Goal: Task Accomplishment & Management: Complete application form

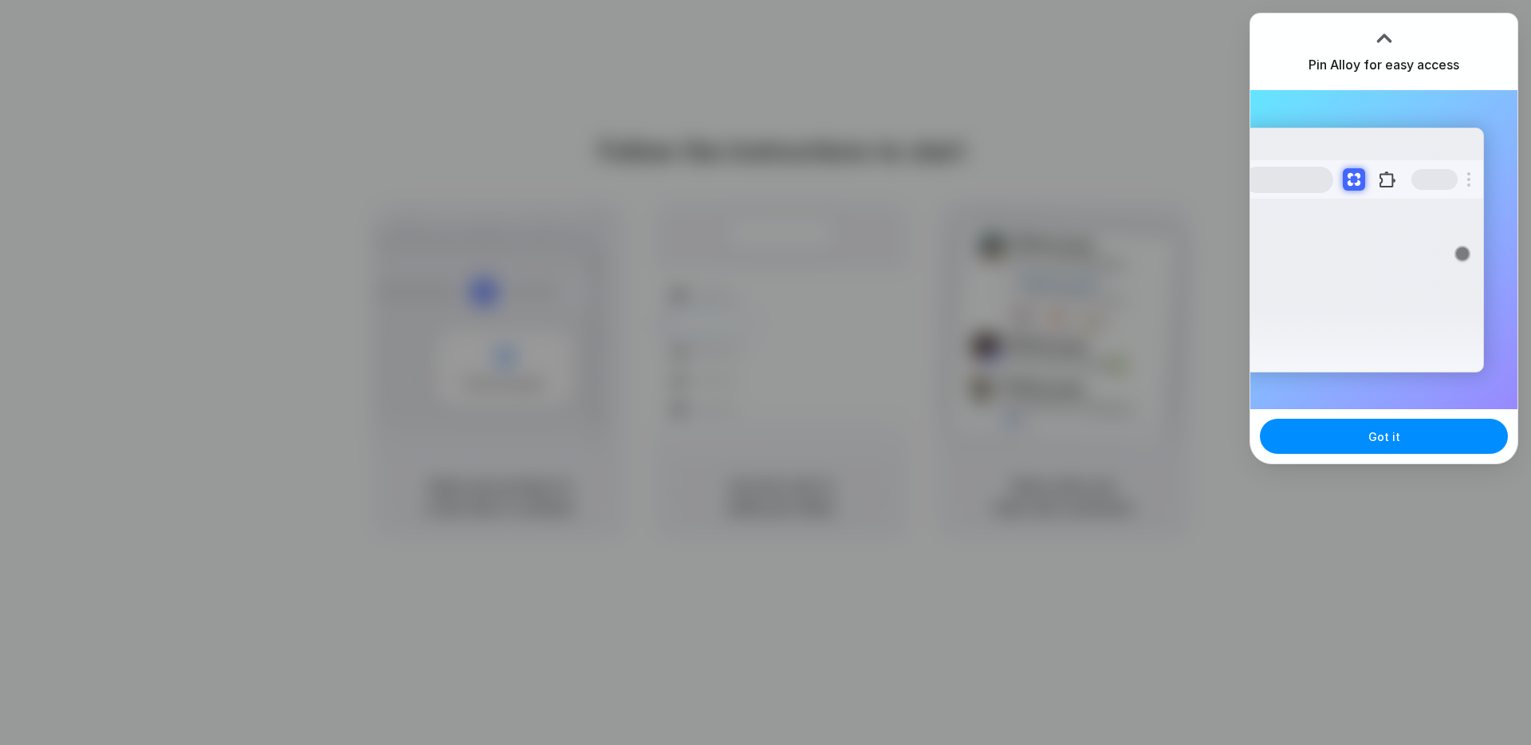
click at [1383, 39] on div at bounding box center [1384, 35] width 24 height 24
click at [1406, 435] on button "Got it" at bounding box center [1384, 436] width 248 height 35
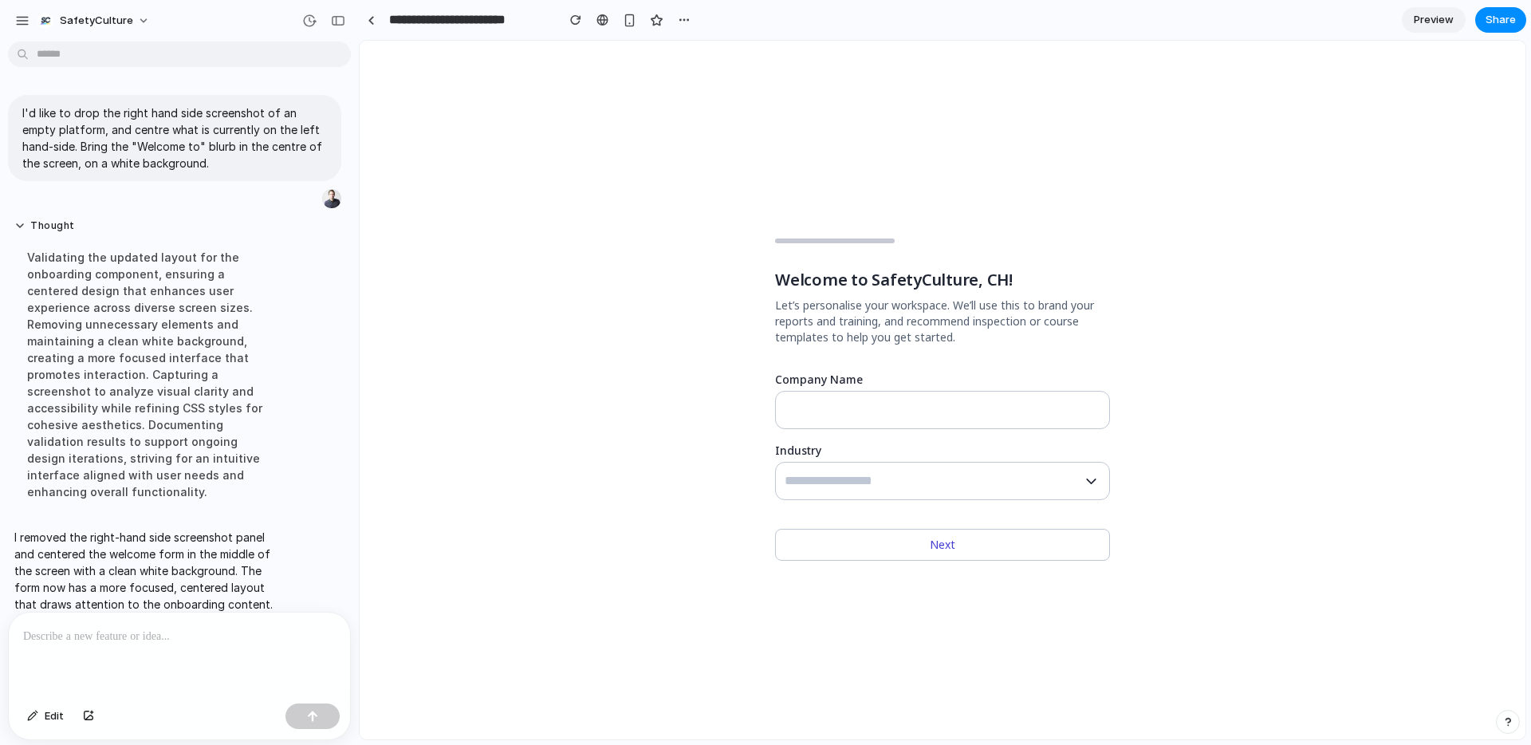
click at [67, 646] on div at bounding box center [179, 654] width 341 height 85
click at [76, 663] on div at bounding box center [179, 654] width 341 height 85
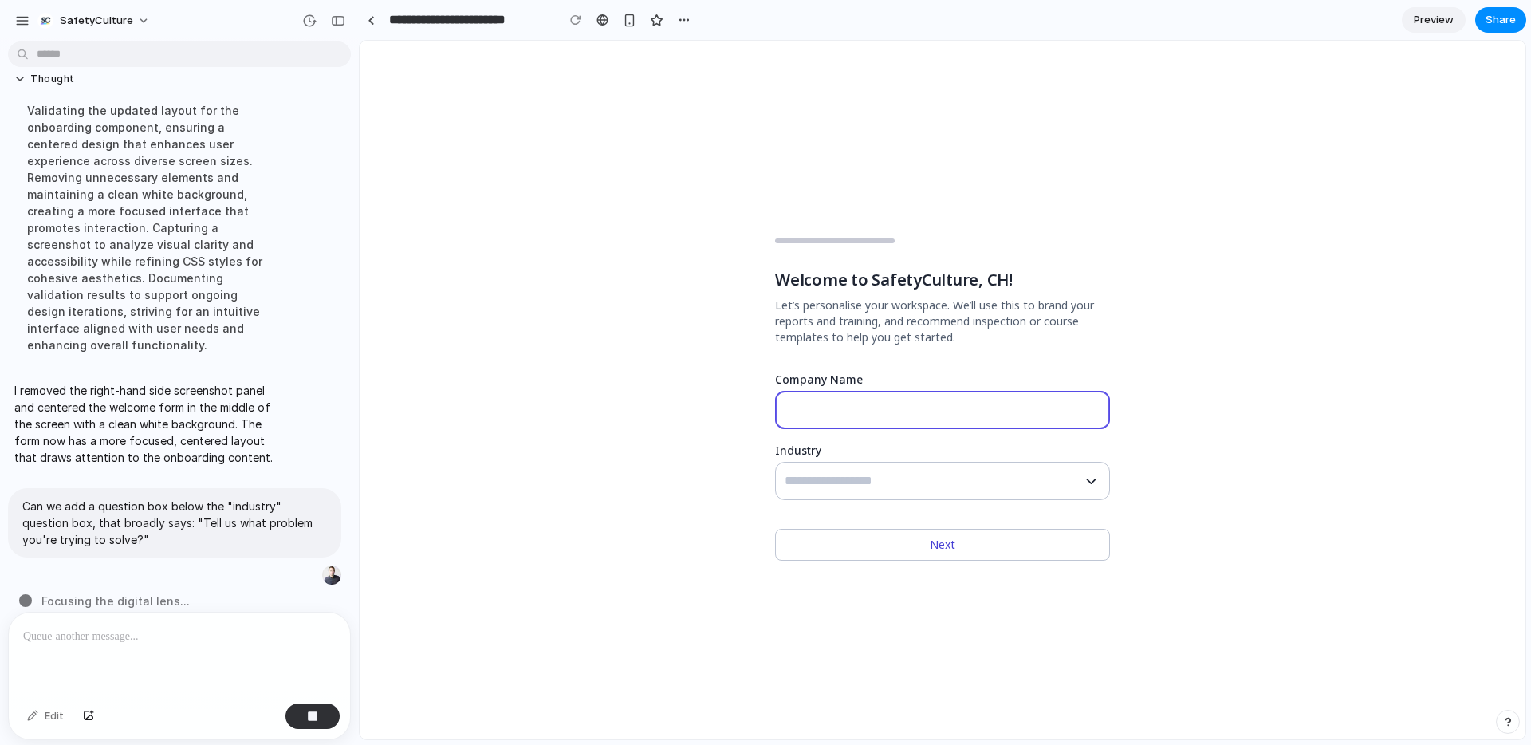
click at [897, 406] on input "Company Name" at bounding box center [943, 409] width 316 height 19
click at [901, 467] on div at bounding box center [929, 480] width 289 height 37
click at [1088, 480] on icon "button" at bounding box center [1091, 481] width 10 height 6
click at [159, 641] on p at bounding box center [179, 636] width 313 height 19
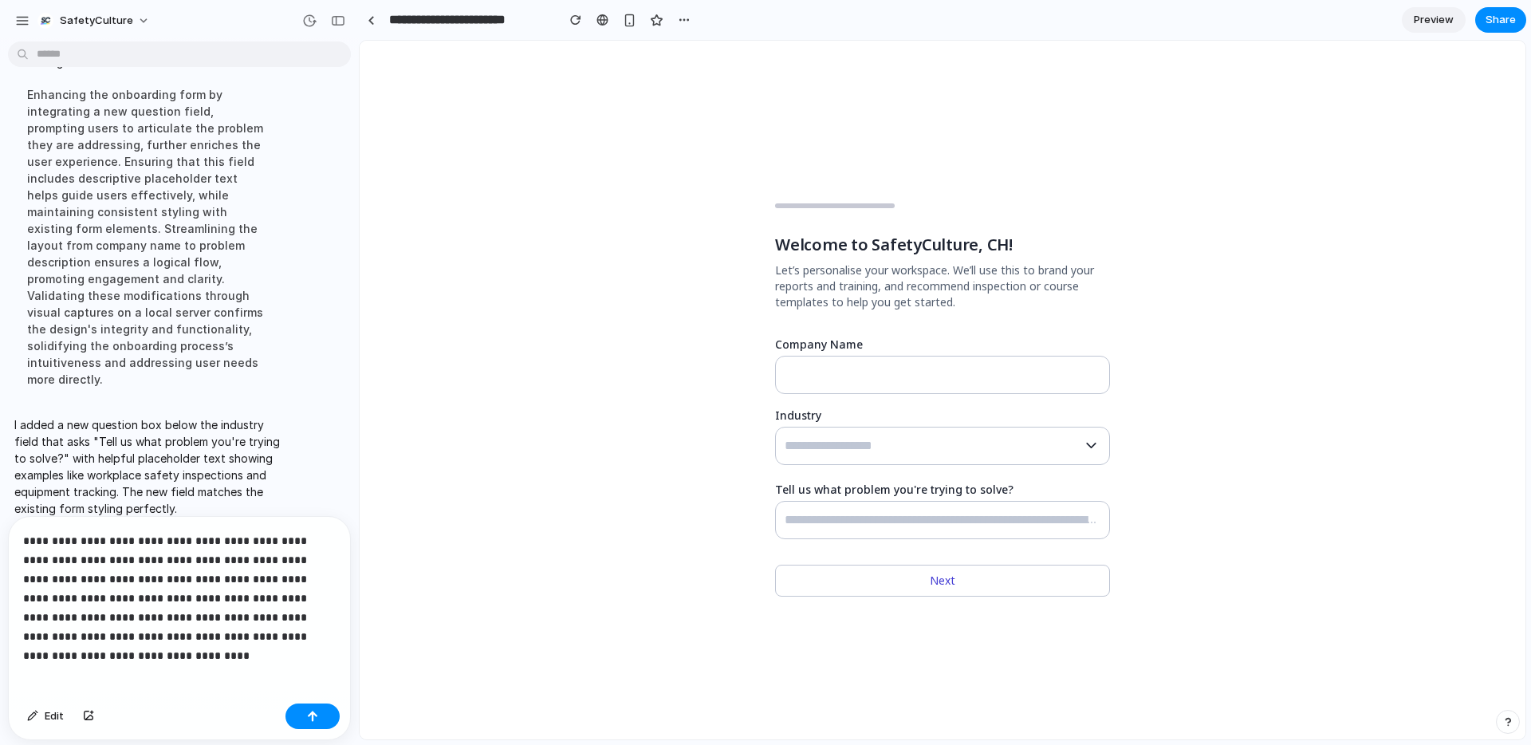
scroll to position [427, 0]
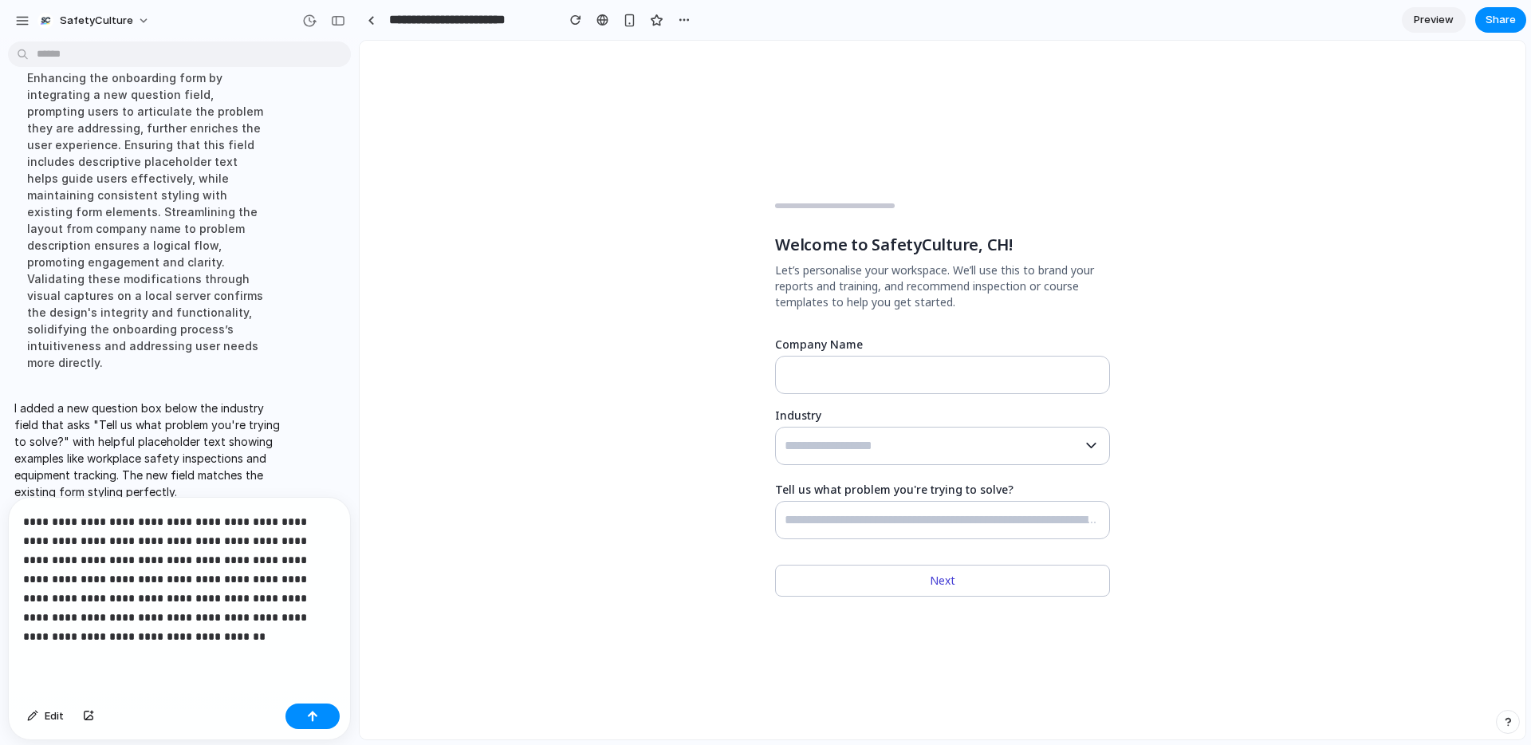
drag, startPoint x: 263, startPoint y: 616, endPoint x: 322, endPoint y: 630, distance: 60.7
click at [269, 616] on p "**********" at bounding box center [179, 579] width 313 height 134
drag, startPoint x: 92, startPoint y: 620, endPoint x: 108, endPoint y: 622, distance: 16.0
click at [92, 620] on p "**********" at bounding box center [179, 579] width 313 height 134
click at [218, 635] on p "**********" at bounding box center [179, 579] width 313 height 134
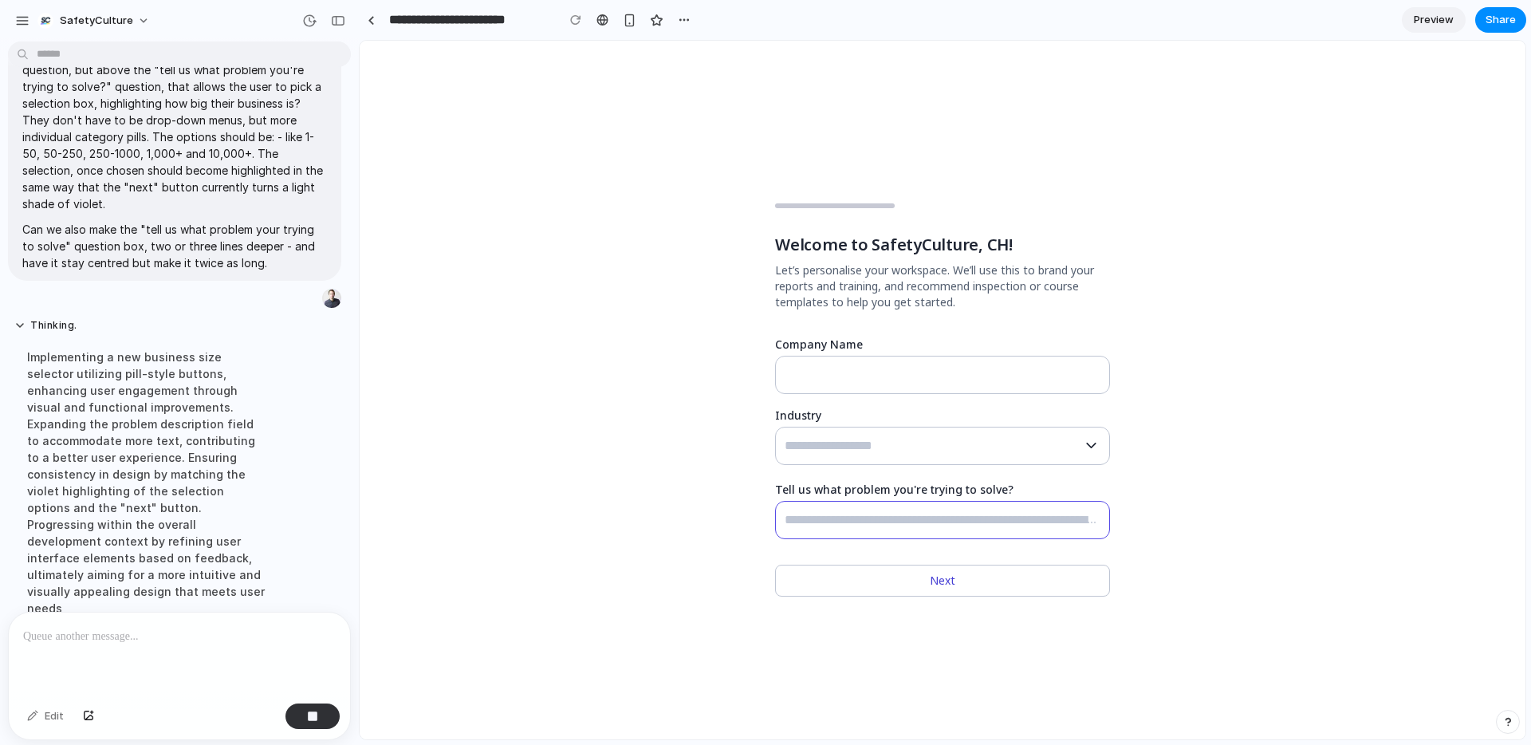
scroll to position [620, 0]
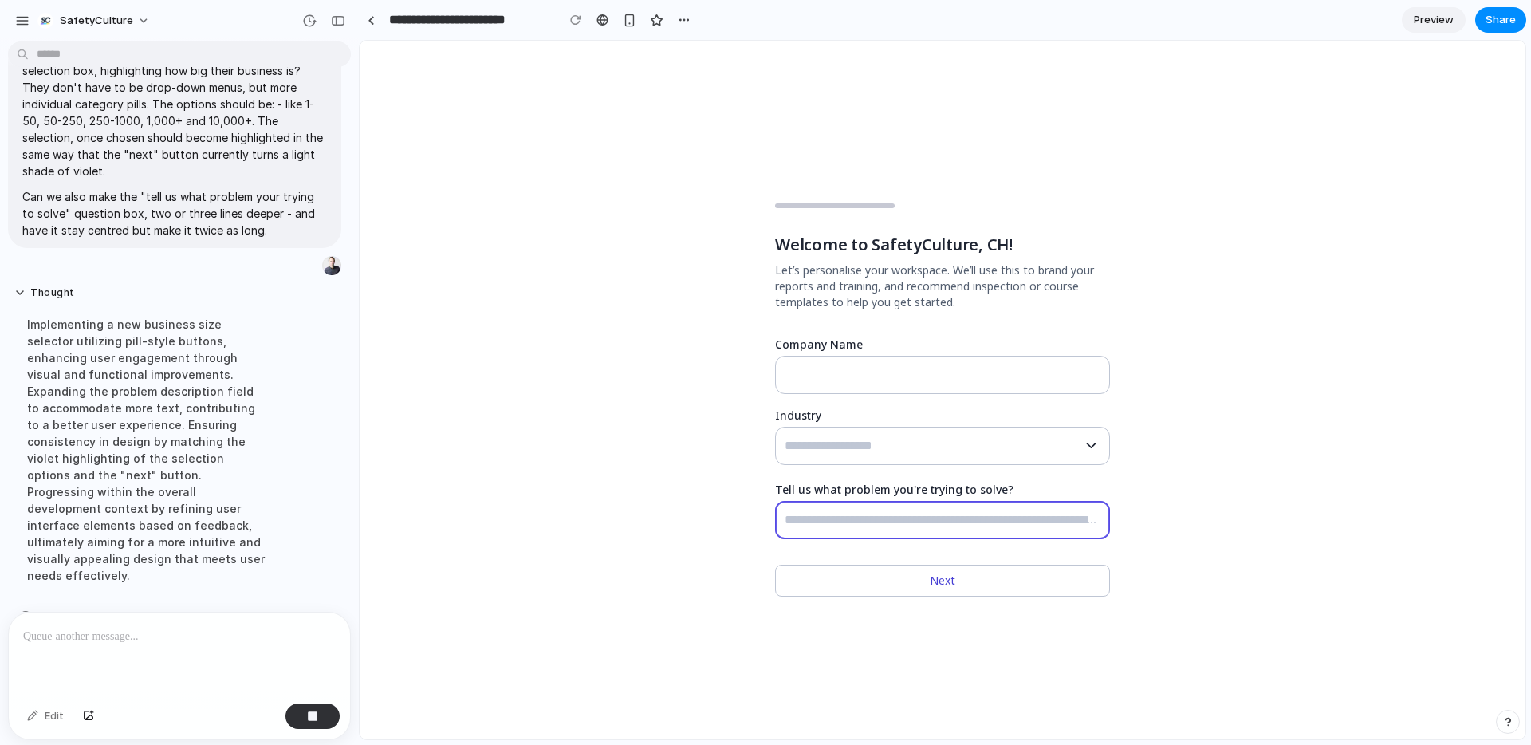
click at [946, 517] on input "Tell us what problem you're trying to solve?" at bounding box center [943, 519] width 316 height 19
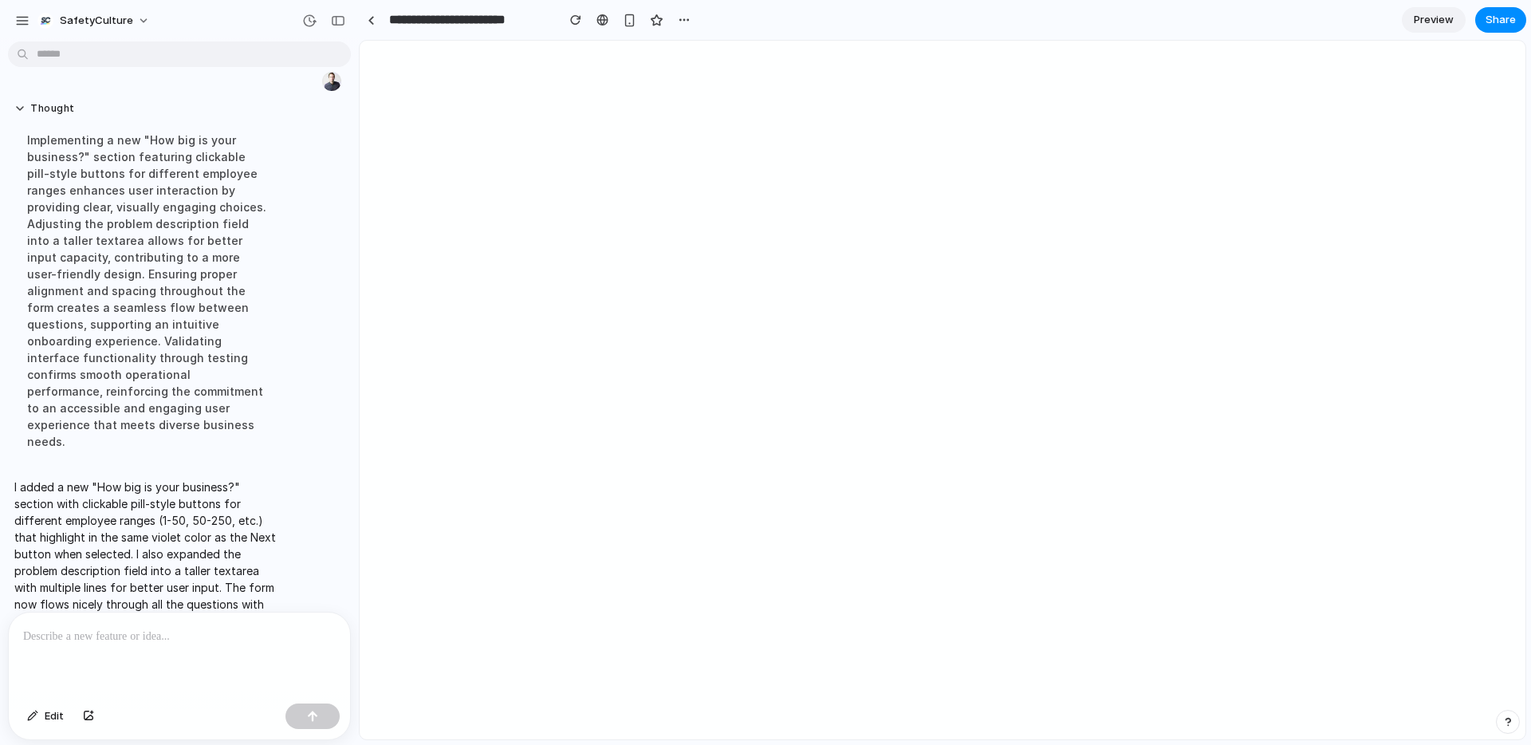
scroll to position [0, 0]
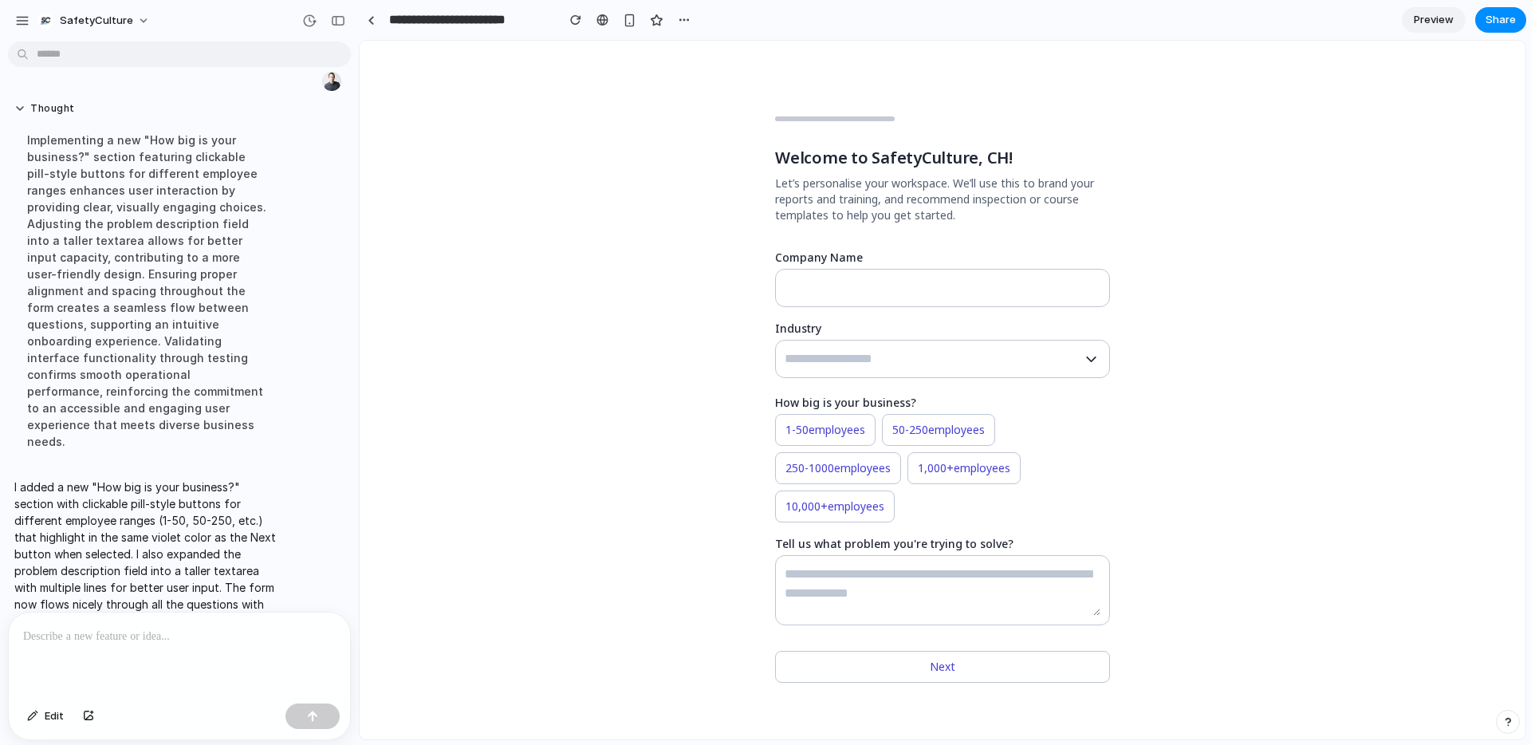
click at [193, 653] on div at bounding box center [179, 654] width 341 height 85
click at [115, 635] on p "**********" at bounding box center [179, 636] width 313 height 19
click at [285, 633] on p "**********" at bounding box center [179, 636] width 313 height 19
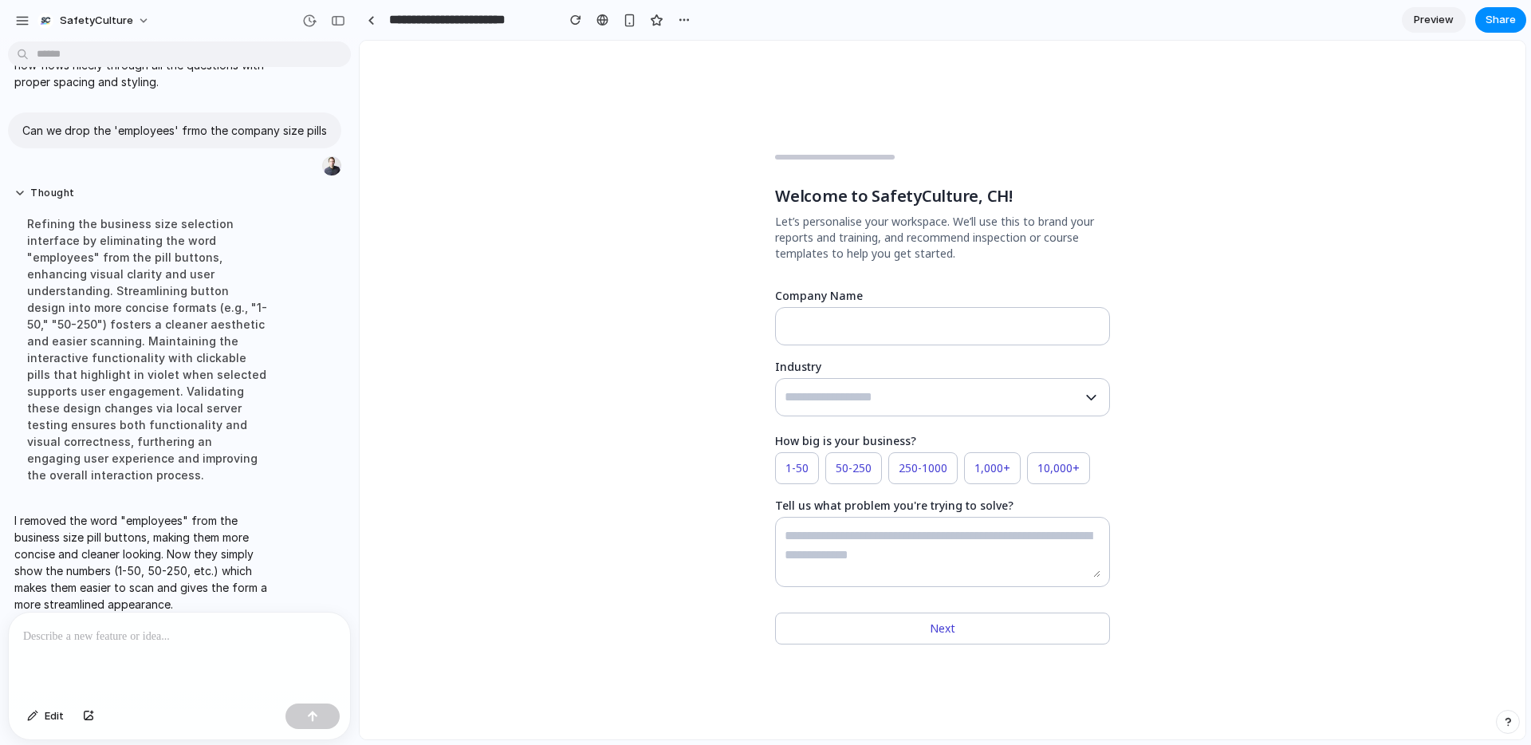
click at [207, 651] on div at bounding box center [179, 654] width 341 height 85
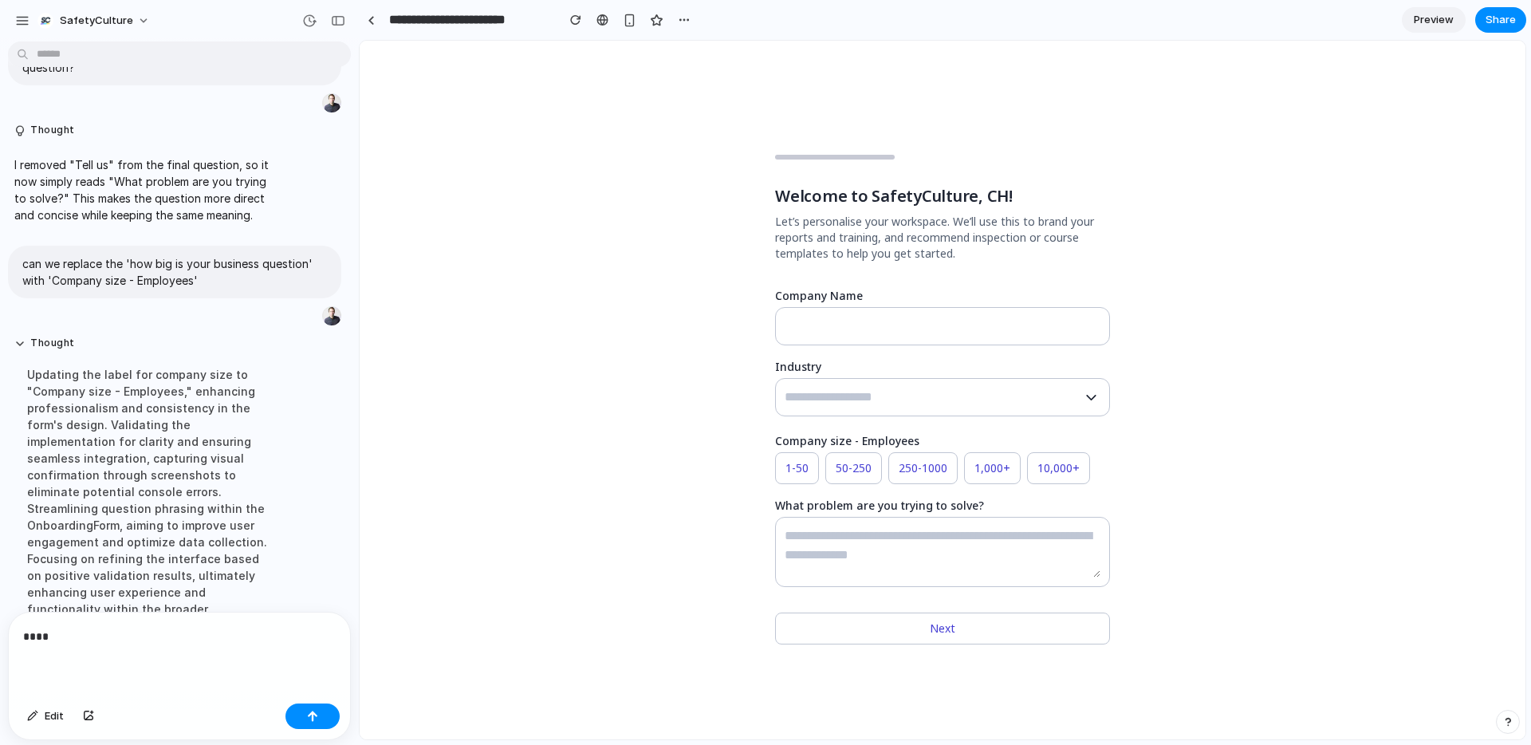
scroll to position [1408, 0]
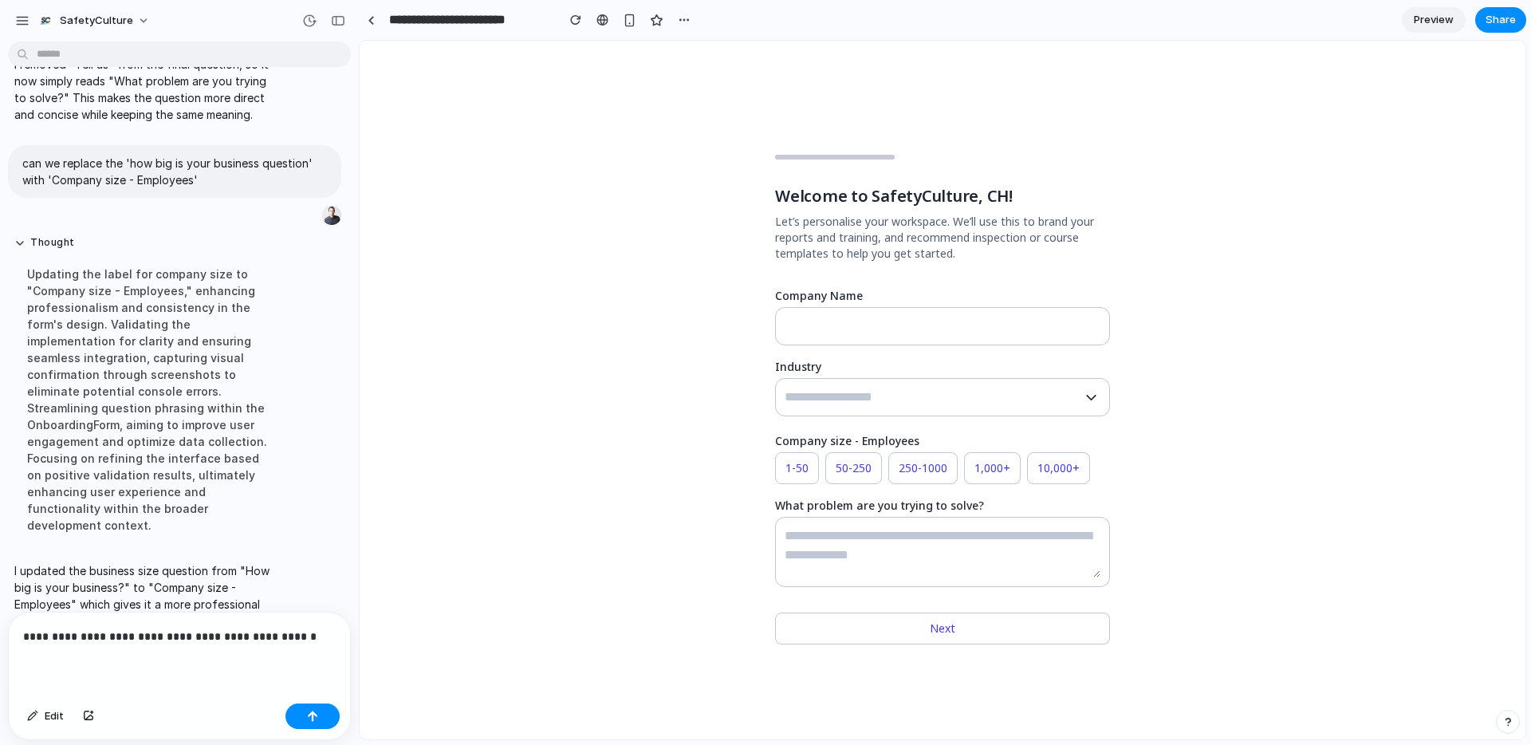
click at [860, 440] on label "Company size - Employees" at bounding box center [847, 440] width 144 height 17
click at [864, 441] on label "Company size - Employees" at bounding box center [847, 440] width 144 height 17
click at [309, 639] on p "**********" at bounding box center [179, 636] width 313 height 19
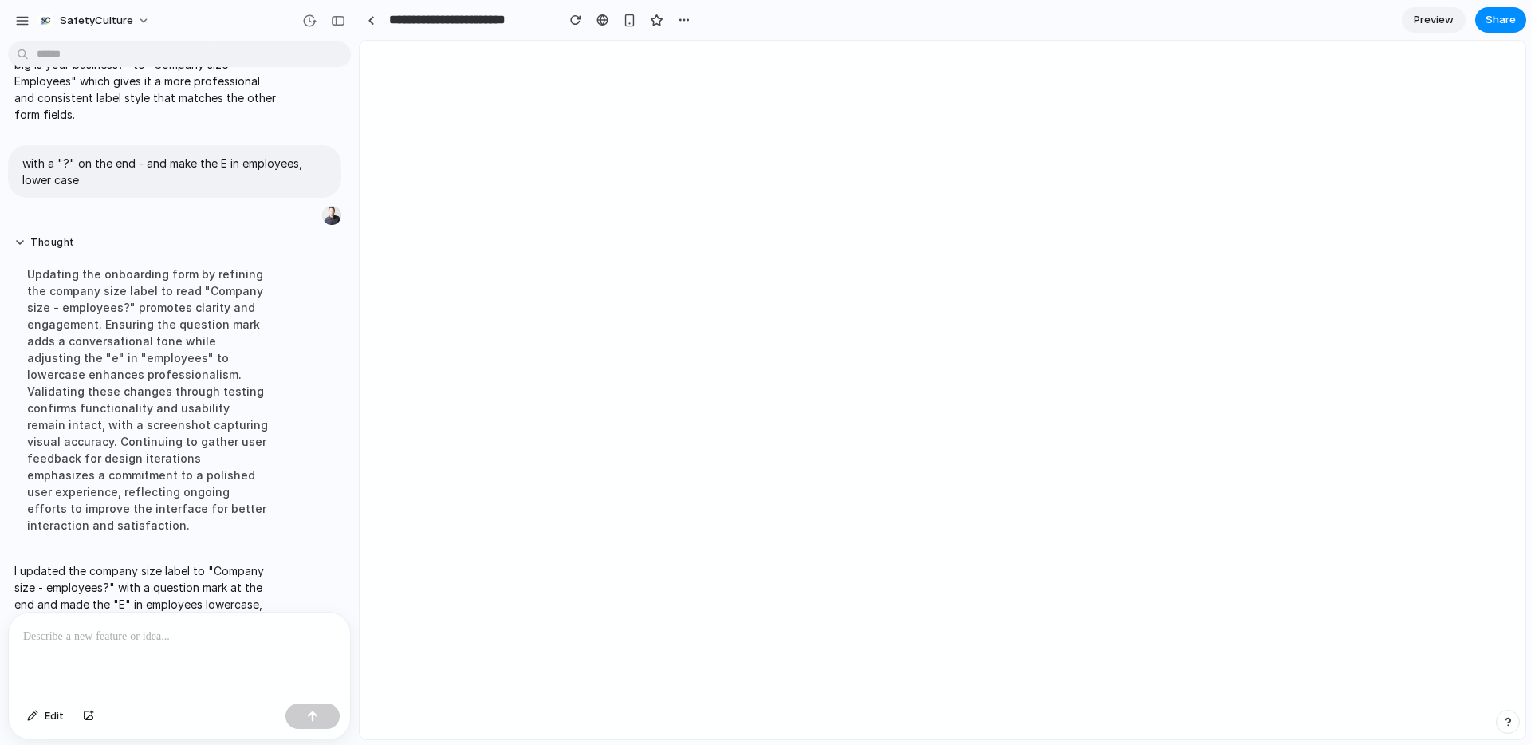
scroll to position [0, 0]
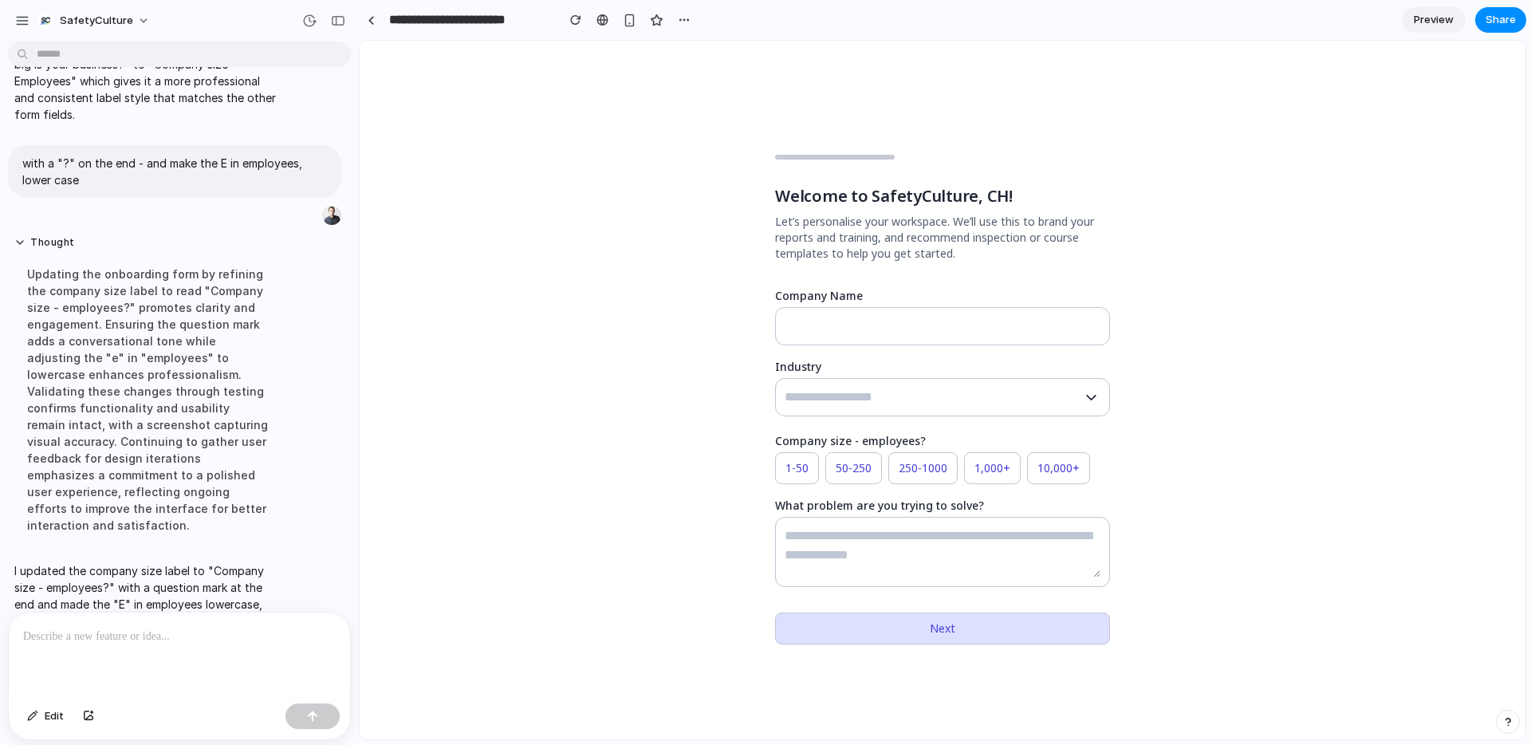
click at [929, 636] on button "Next" at bounding box center [942, 628] width 335 height 32
click at [981, 637] on button "Next" at bounding box center [942, 628] width 335 height 32
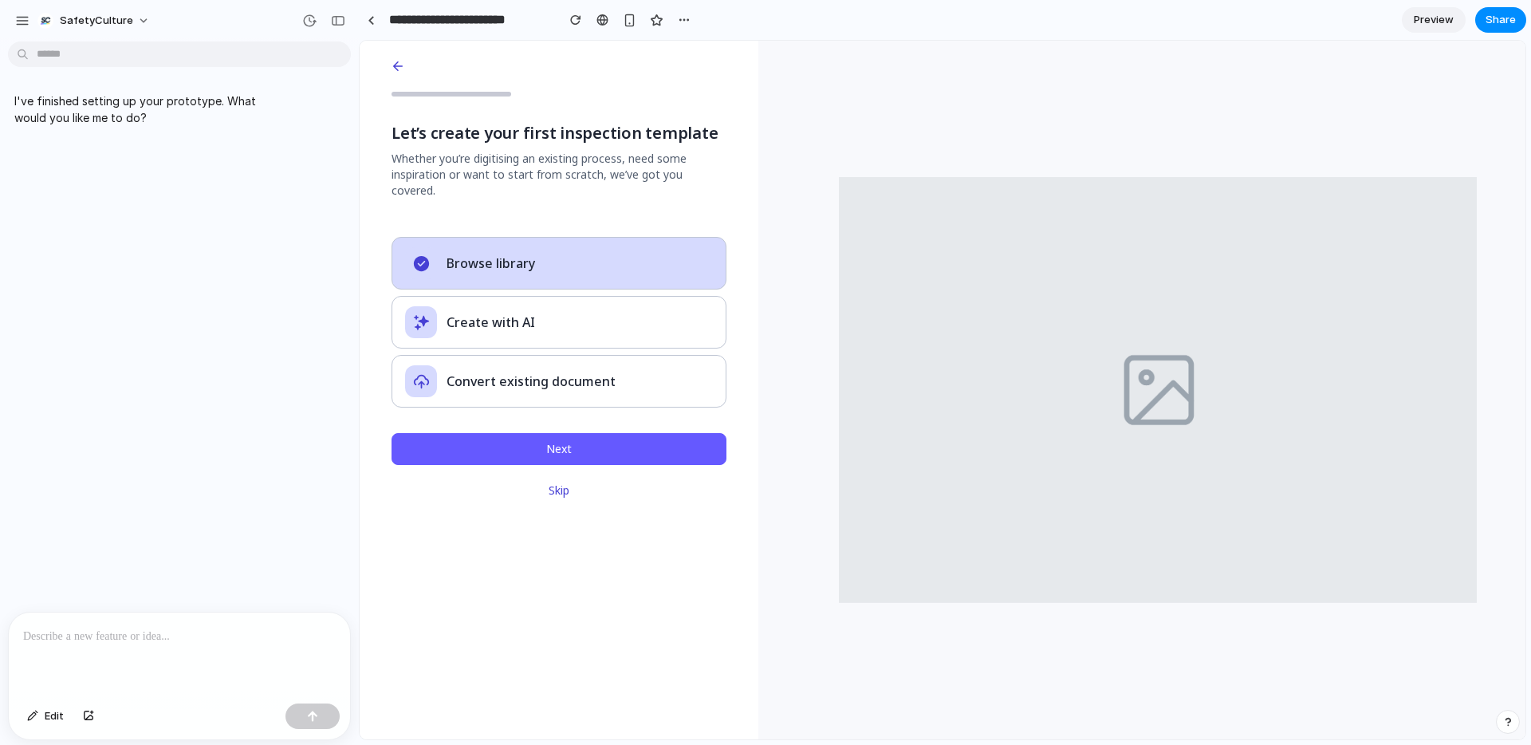
click at [1231, 347] on img at bounding box center [1158, 390] width 638 height 638
click at [160, 632] on p at bounding box center [179, 636] width 313 height 19
click at [521, 254] on span "Browse library" at bounding box center [490, 263] width 89 height 19
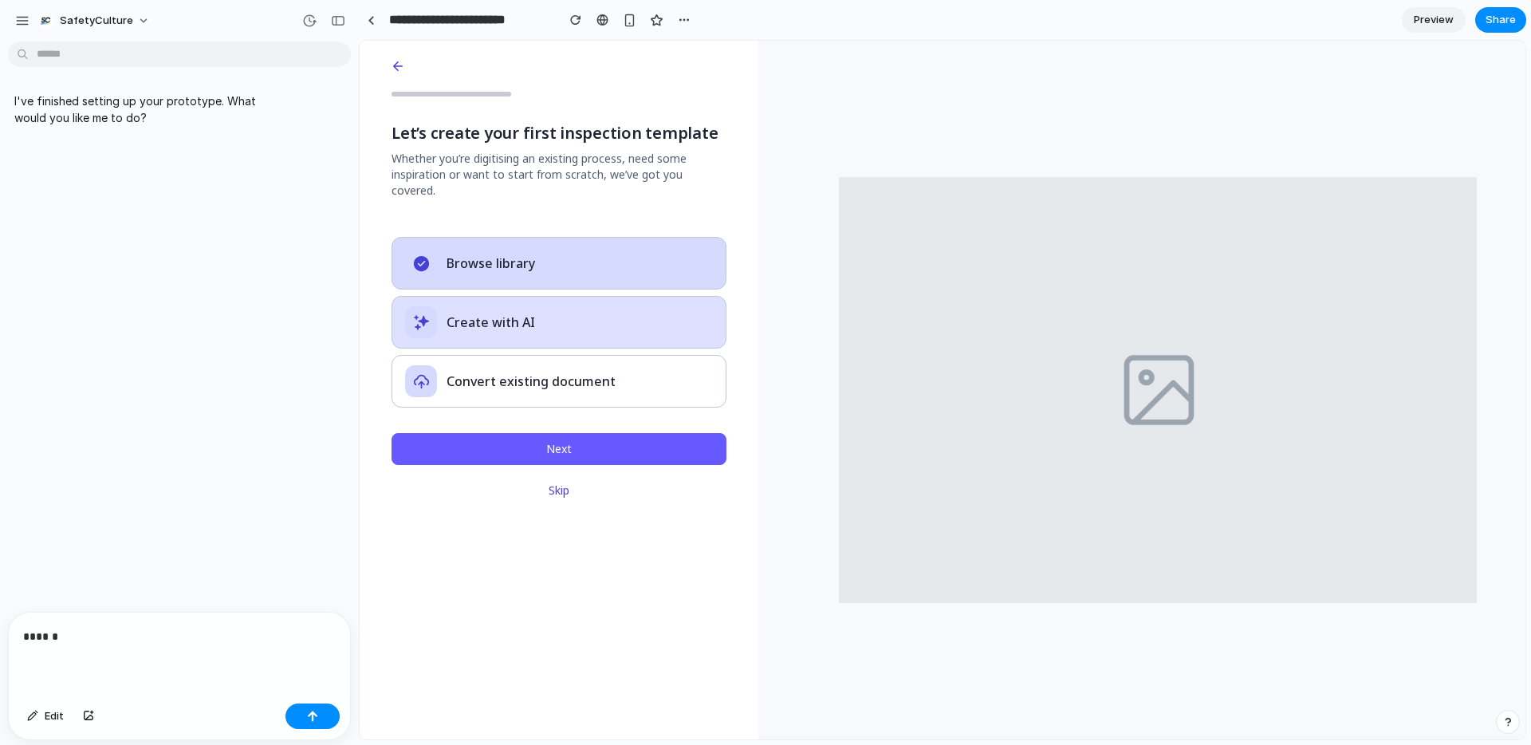
click at [518, 306] on div "Create with AI" at bounding box center [559, 322] width 308 height 32
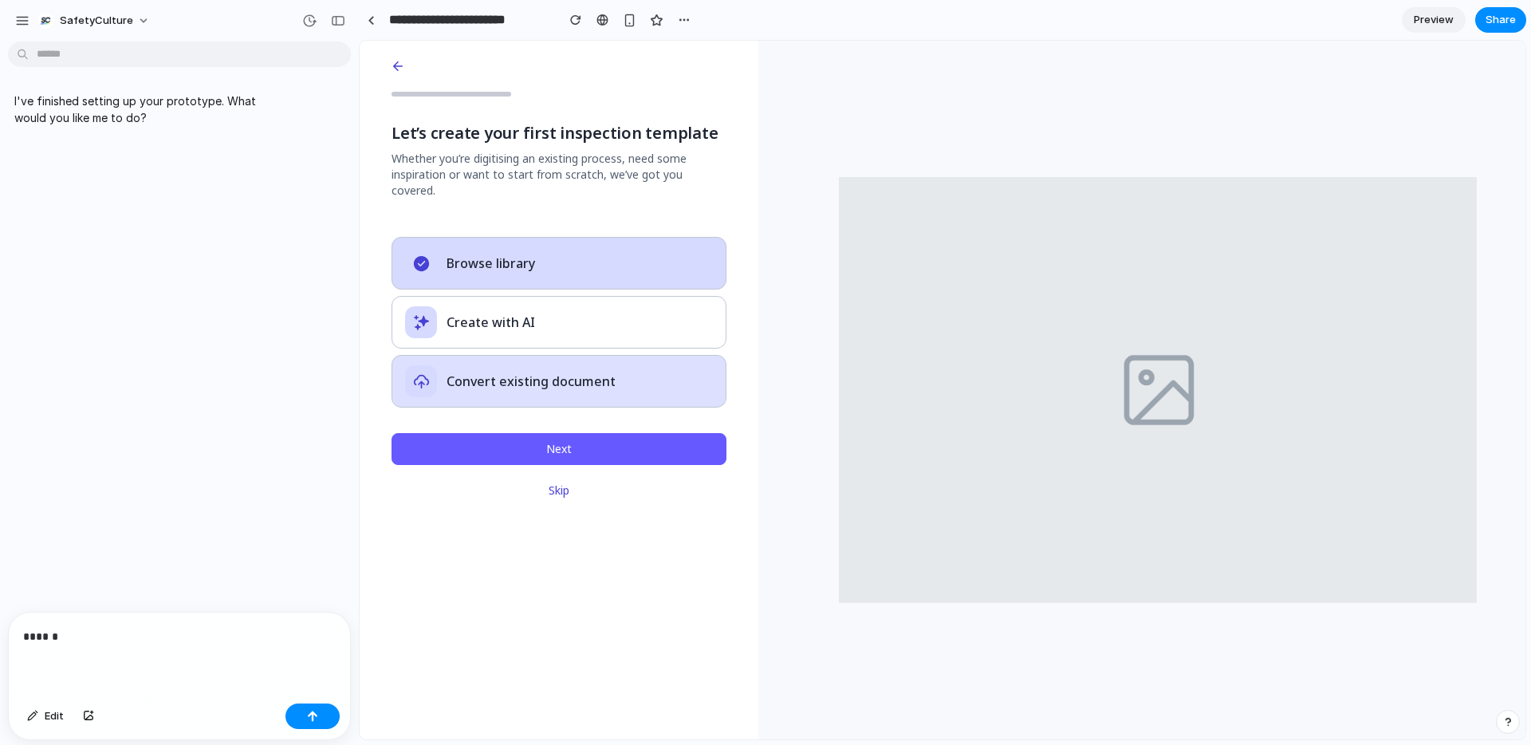
click at [517, 372] on span "Convert existing document" at bounding box center [530, 381] width 169 height 19
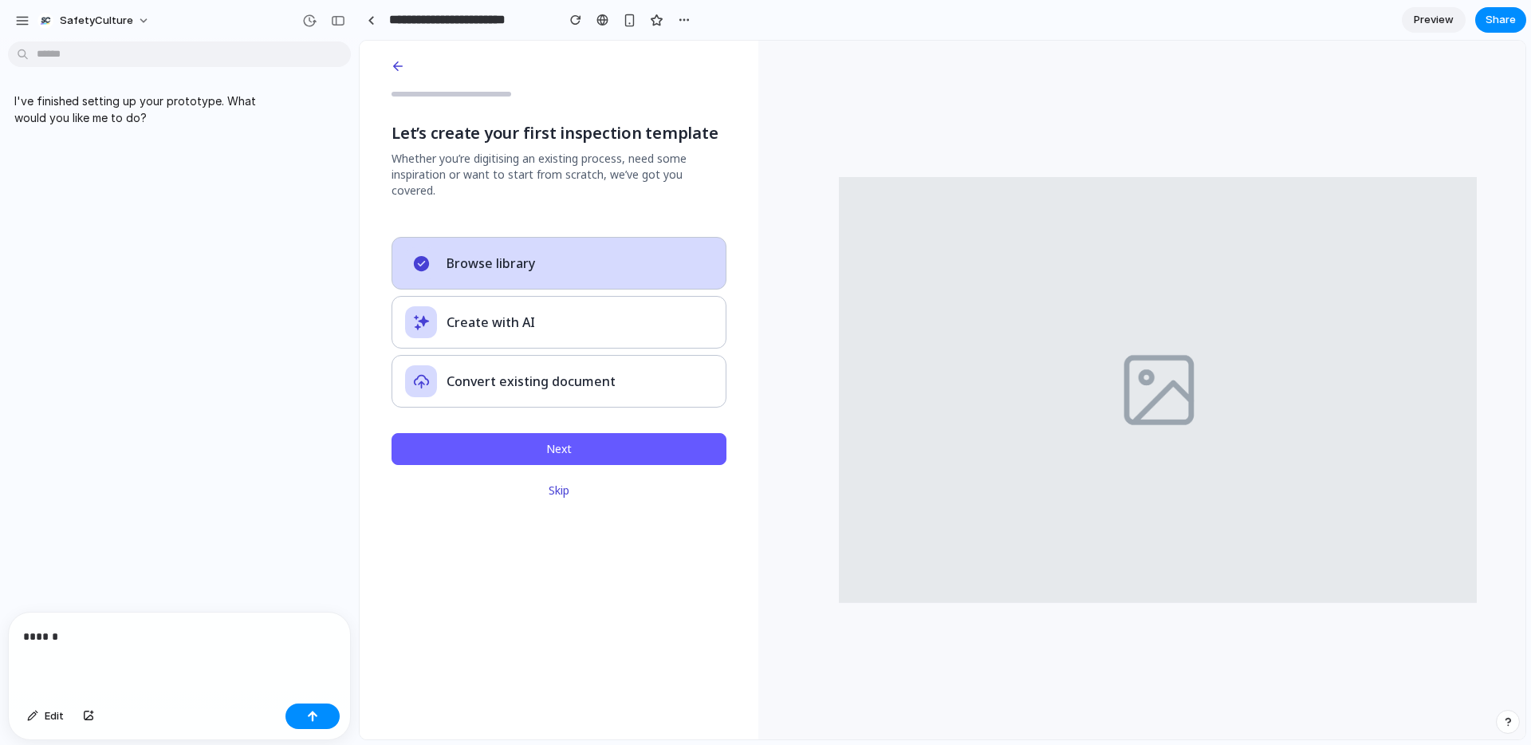
drag, startPoint x: 568, startPoint y: 167, endPoint x: 647, endPoint y: 167, distance: 78.9
click at [568, 167] on span "Whether you’re digitising an existing process, need some inspiration or want to…" at bounding box center [558, 175] width 335 height 48
drag, startPoint x: 649, startPoint y: 167, endPoint x: 486, endPoint y: 151, distance: 163.4
click at [486, 151] on span "Whether you’re digitising an existing process, need some inspiration or want to…" at bounding box center [558, 175] width 335 height 48
click at [420, 140] on h1 "Let’s create your first inspection template" at bounding box center [558, 133] width 335 height 22
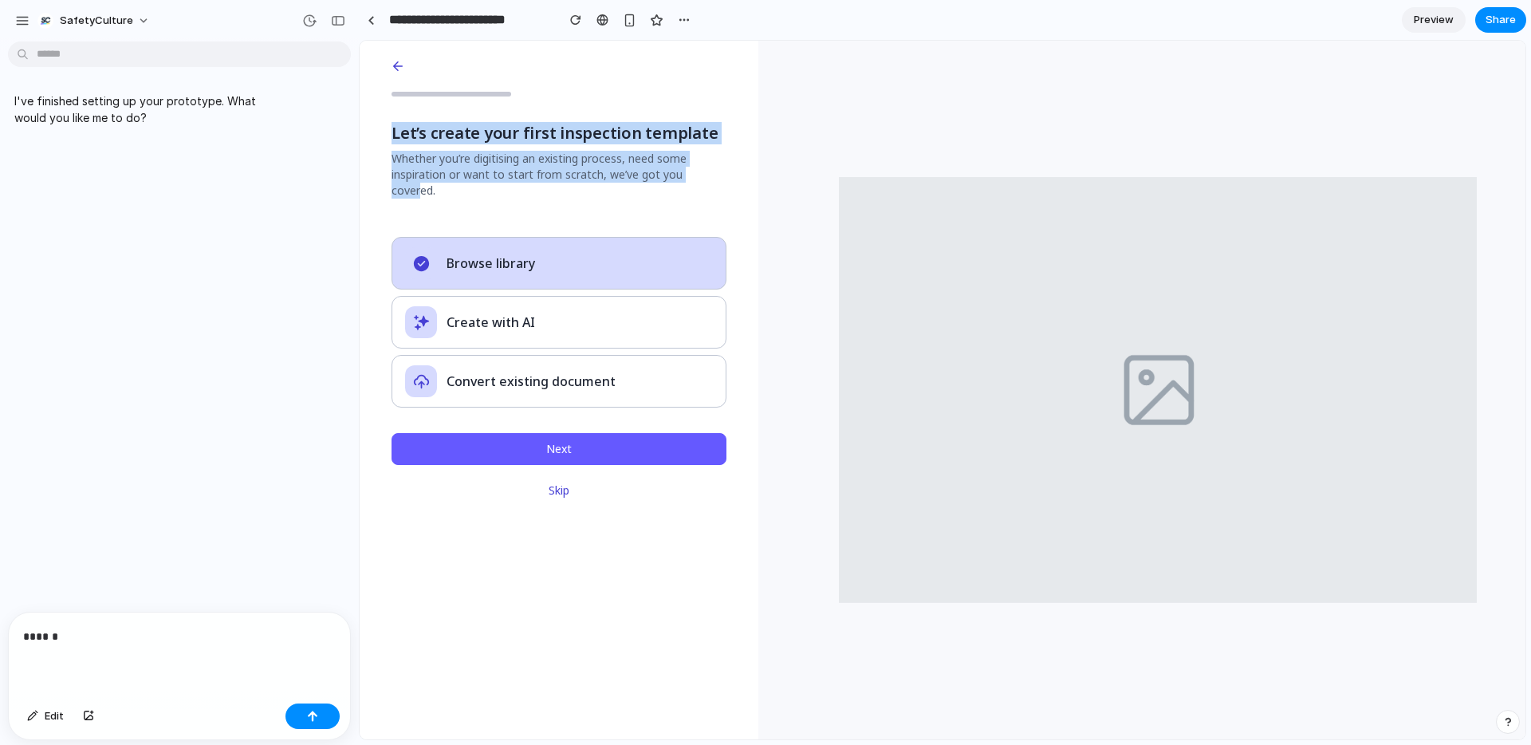
drag, startPoint x: 390, startPoint y: 133, endPoint x: 707, endPoint y: 182, distance: 321.0
click at [707, 182] on header "Let’s create your first inspection template Whether you’re digitising an existi…" at bounding box center [559, 120] width 399 height 158
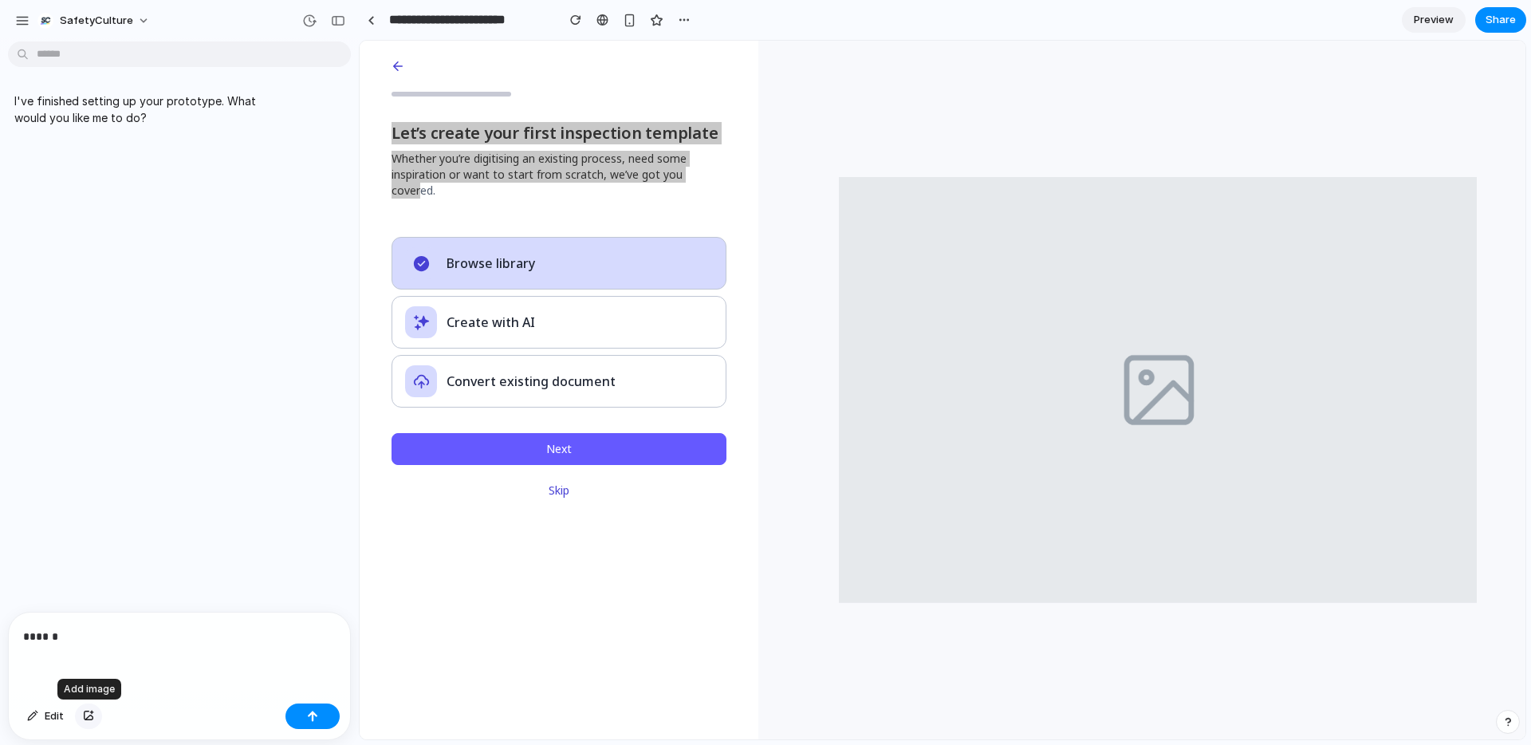
click at [87, 720] on div "button" at bounding box center [88, 716] width 11 height 10
click at [95, 714] on button "button" at bounding box center [88, 716] width 27 height 26
click at [71, 552] on div "******" at bounding box center [179, 551] width 341 height 85
drag, startPoint x: 81, startPoint y: 537, endPoint x: 23, endPoint y: 532, distance: 57.6
click at [23, 532] on p "******" at bounding box center [179, 532] width 313 height 19
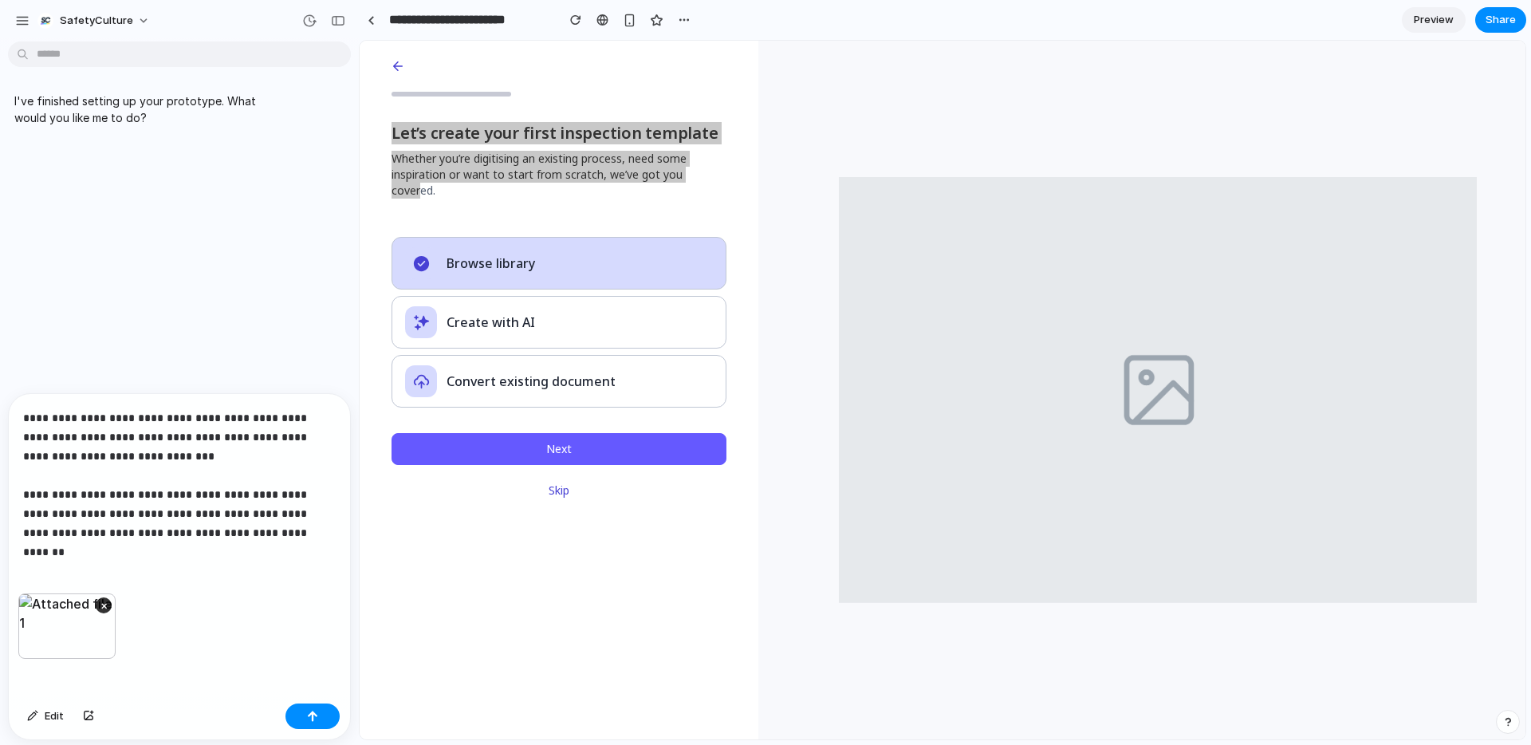
click at [73, 535] on p "**********" at bounding box center [179, 475] width 313 height 134
click at [75, 535] on p "**********" at bounding box center [179, 475] width 313 height 134
click at [51, 533] on p "**********" at bounding box center [179, 475] width 313 height 134
click at [305, 534] on p "**********" at bounding box center [179, 475] width 313 height 134
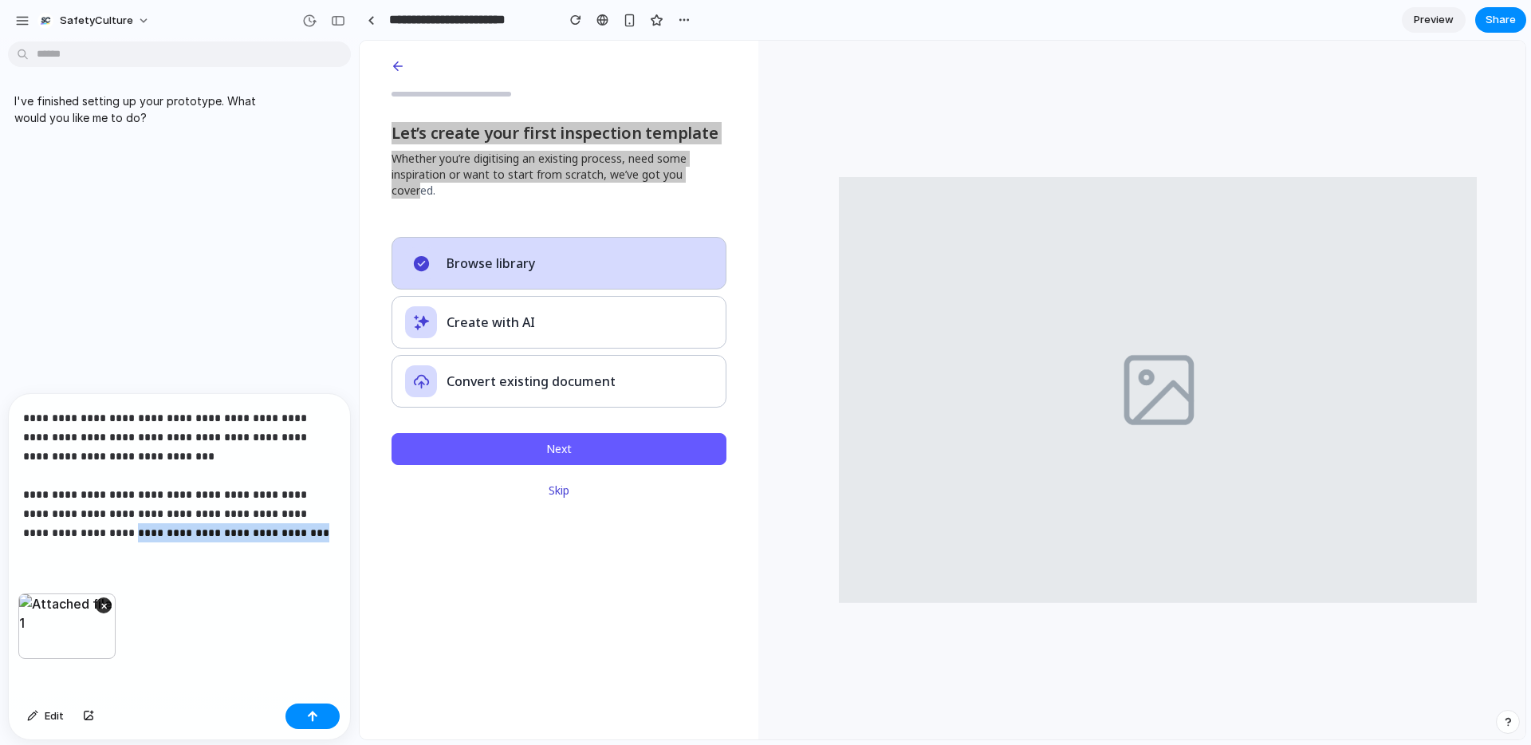
drag, startPoint x: 305, startPoint y: 534, endPoint x: 134, endPoint y: 534, distance: 171.4
click at [102, 532] on p "**********" at bounding box center [179, 475] width 313 height 134
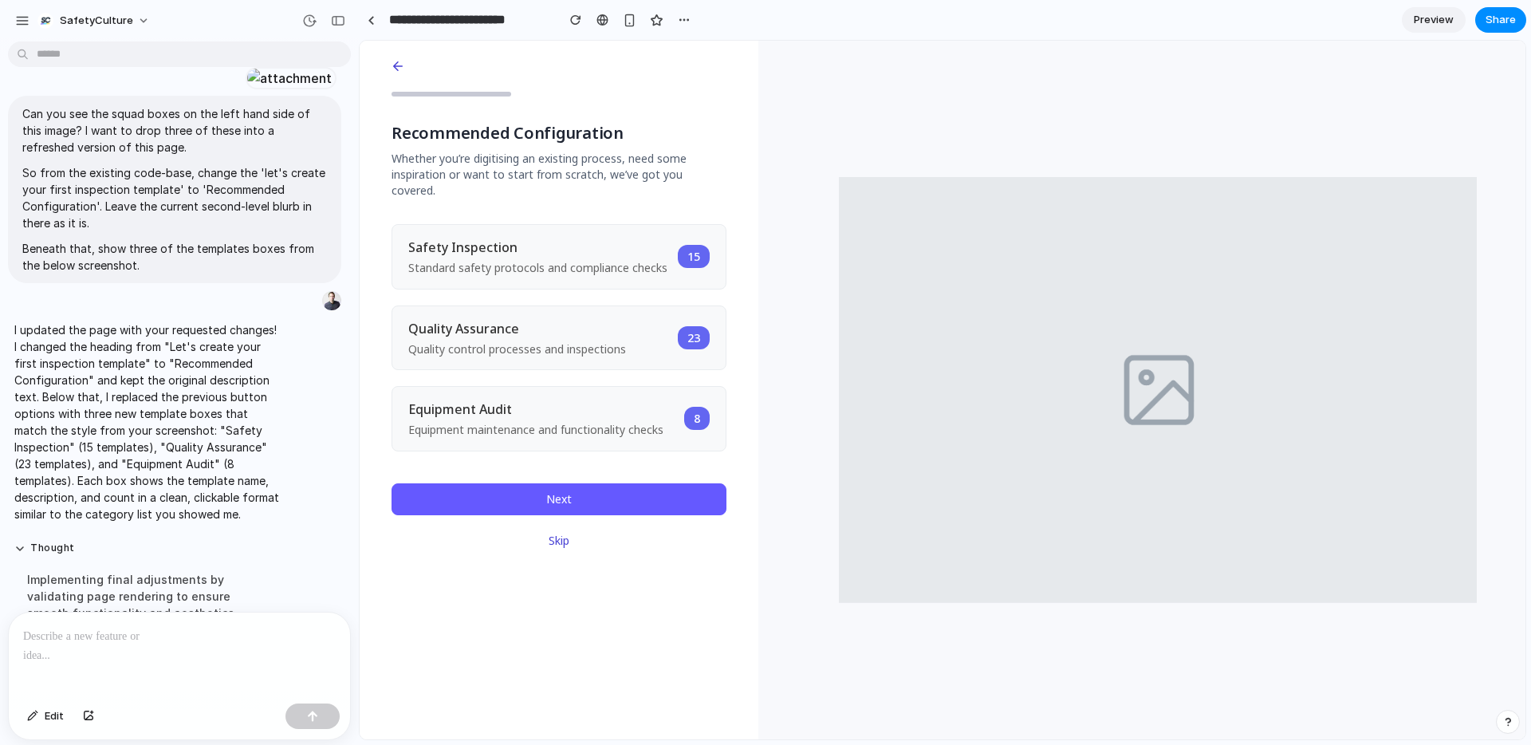
scroll to position [466, 0]
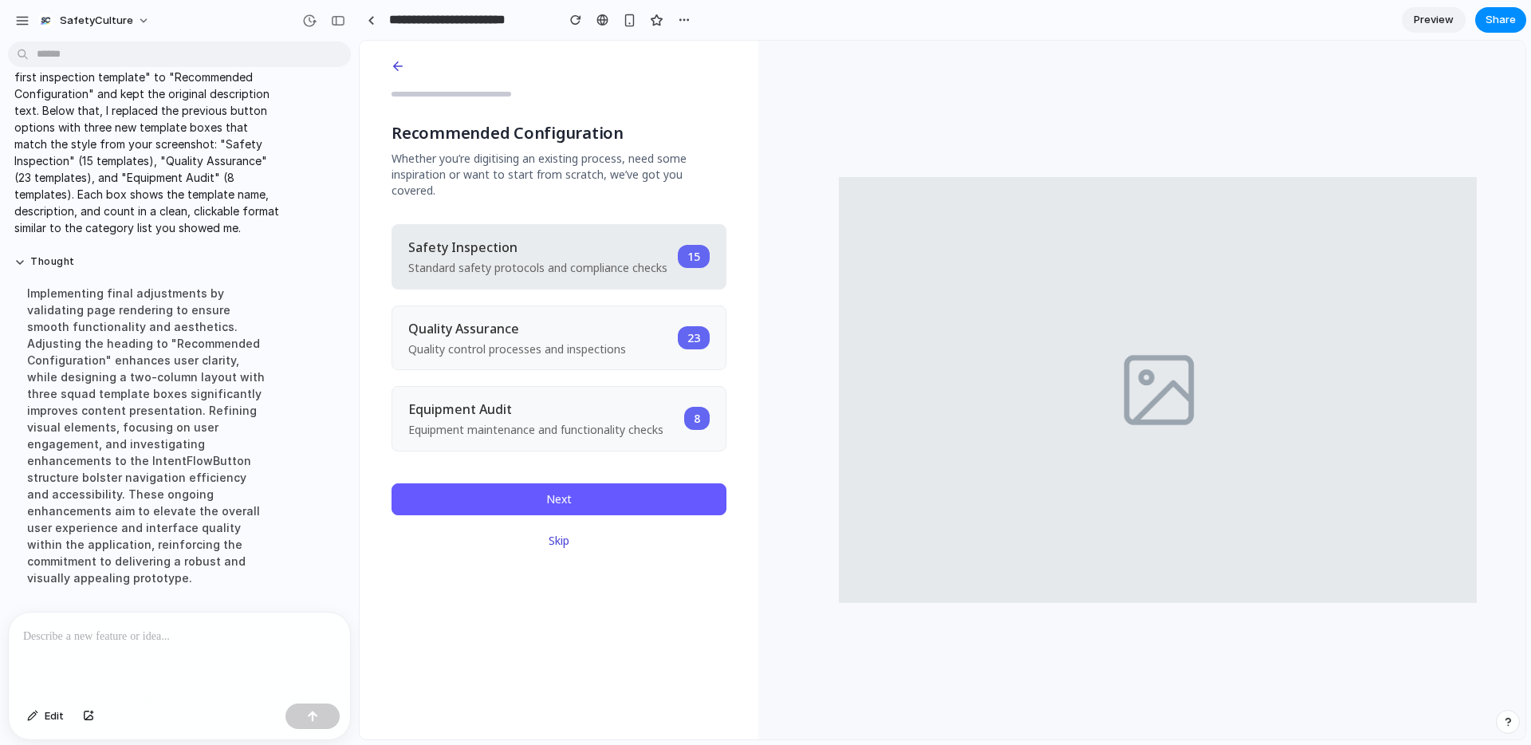
click at [572, 242] on div "Safety Inspection Standard safety protocols and compliance checks" at bounding box center [537, 257] width 259 height 38
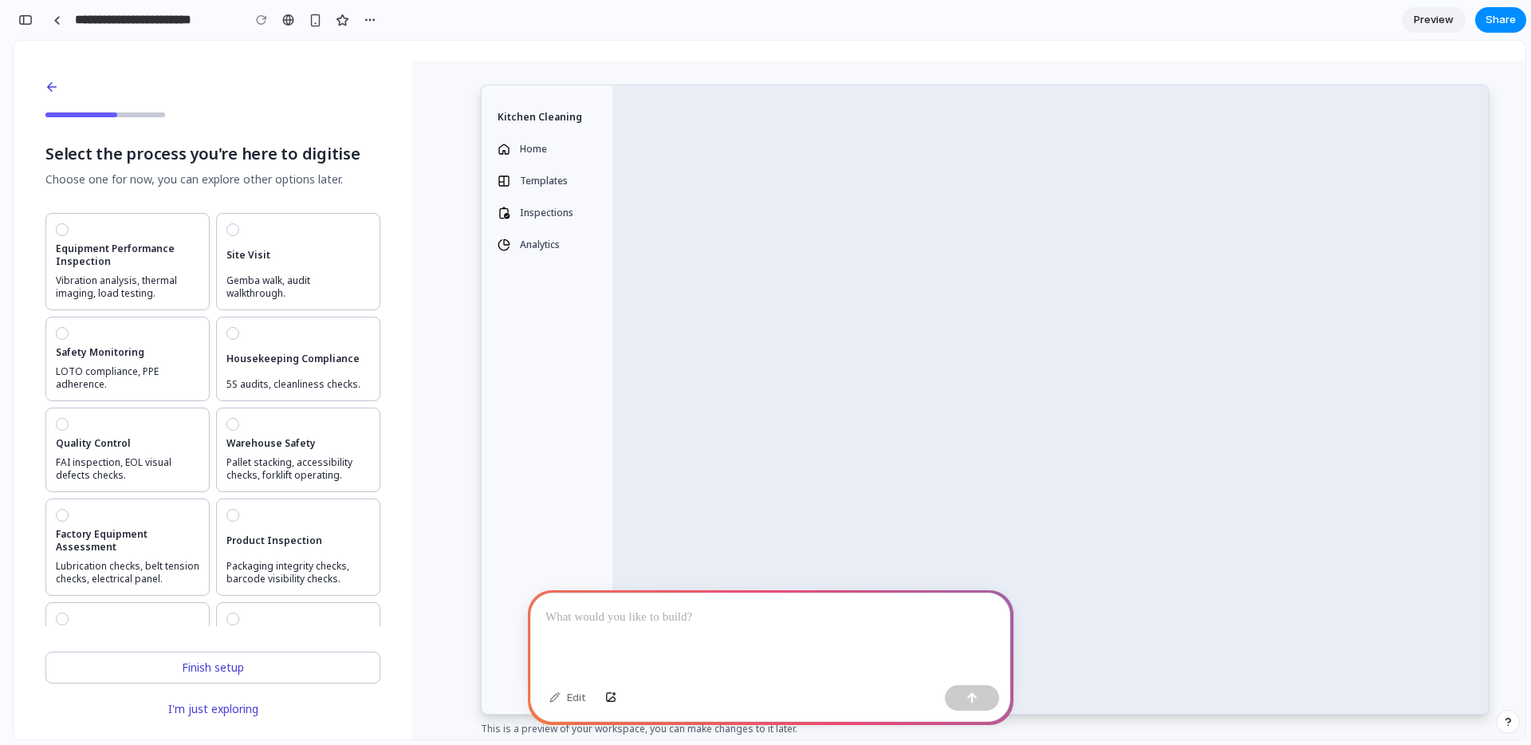
scroll to position [124, 0]
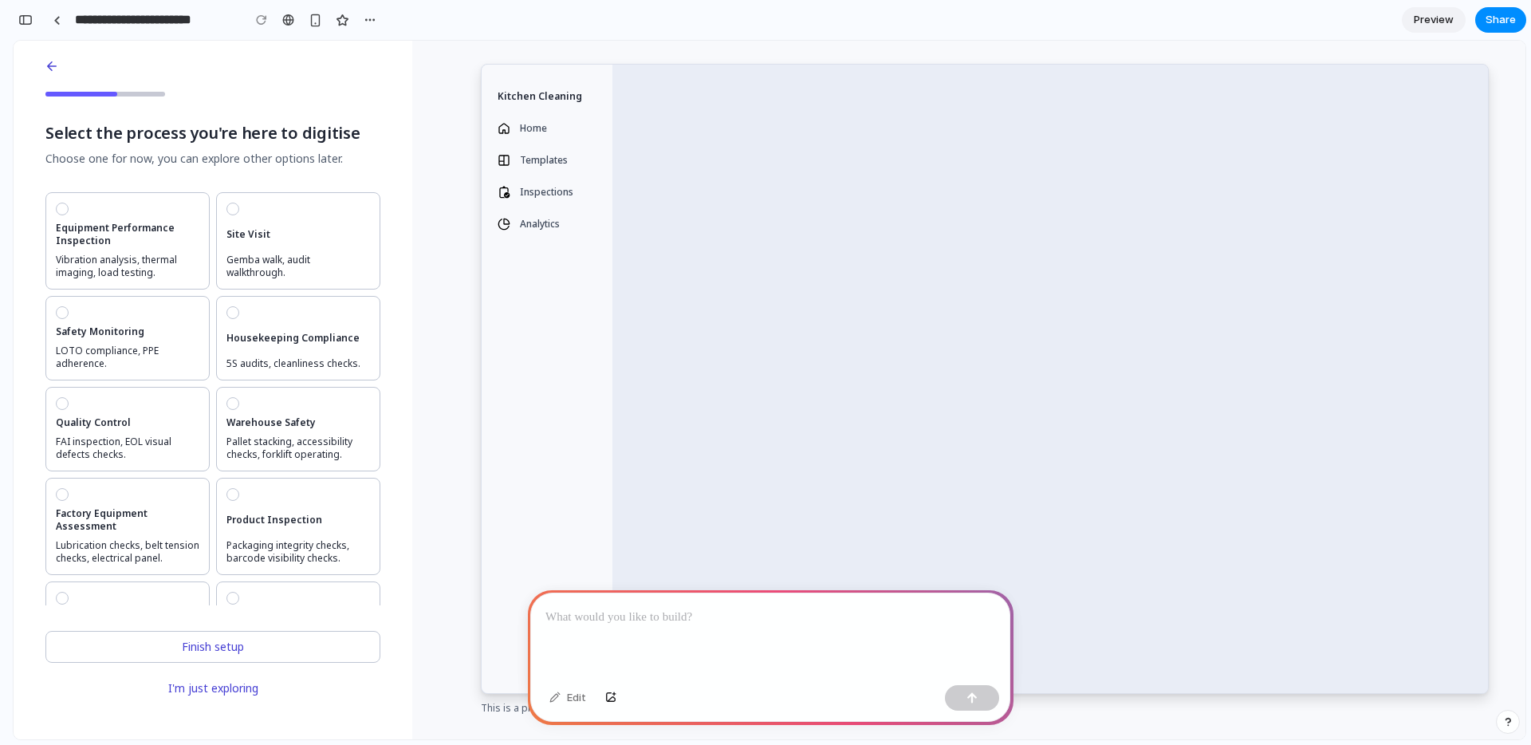
click at [212, 139] on h1 "Select the process you're here to digitise" at bounding box center [212, 133] width 335 height 22
click at [57, 17] on div at bounding box center [56, 20] width 7 height 9
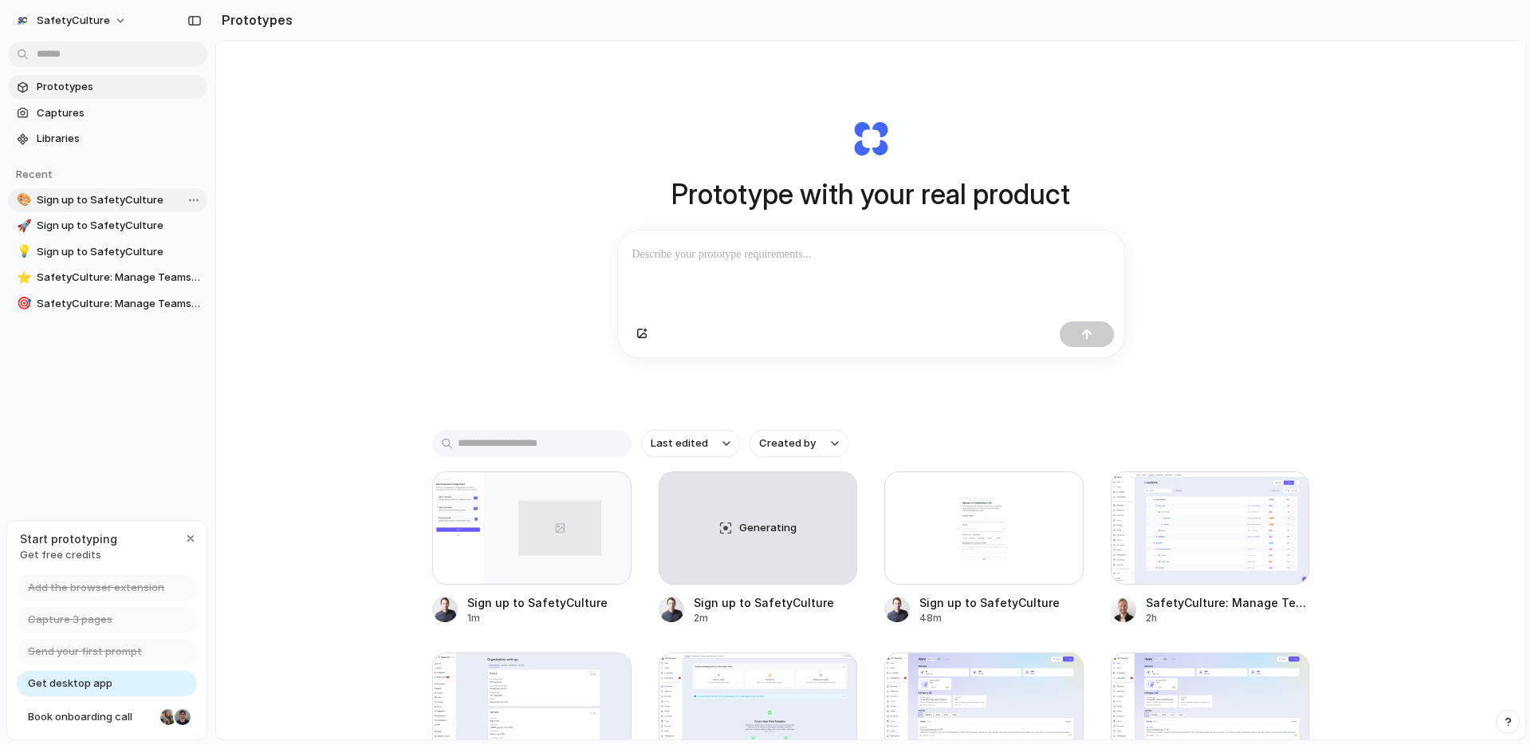
click at [124, 192] on span "Sign up to SafetyCulture" at bounding box center [119, 200] width 164 height 16
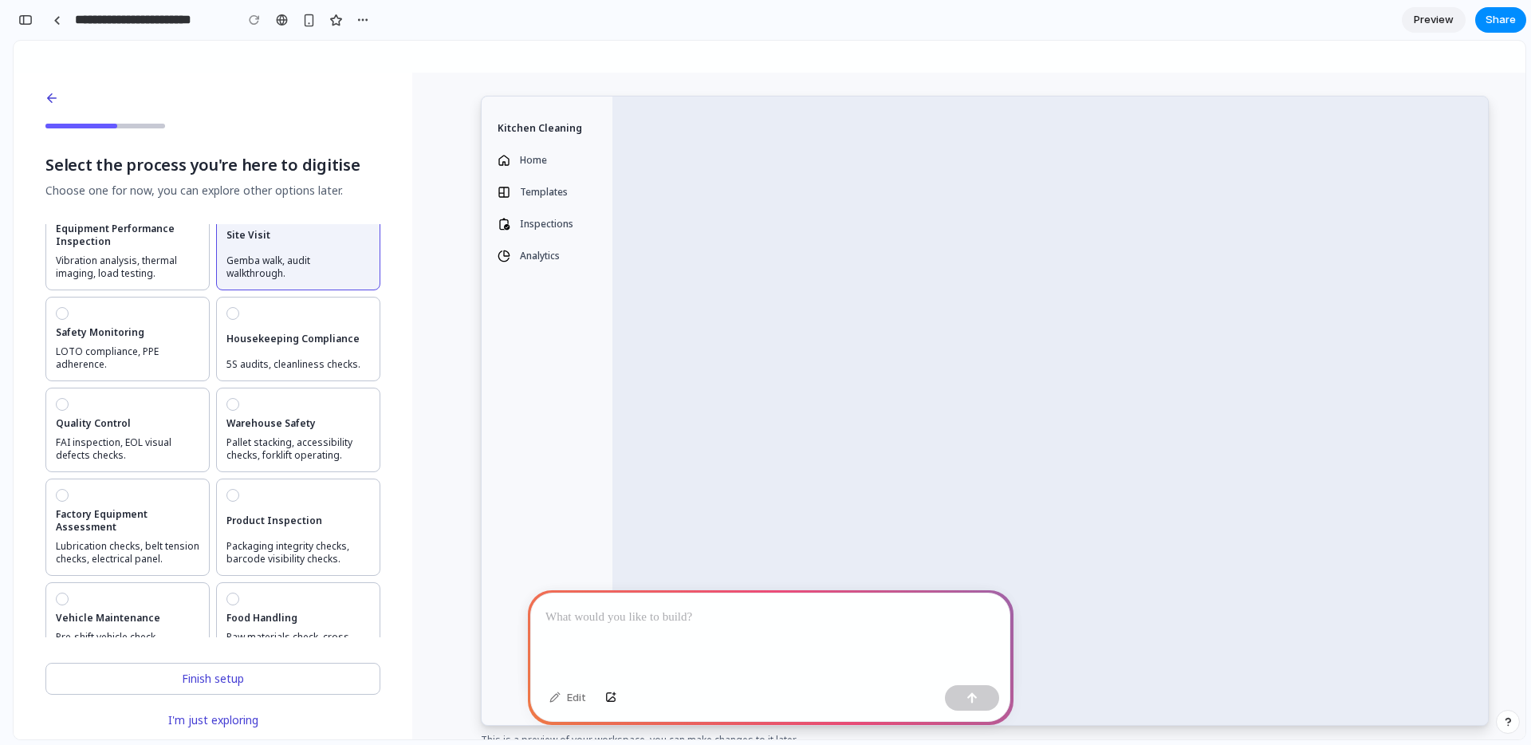
scroll to position [43, 0]
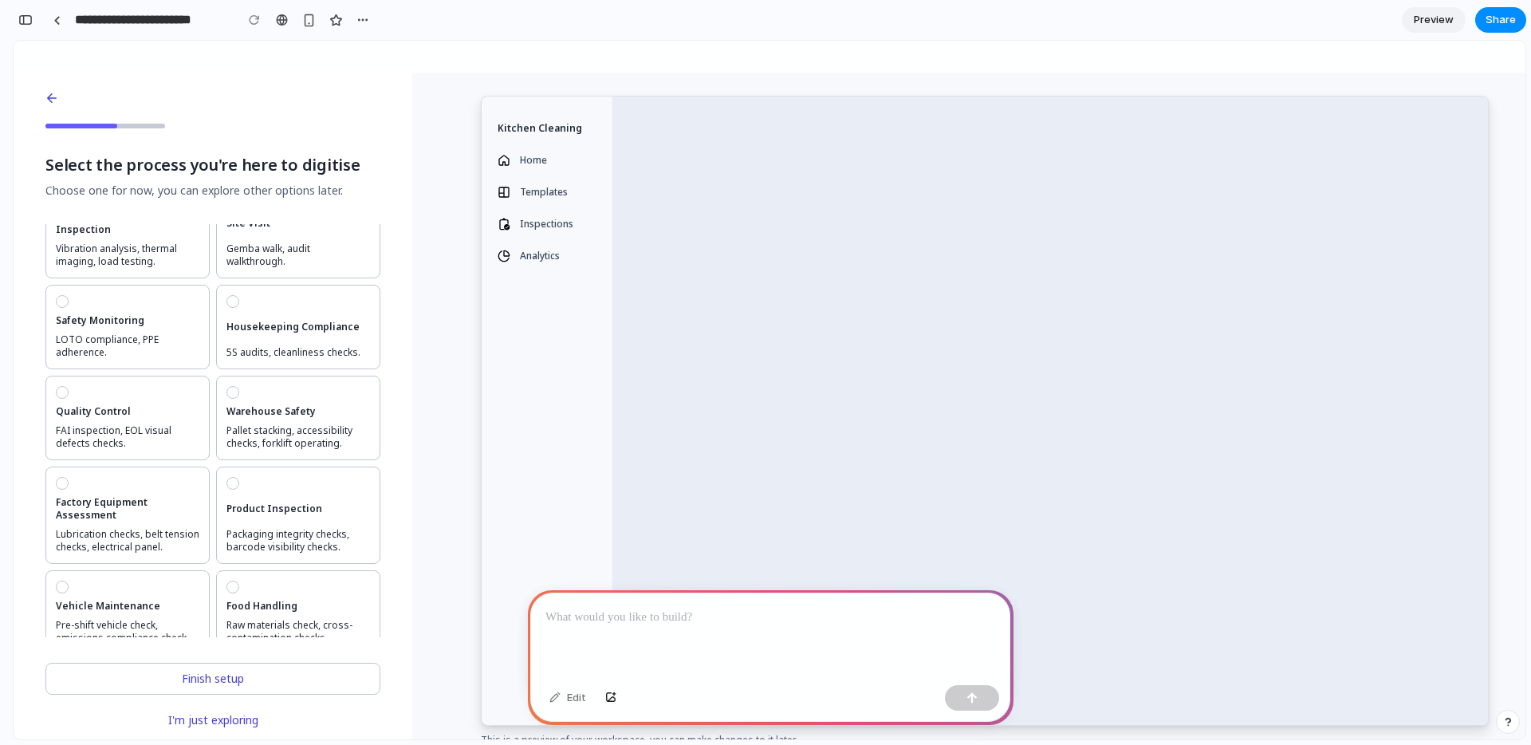
click at [679, 623] on p at bounding box center [770, 617] width 450 height 19
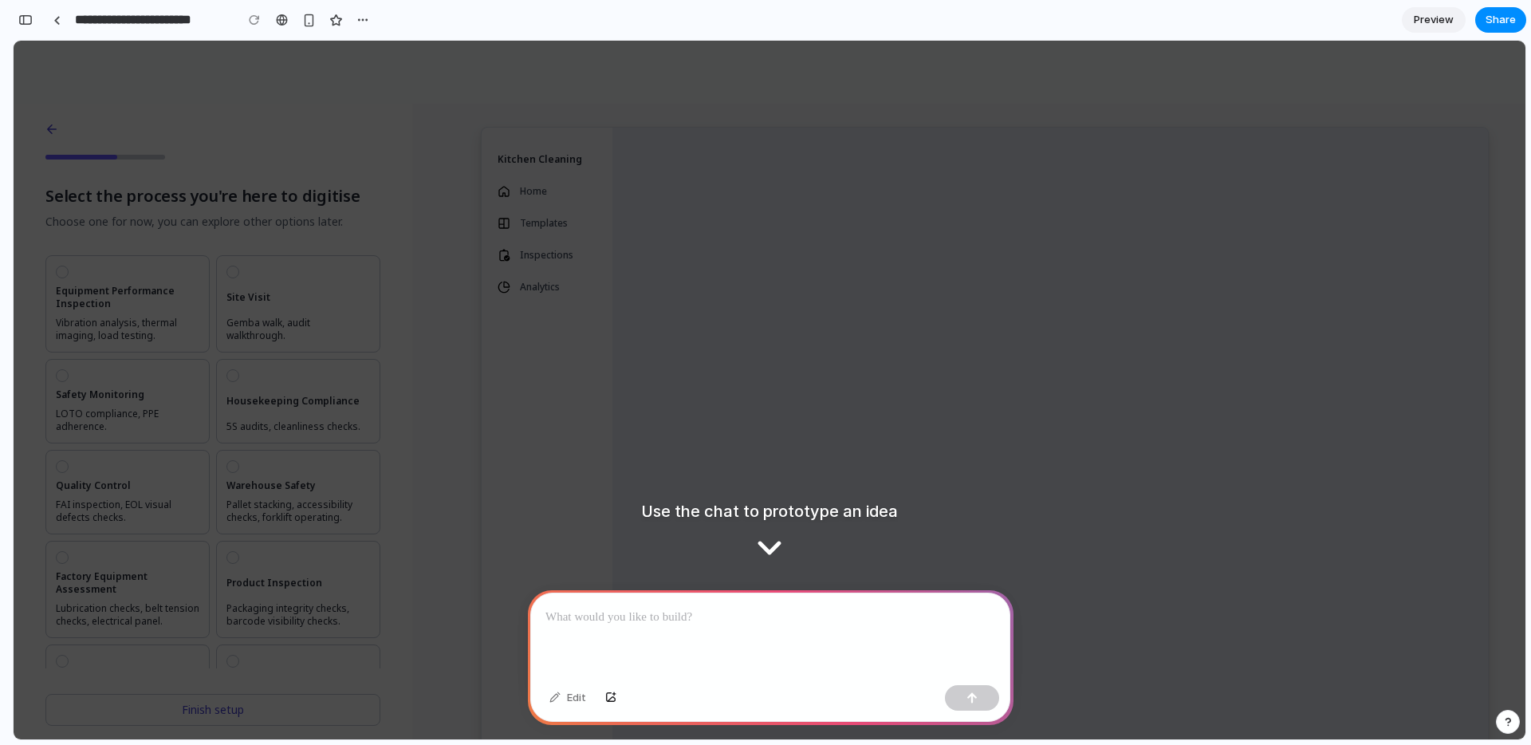
scroll to position [68, 0]
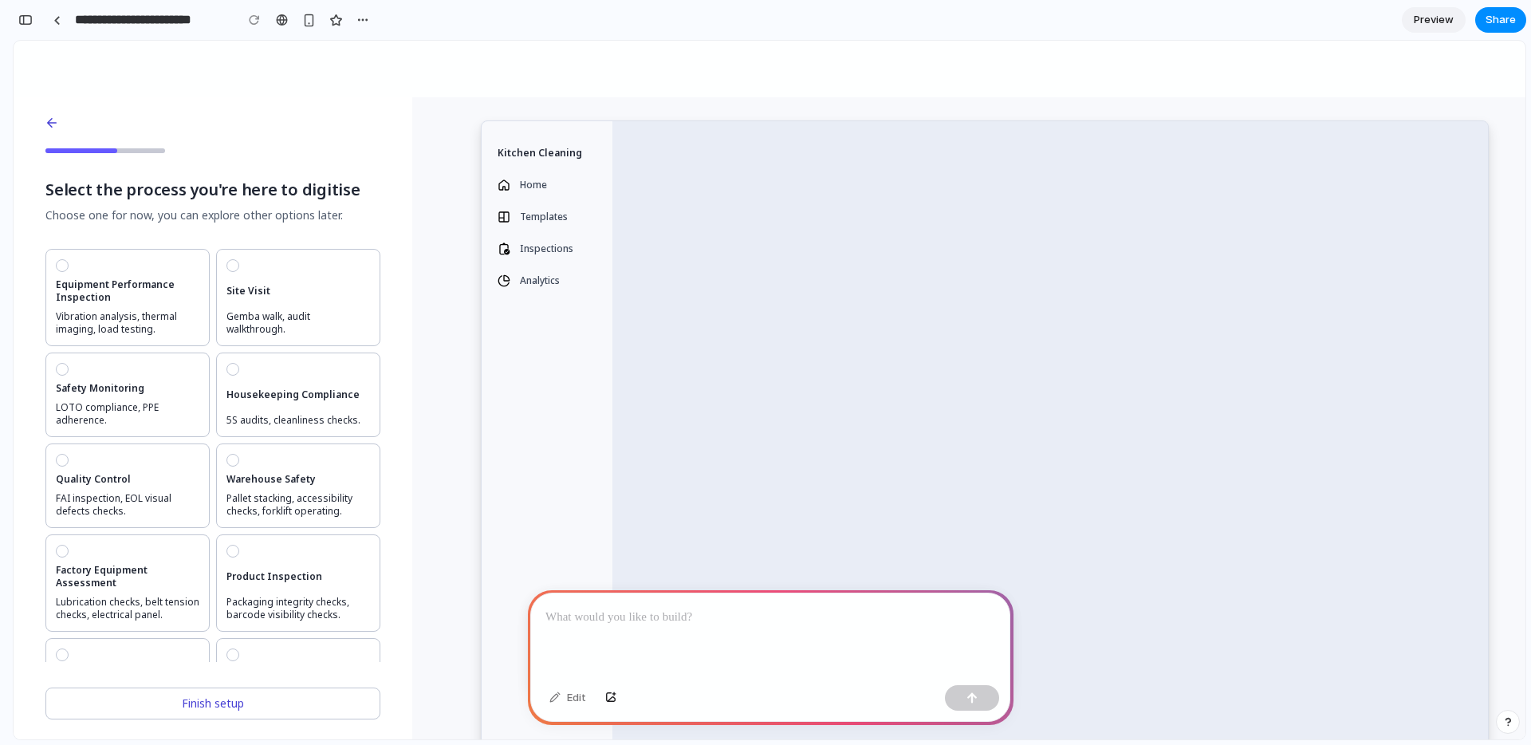
click at [654, 624] on p at bounding box center [770, 617] width 450 height 19
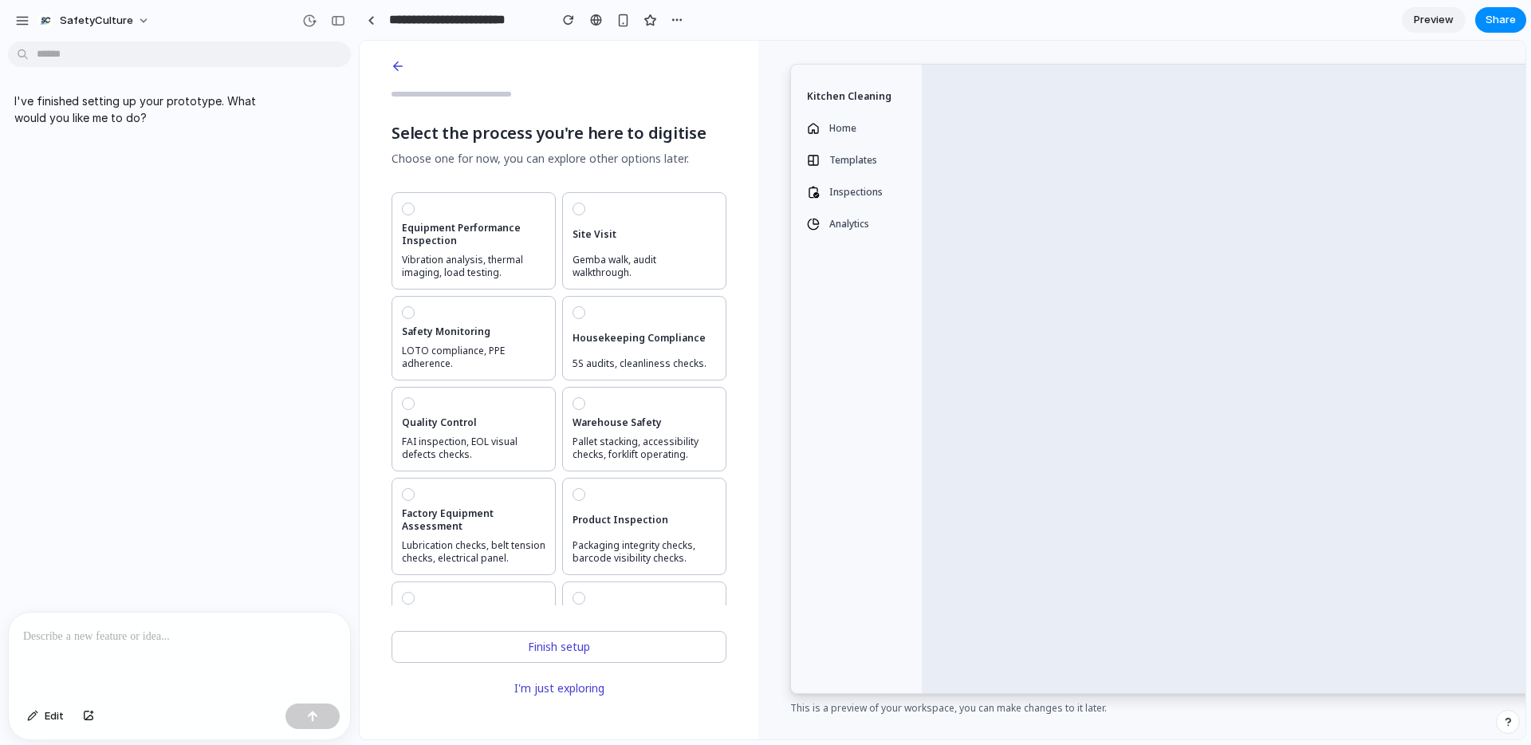
scroll to position [0, 0]
click at [285, 627] on p at bounding box center [179, 636] width 313 height 19
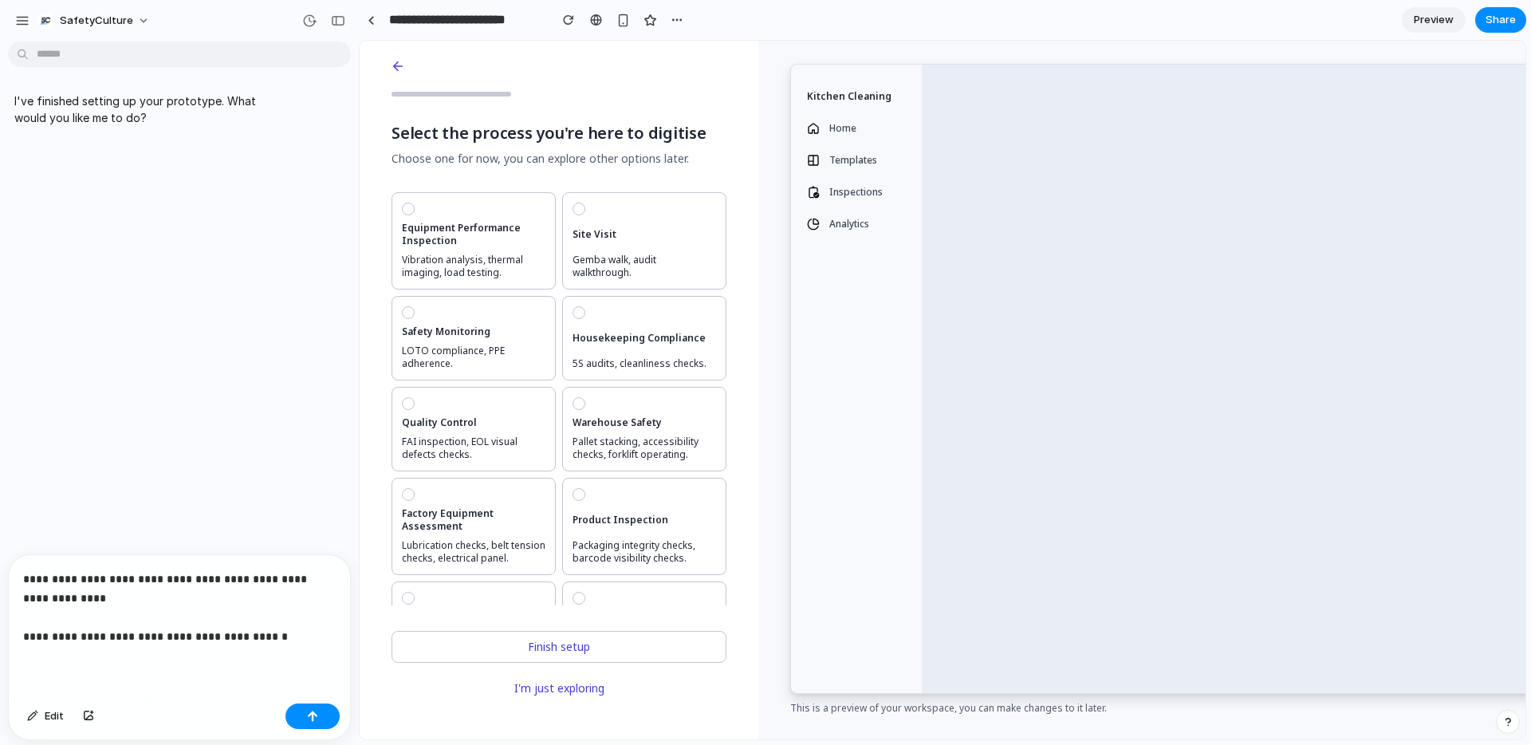
click at [25, 638] on p "**********" at bounding box center [179, 607] width 313 height 77
drag, startPoint x: 116, startPoint y: 637, endPoint x: 124, endPoint y: 633, distance: 9.6
click at [108, 632] on p "**********" at bounding box center [179, 607] width 313 height 77
click at [333, 635] on p "**********" at bounding box center [179, 607] width 313 height 77
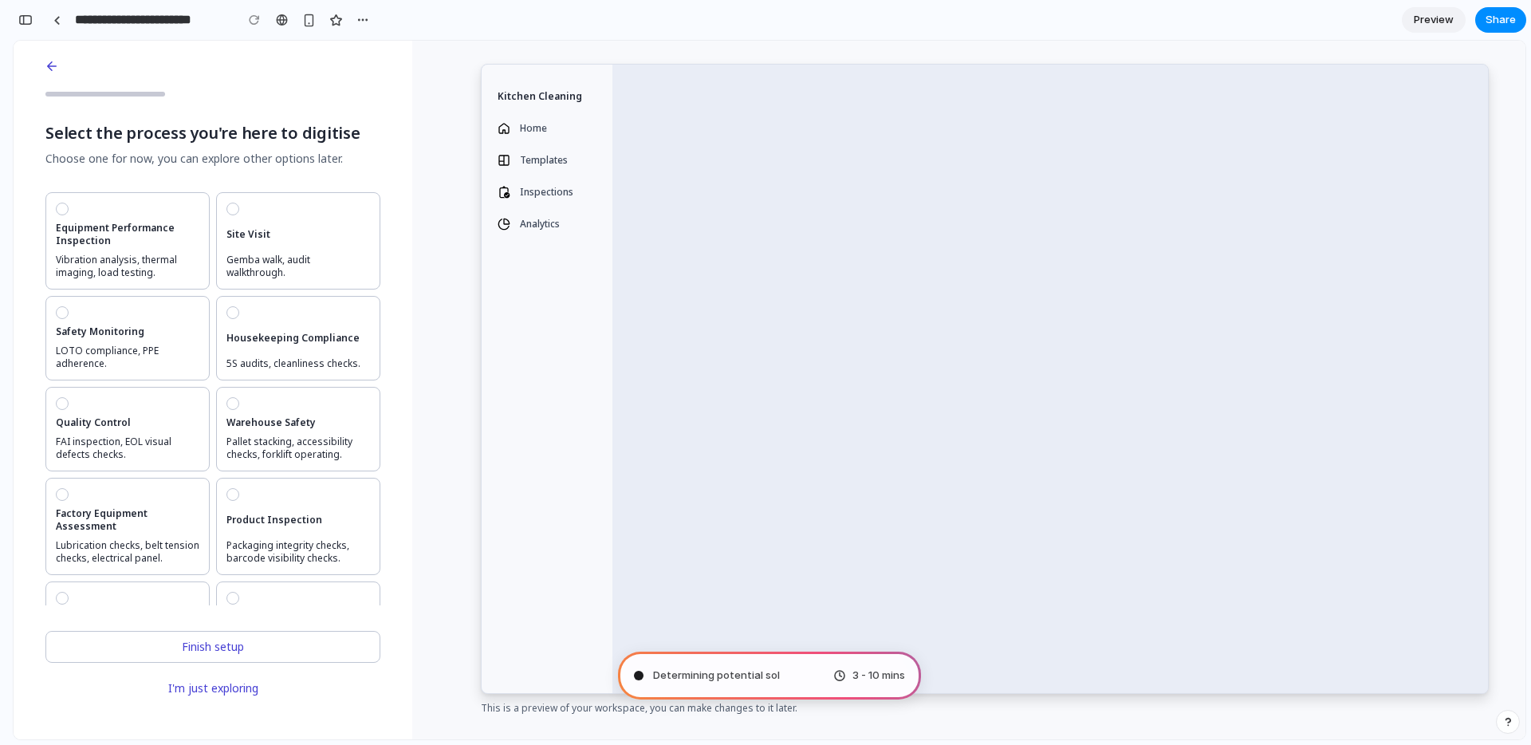
scroll to position [665, 0]
click at [52, 64] on icon "button" at bounding box center [52, 66] width 14 height 14
click at [740, 672] on span "Determining potential solutions .." at bounding box center [734, 675] width 163 height 16
click at [870, 672] on span "3 - 10 mins" at bounding box center [878, 675] width 53 height 16
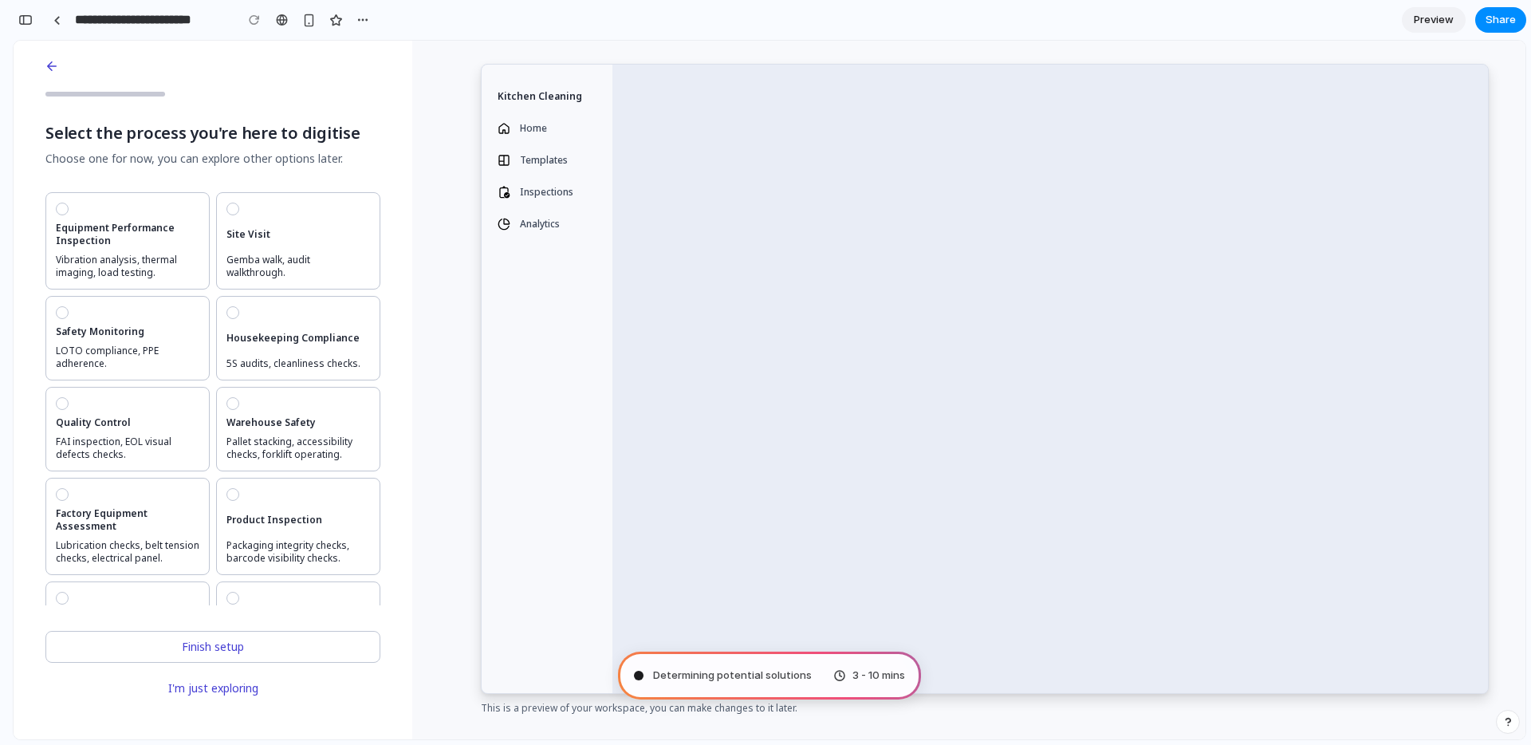
scroll to position [548, 0]
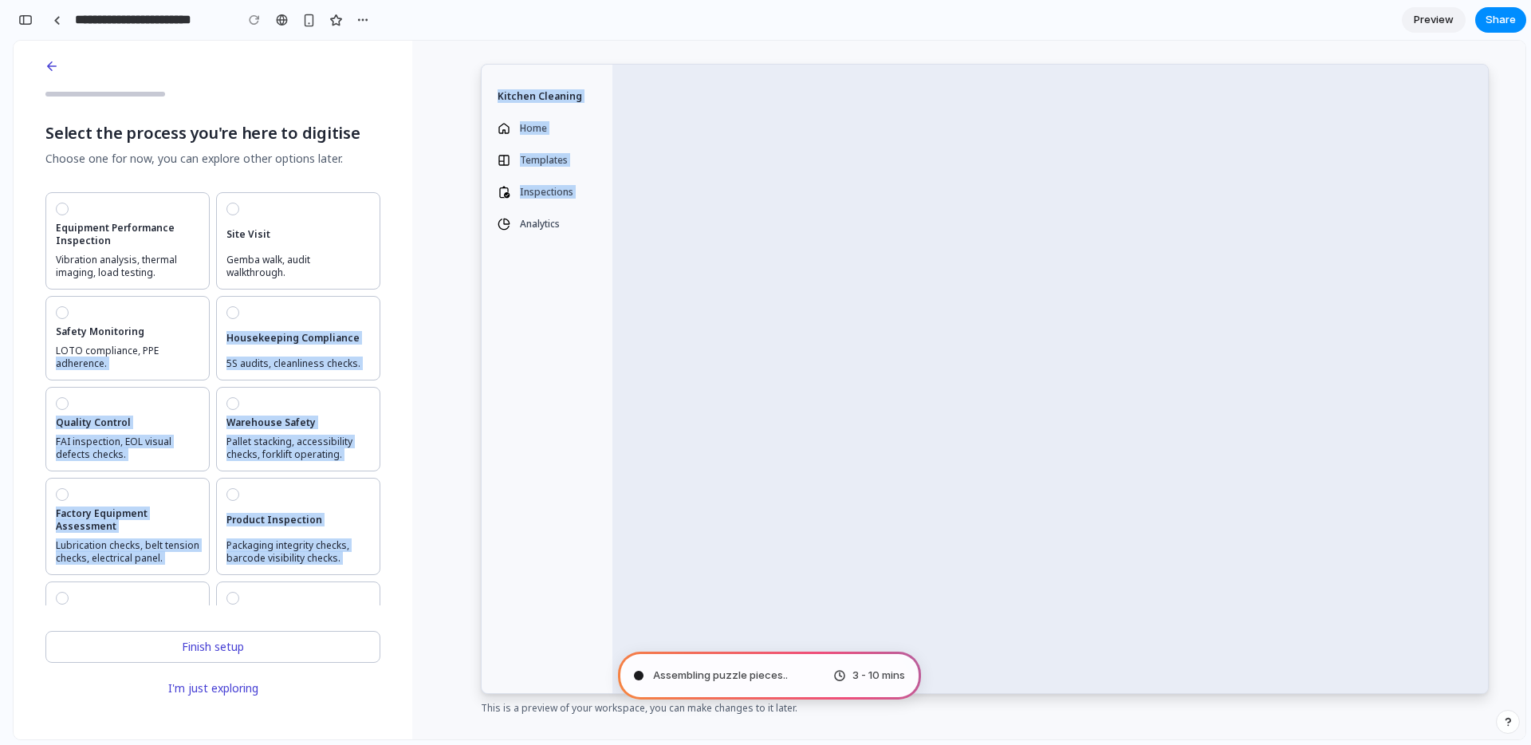
drag, startPoint x: 173, startPoint y: 350, endPoint x: 432, endPoint y: 357, distance: 259.2
click at [432, 357] on div "Select the process you're here to digitise Choose one for now, you can explore …" at bounding box center [770, 390] width 1512 height 698
click at [439, 356] on div "Kitchen Cleaning Home Templates Inspections Analytics This is a preview of your…" at bounding box center [968, 390] width 1113 height 698
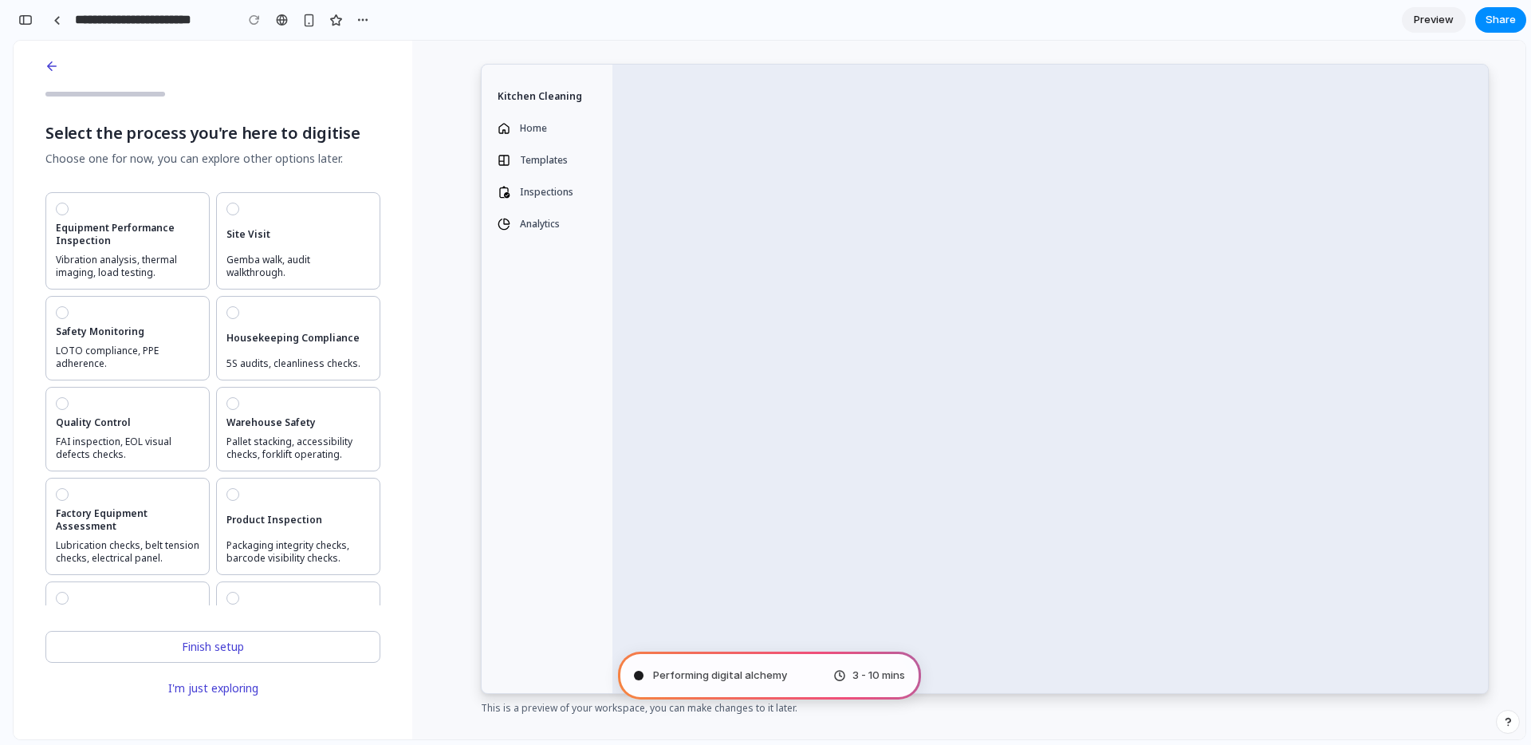
click at [439, 356] on div "Kitchen Cleaning Home Templates Inspections Analytics This is a preview of your…" at bounding box center [968, 390] width 1113 height 698
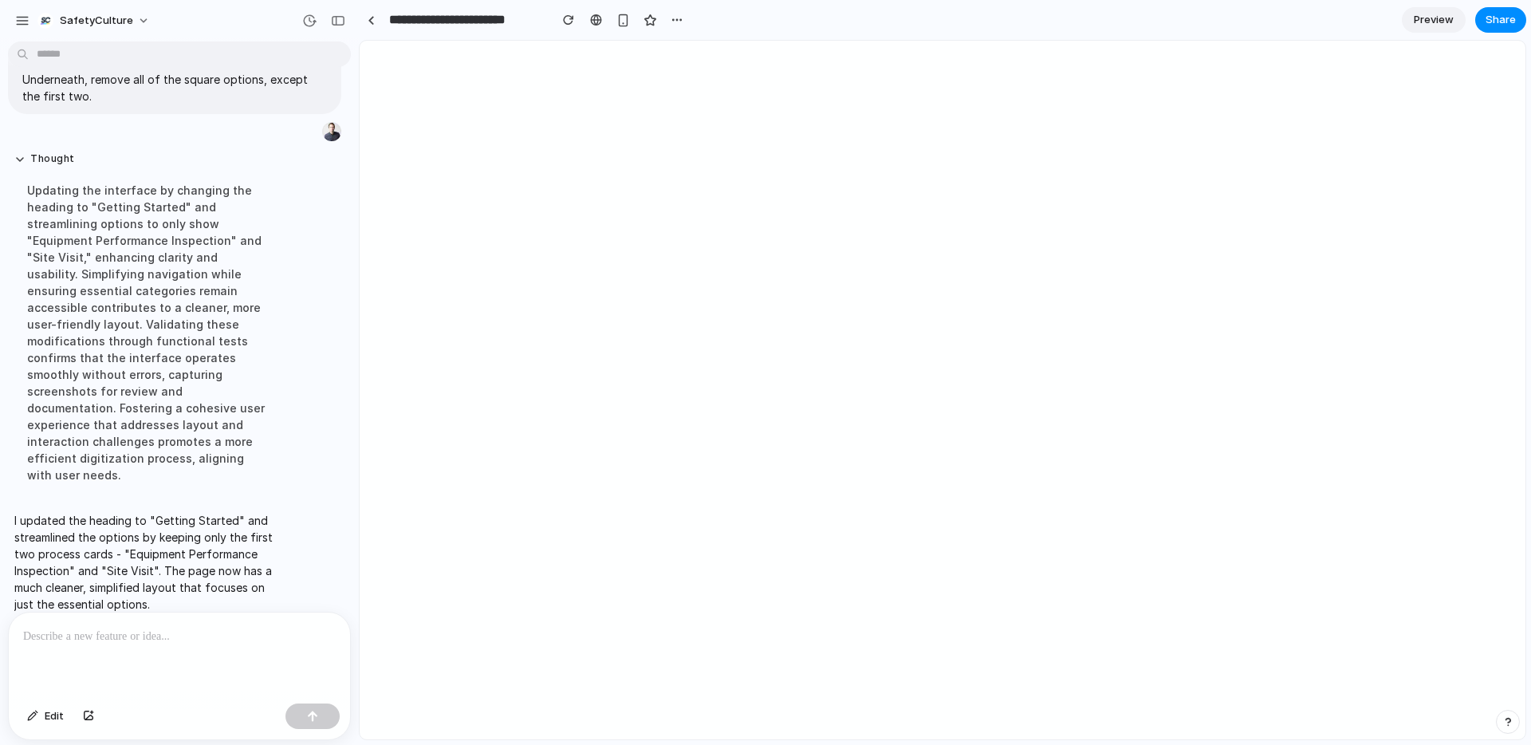
scroll to position [0, 0]
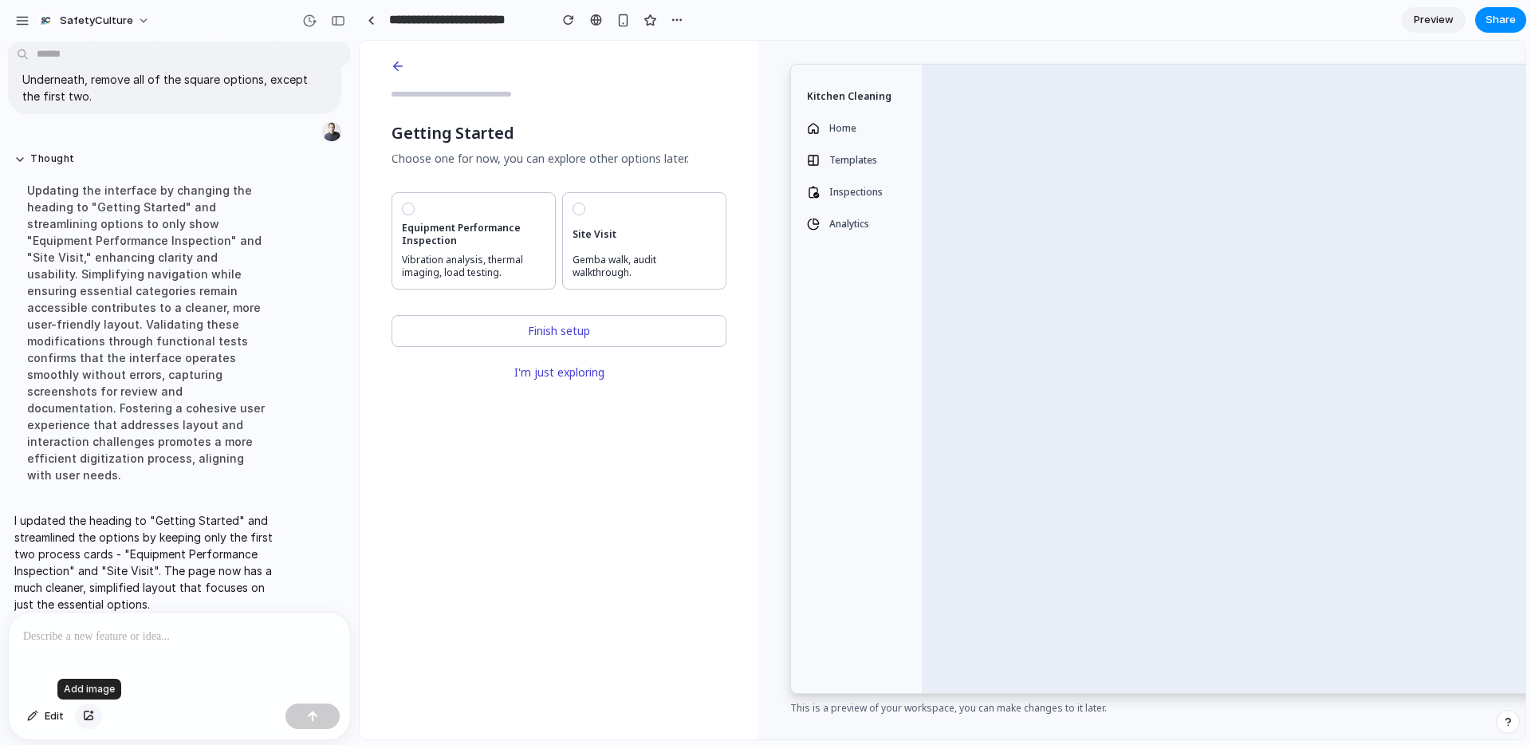
click at [86, 714] on div "button" at bounding box center [88, 716] width 11 height 10
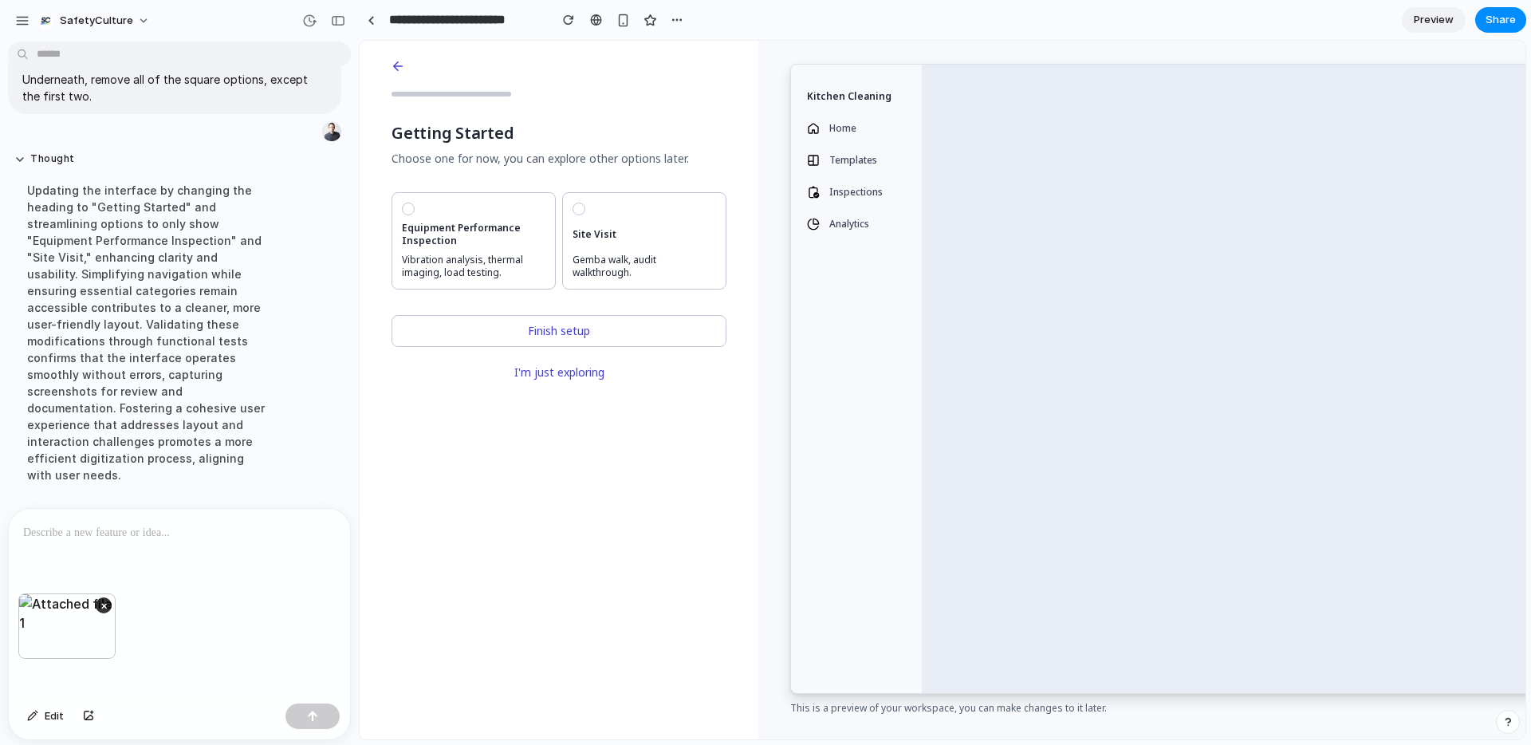
scroll to position [233, 0]
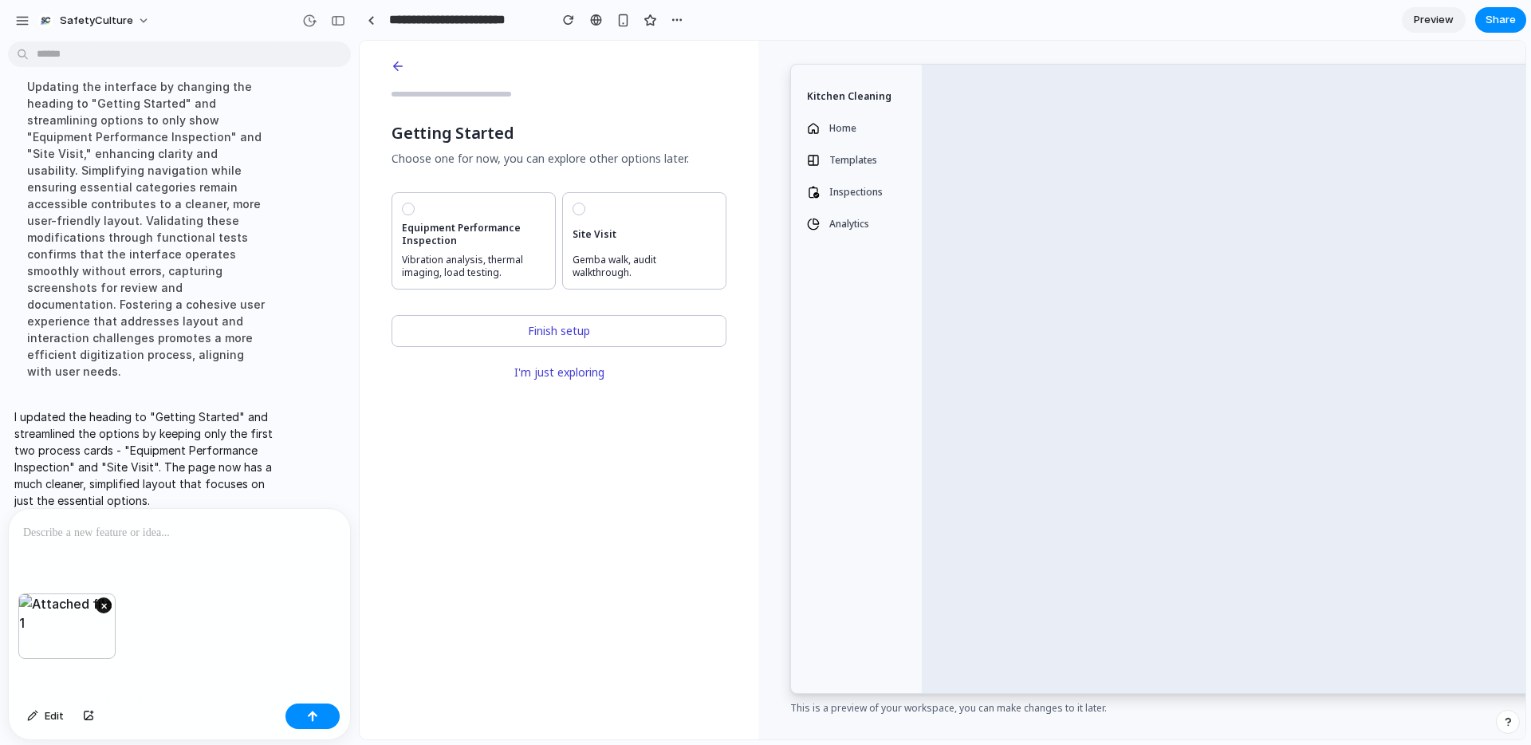
click at [102, 606] on button "×" at bounding box center [104, 605] width 16 height 16
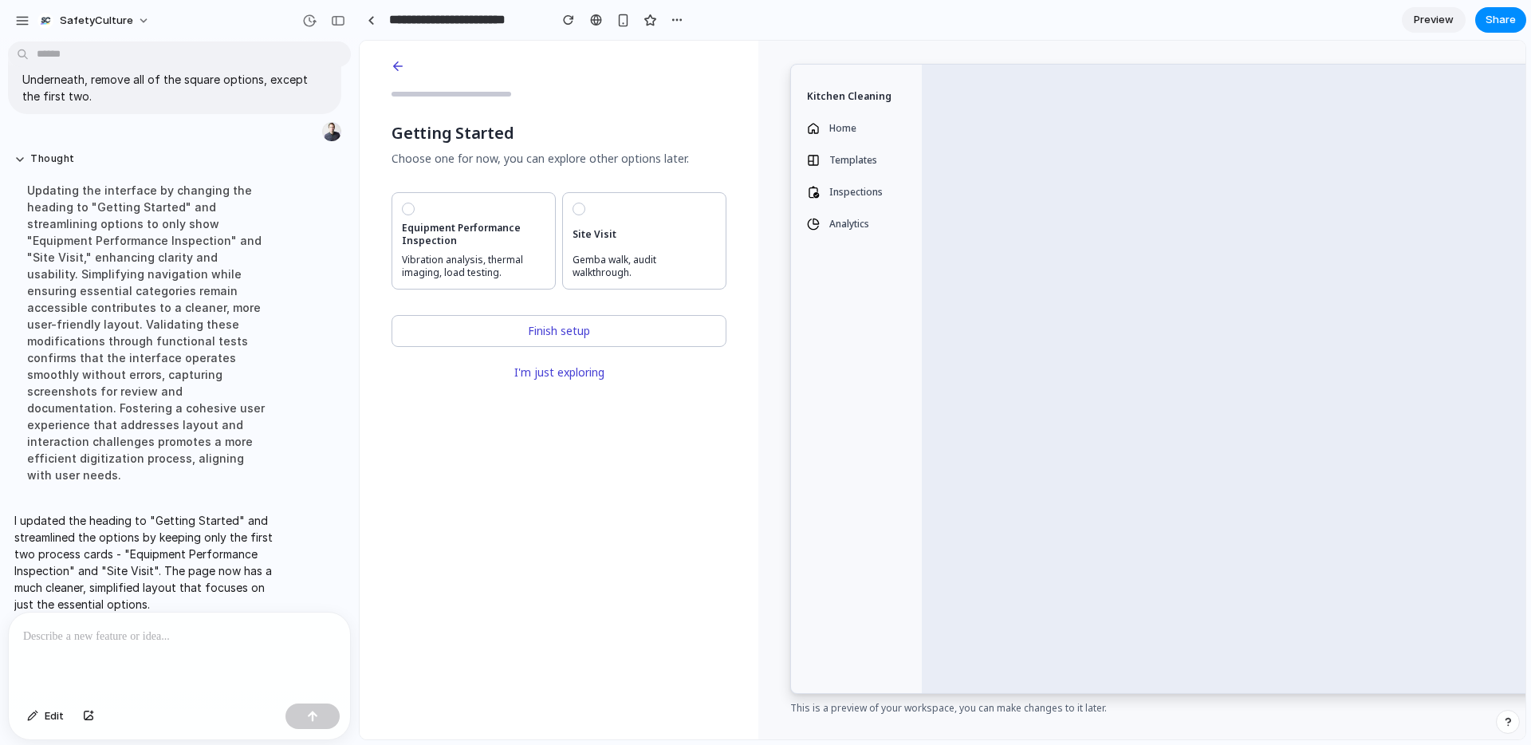
drag, startPoint x: 214, startPoint y: 651, endPoint x: 153, endPoint y: 645, distance: 60.9
click at [210, 651] on div at bounding box center [179, 654] width 341 height 85
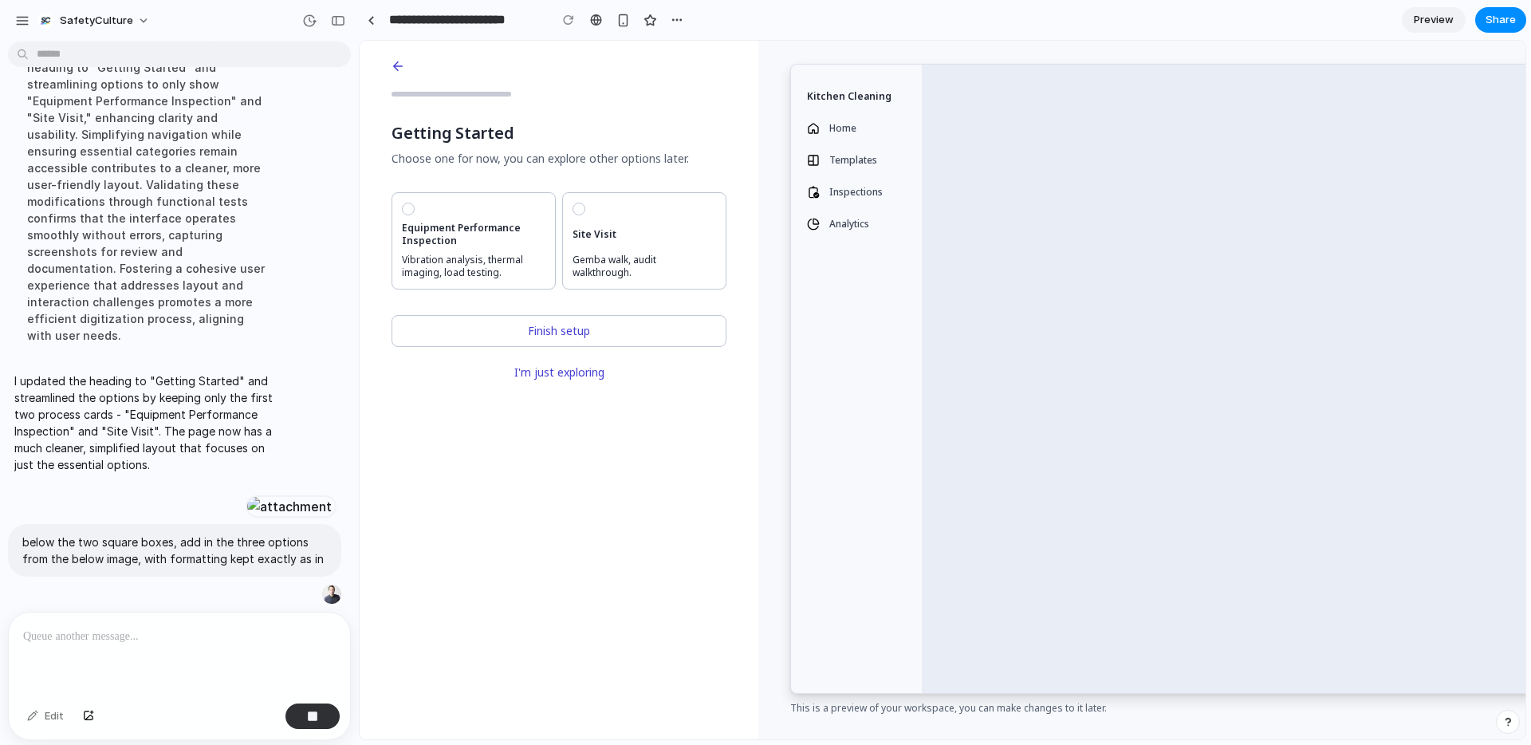
scroll to position [442, 0]
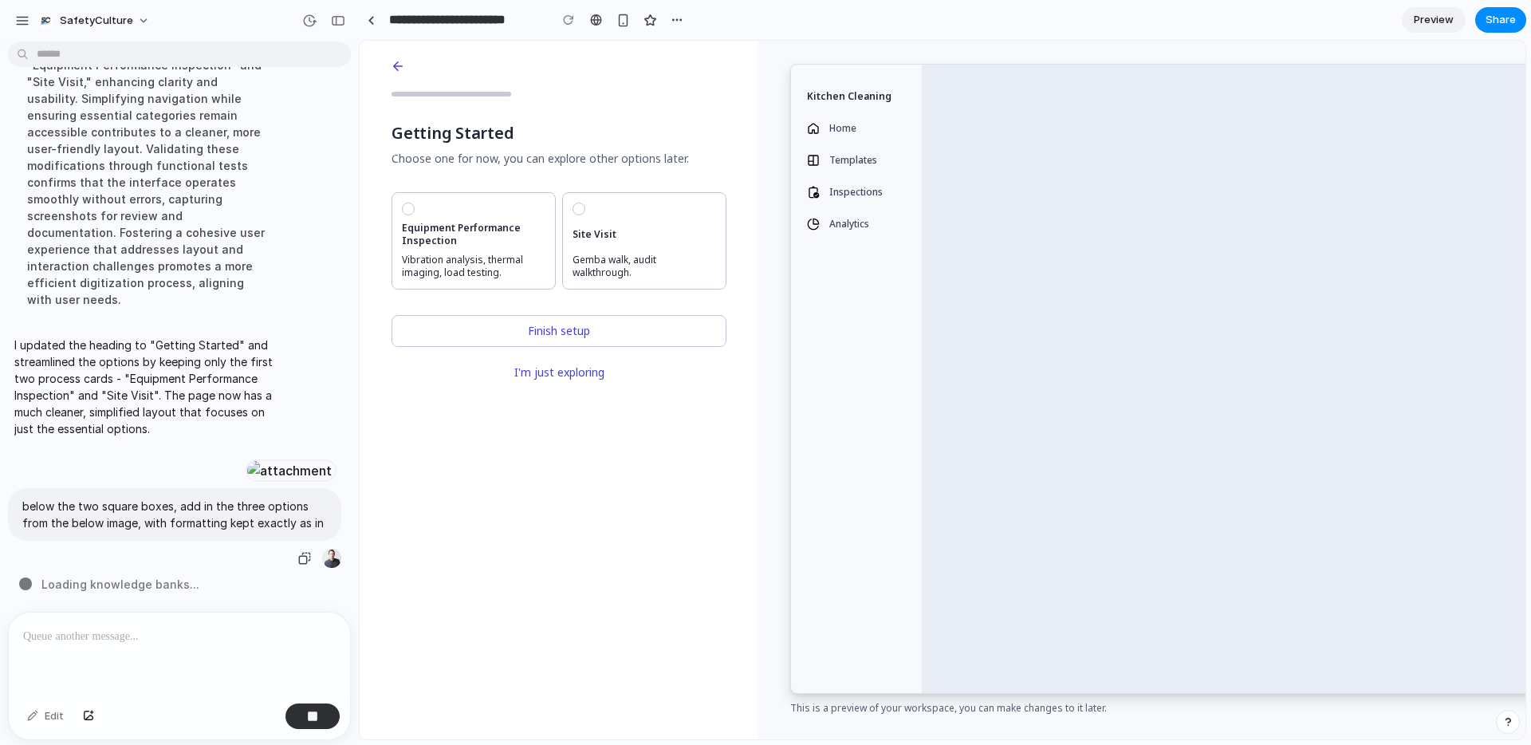
click at [256, 525] on p "below the two square boxes, add in the three options from the below image, with…" at bounding box center [174, 514] width 305 height 33
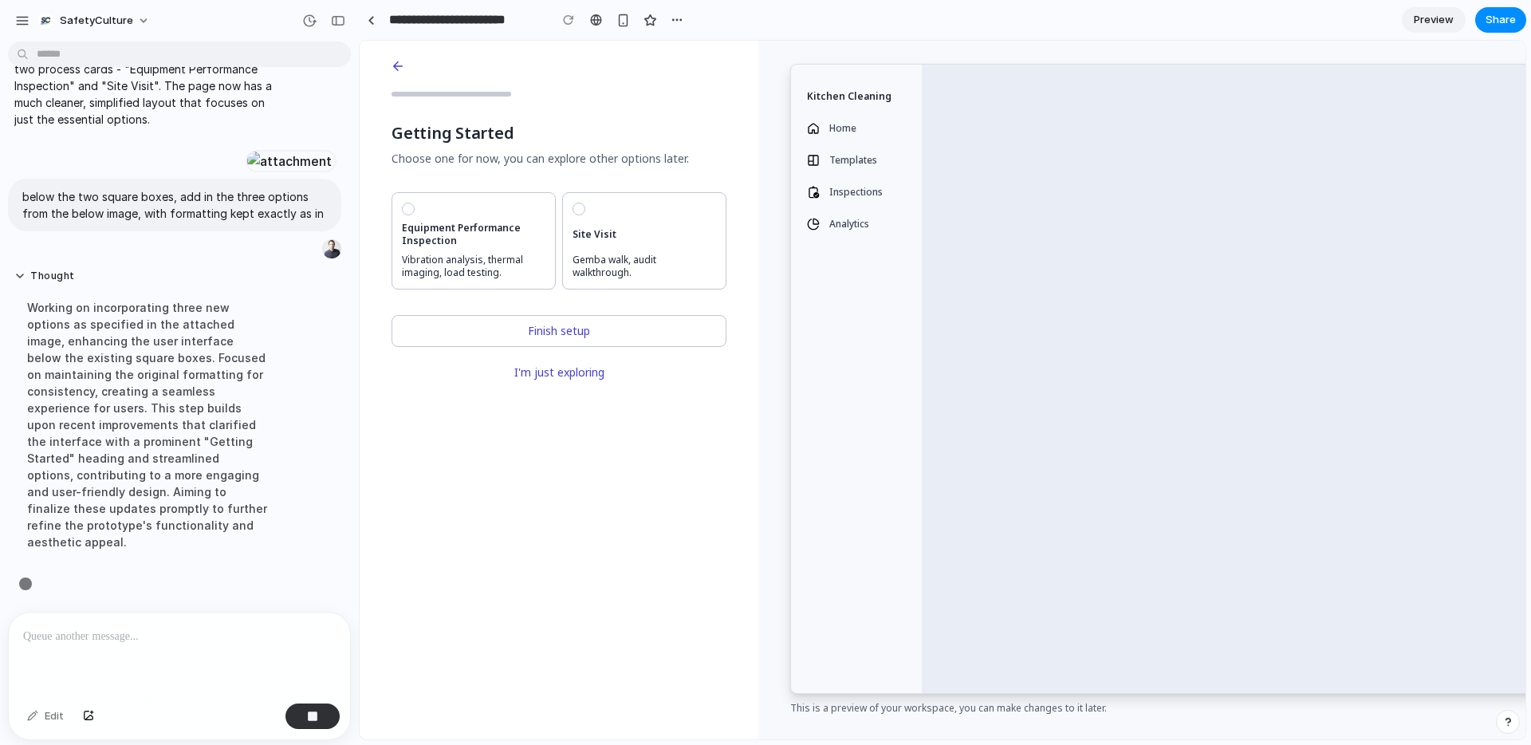
scroll to position [424, 0]
click at [151, 647] on div at bounding box center [179, 654] width 341 height 85
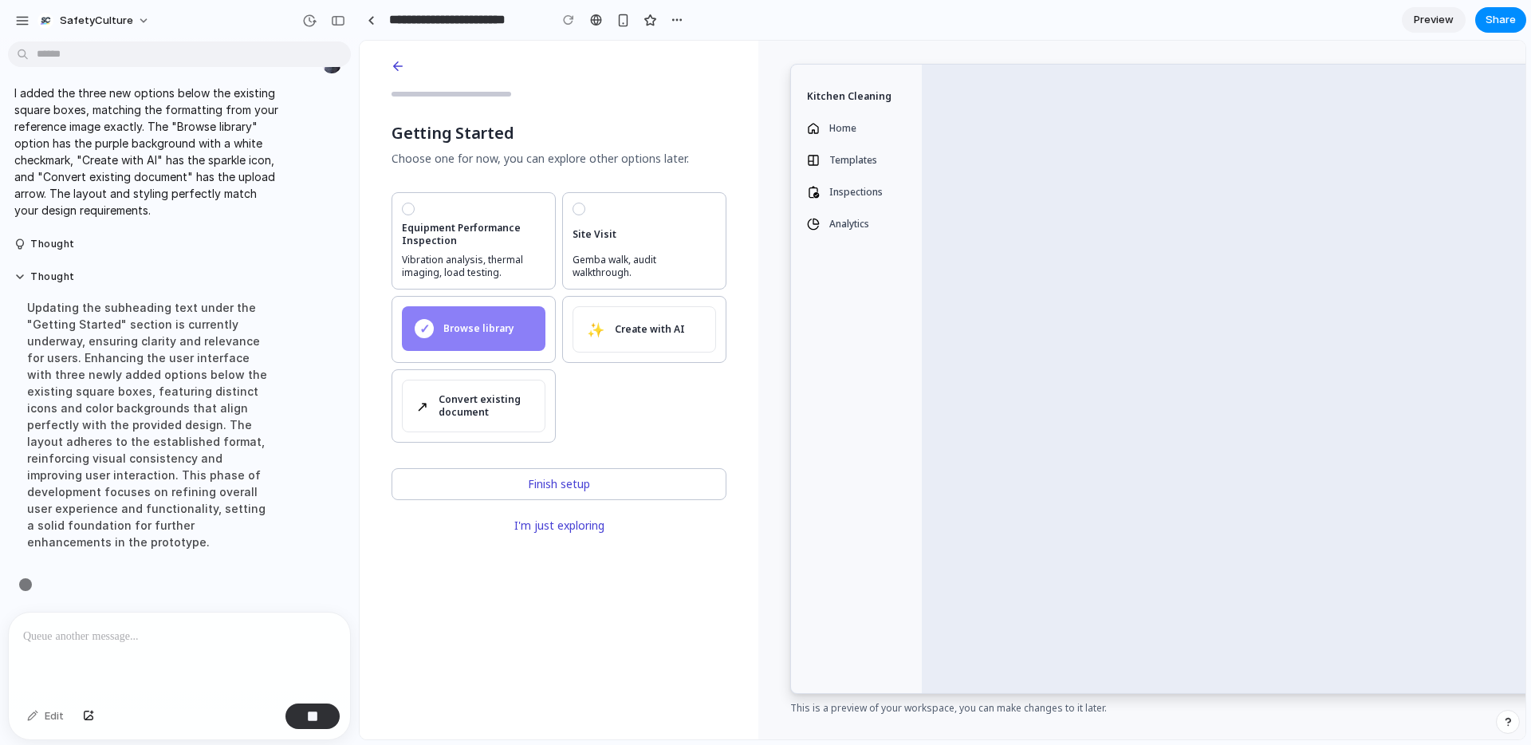
scroll to position [770, 0]
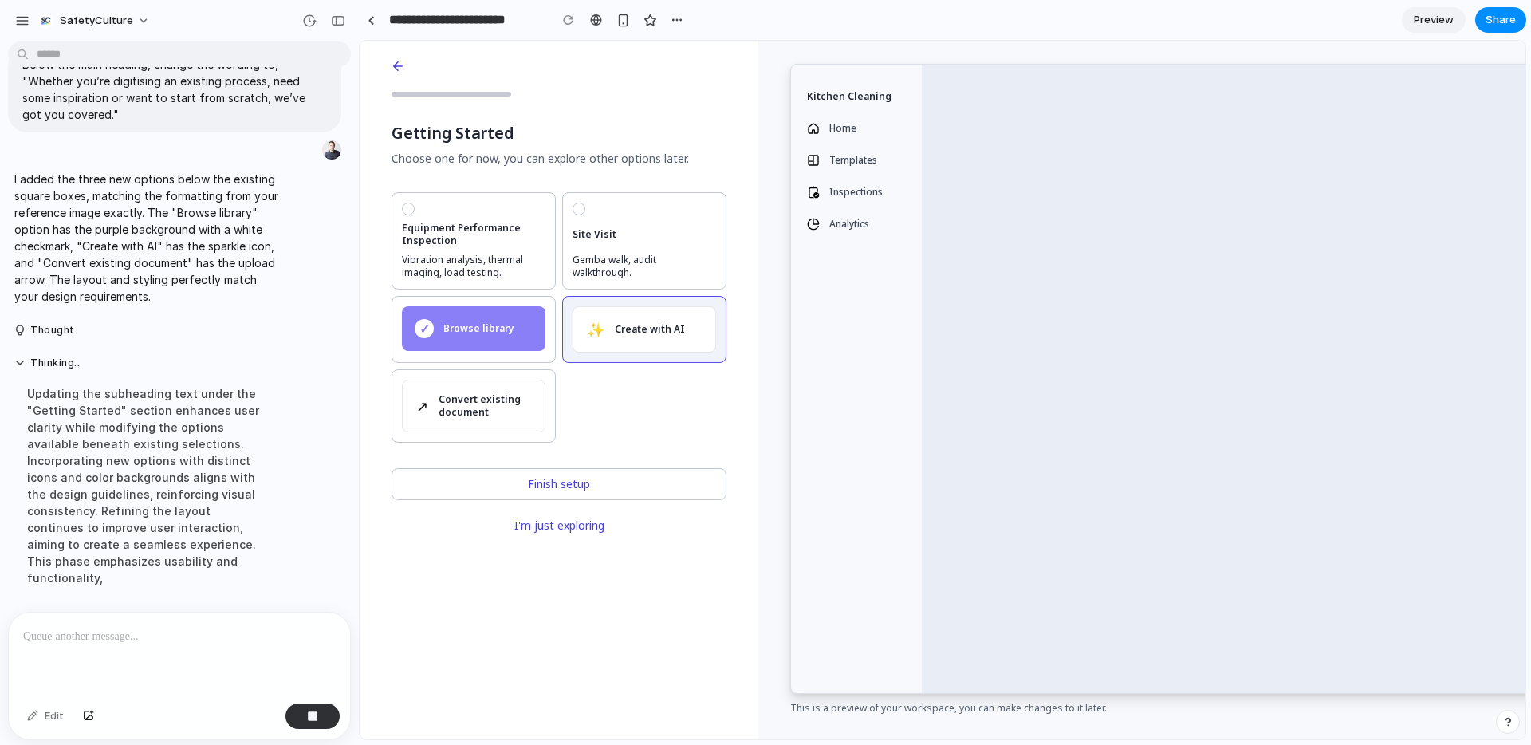
click at [648, 336] on div "✨ Create with AI" at bounding box center [644, 329] width 144 height 46
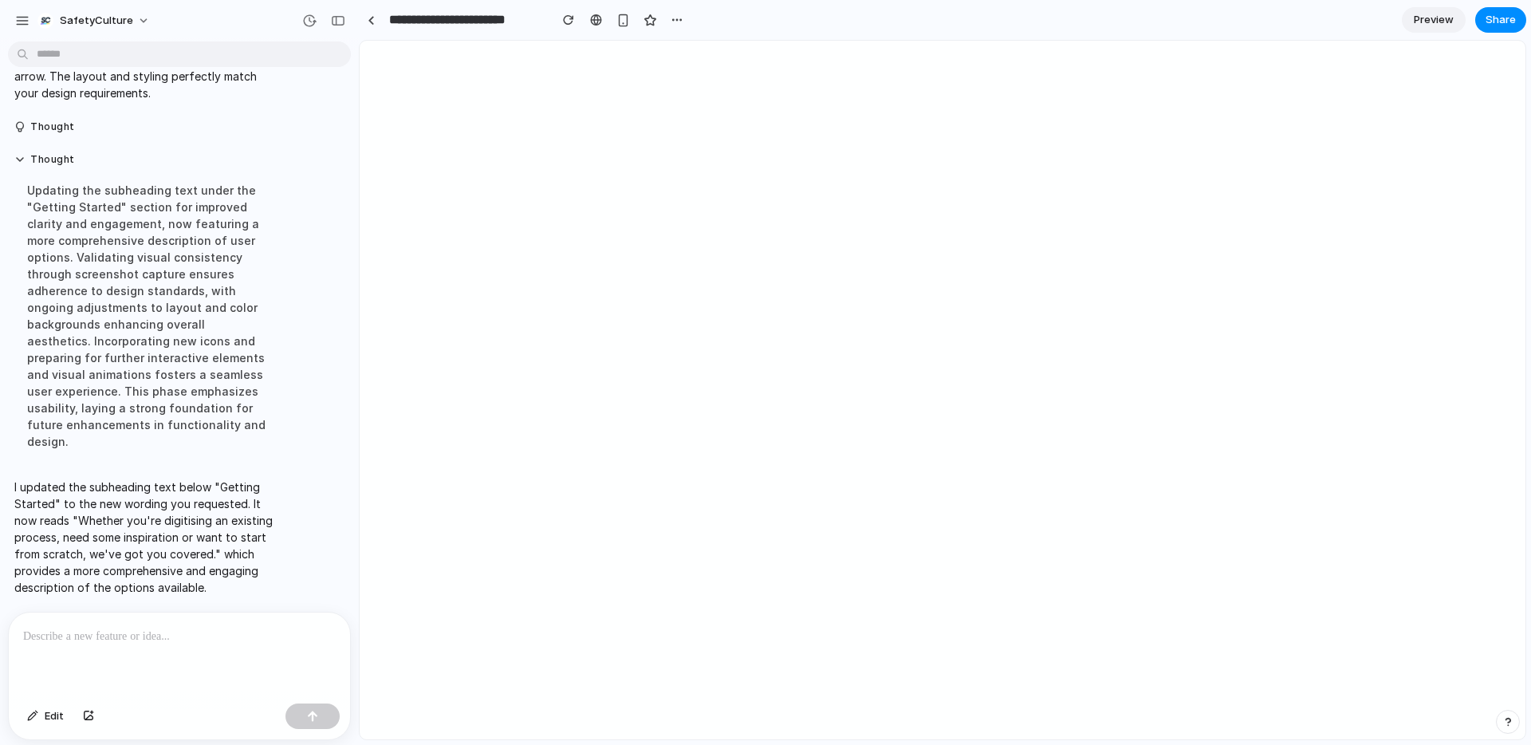
scroll to position [0, 0]
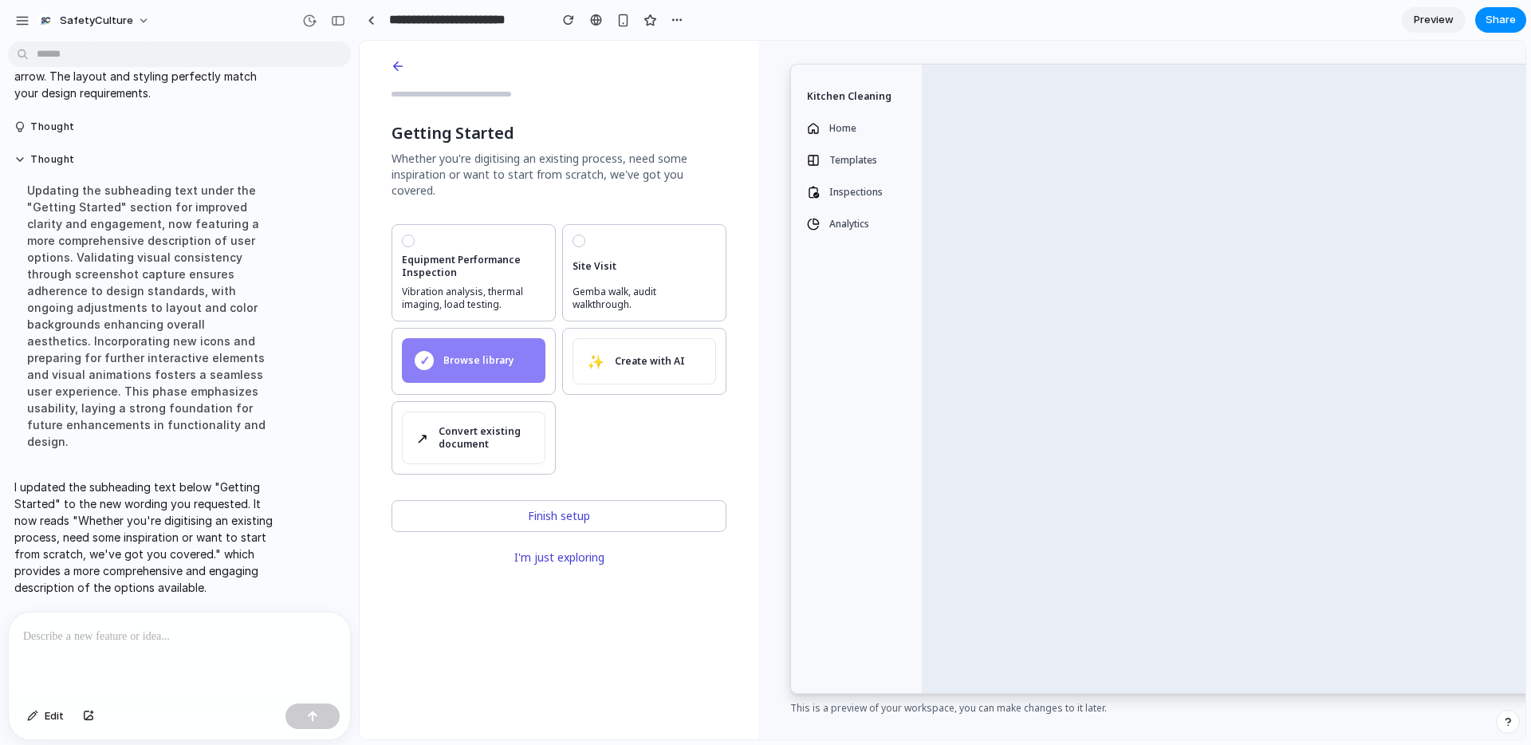
click at [187, 641] on p at bounding box center [179, 636] width 313 height 19
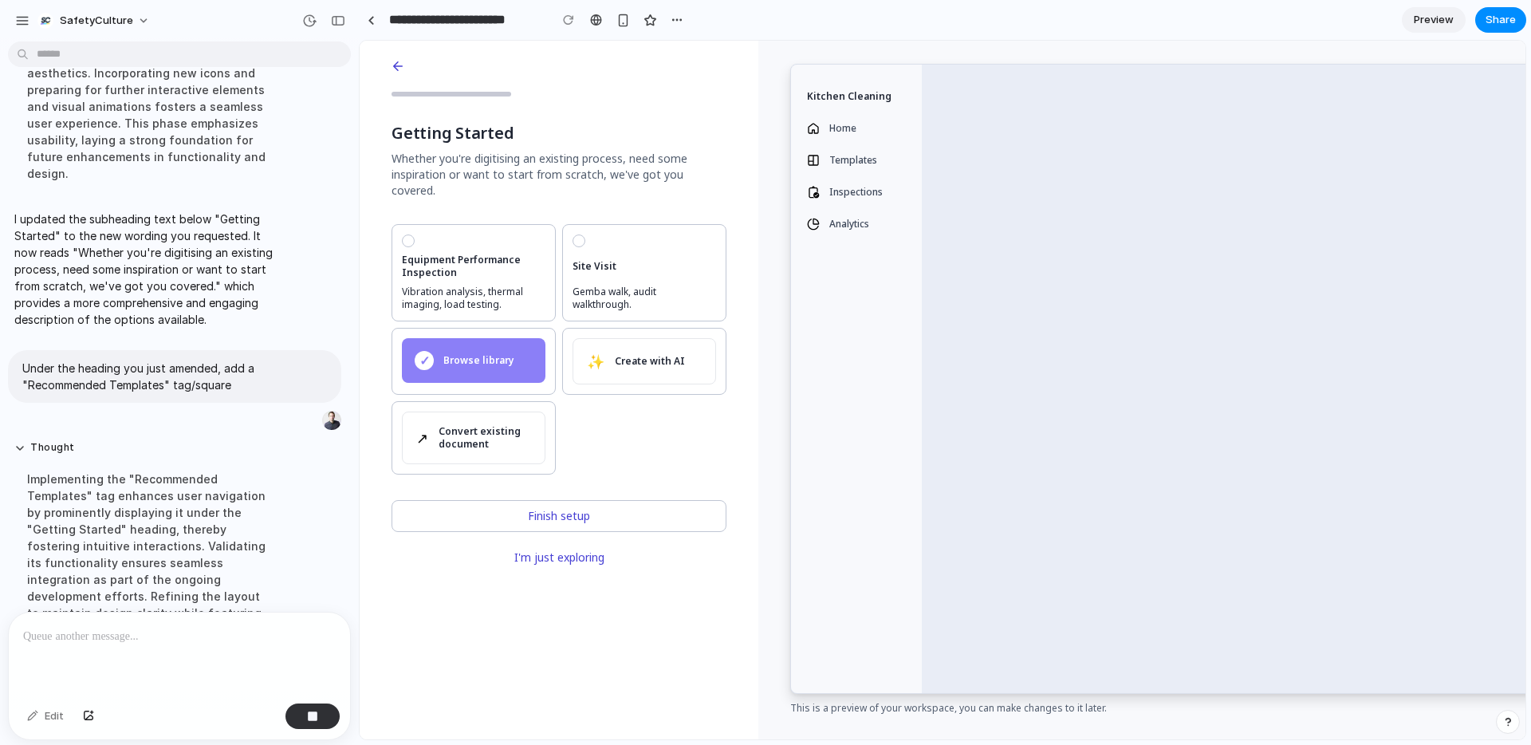
scroll to position [1067, 0]
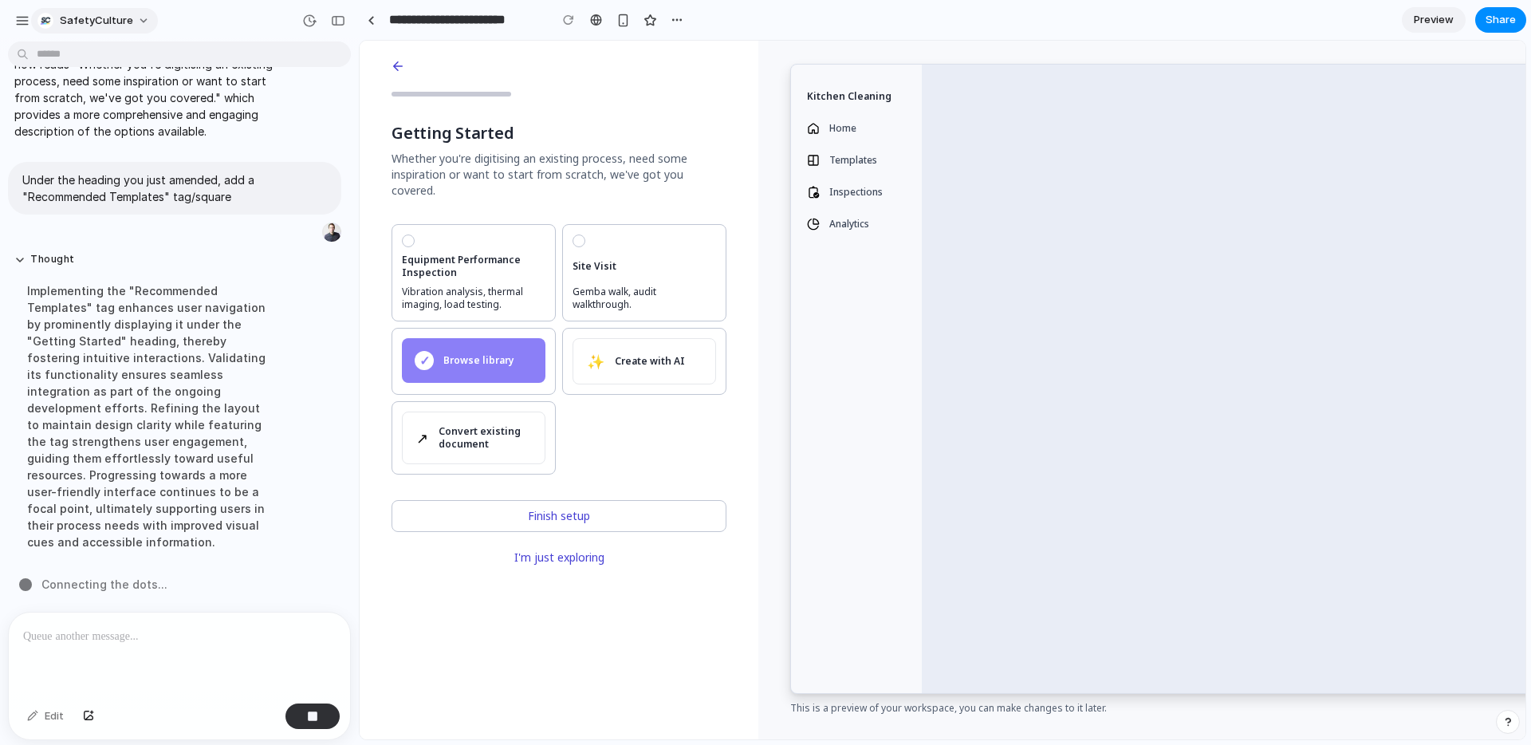
click at [130, 26] on button "SafetyCulture" at bounding box center [94, 21] width 127 height 26
click at [224, 22] on div "Settings Invite members Change theme Sign out" at bounding box center [765, 372] width 1531 height 745
click at [26, 23] on div "button" at bounding box center [22, 21] width 14 height 14
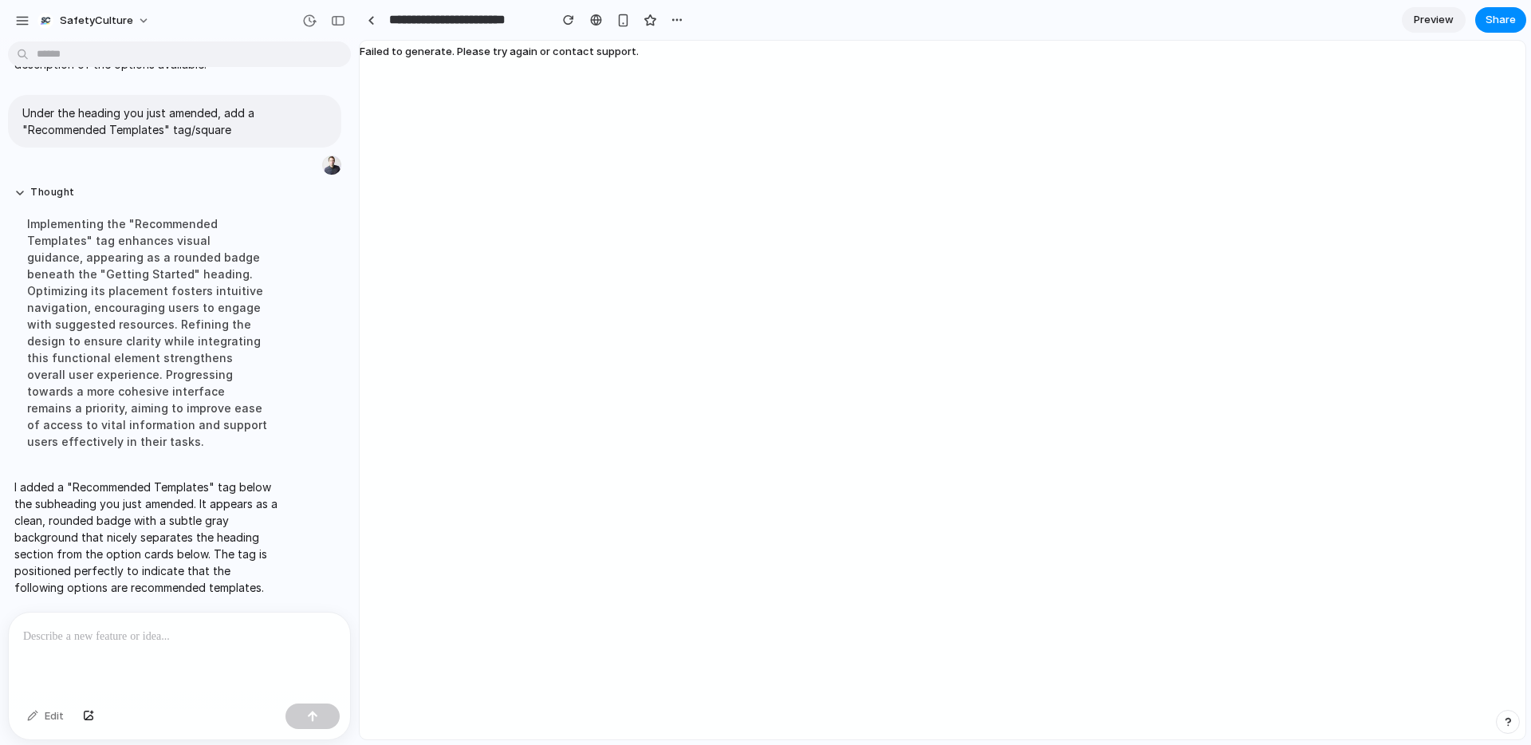
scroll to position [1153, 0]
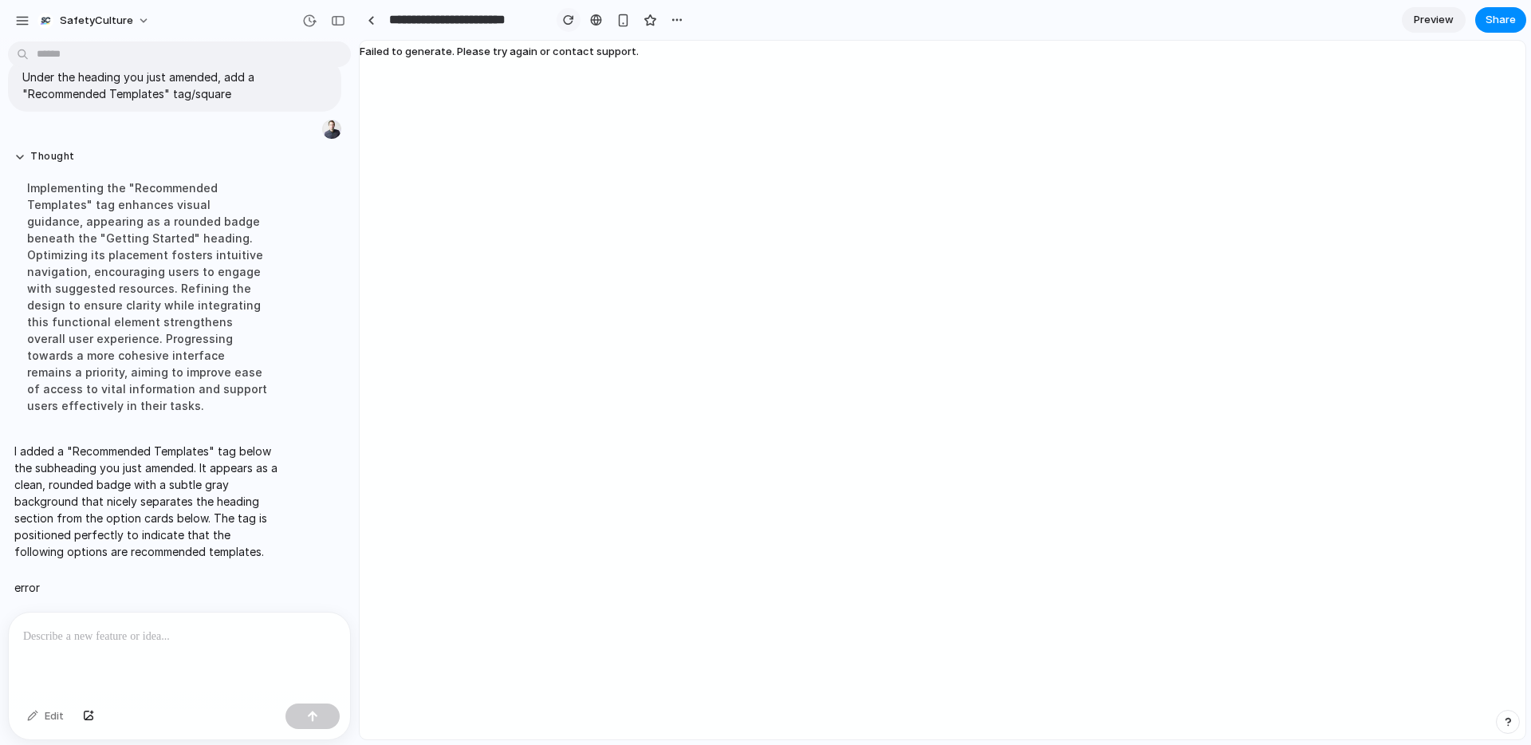
click at [577, 22] on button "button" at bounding box center [569, 20] width 24 height 24
click at [572, 24] on div "button" at bounding box center [568, 19] width 11 height 11
click at [681, 93] on div "Failed to generate. Please try again or contact support." at bounding box center [943, 390] width 1166 height 698
click at [565, 18] on div "button" at bounding box center [568, 19] width 11 height 11
click at [371, 23] on div at bounding box center [371, 20] width 7 height 9
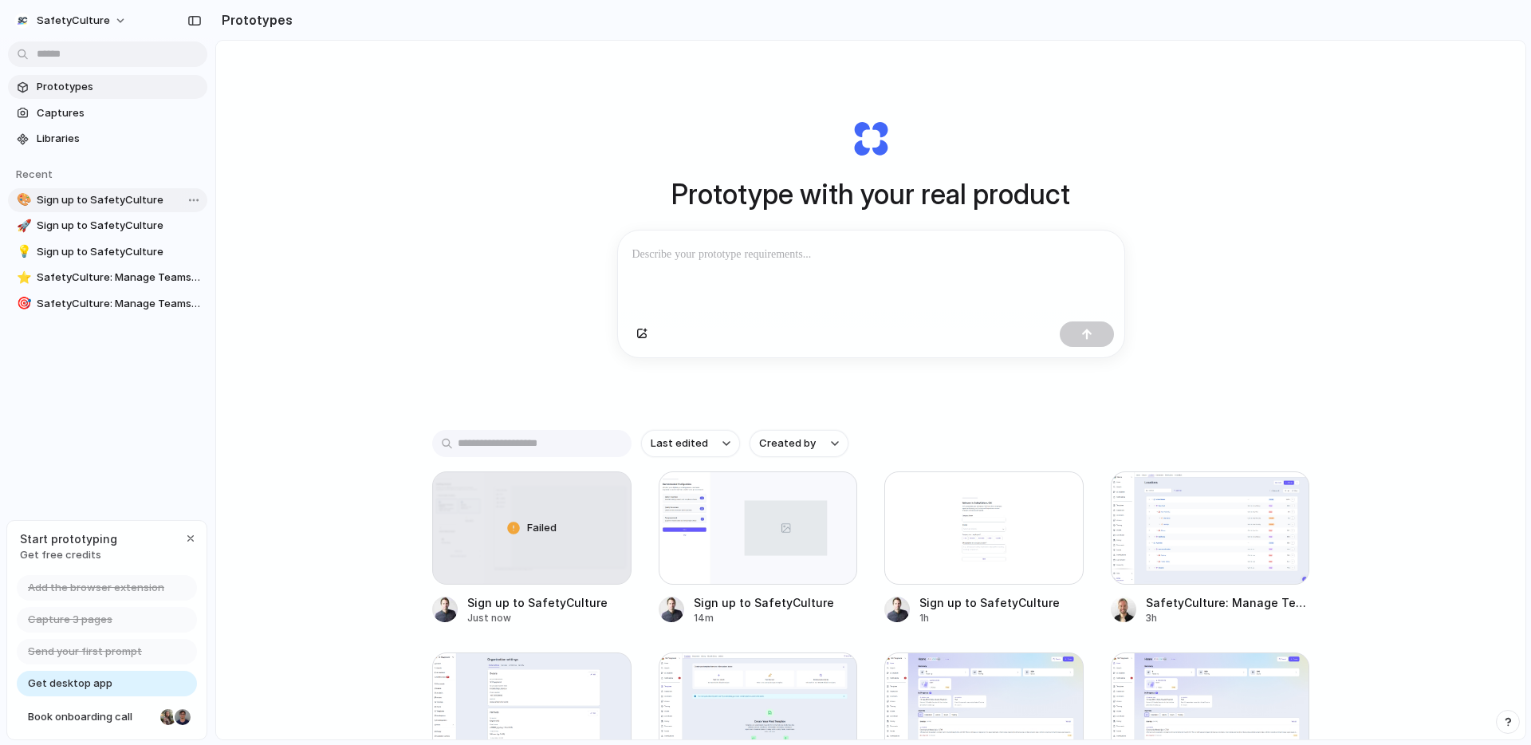
click at [149, 192] on span "Sign up to SafetyCulture" at bounding box center [119, 200] width 164 height 16
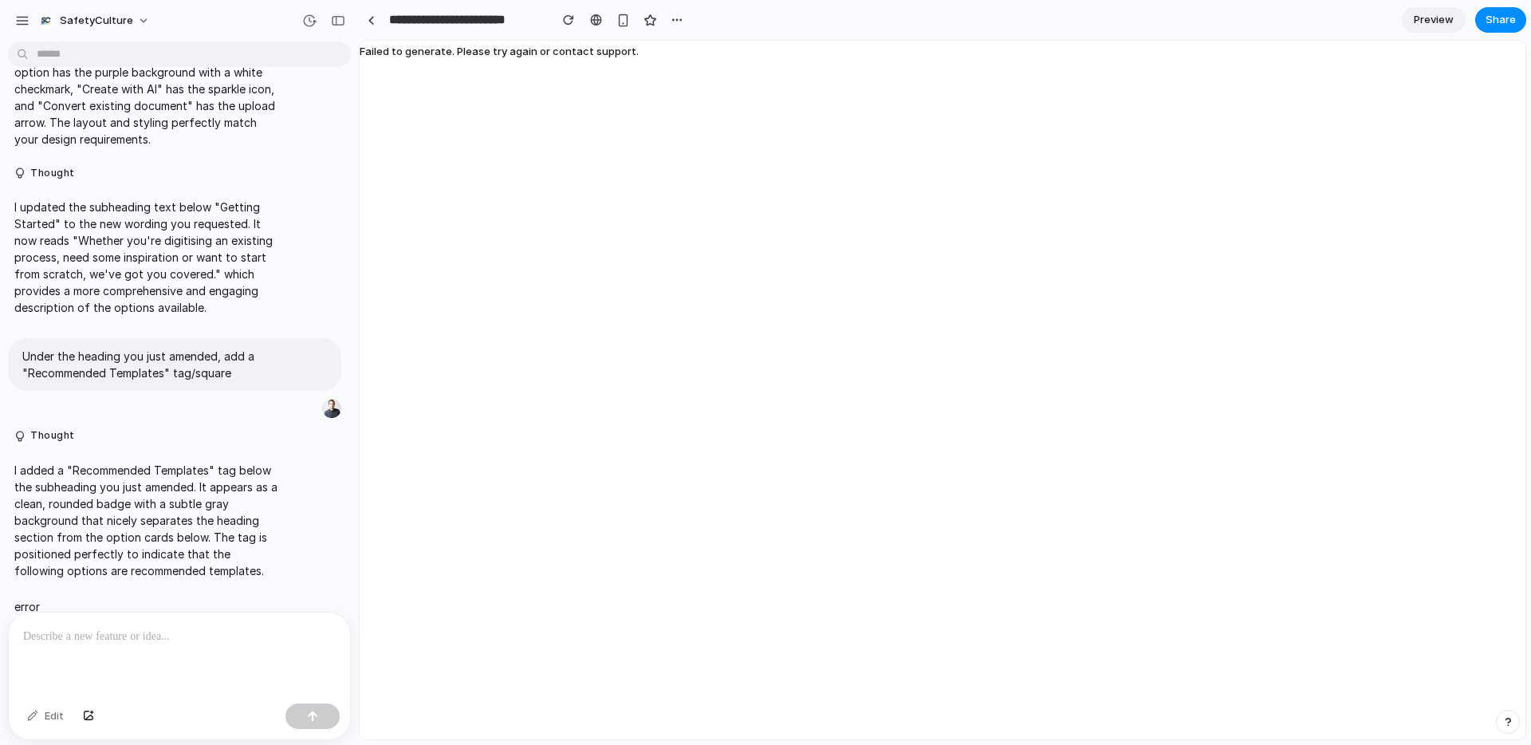
scroll to position [910, 0]
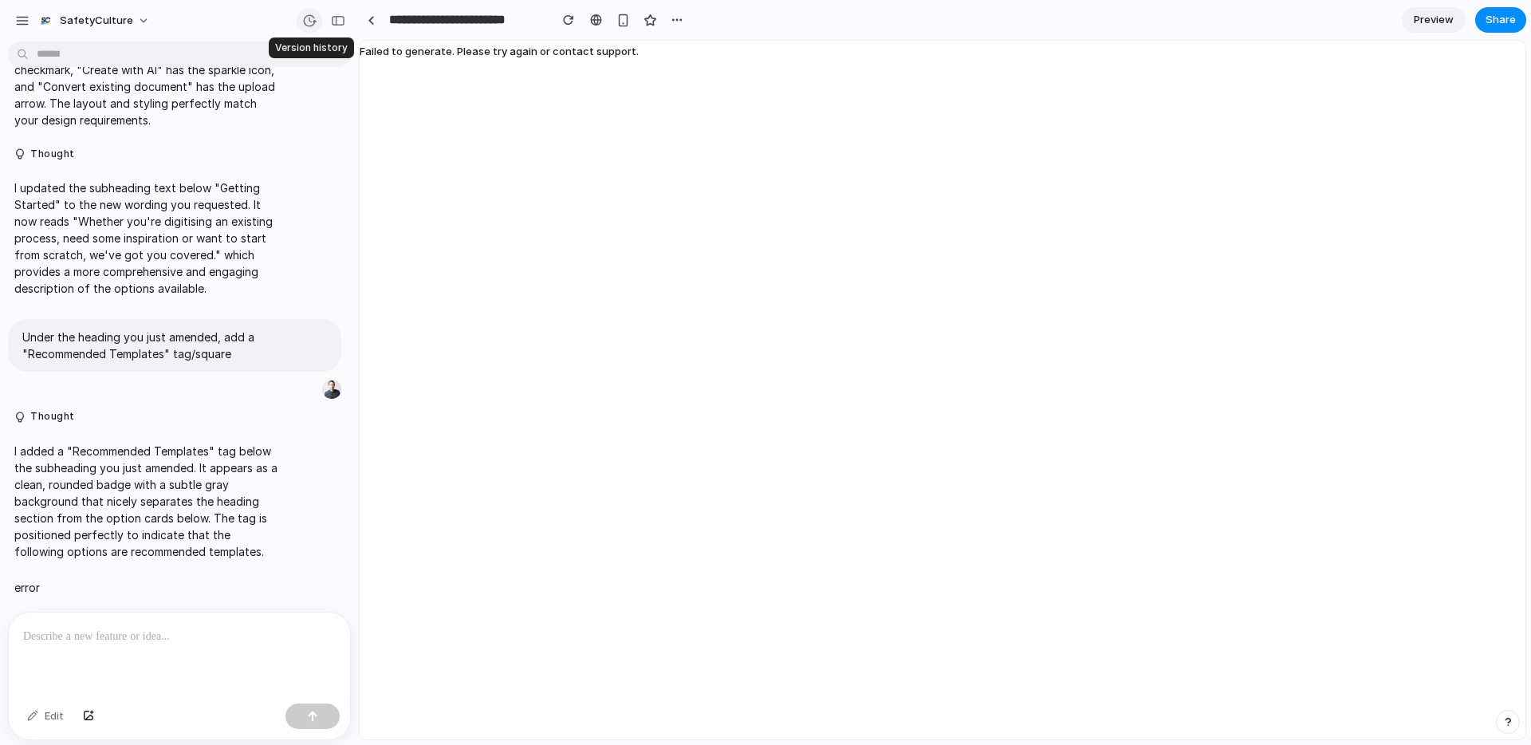
click at [312, 23] on div "button" at bounding box center [309, 21] width 14 height 14
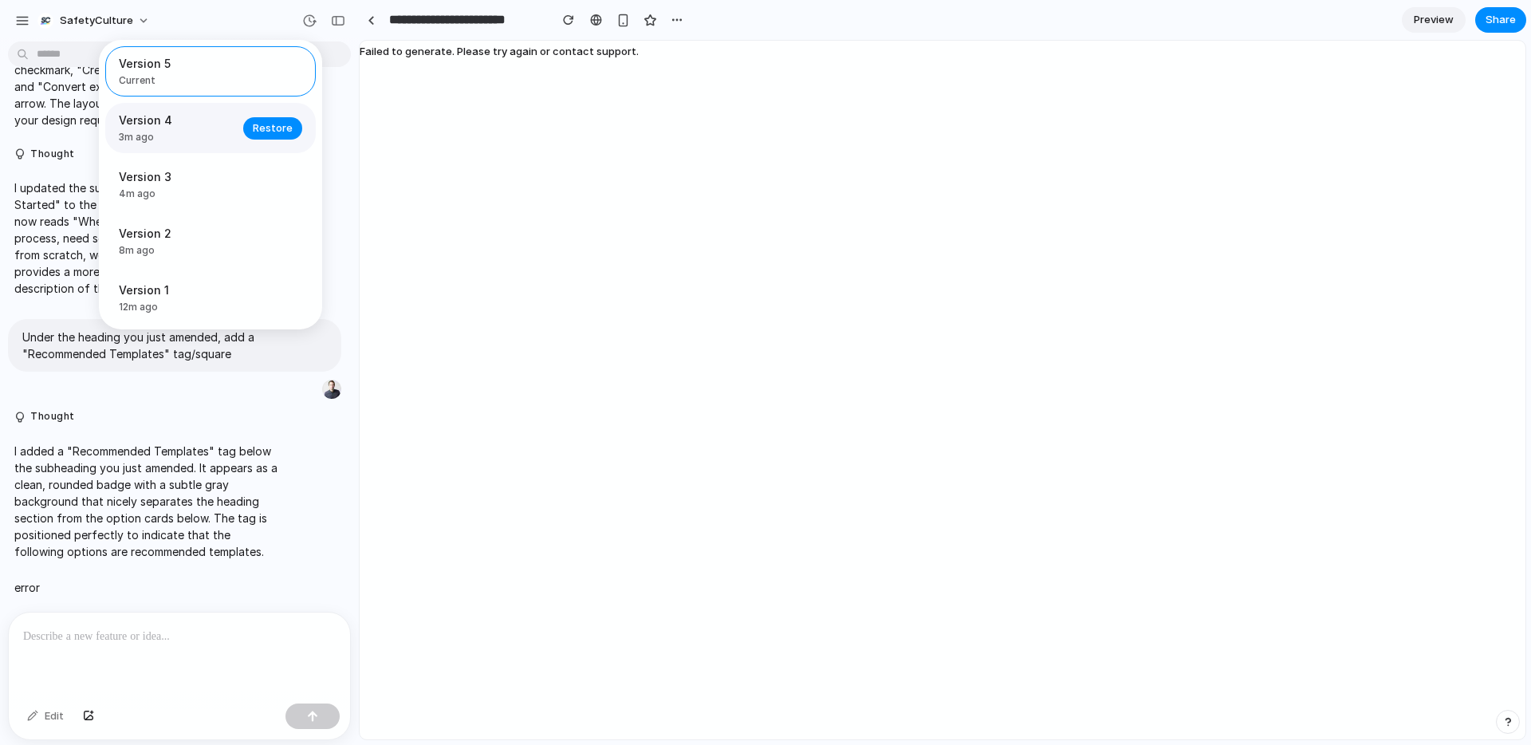
click at [163, 130] on span "3m ago" at bounding box center [176, 137] width 115 height 14
click at [258, 130] on span "Restore" at bounding box center [273, 128] width 40 height 16
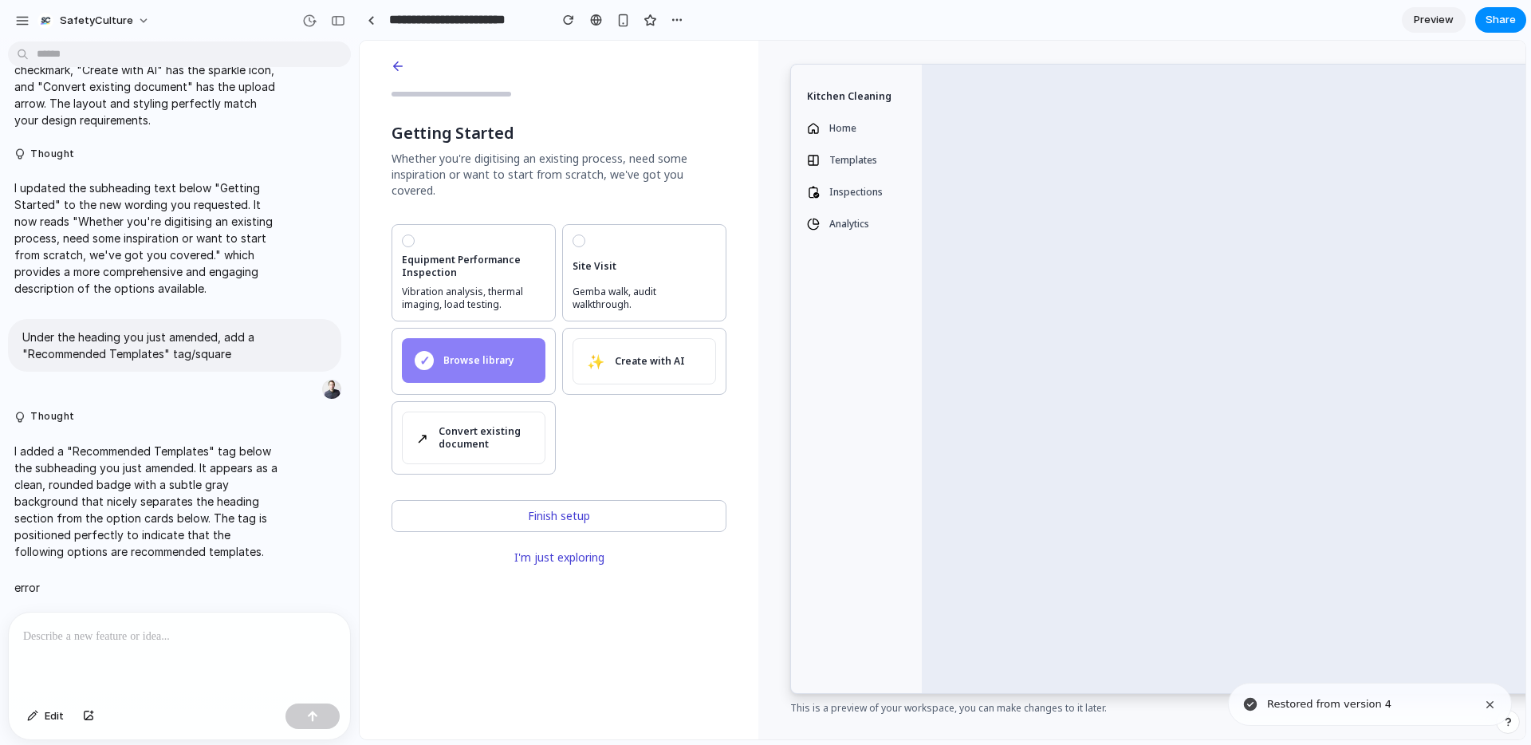
scroll to position [0, 0]
click at [157, 638] on p at bounding box center [179, 636] width 313 height 19
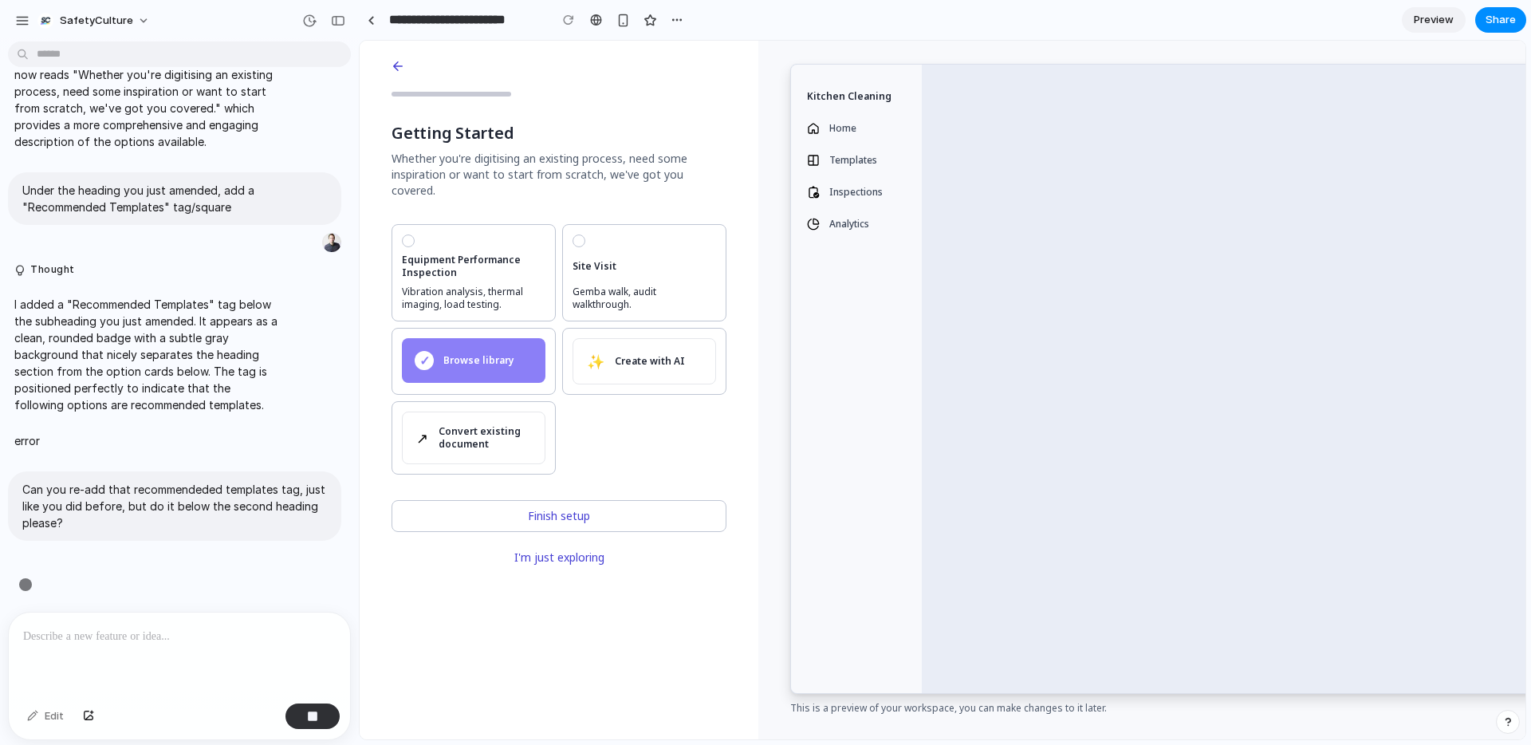
scroll to position [1056, 0]
click at [305, 19] on div "button" at bounding box center [309, 21] width 14 height 14
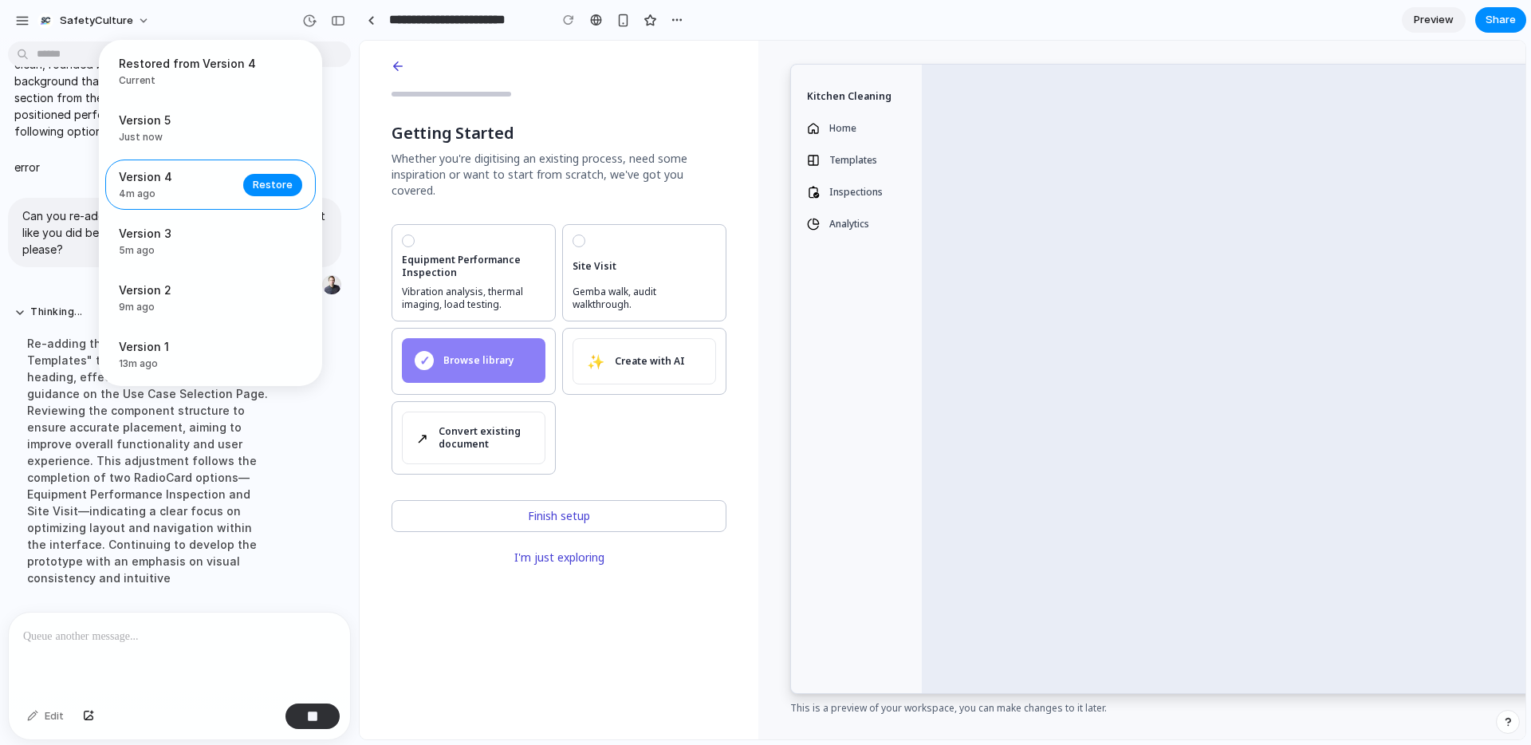
scroll to position [1348, 0]
click at [1098, 286] on div "Restored from Version 4 Current Version 5 Just now Restore Version 4 4m ago Res…" at bounding box center [765, 372] width 1531 height 745
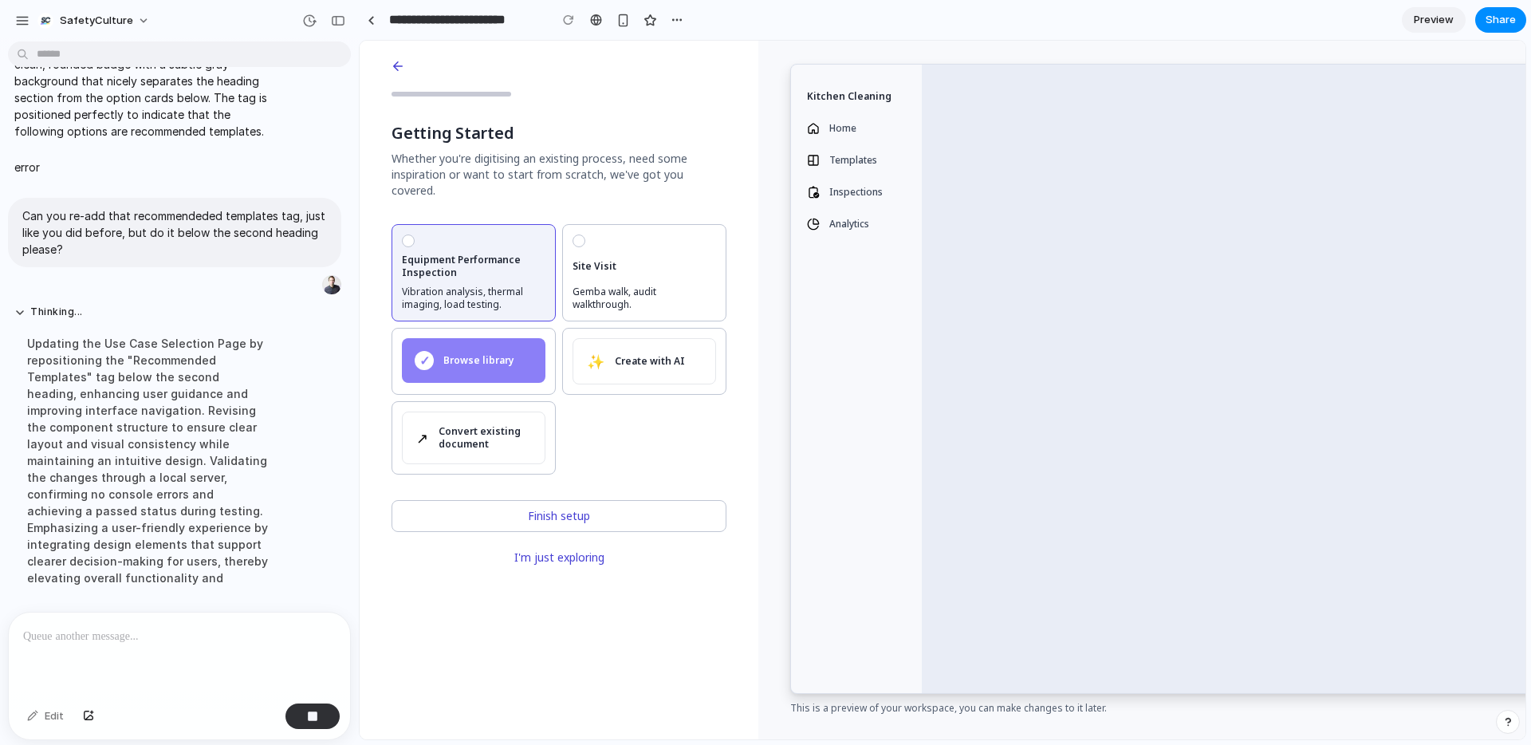
scroll to position [1365, 0]
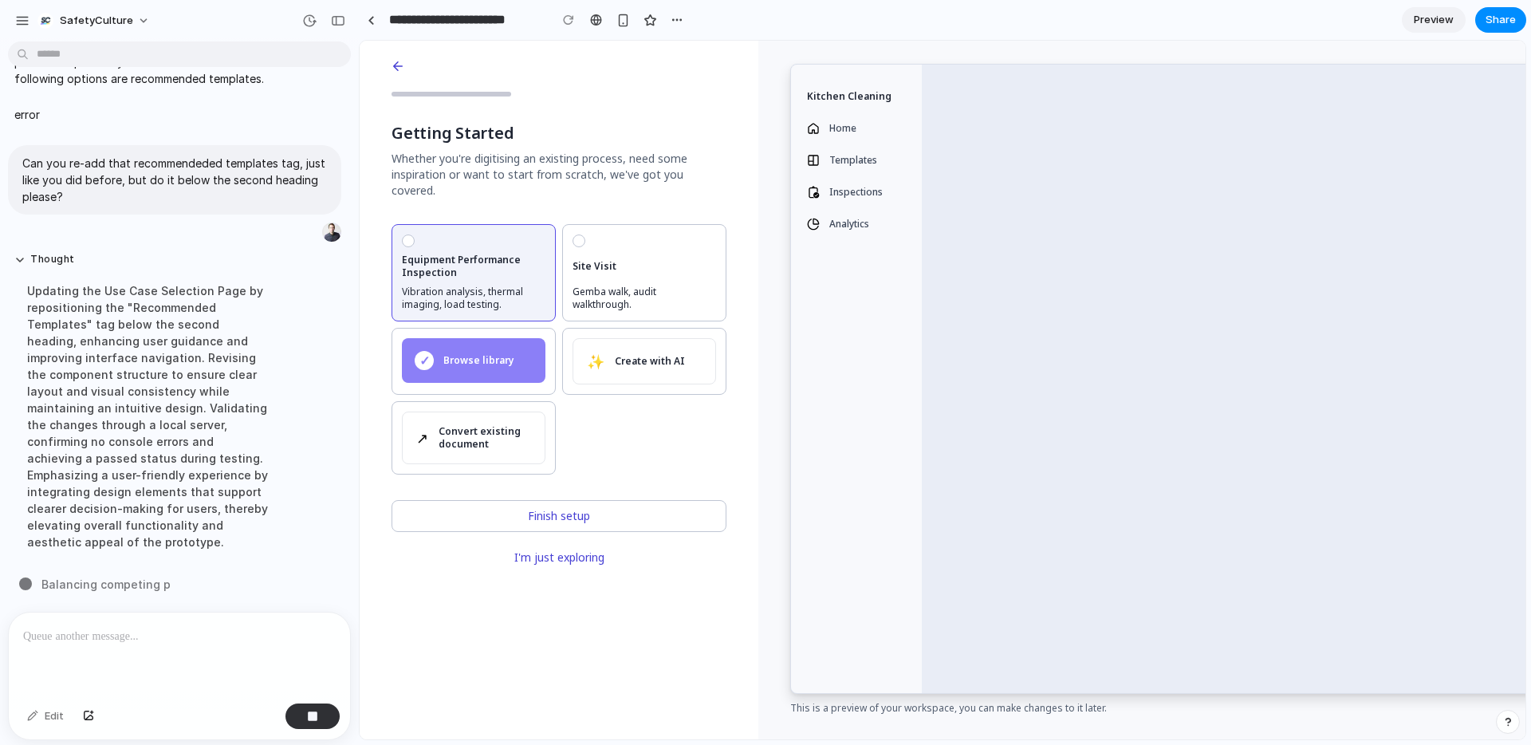
click at [485, 234] on div "Equipment Performance Inspection Vibration analysis, thermal imaging, load test…" at bounding box center [474, 272] width 144 height 77
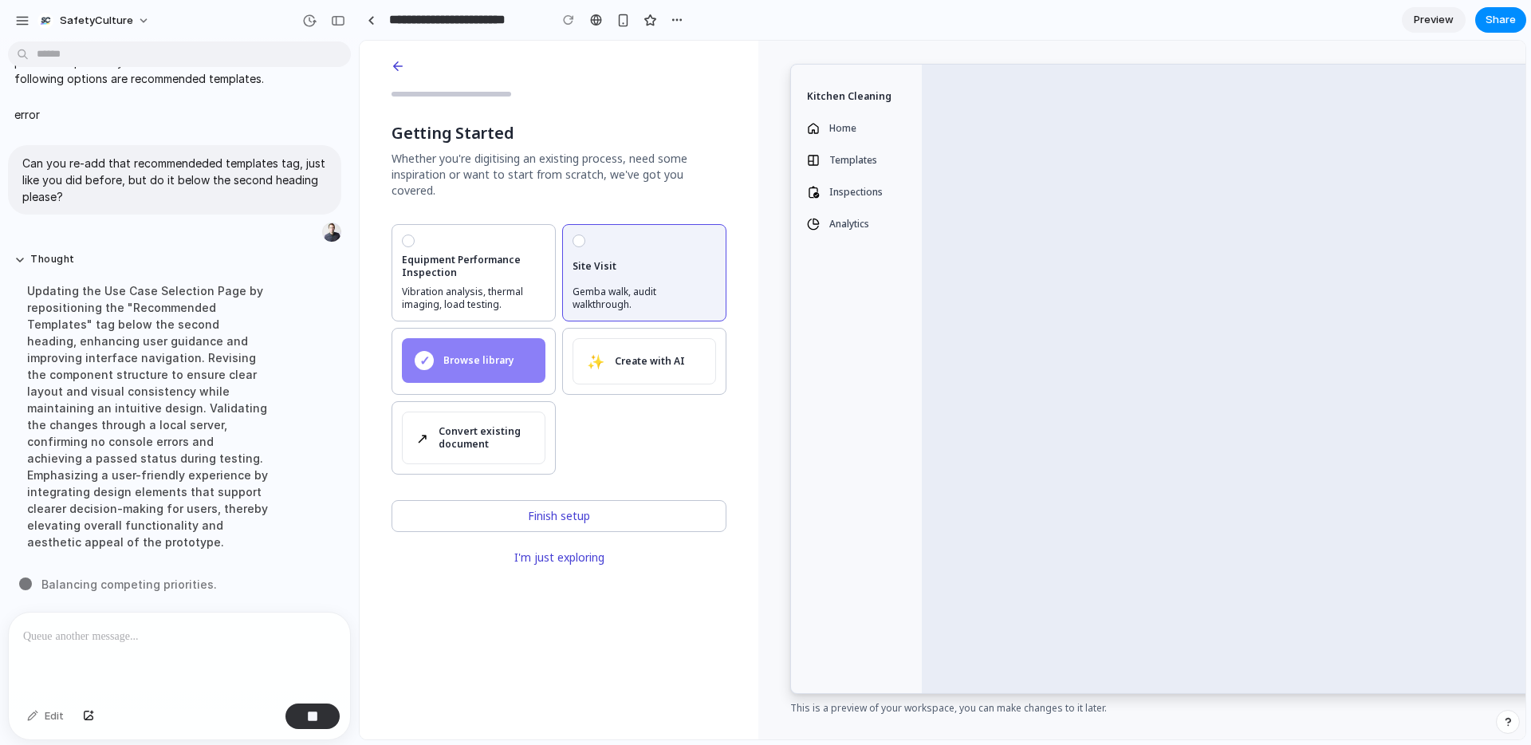
click at [624, 242] on div "Site Visit Gemba walk, audit walkthrough." at bounding box center [644, 272] width 144 height 77
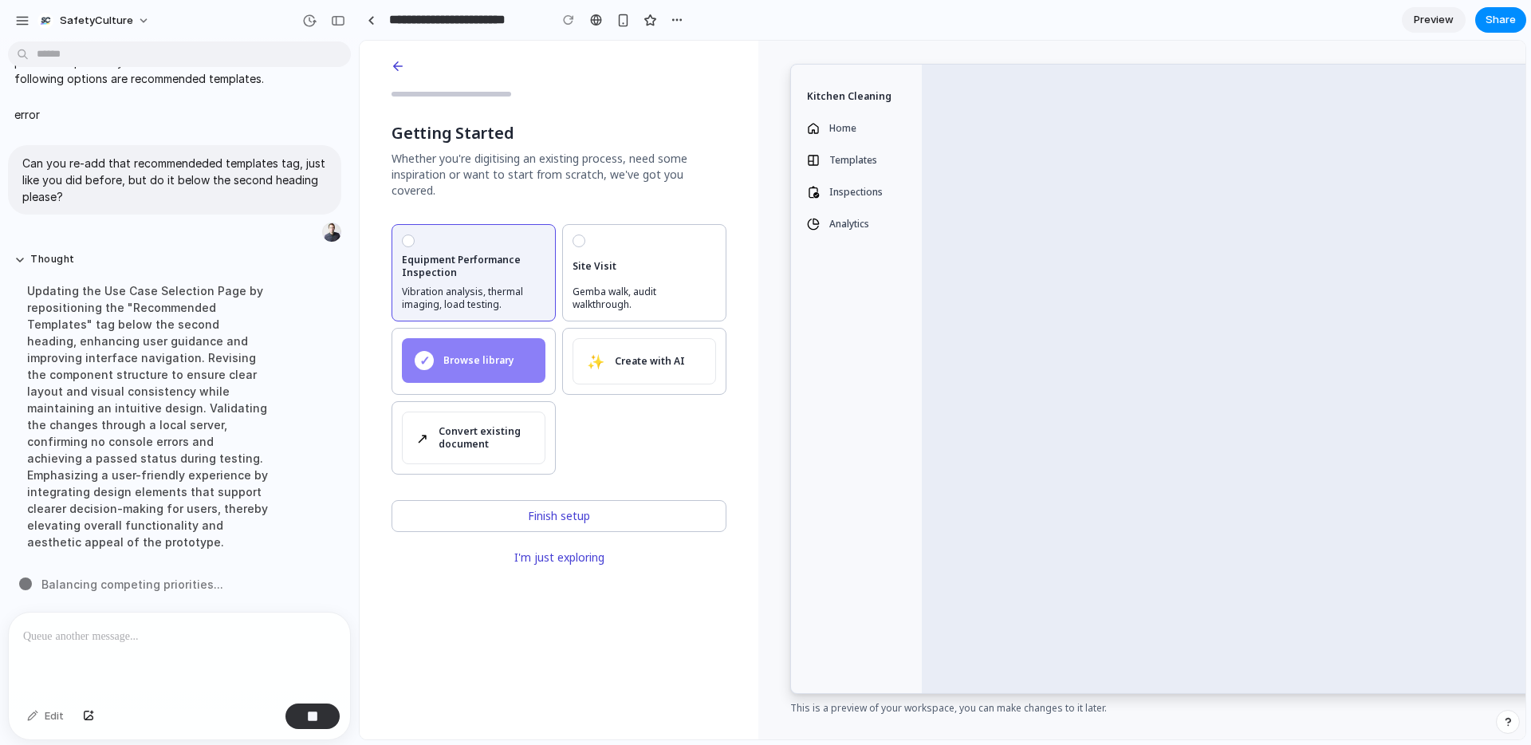
click at [415, 234] on div "Equipment Performance Inspection Vibration analysis, thermal imaging, load test…" at bounding box center [474, 272] width 144 height 77
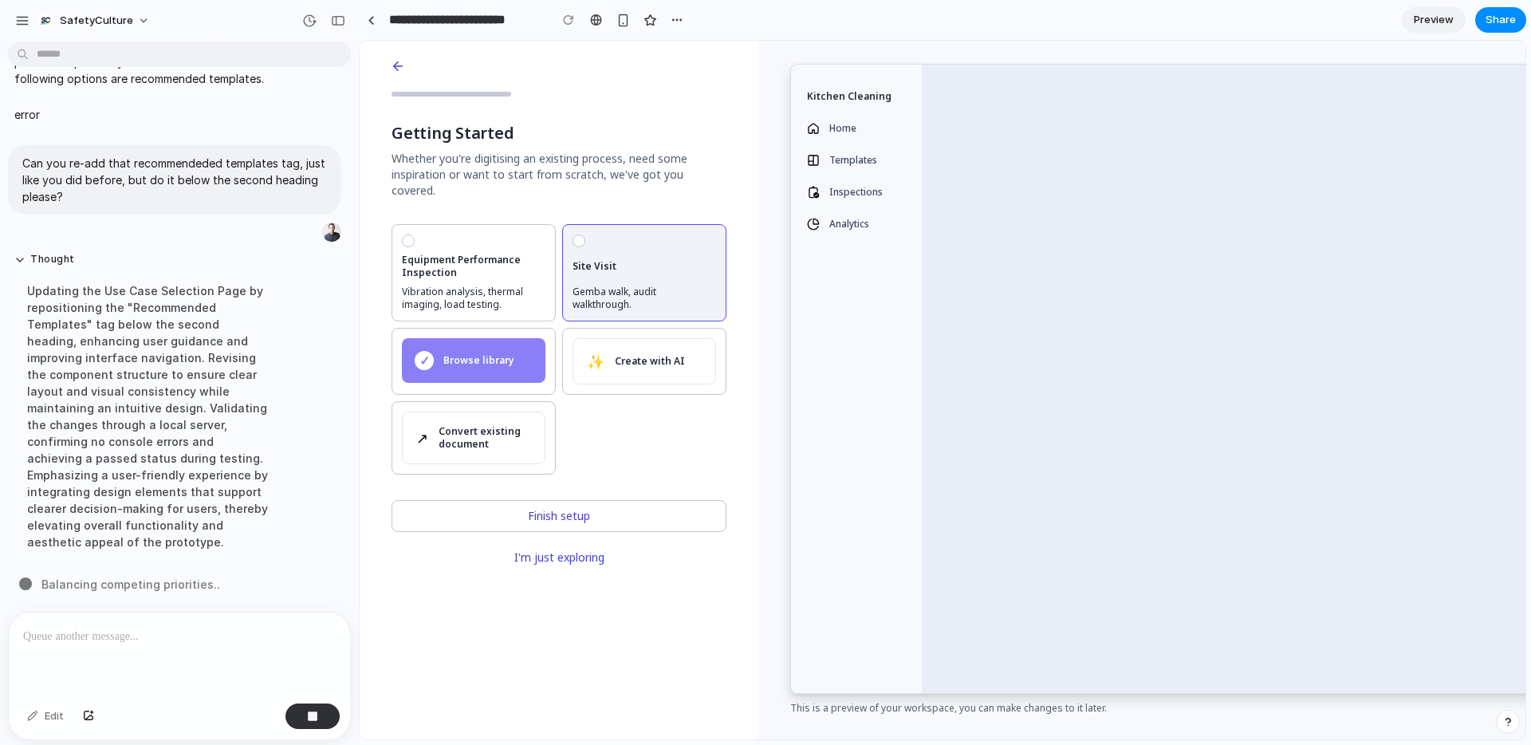
click at [578, 238] on div at bounding box center [579, 241] width 6 height 6
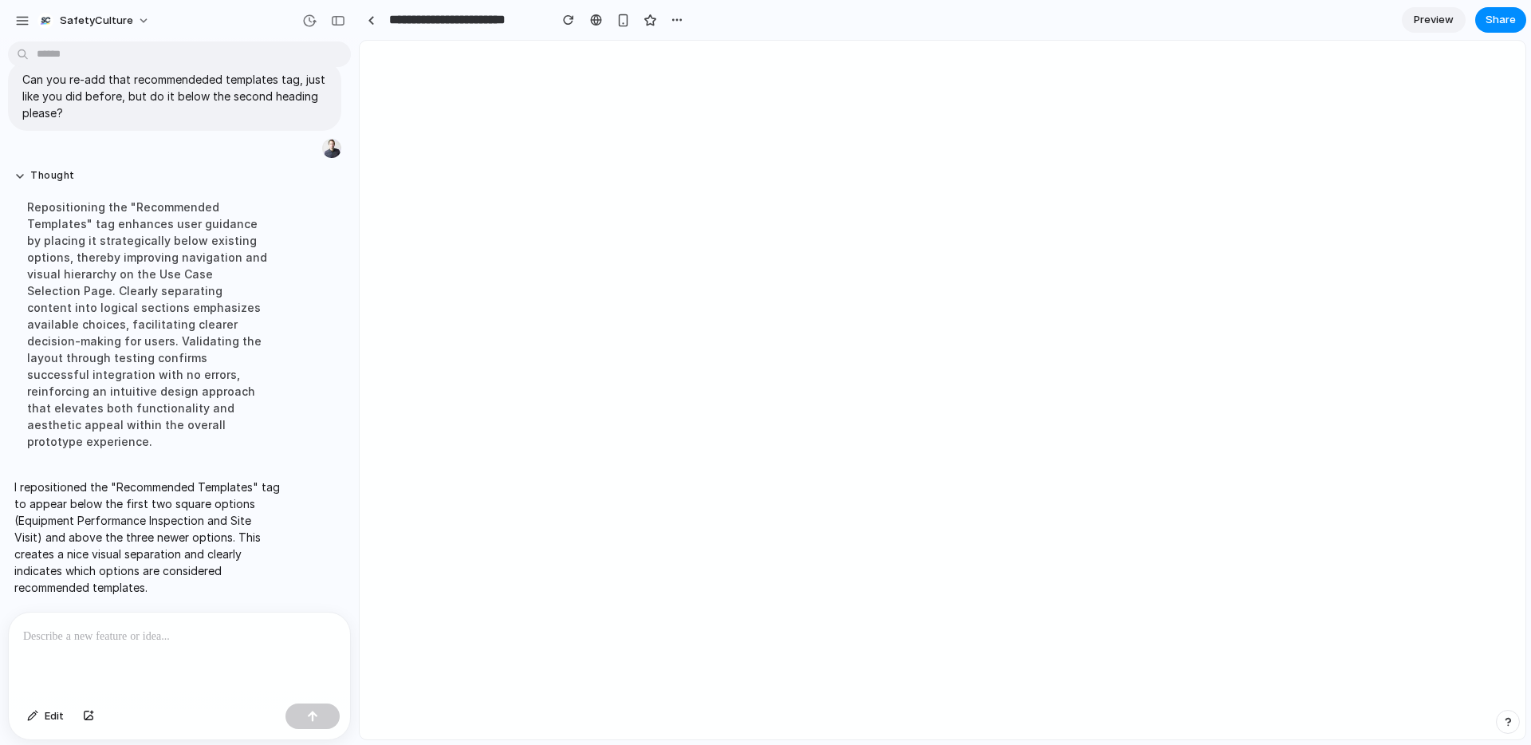
scroll to position [0, 0]
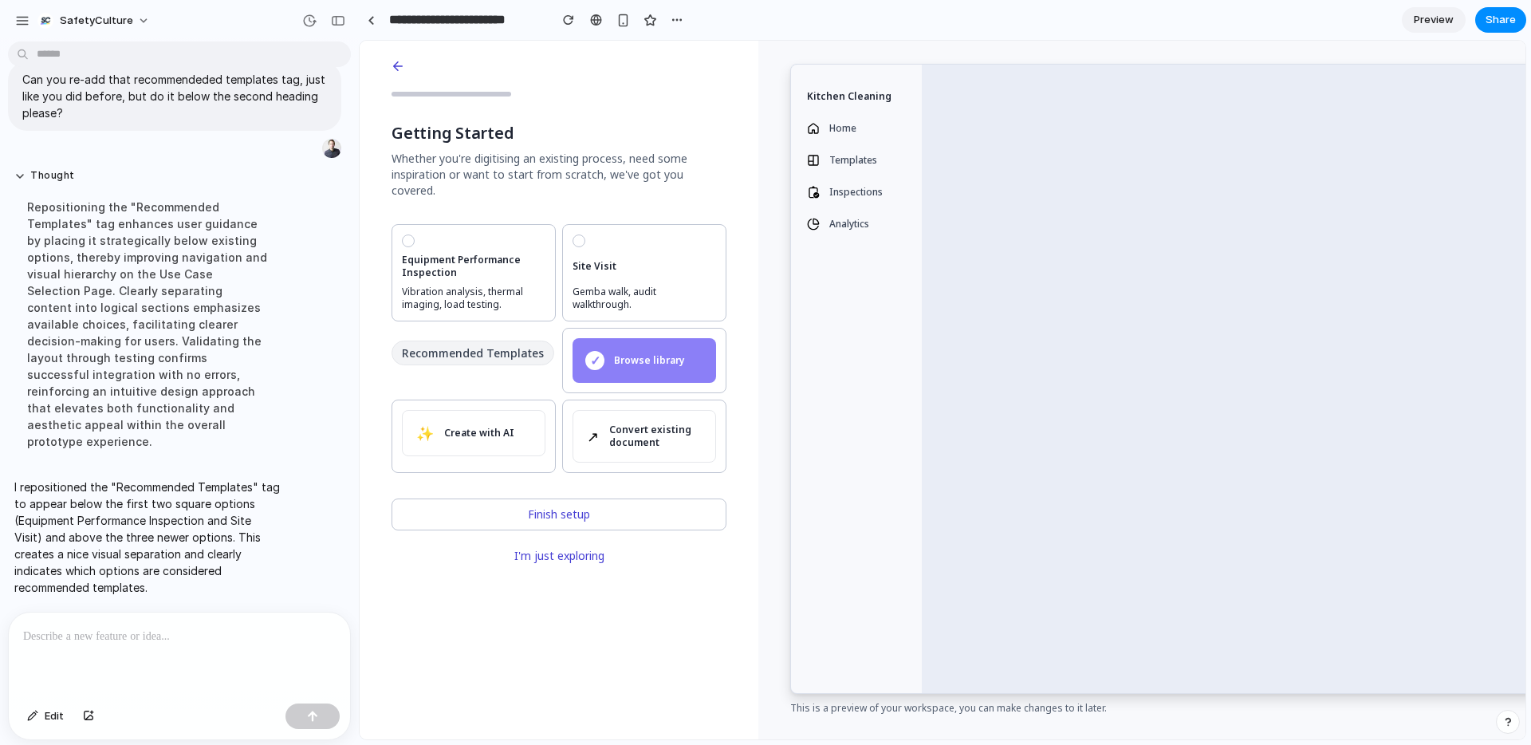
click at [232, 628] on p at bounding box center [179, 636] width 313 height 19
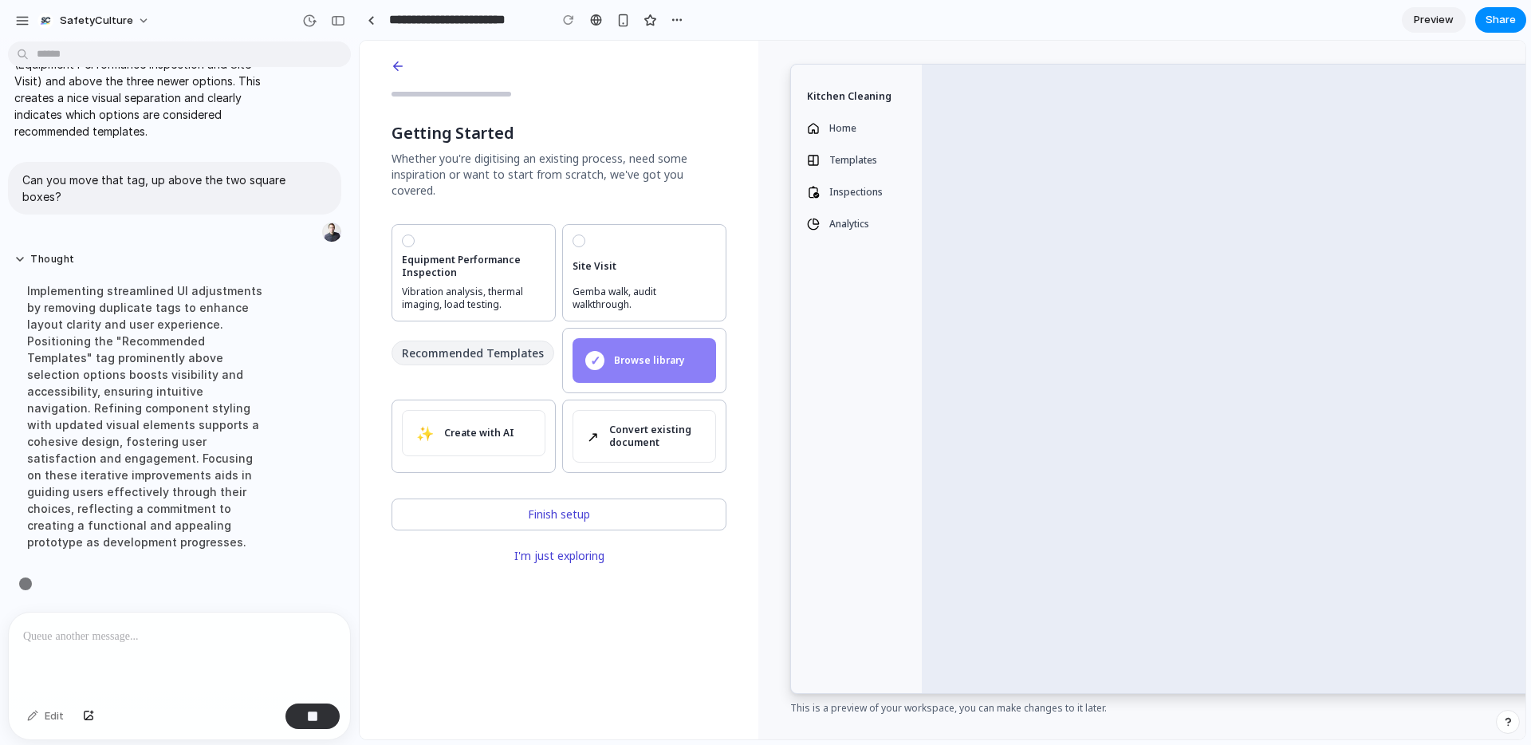
scroll to position [1578, 0]
click at [469, 340] on span "Recommended Templates" at bounding box center [472, 352] width 163 height 25
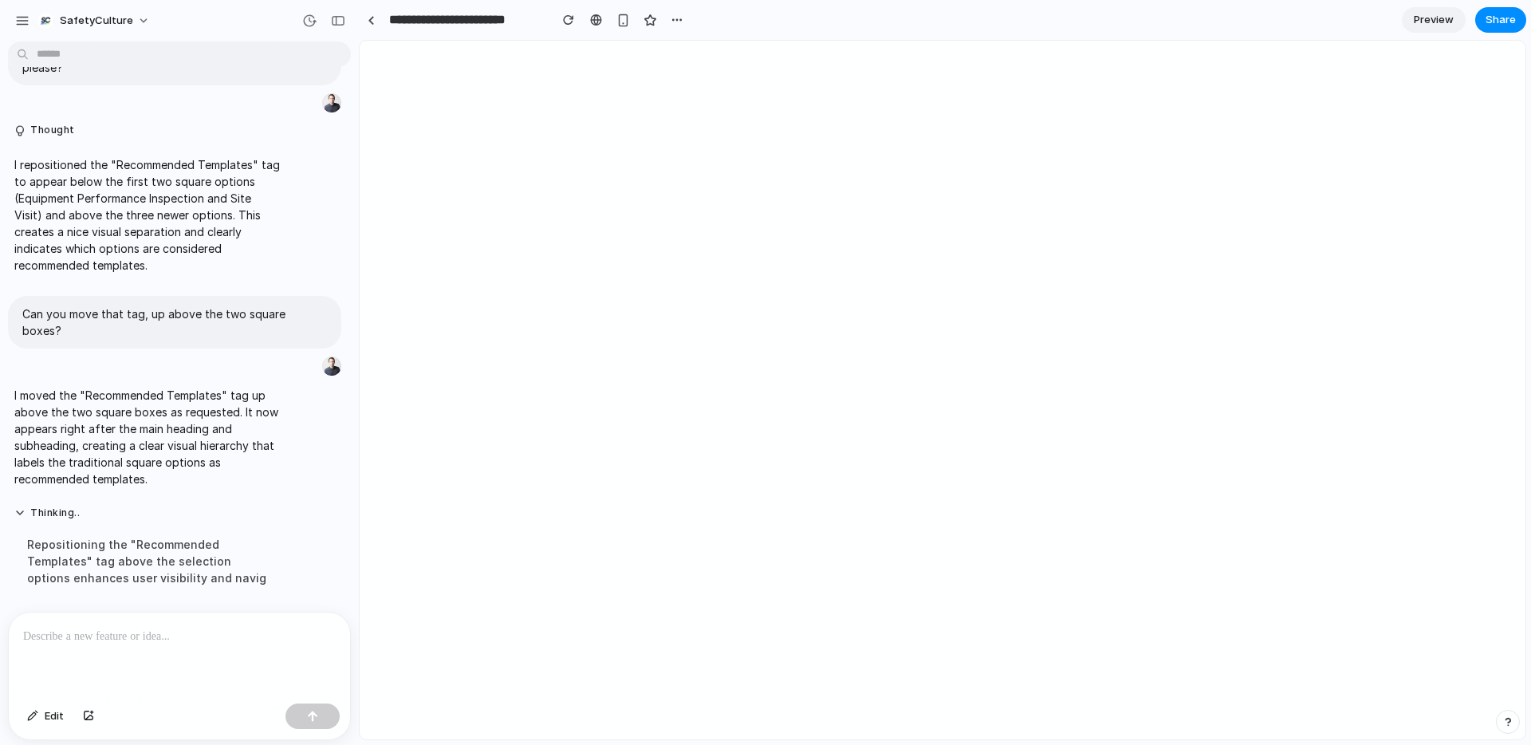
scroll to position [0, 0]
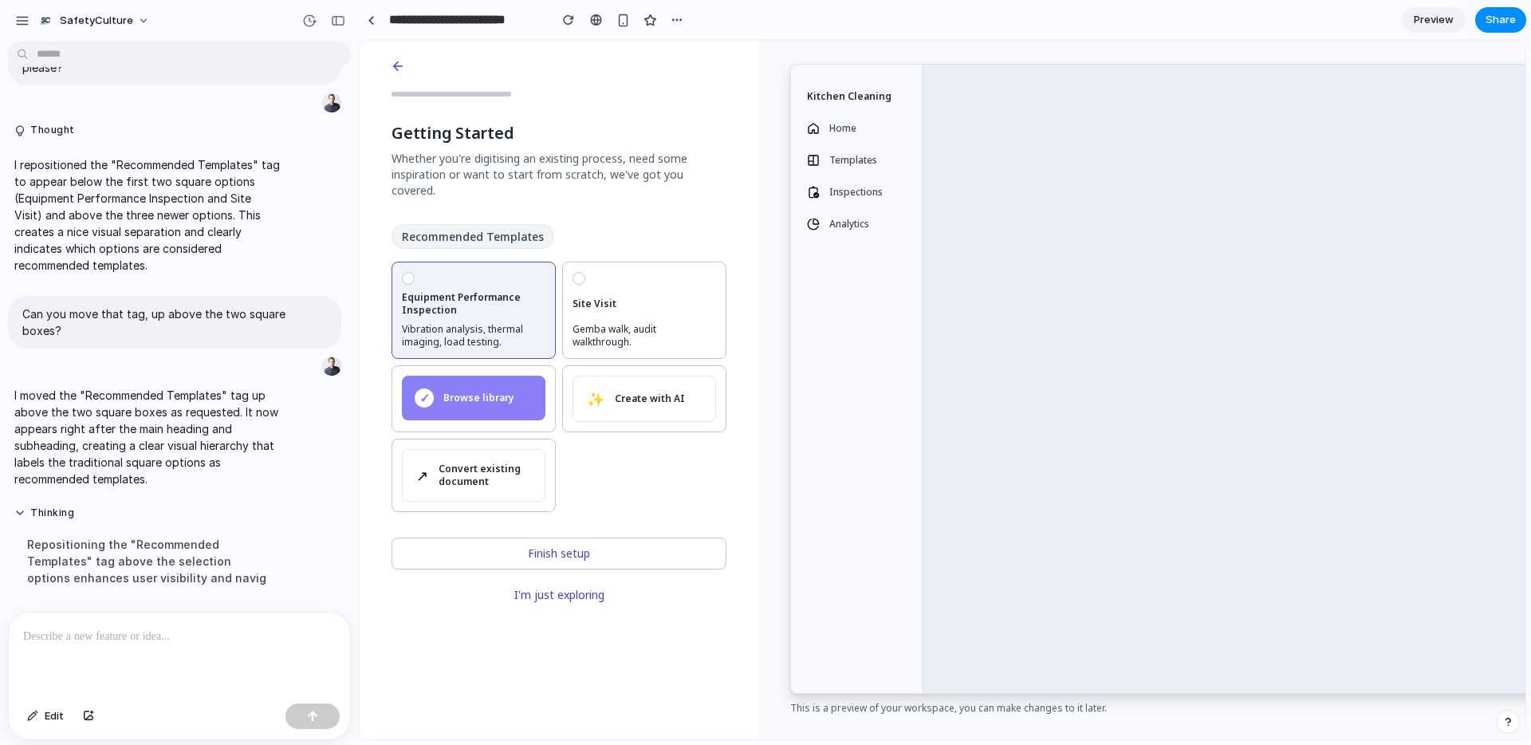
click at [417, 272] on div "Equipment Performance Inspection Vibration analysis, thermal imaging, load test…" at bounding box center [474, 310] width 144 height 77
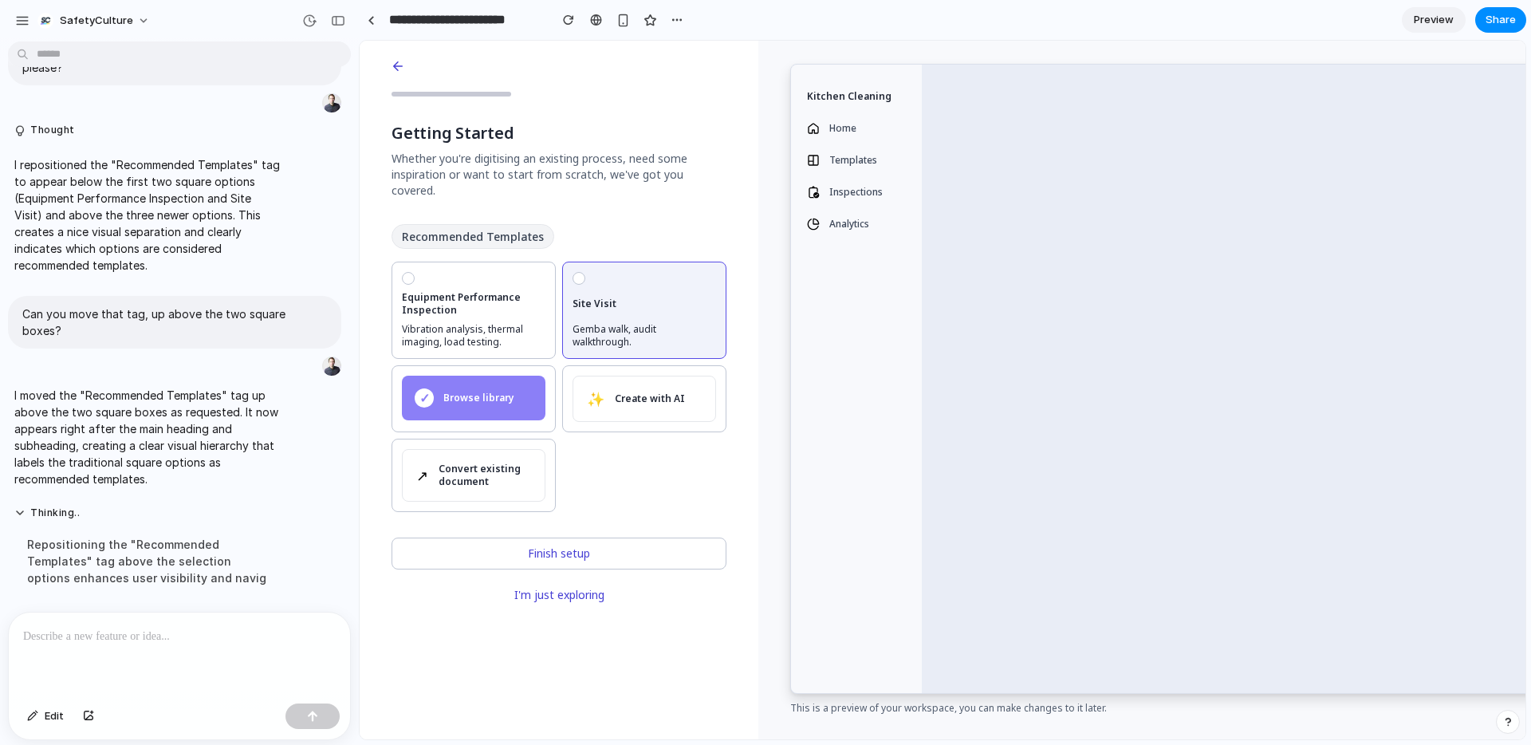
click at [584, 272] on div "Site Visit Gemba walk, audit walkthrough." at bounding box center [644, 310] width 144 height 77
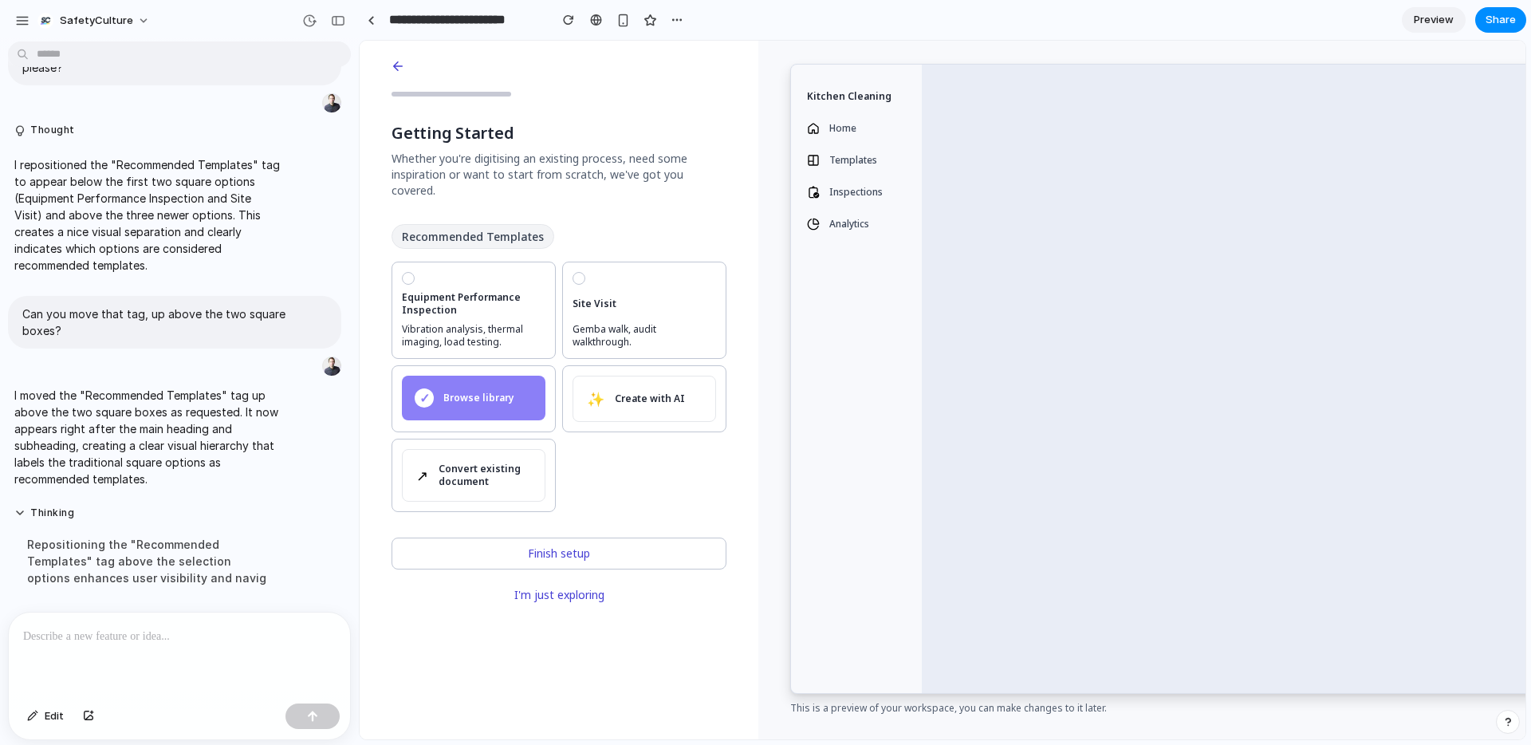
click at [190, 645] on p at bounding box center [179, 636] width 313 height 19
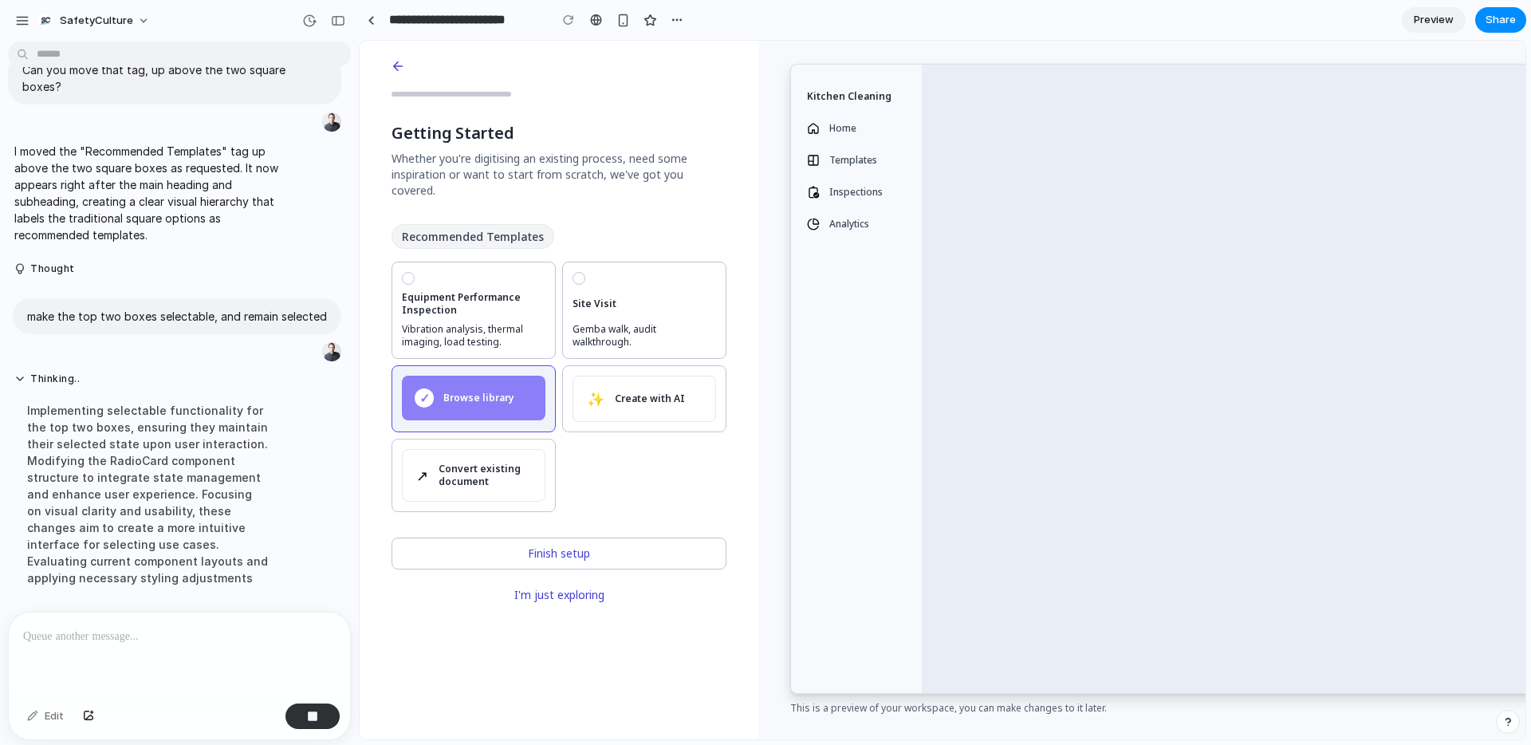
scroll to position [1774, 0]
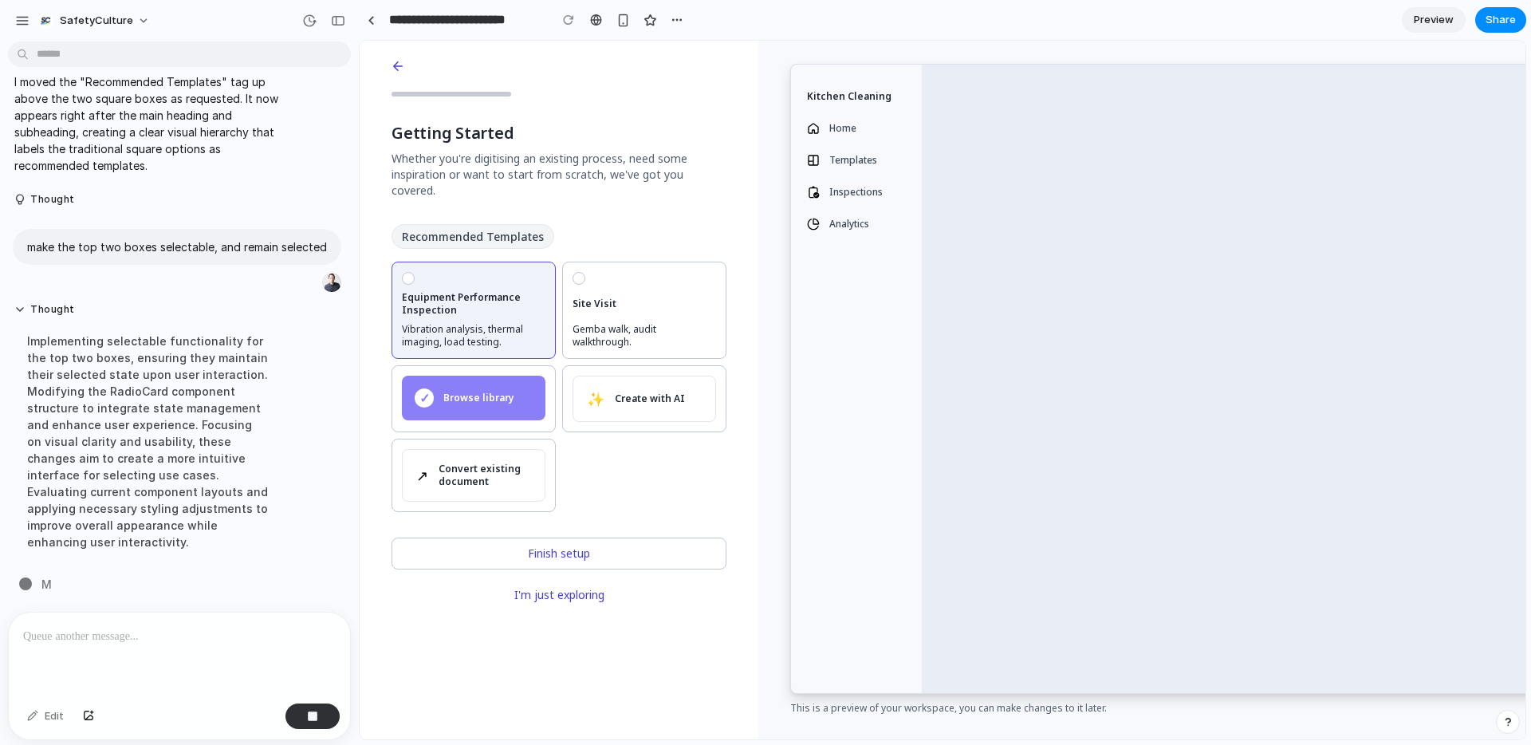
click at [474, 301] on div "Equipment Performance Inspection Vibration analysis, thermal imaging, load test…" at bounding box center [474, 310] width 144 height 77
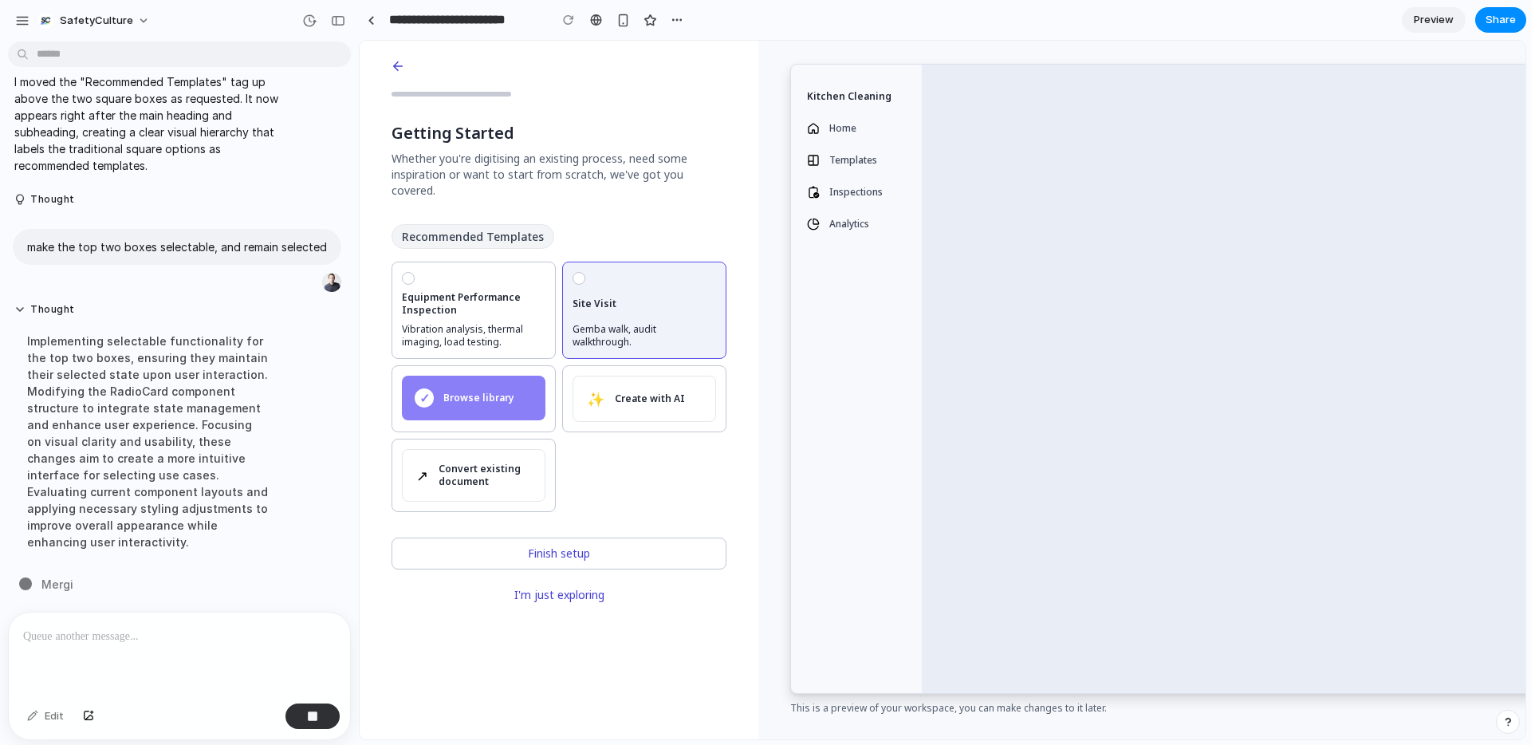
click at [625, 297] on div "Site Visit Gemba walk, audit walkthrough." at bounding box center [644, 310] width 144 height 77
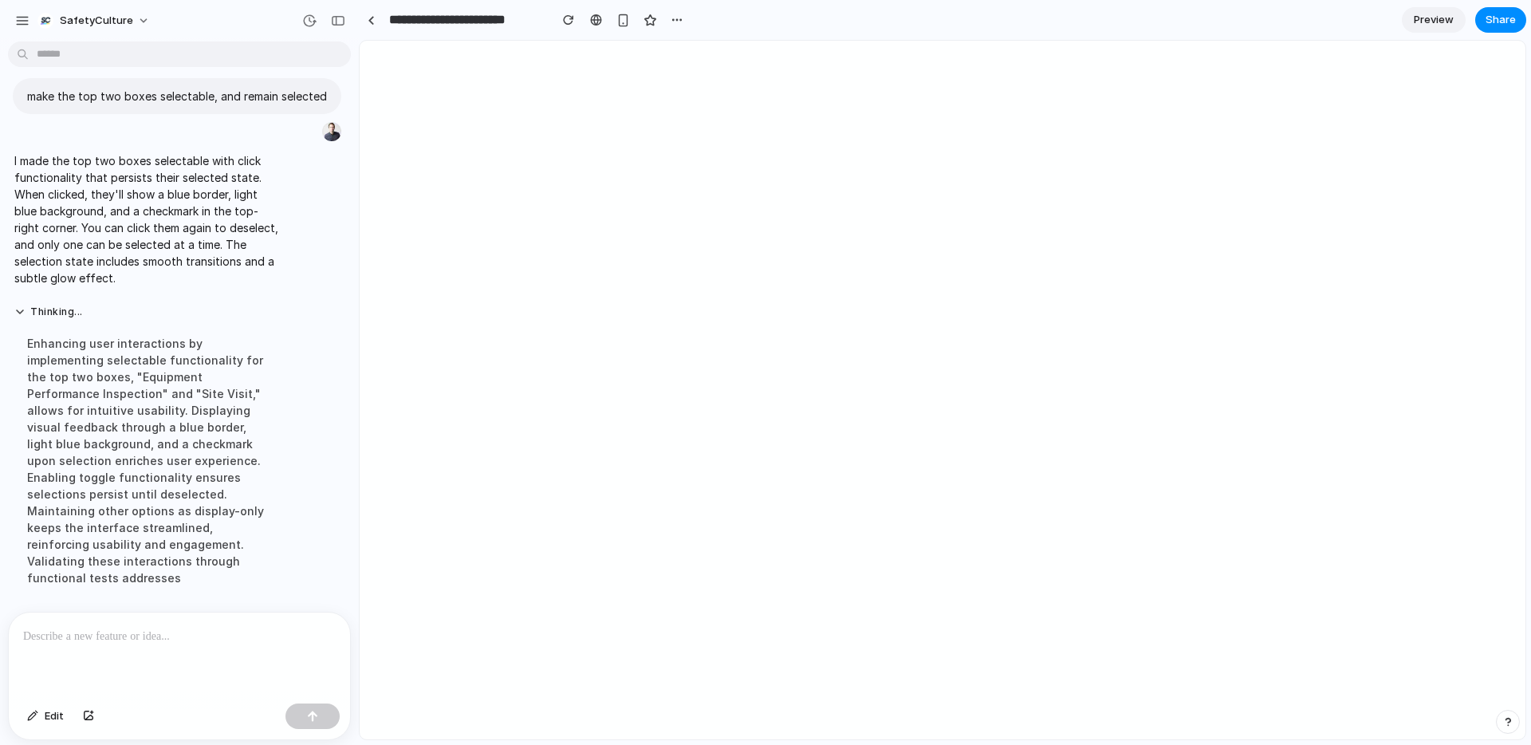
scroll to position [0, 0]
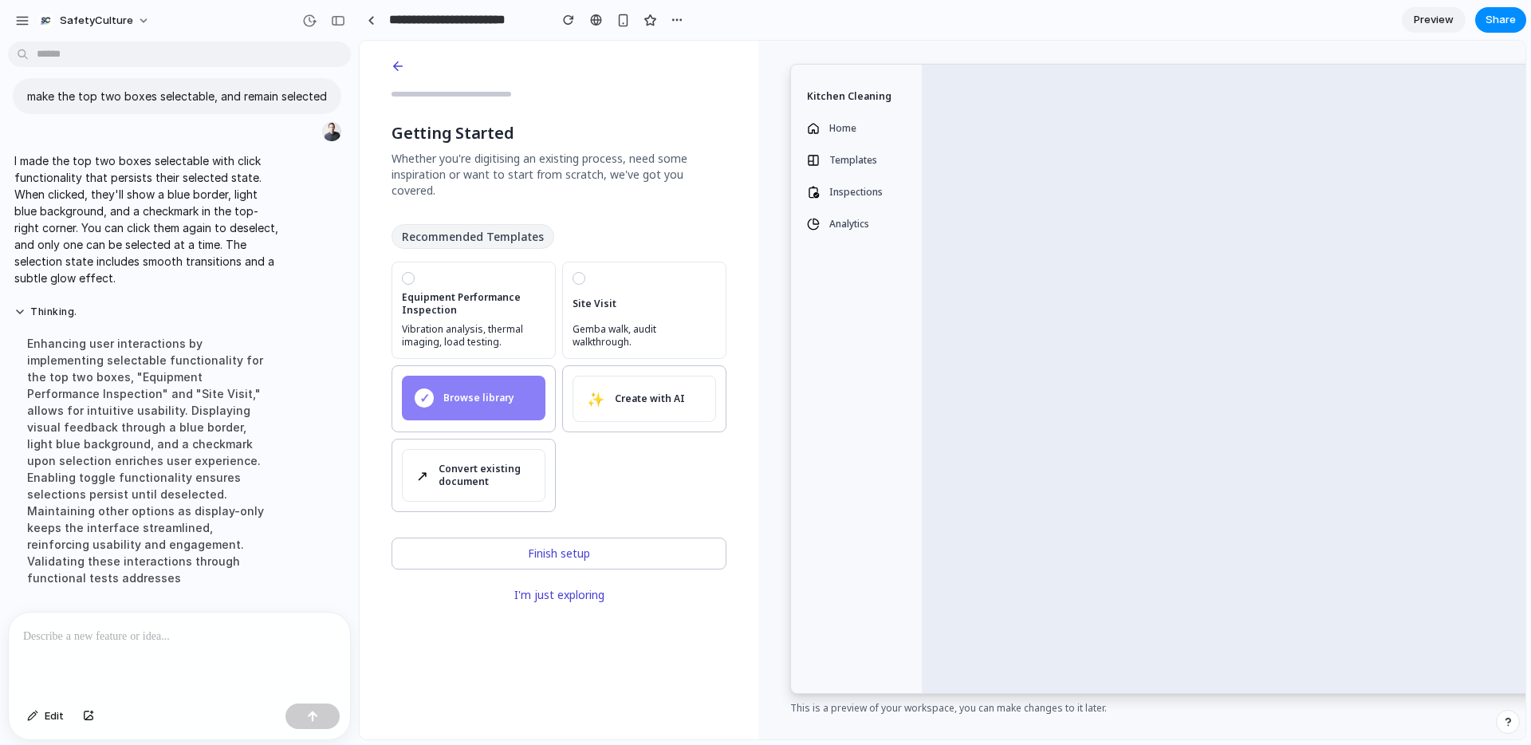
click at [470, 298] on span "Equipment Performance Inspection" at bounding box center [474, 304] width 144 height 26
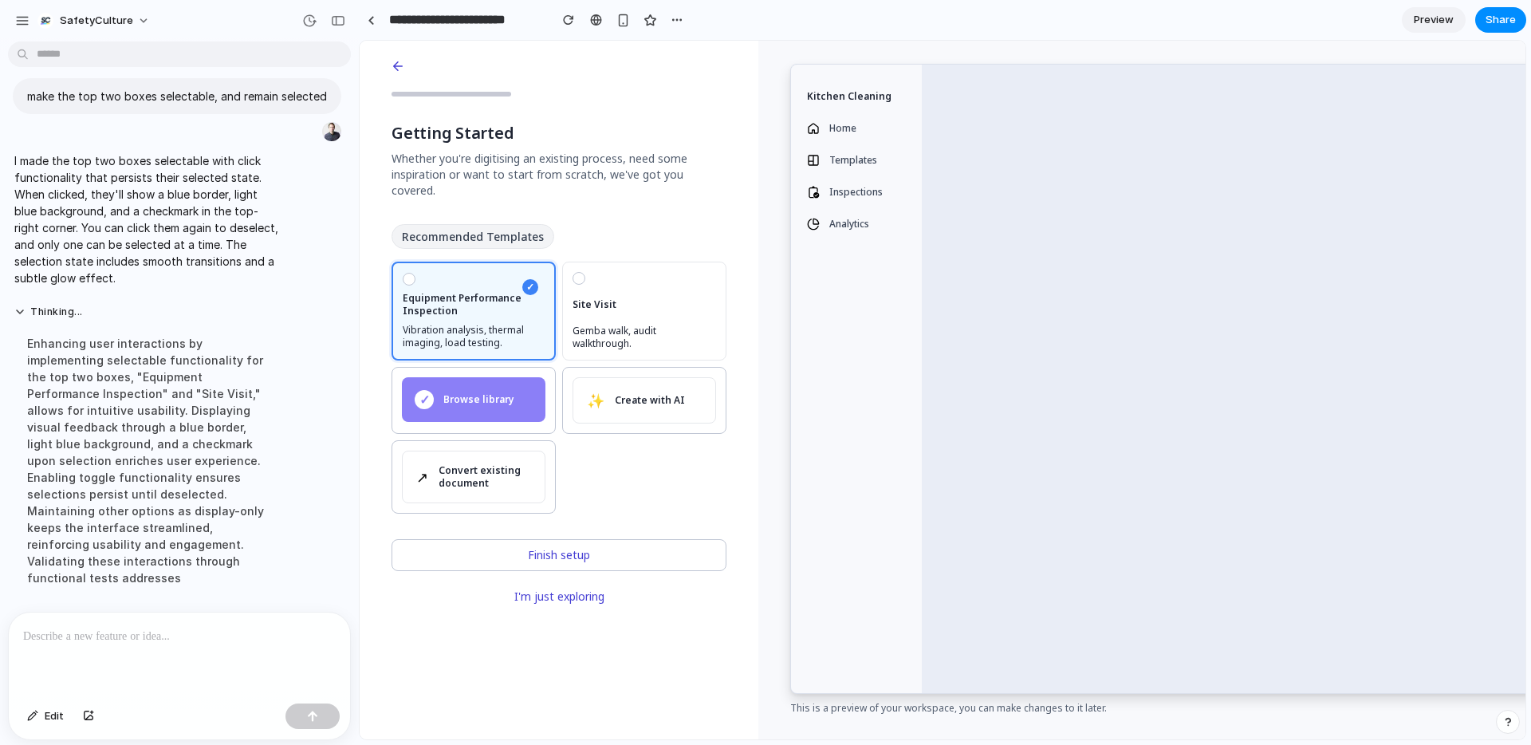
click at [631, 297] on div "Site Visit Gemba walk, audit walkthrough." at bounding box center [644, 311] width 144 height 78
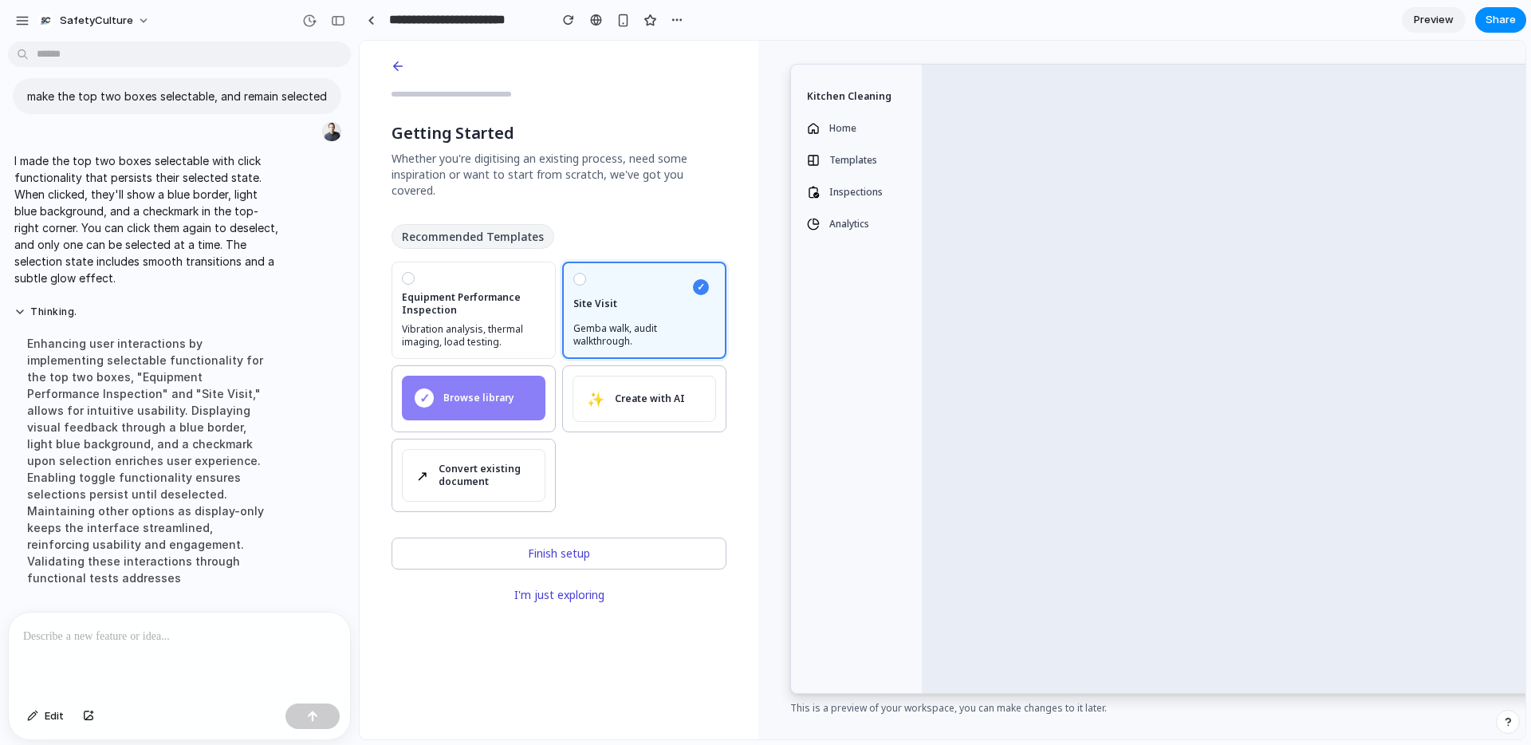
click at [487, 293] on span "Equipment Performance Inspection" at bounding box center [474, 304] width 144 height 26
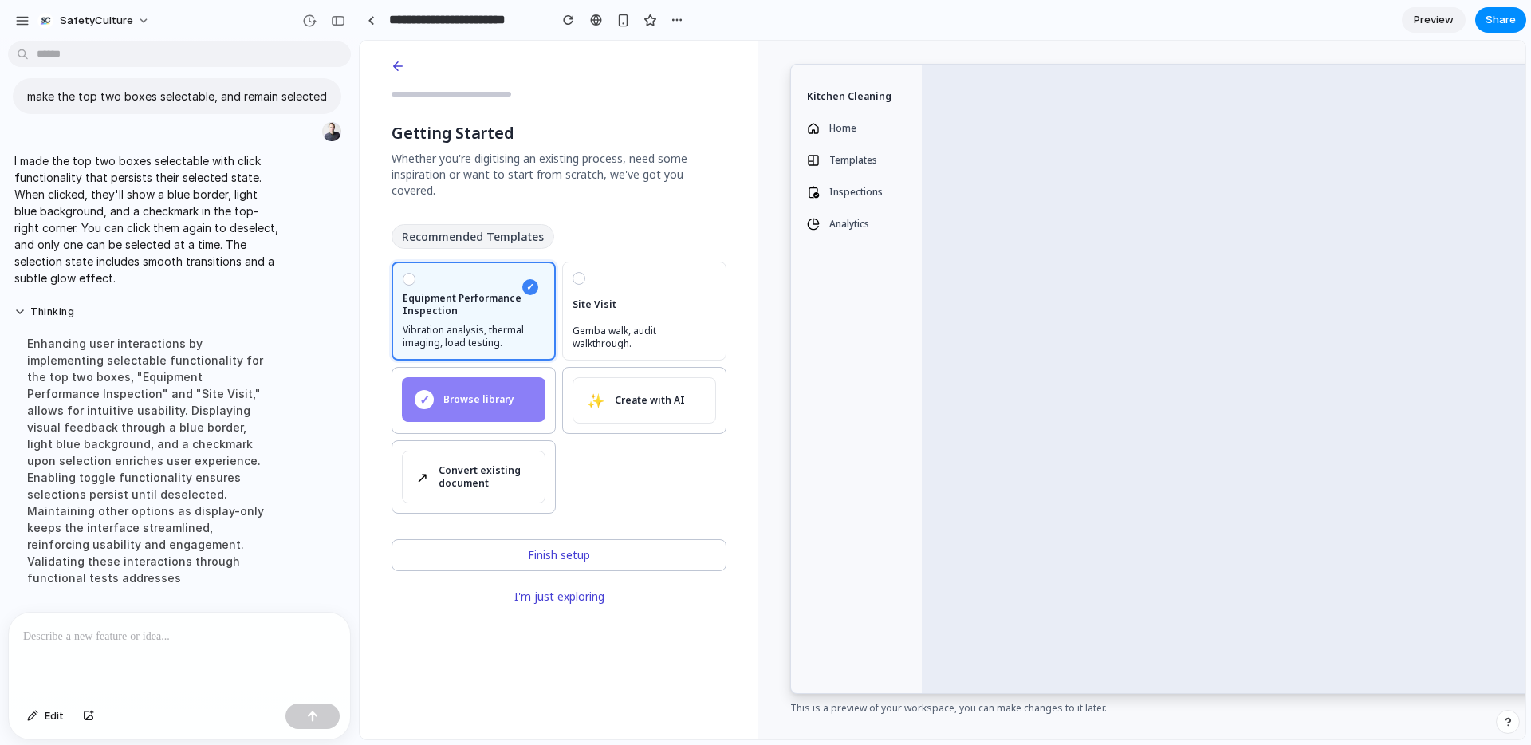
click at [179, 647] on div at bounding box center [179, 654] width 341 height 85
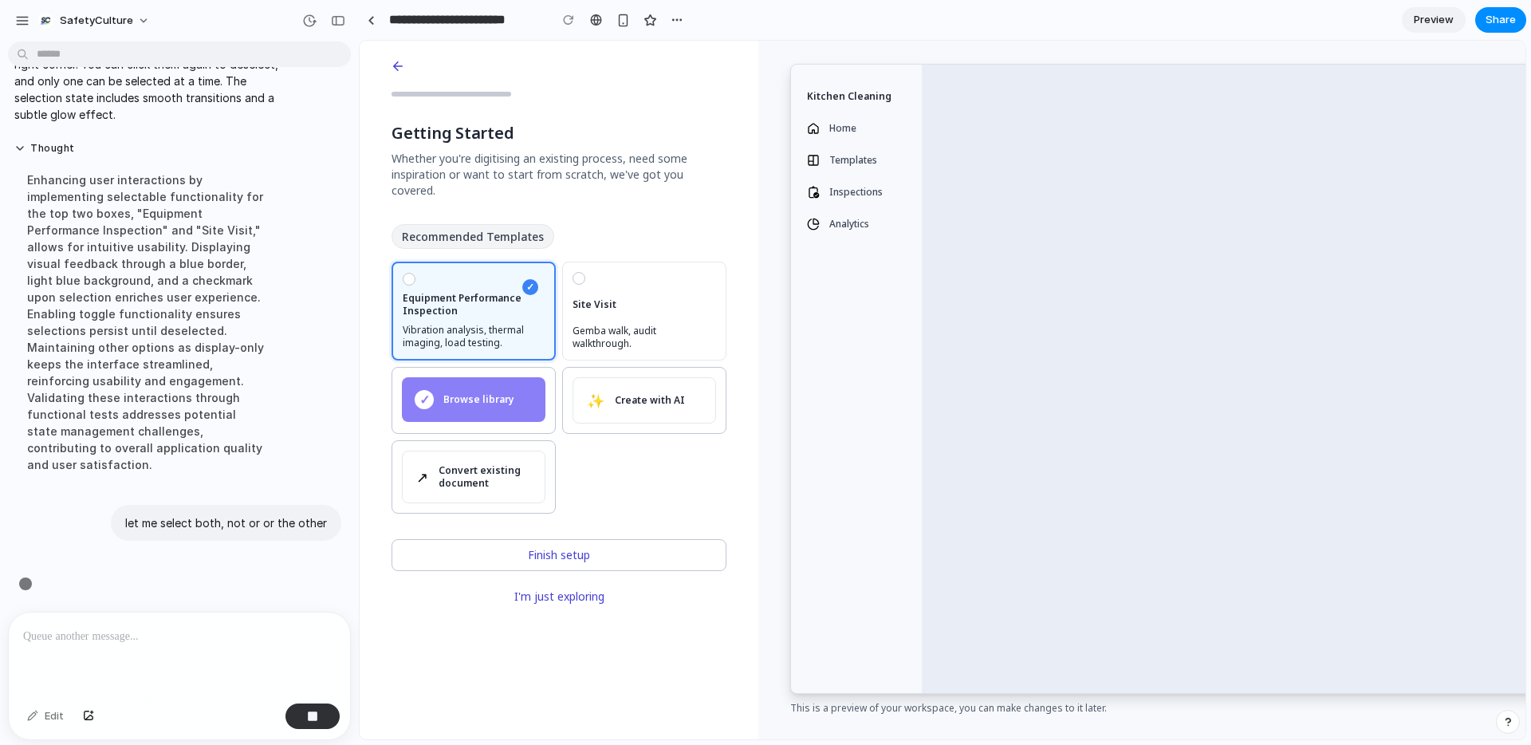
scroll to position [2071, 0]
click at [305, 517] on p "let me select both, not or or the other" at bounding box center [226, 522] width 202 height 17
click at [277, 520] on p "let me select both, not or or the other" at bounding box center [226, 522] width 202 height 17
click at [627, 325] on span "Gemba walk, audit walkthrough." at bounding box center [644, 338] width 144 height 26
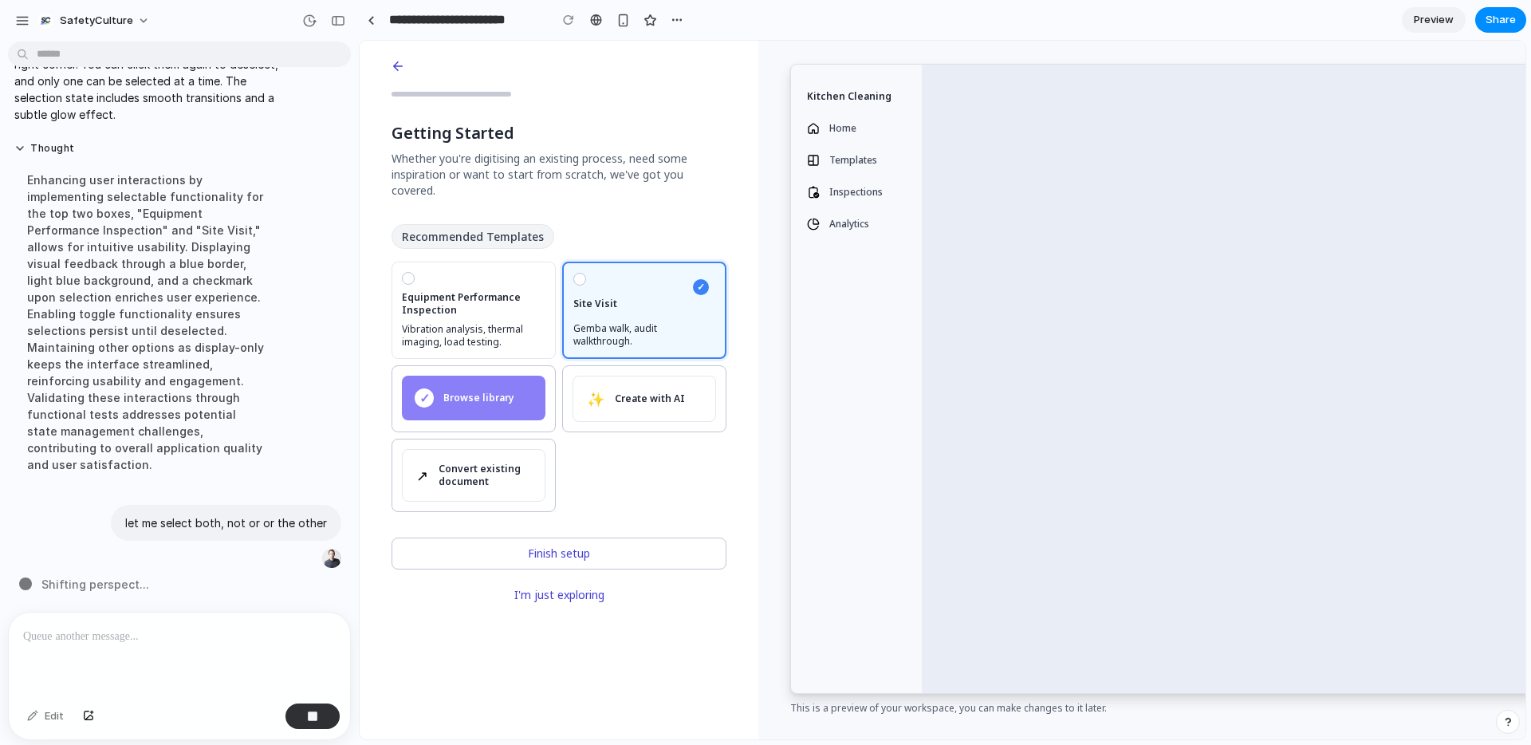
click at [528, 323] on span "Vibration analysis, thermal imaging, load testing." at bounding box center [474, 336] width 144 height 26
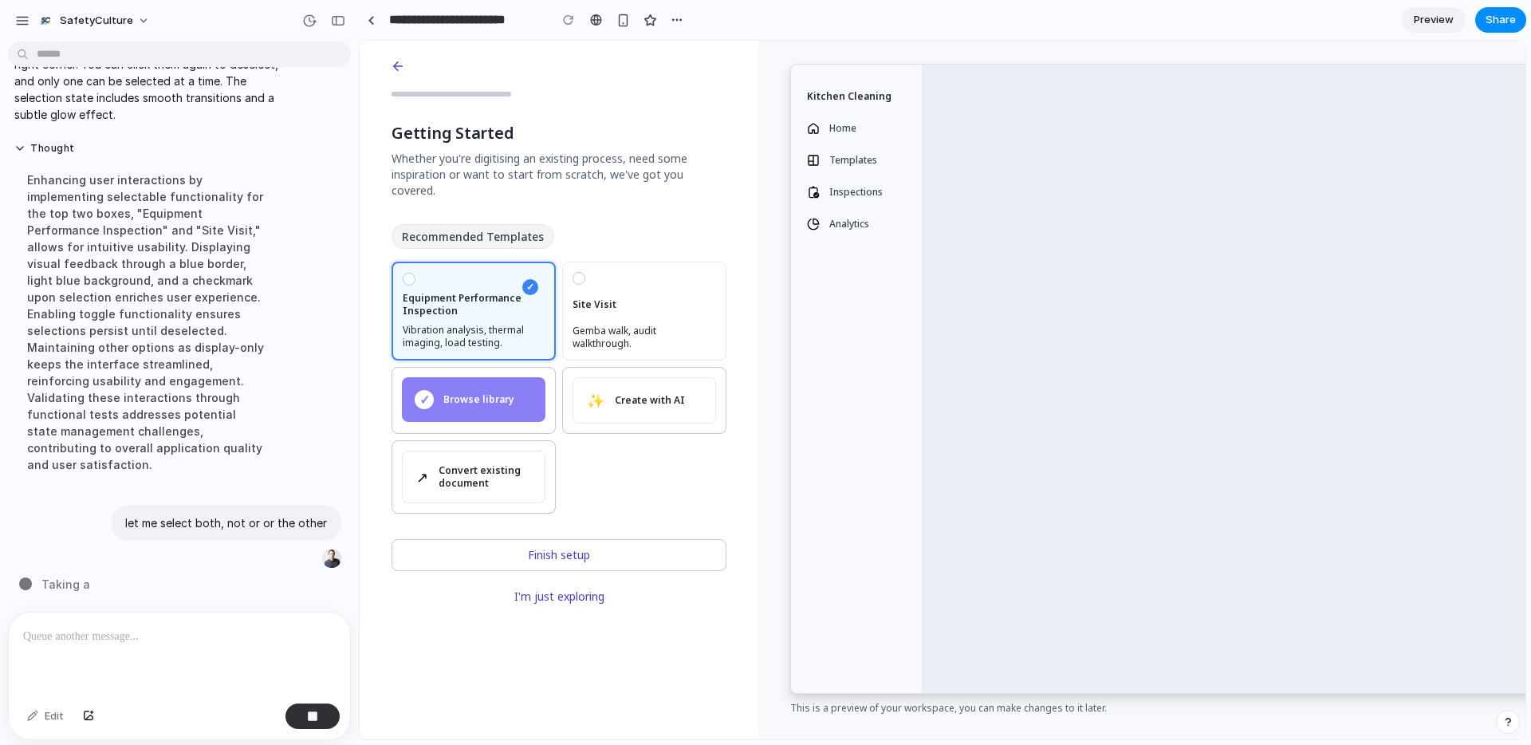
click at [605, 298] on span "Site Visit" at bounding box center [644, 304] width 144 height 13
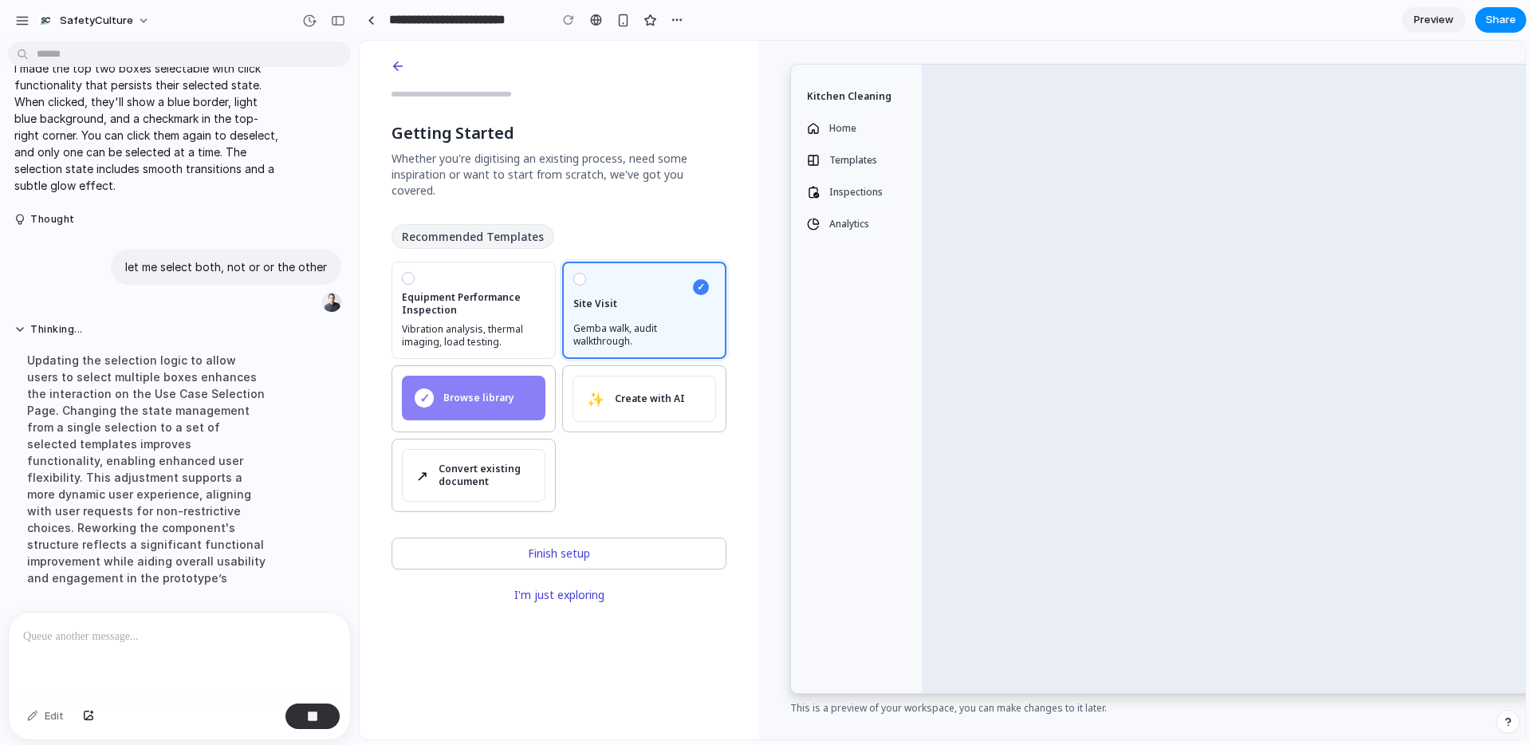
scroll to position [2071, 0]
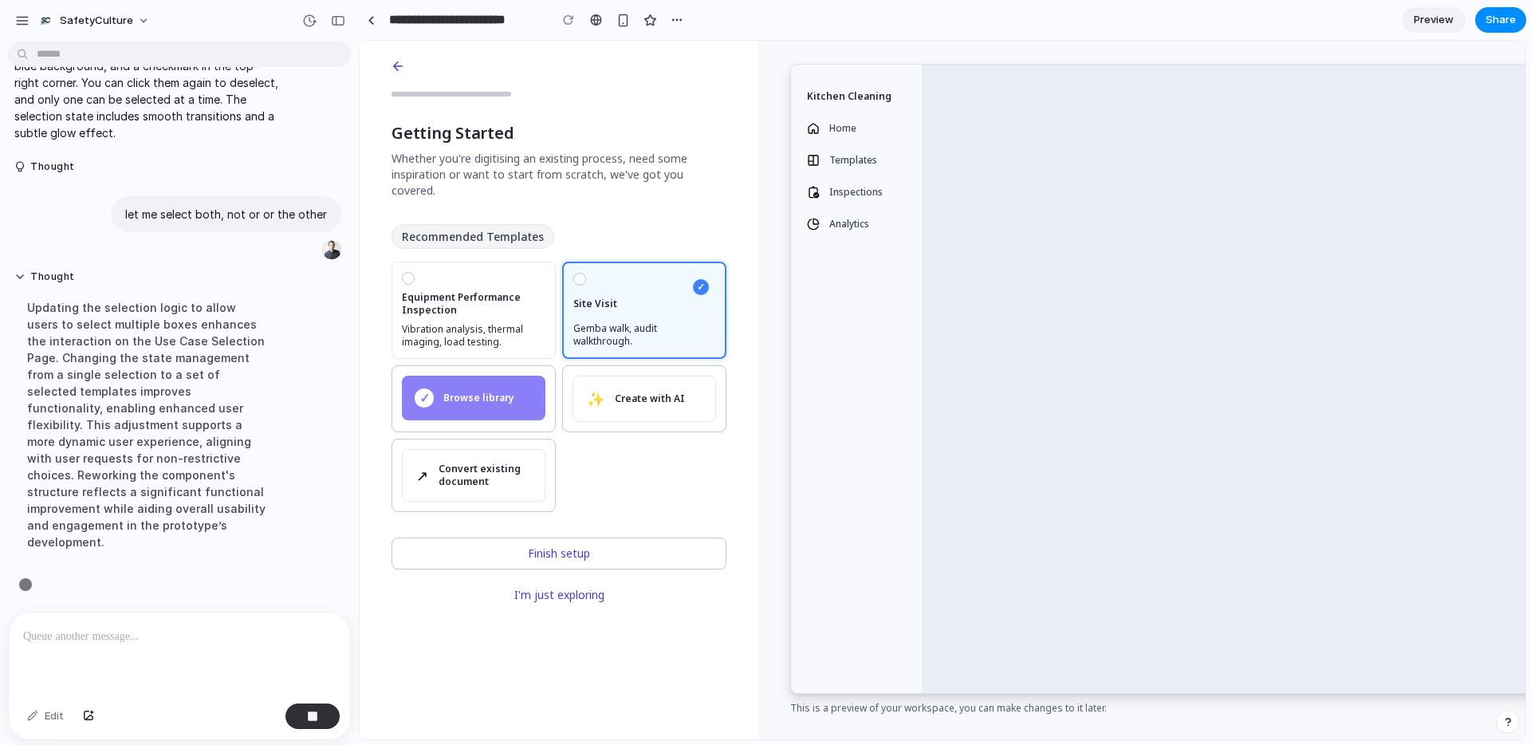
click at [201, 635] on p at bounding box center [179, 636] width 313 height 19
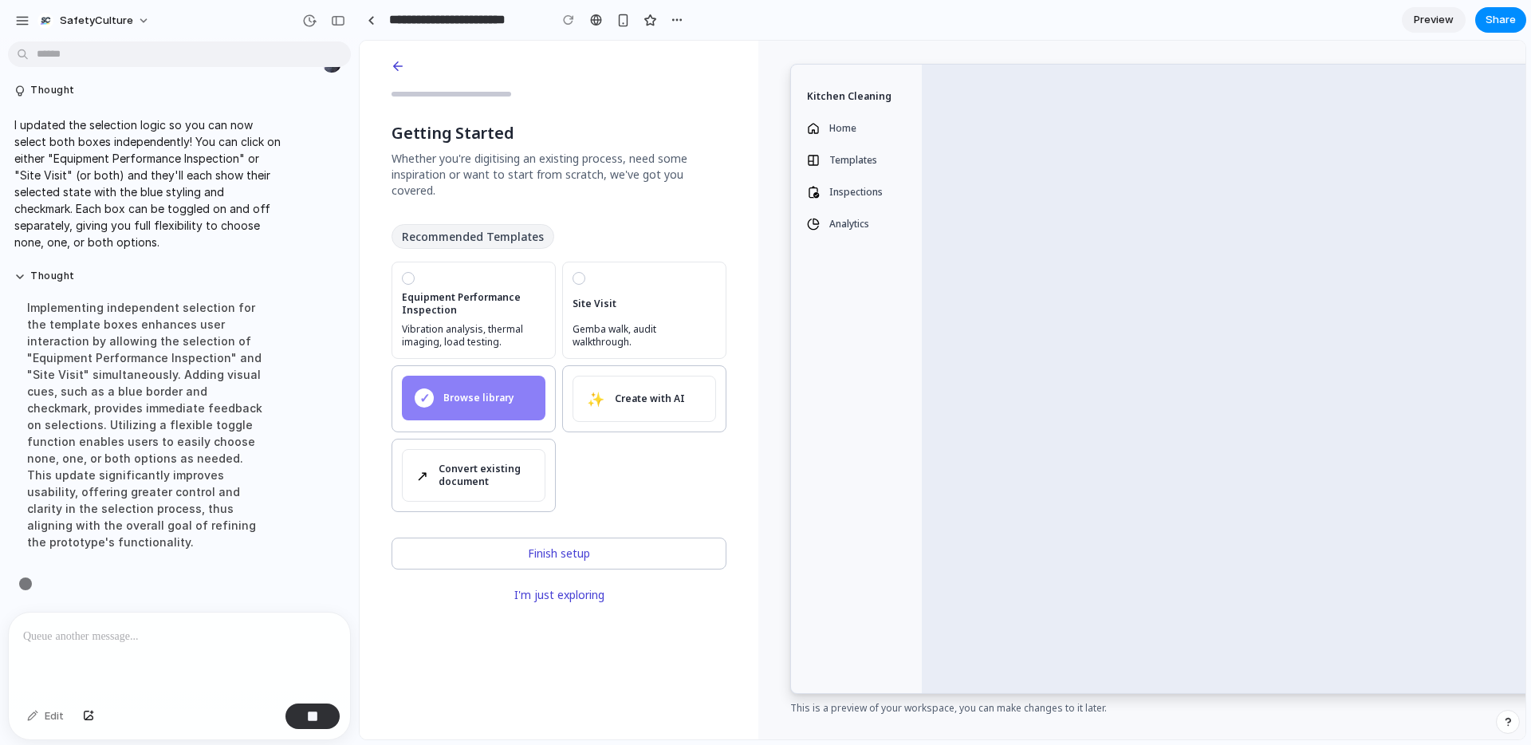
scroll to position [2366, 0]
click at [482, 300] on span "Equipment Performance Inspection" at bounding box center [474, 304] width 144 height 26
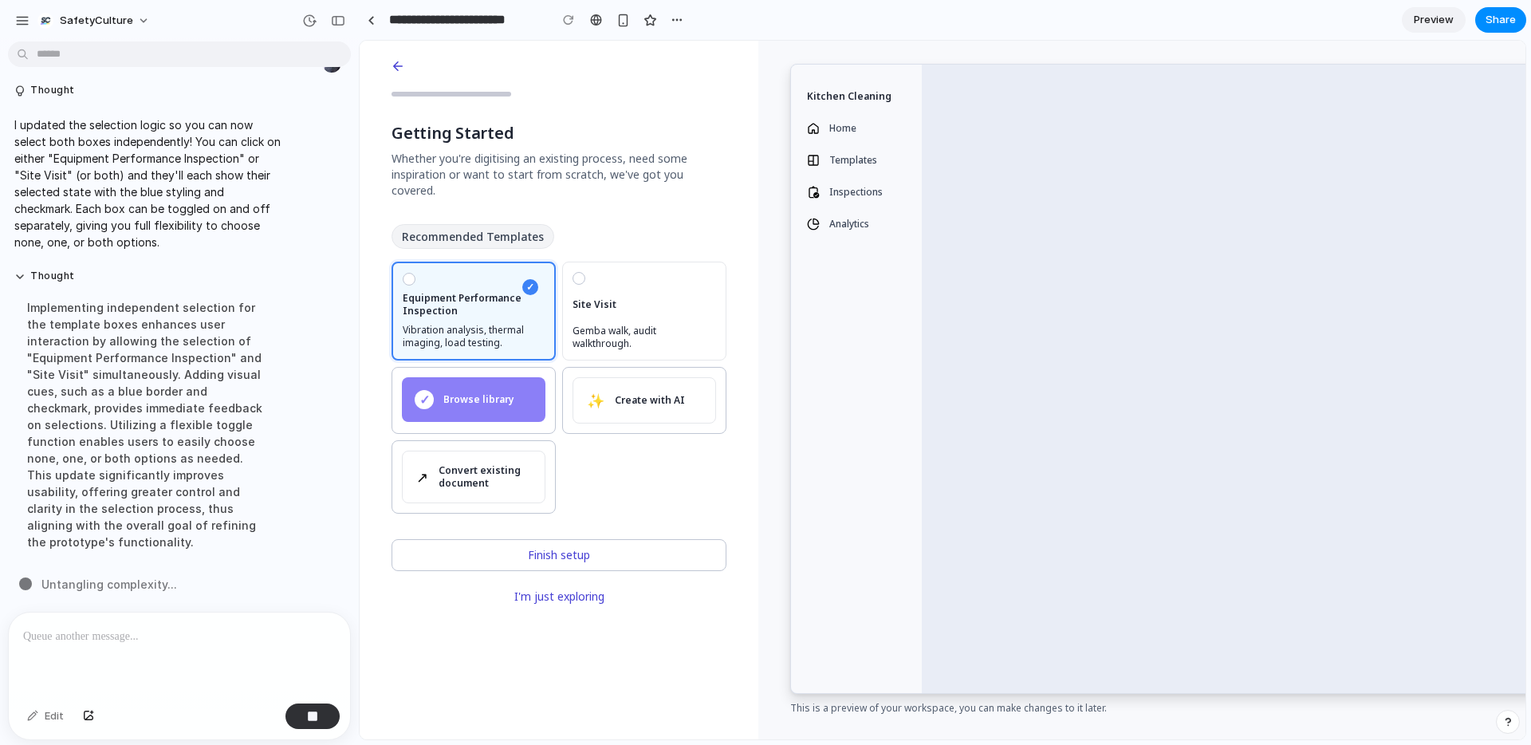
click at [620, 300] on div "Site Visit Gemba walk, audit walkthrough." at bounding box center [644, 311] width 144 height 78
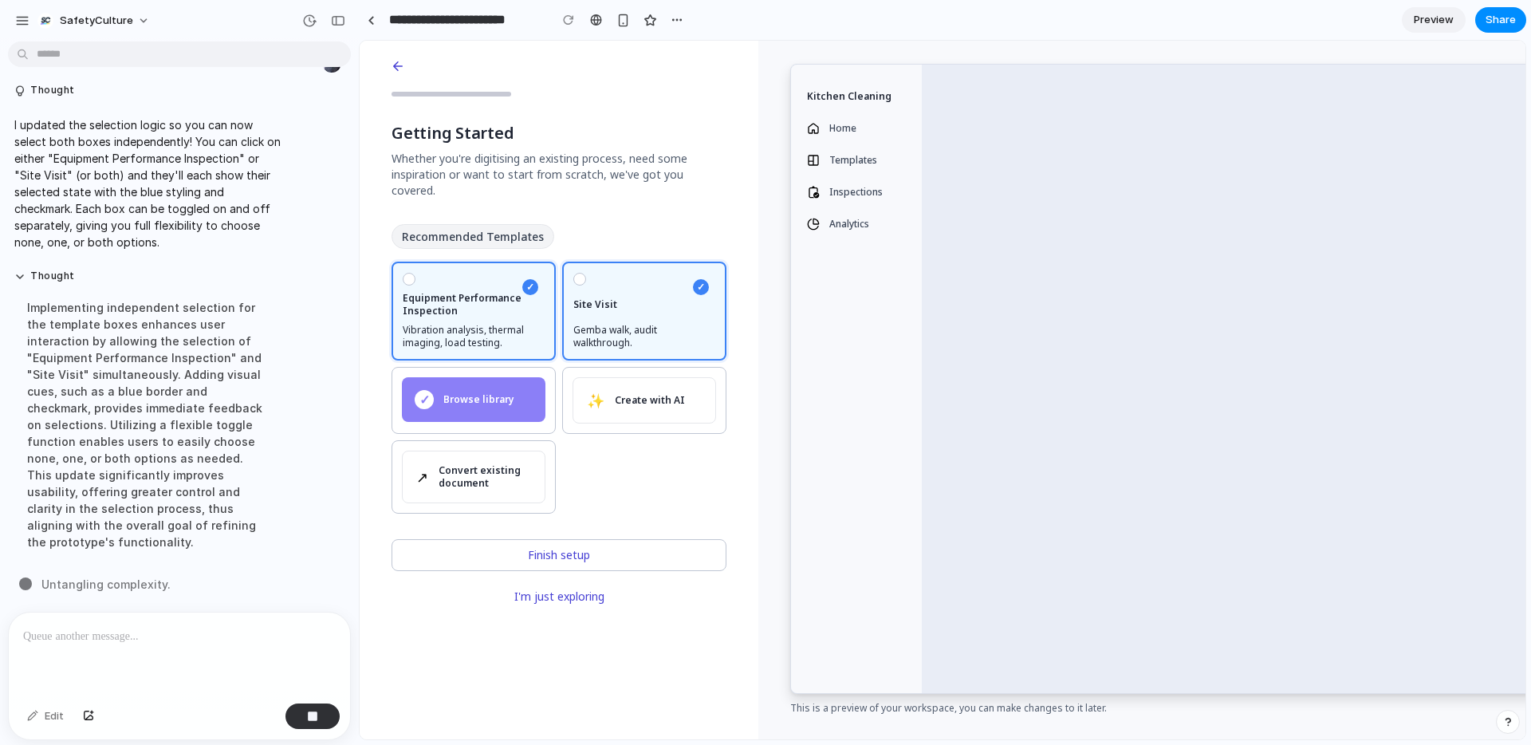
click at [502, 292] on span "Equipment Performance Inspection" at bounding box center [474, 305] width 142 height 26
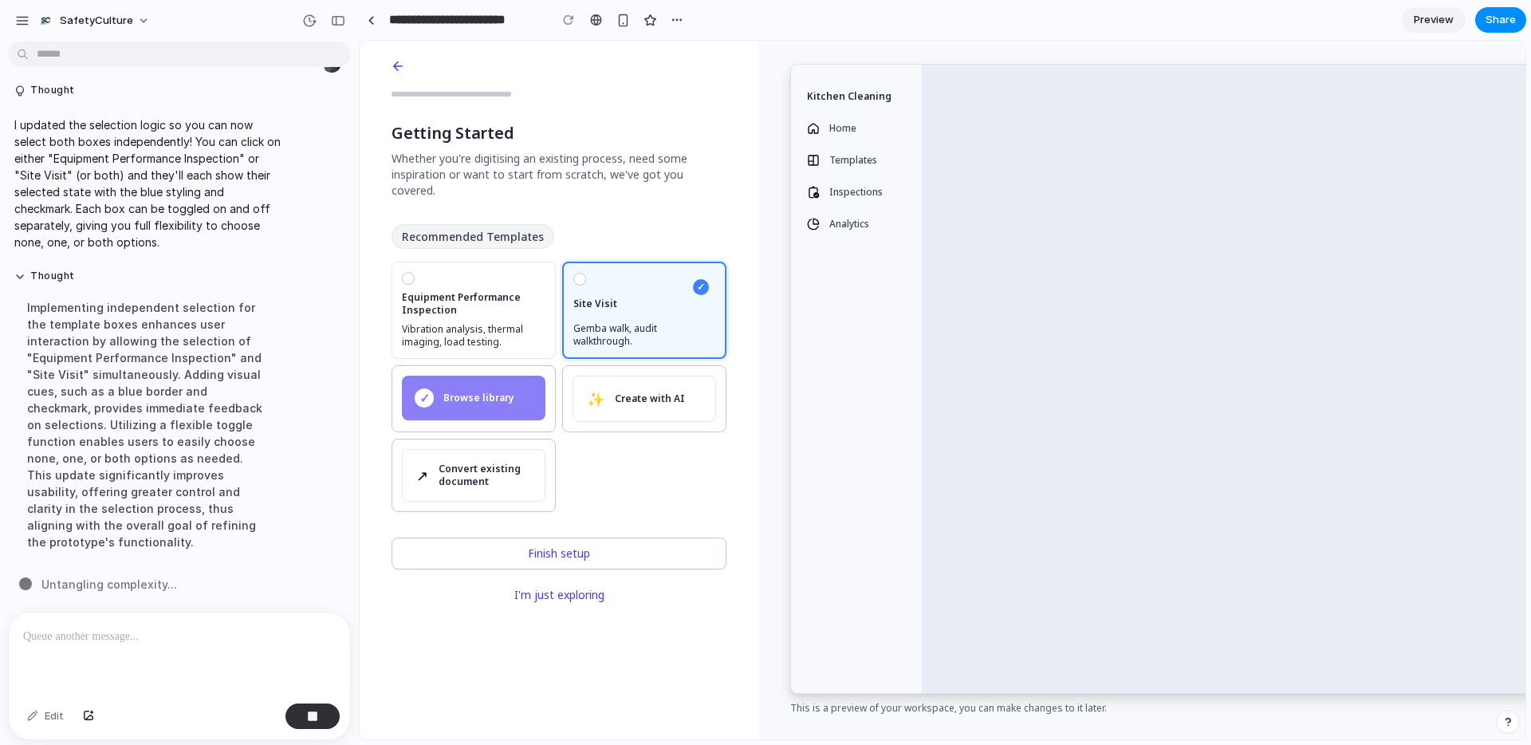
click at [608, 297] on div "✓ Site Visit Gemba walk, audit walkthrough." at bounding box center [644, 310] width 142 height 75
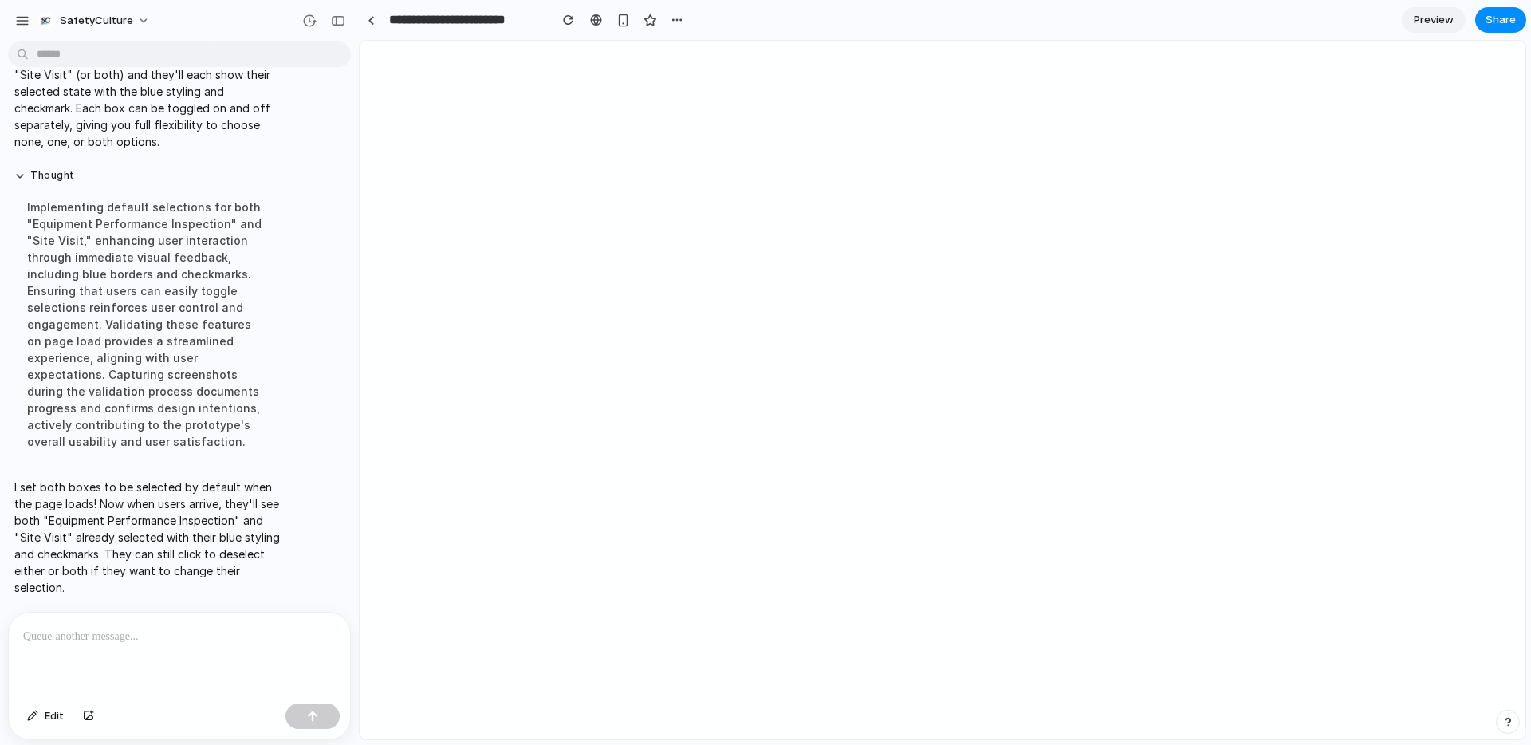
scroll to position [0, 0]
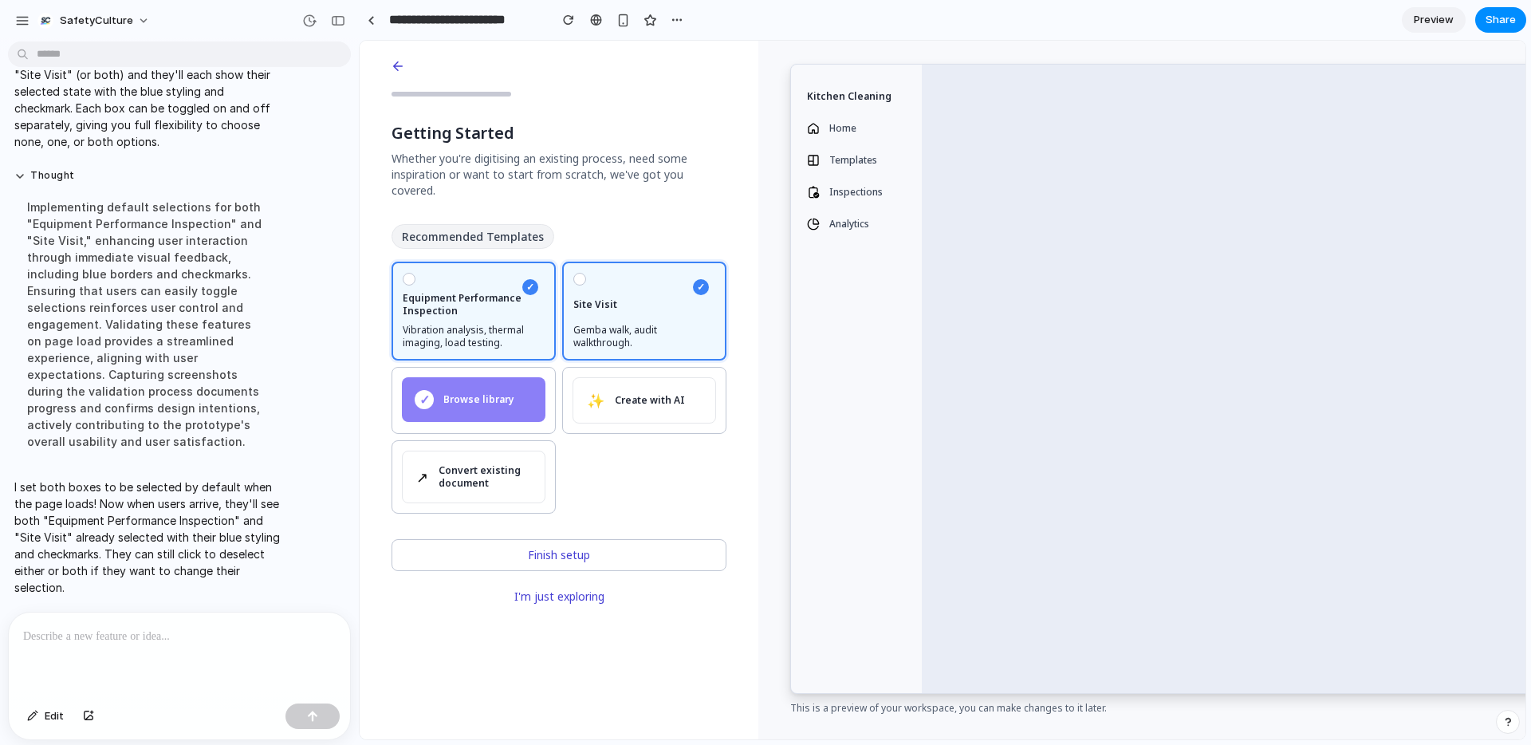
click at [159, 633] on p at bounding box center [179, 636] width 313 height 19
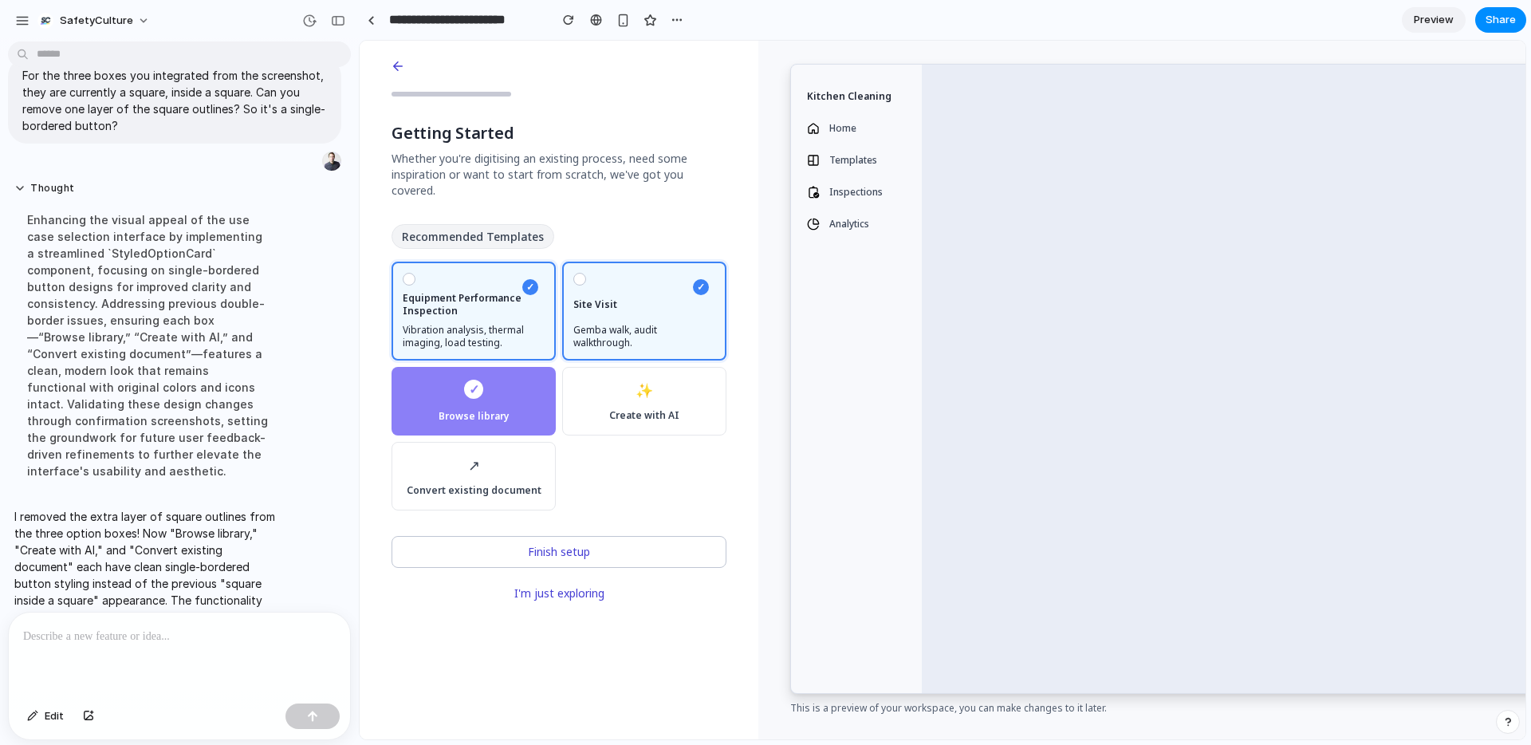
scroll to position [2796, 0]
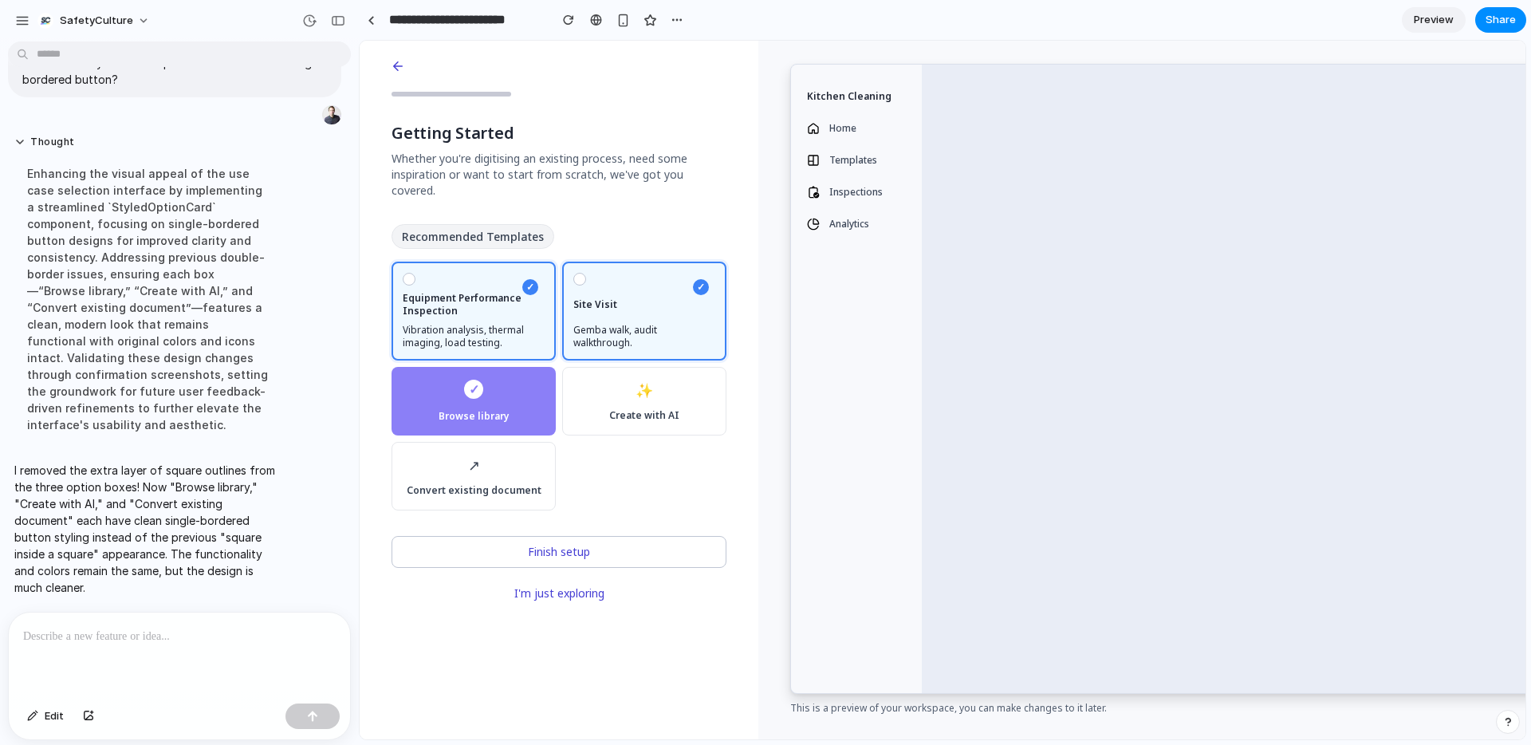
click at [197, 647] on div at bounding box center [179, 654] width 341 height 85
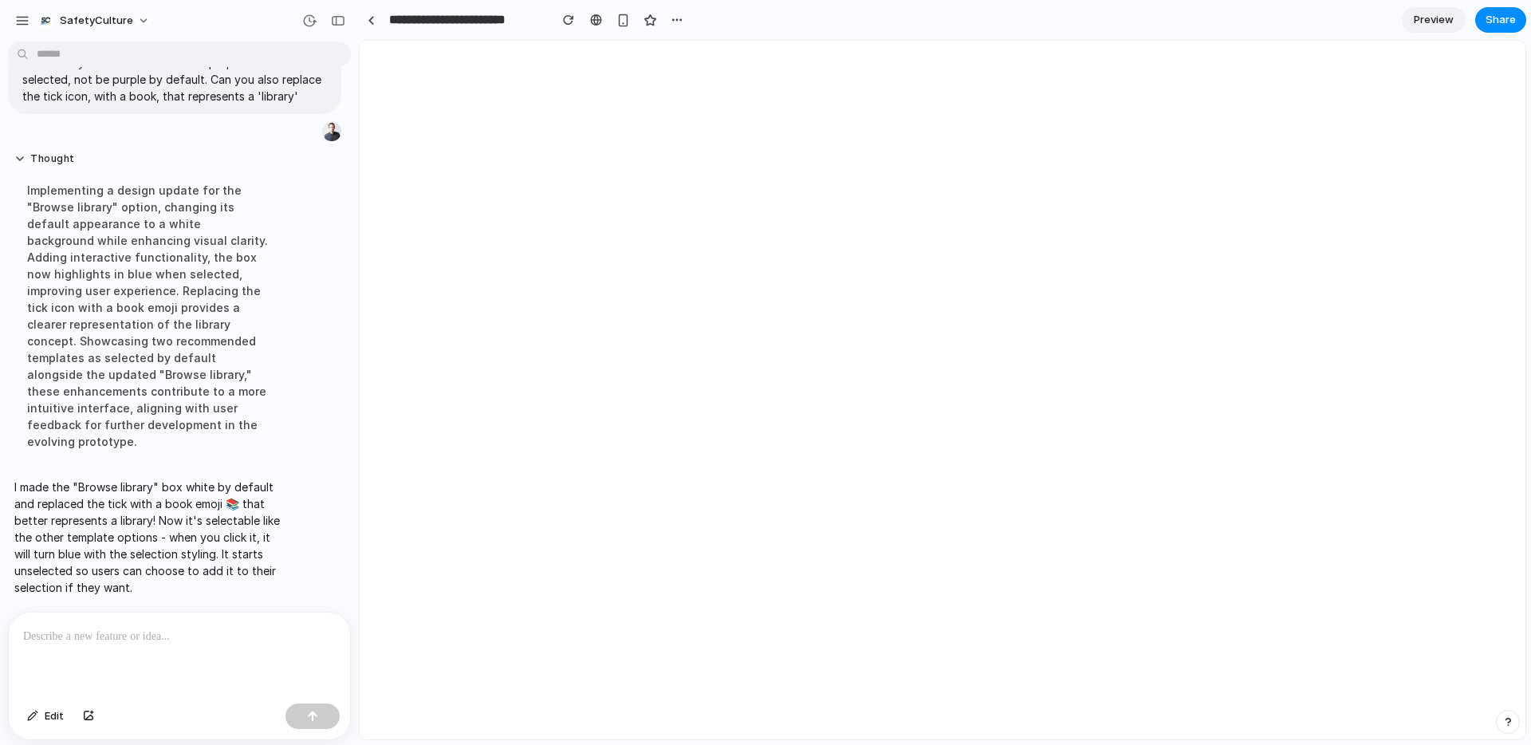
scroll to position [0, 0]
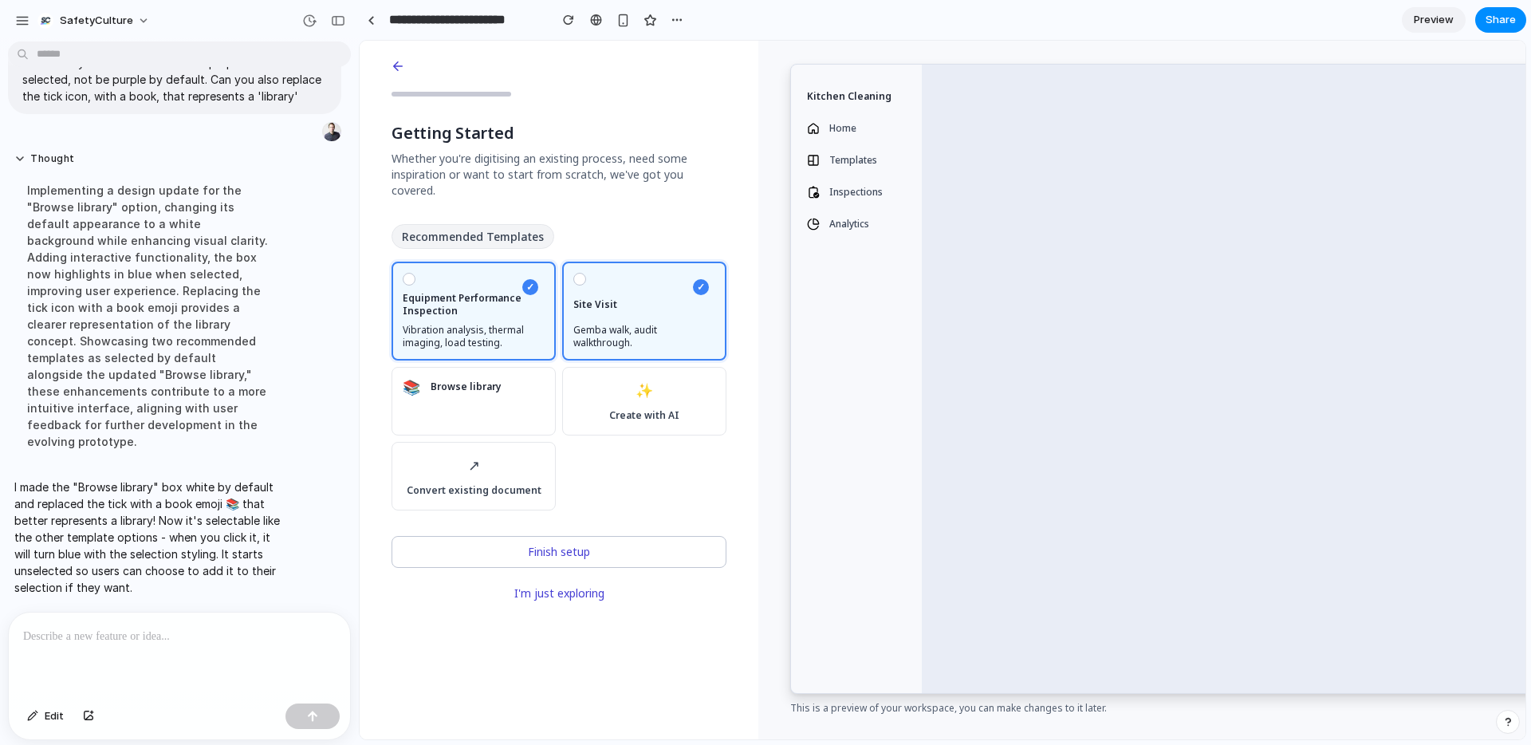
click at [142, 643] on p at bounding box center [179, 636] width 313 height 19
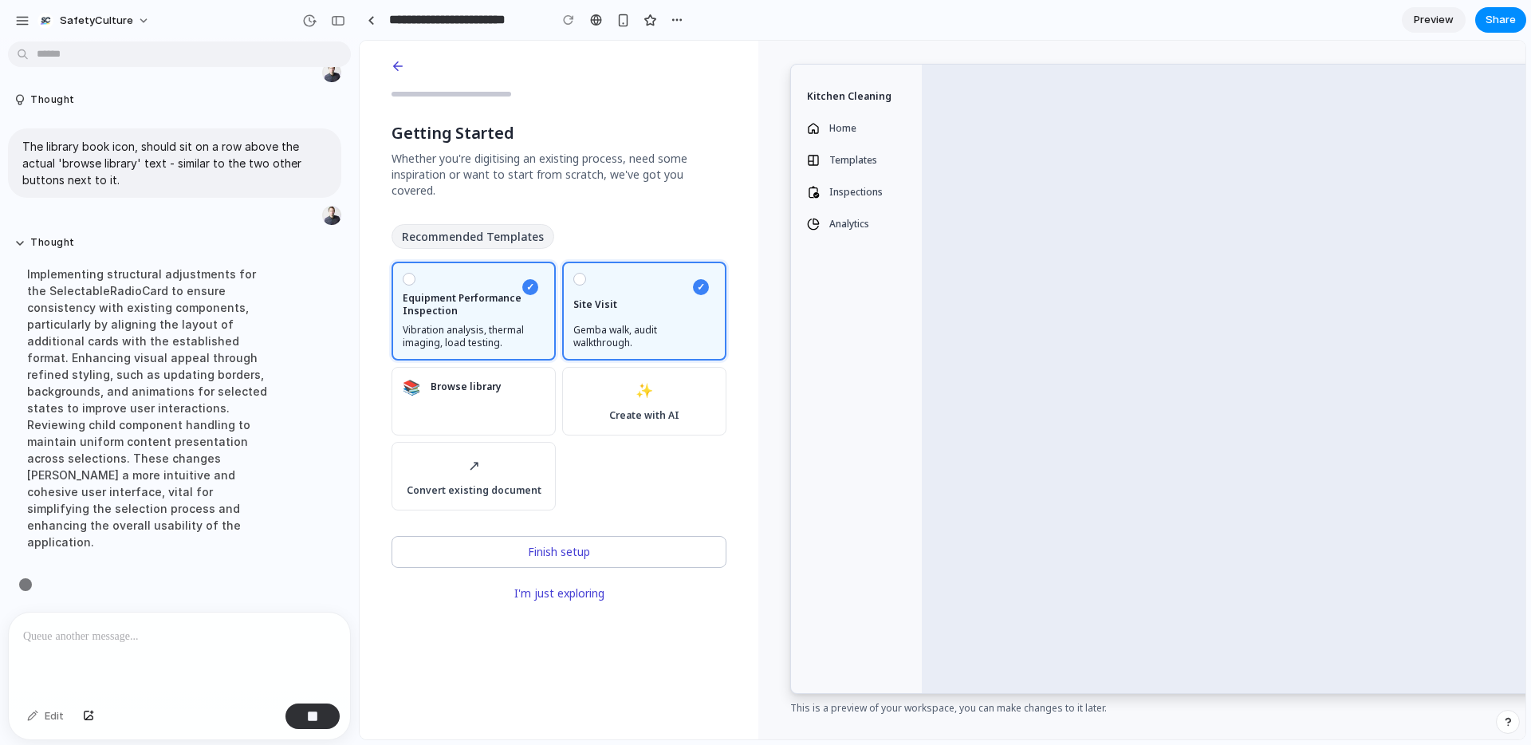
scroll to position [3399, 0]
click at [702, 228] on div "Recommended Templates" at bounding box center [558, 242] width 335 height 37
click at [636, 298] on span "Site Visit" at bounding box center [644, 304] width 142 height 13
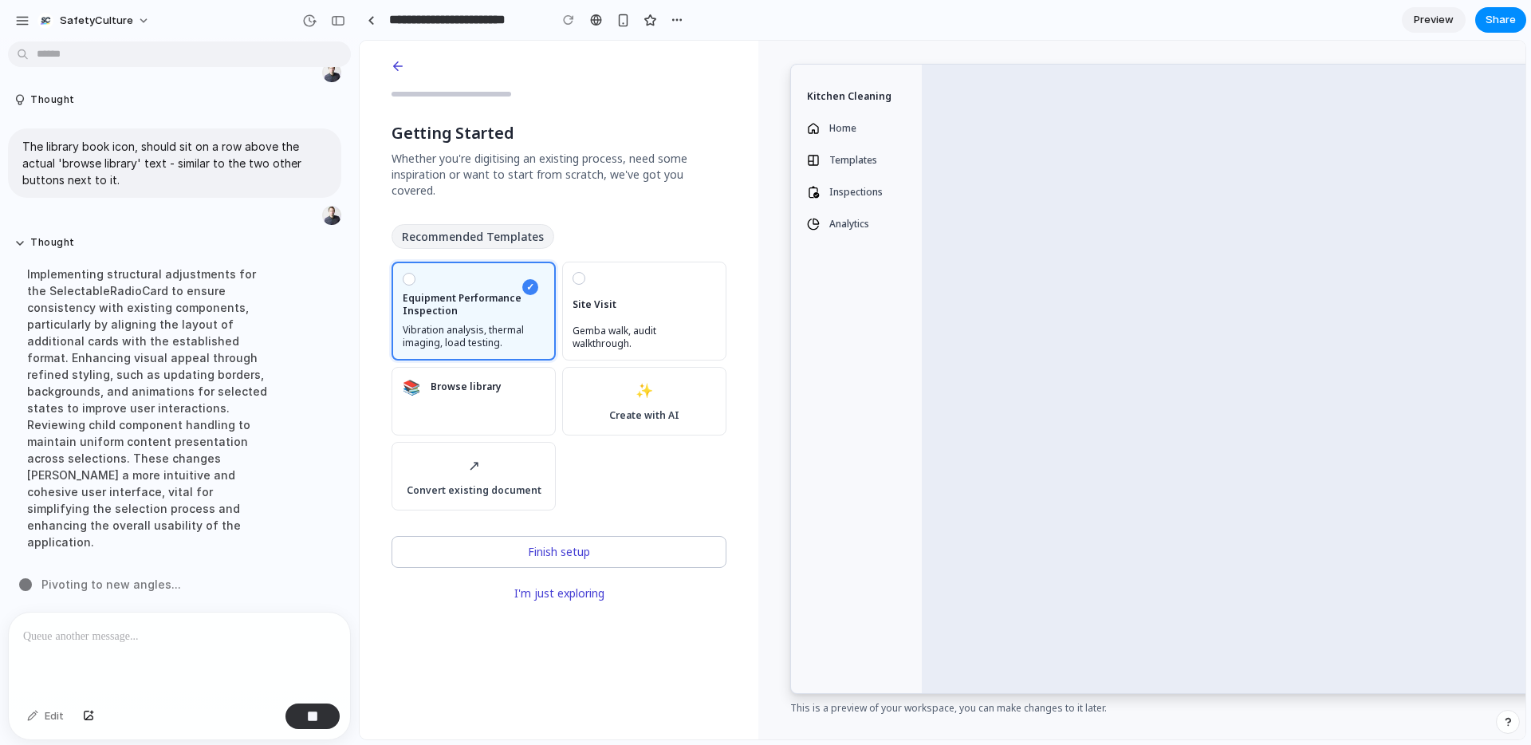
click at [500, 292] on span "Equipment Performance Inspection" at bounding box center [474, 305] width 142 height 26
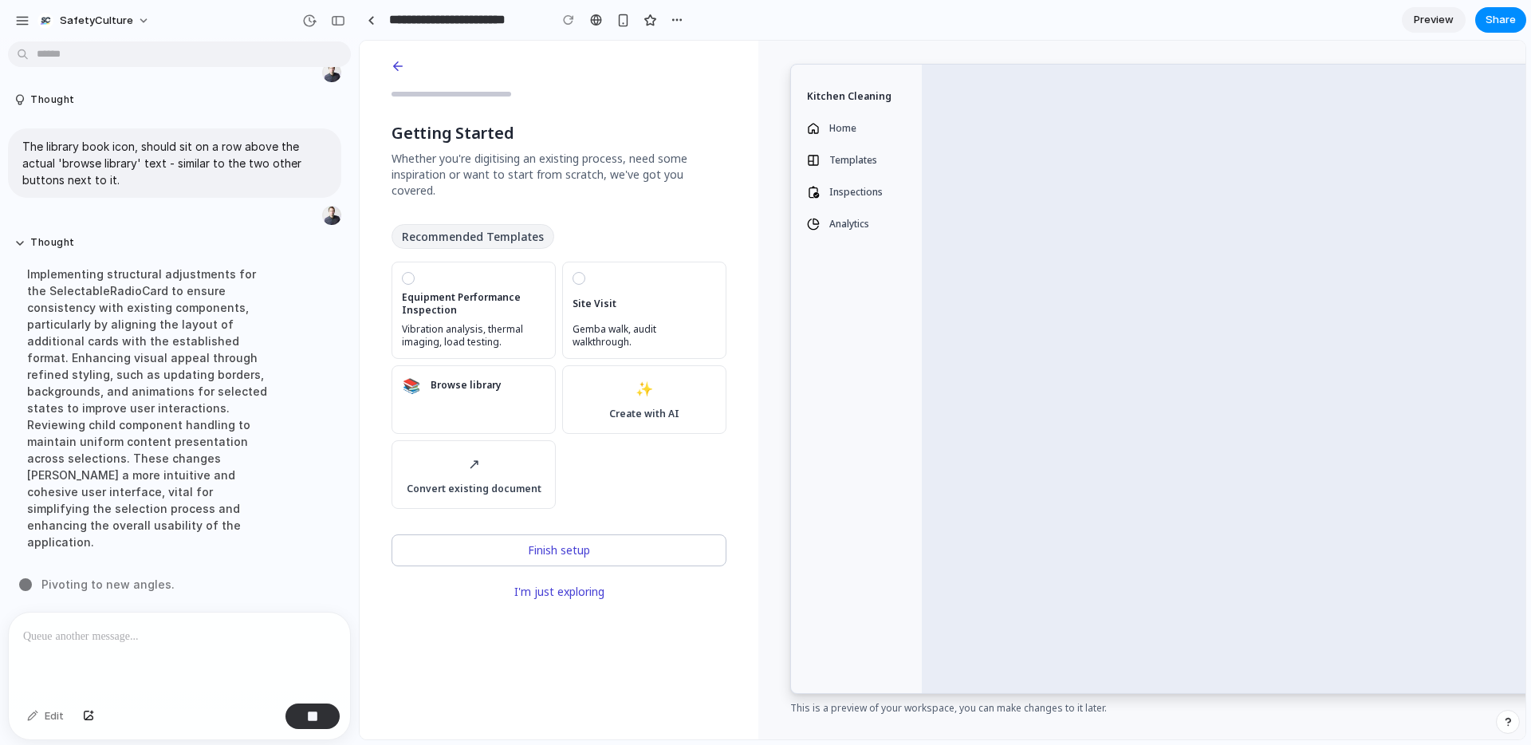
click at [644, 297] on span "Site Visit" at bounding box center [644, 303] width 144 height 13
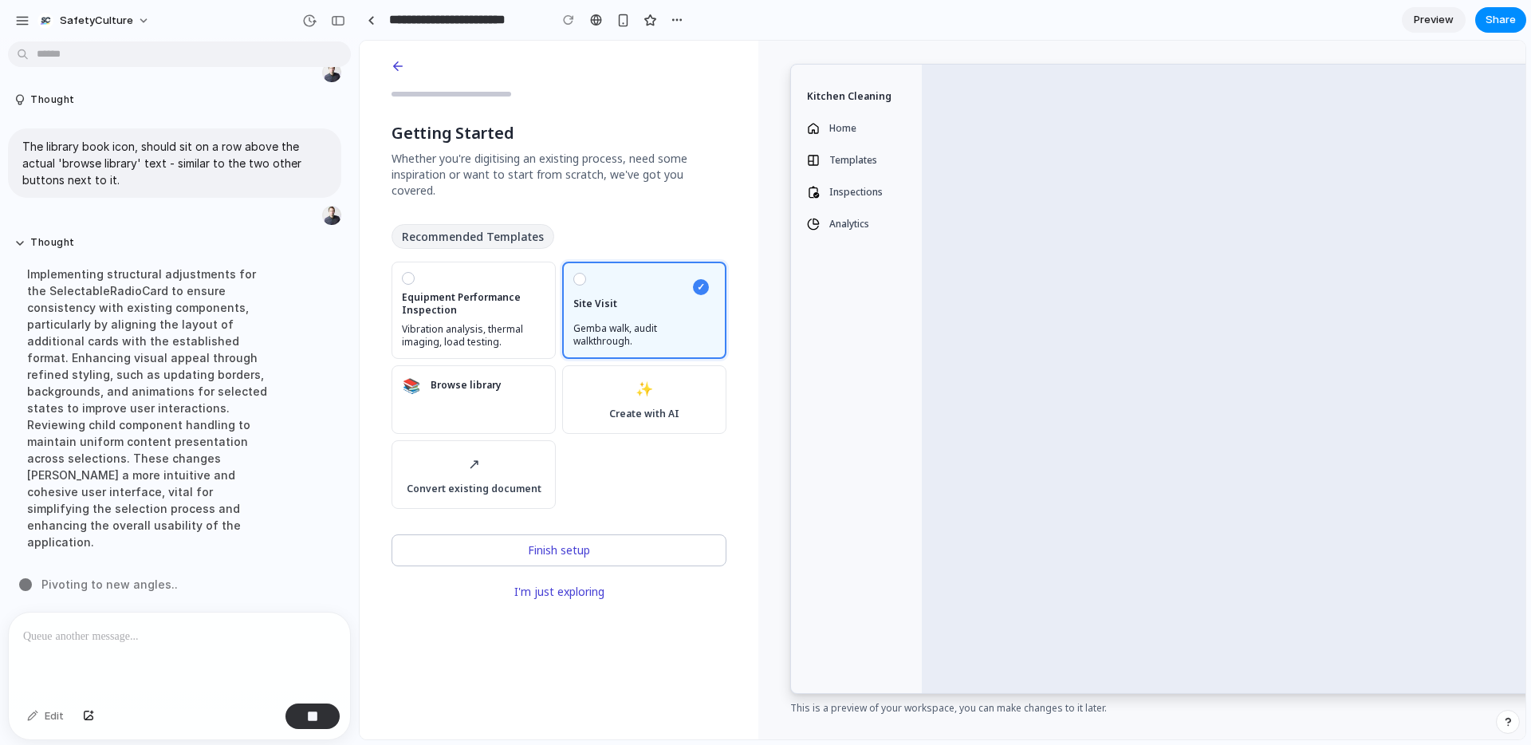
click at [447, 323] on span "Vibration analysis, thermal imaging, load testing." at bounding box center [474, 336] width 144 height 26
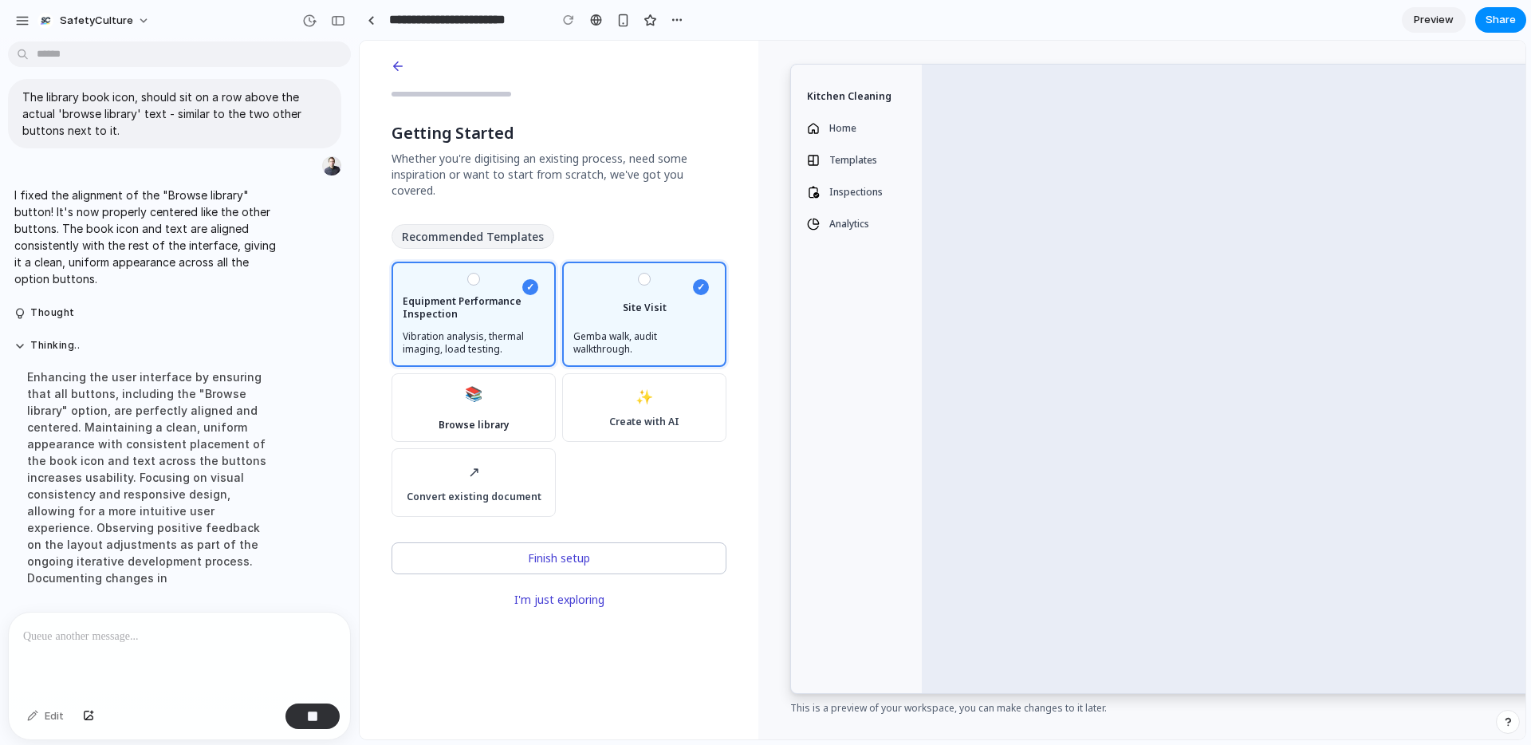
scroll to position [3534, 0]
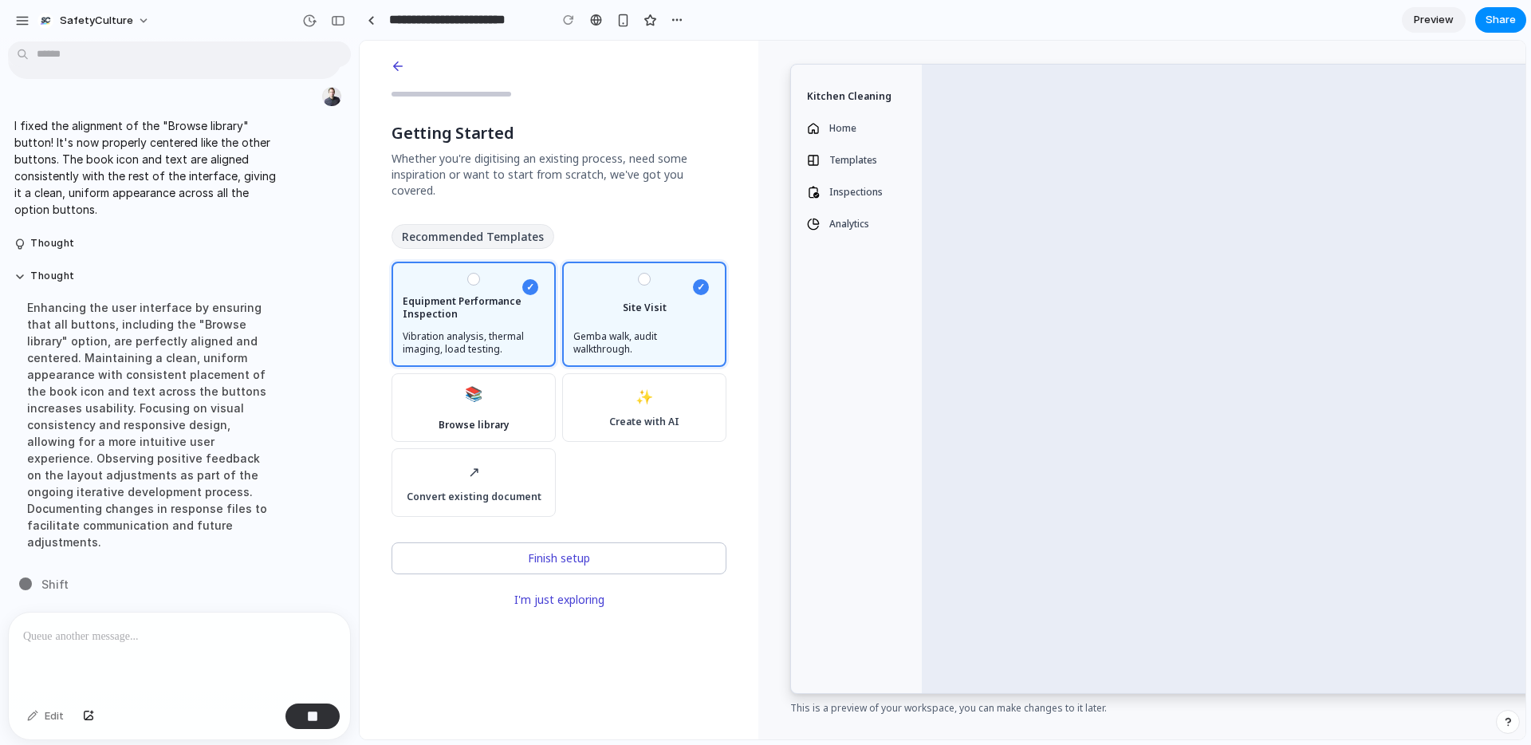
click at [188, 620] on div at bounding box center [179, 654] width 341 height 85
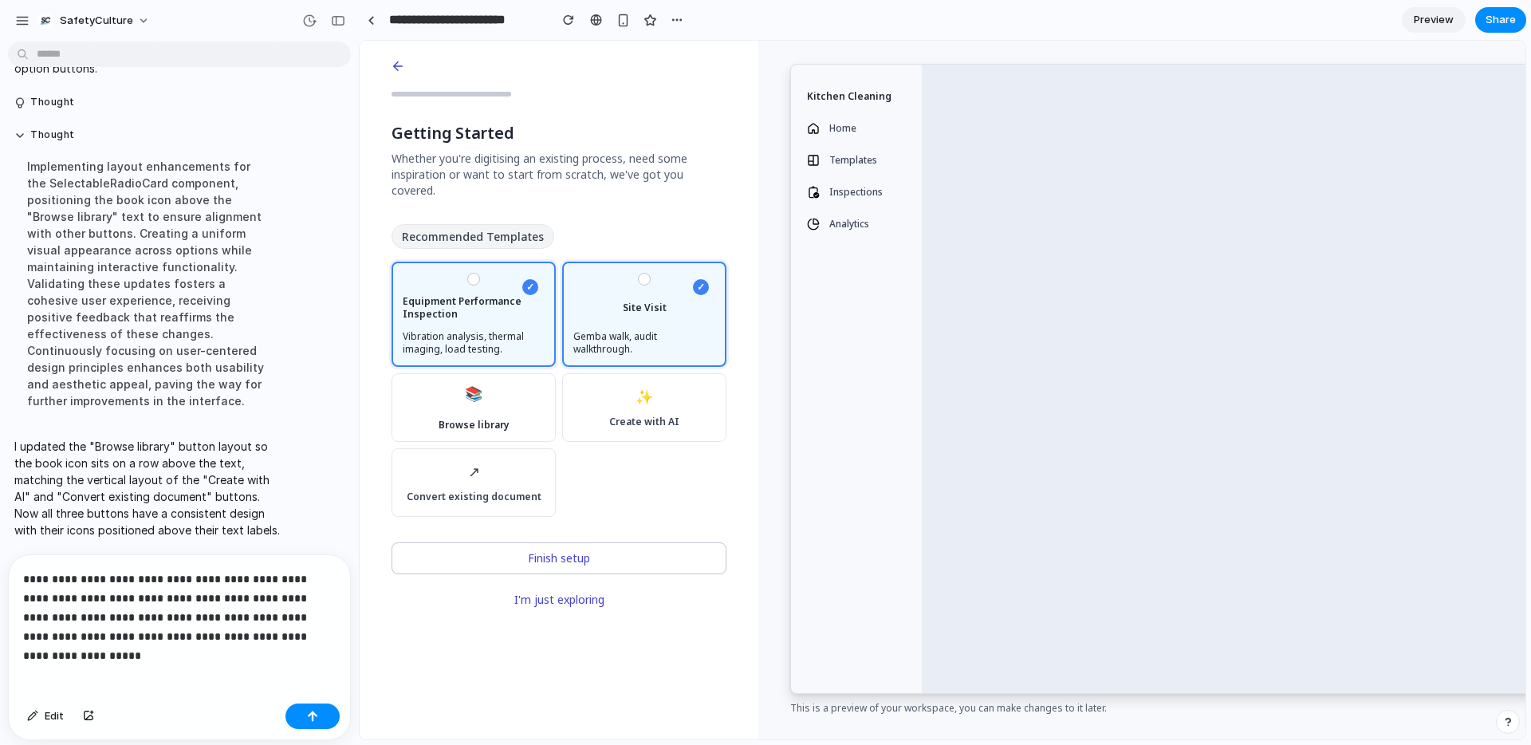
scroll to position [3781, 0]
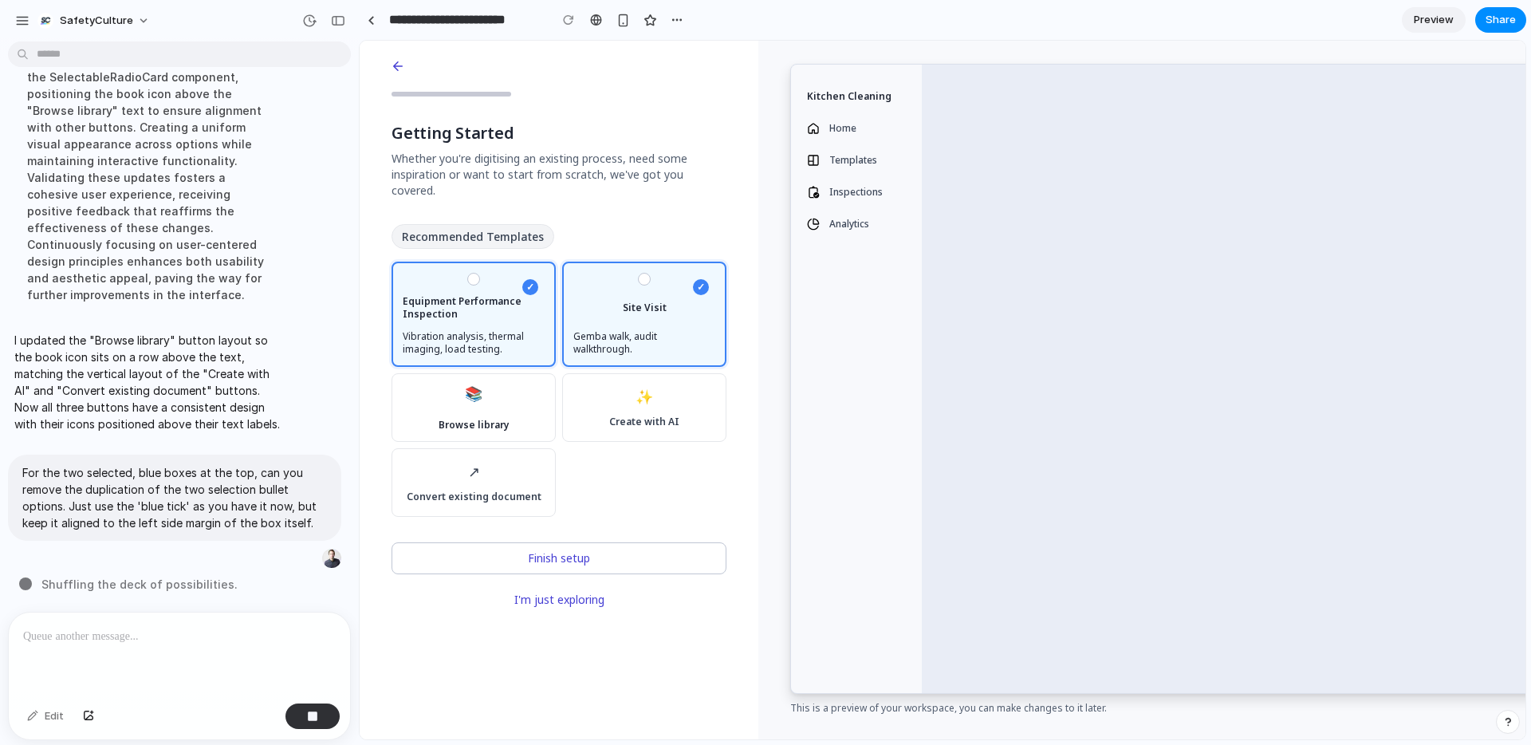
drag, startPoint x: 465, startPoint y: 280, endPoint x: 473, endPoint y: 285, distance: 9.7
click at [465, 295] on span "Equipment Performance Inspection" at bounding box center [474, 308] width 142 height 26
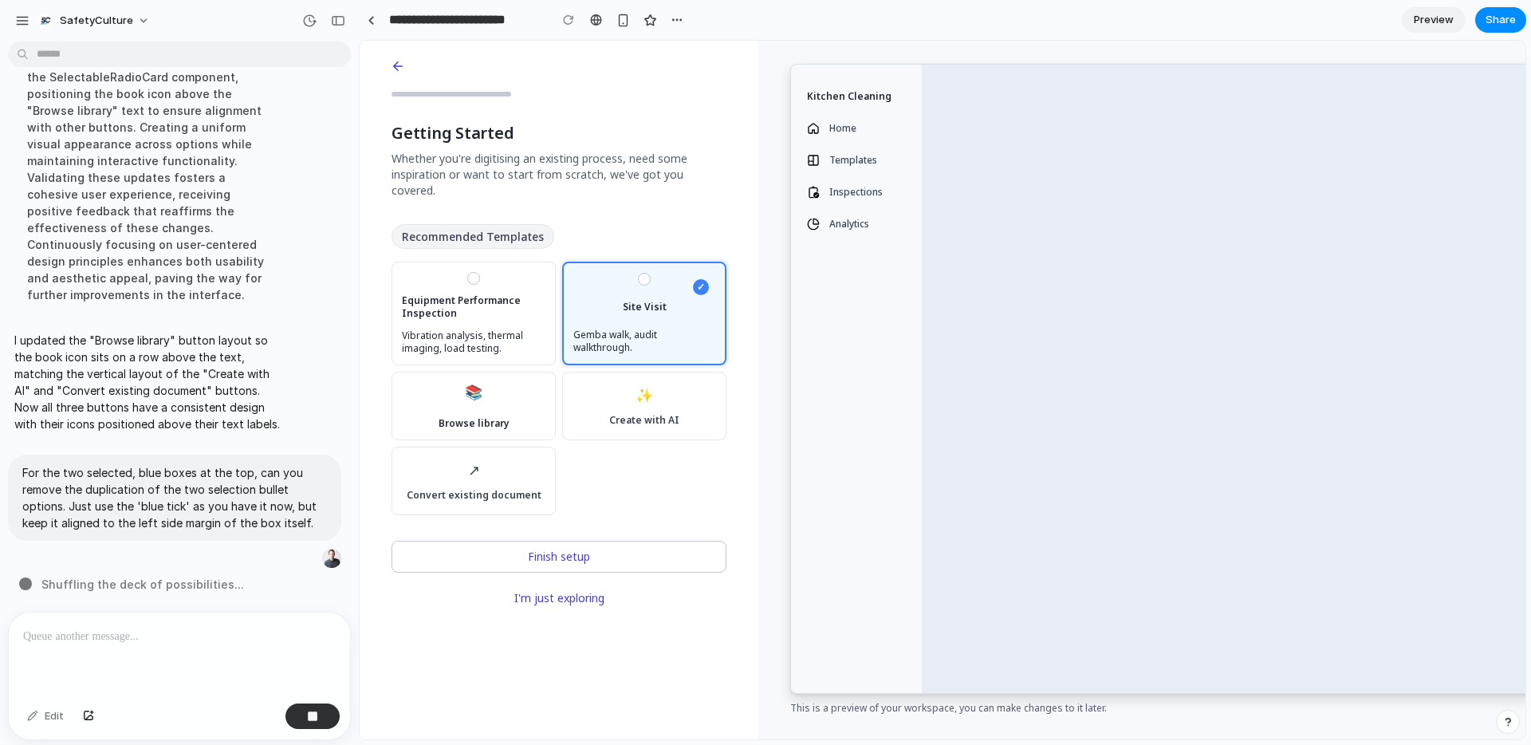
drag, startPoint x: 648, startPoint y: 281, endPoint x: 631, endPoint y: 283, distance: 16.9
click at [647, 281] on div "✓ Site Visit Gemba walk, audit walkthrough." at bounding box center [644, 313] width 142 height 81
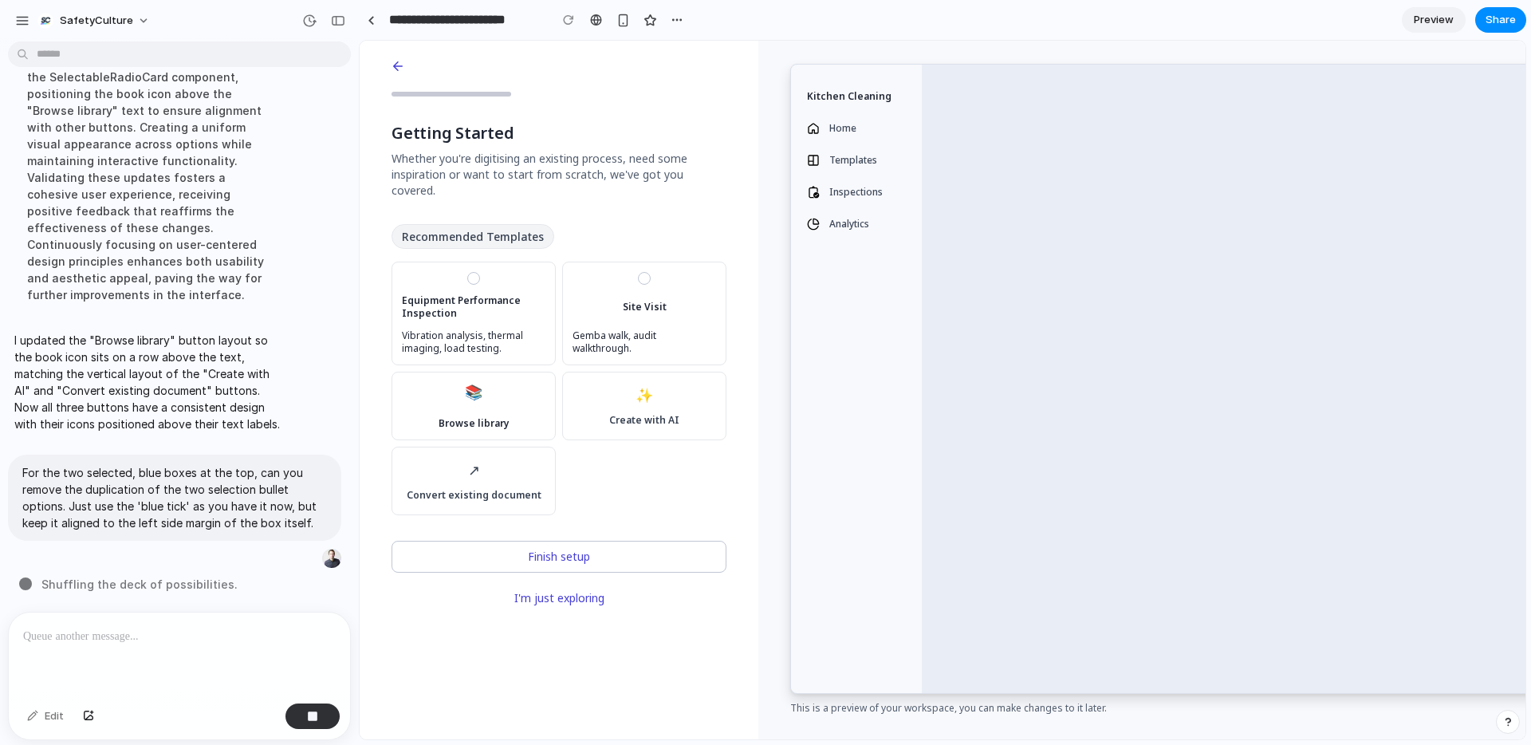
click at [505, 297] on span "Equipment Performance Inspection" at bounding box center [474, 307] width 144 height 26
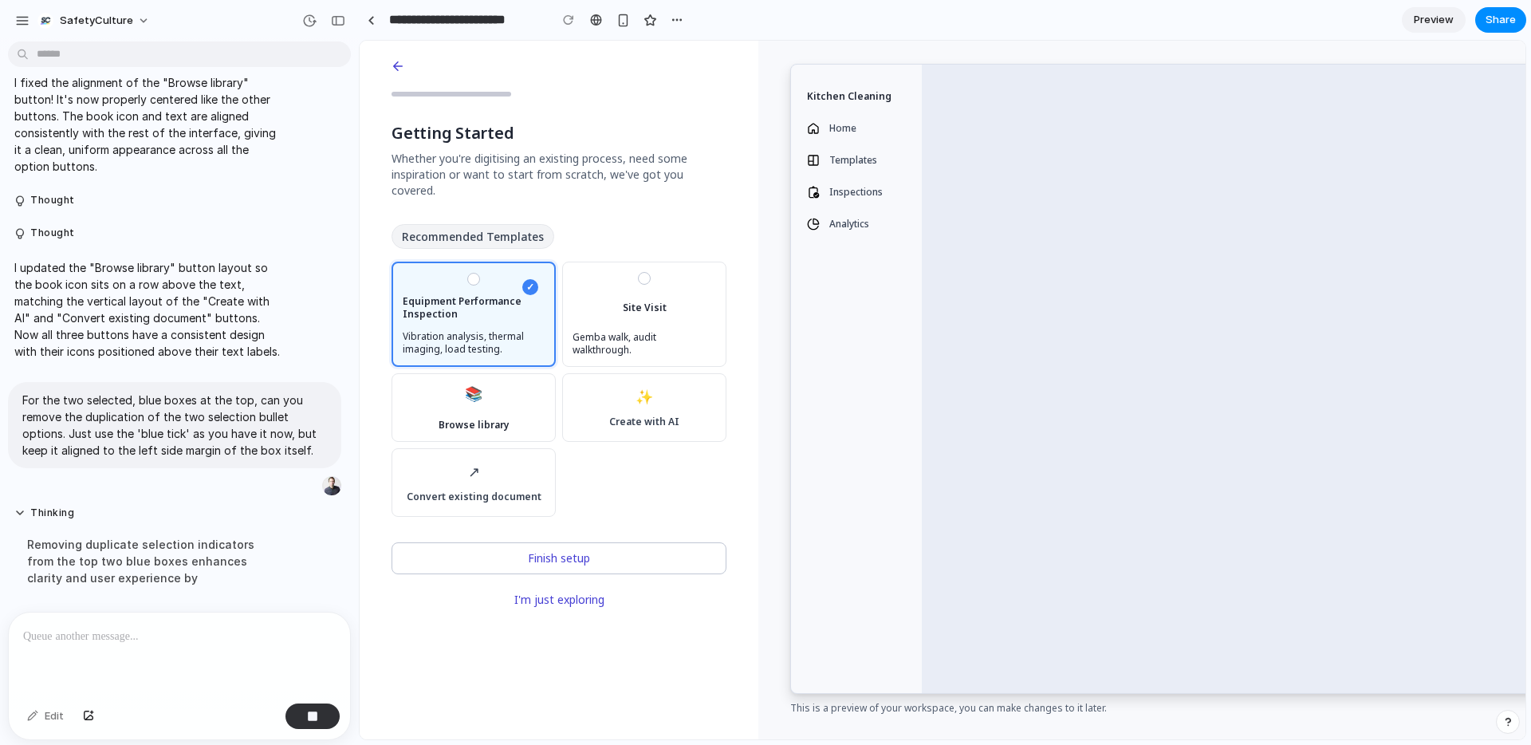
click at [598, 294] on div "Site Visit Gemba walk, audit walkthrough." at bounding box center [644, 314] width 144 height 85
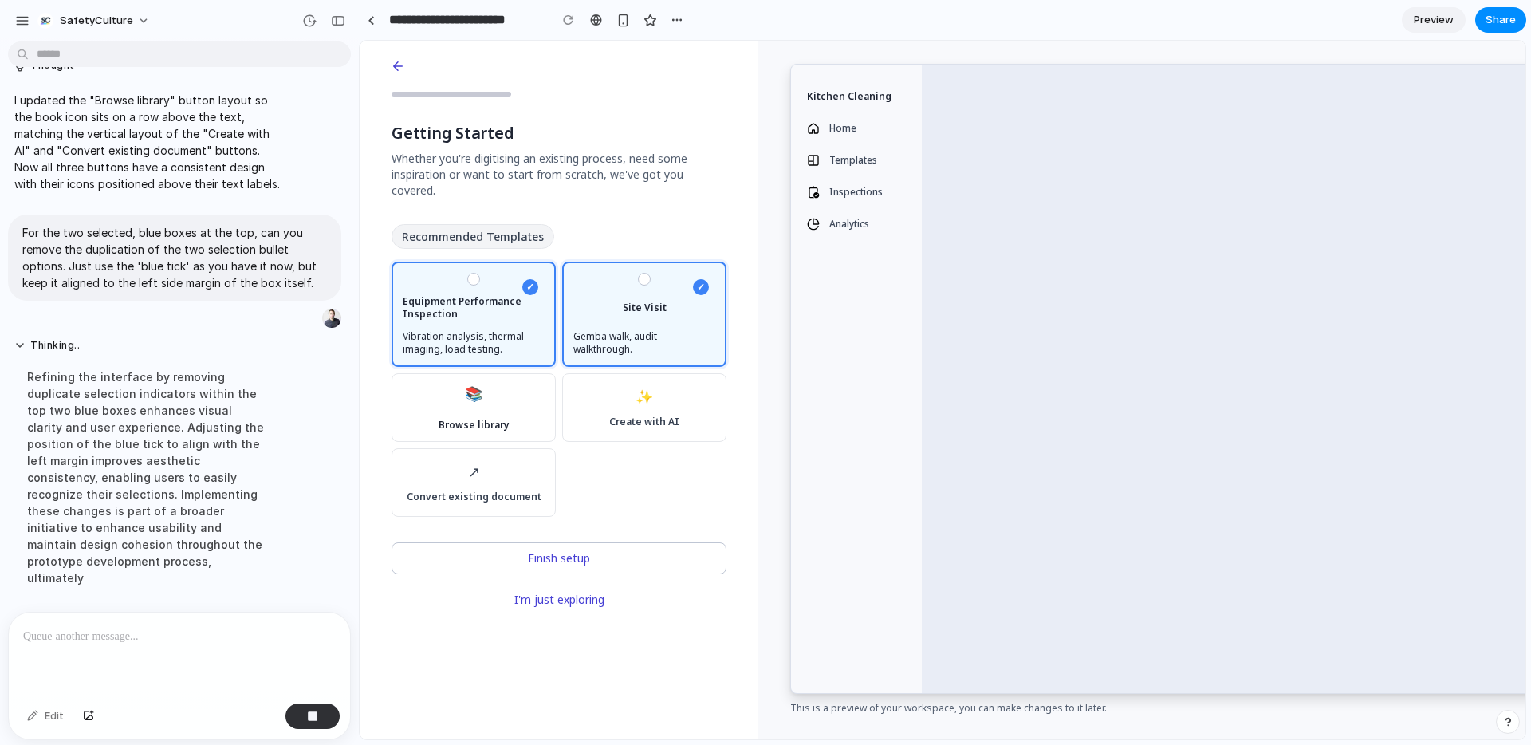
scroll to position [3797, 0]
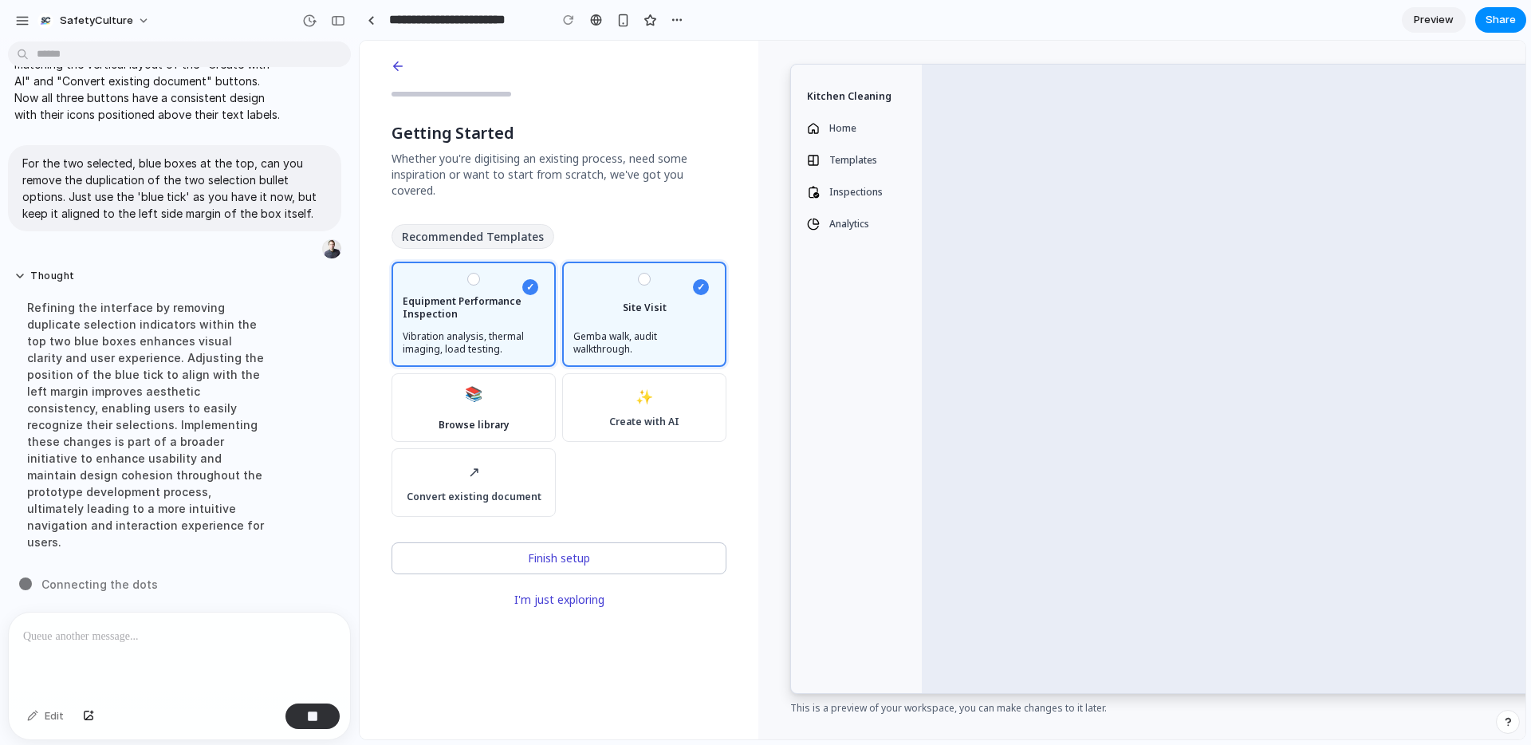
click at [239, 630] on p at bounding box center [179, 636] width 313 height 19
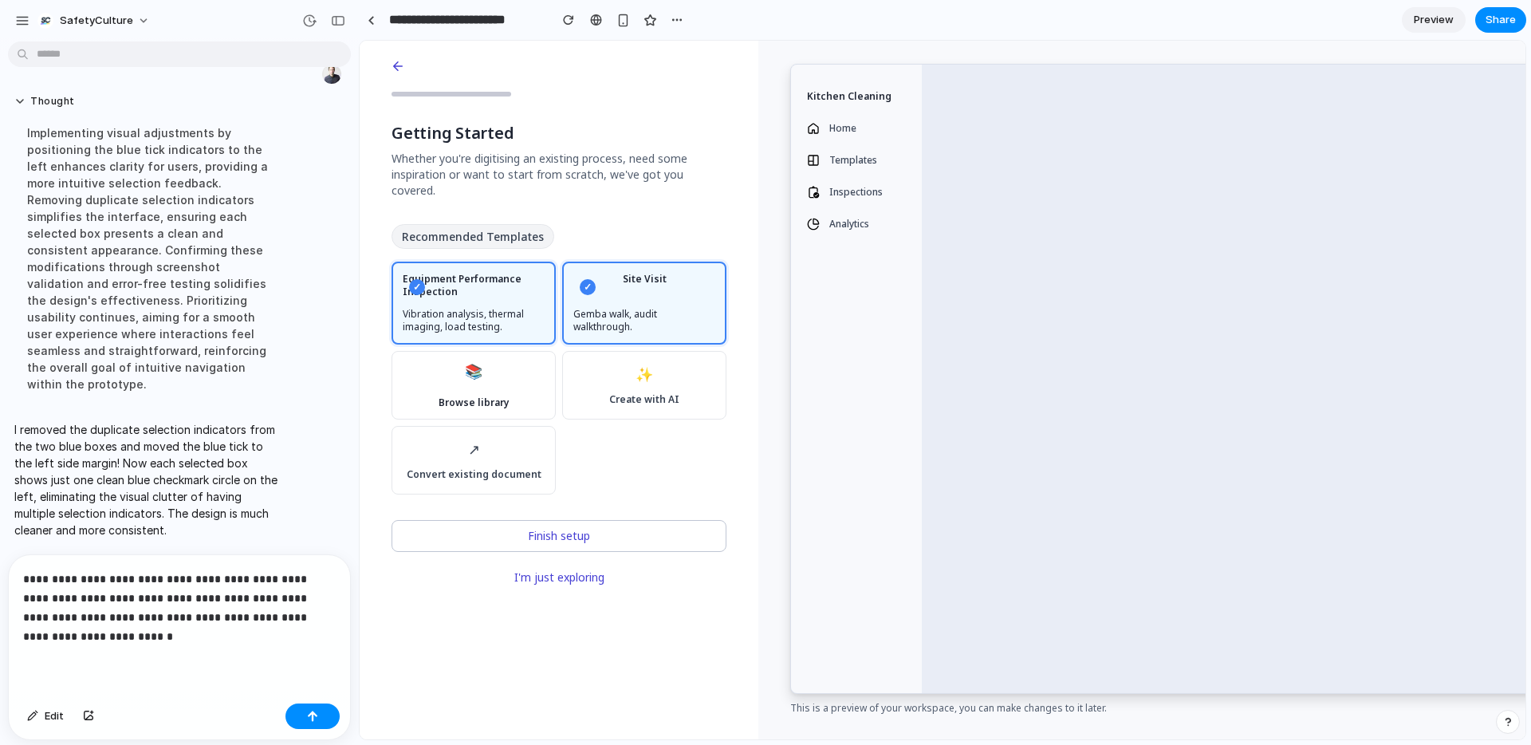
scroll to position [3988, 0]
drag, startPoint x: 313, startPoint y: 618, endPoint x: 344, endPoint y: 623, distance: 31.5
click at [317, 619] on p "**********" at bounding box center [179, 607] width 313 height 77
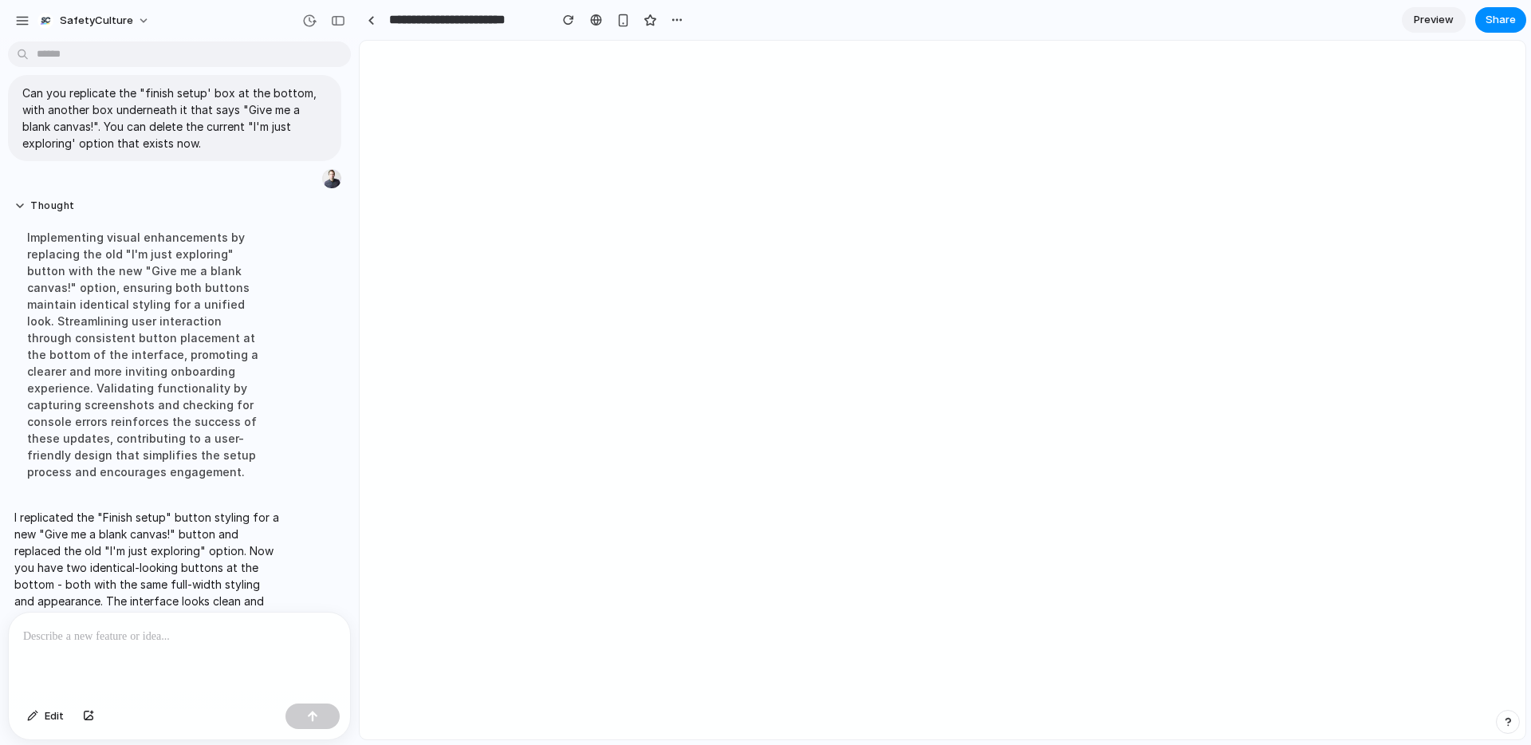
scroll to position [4211, 0]
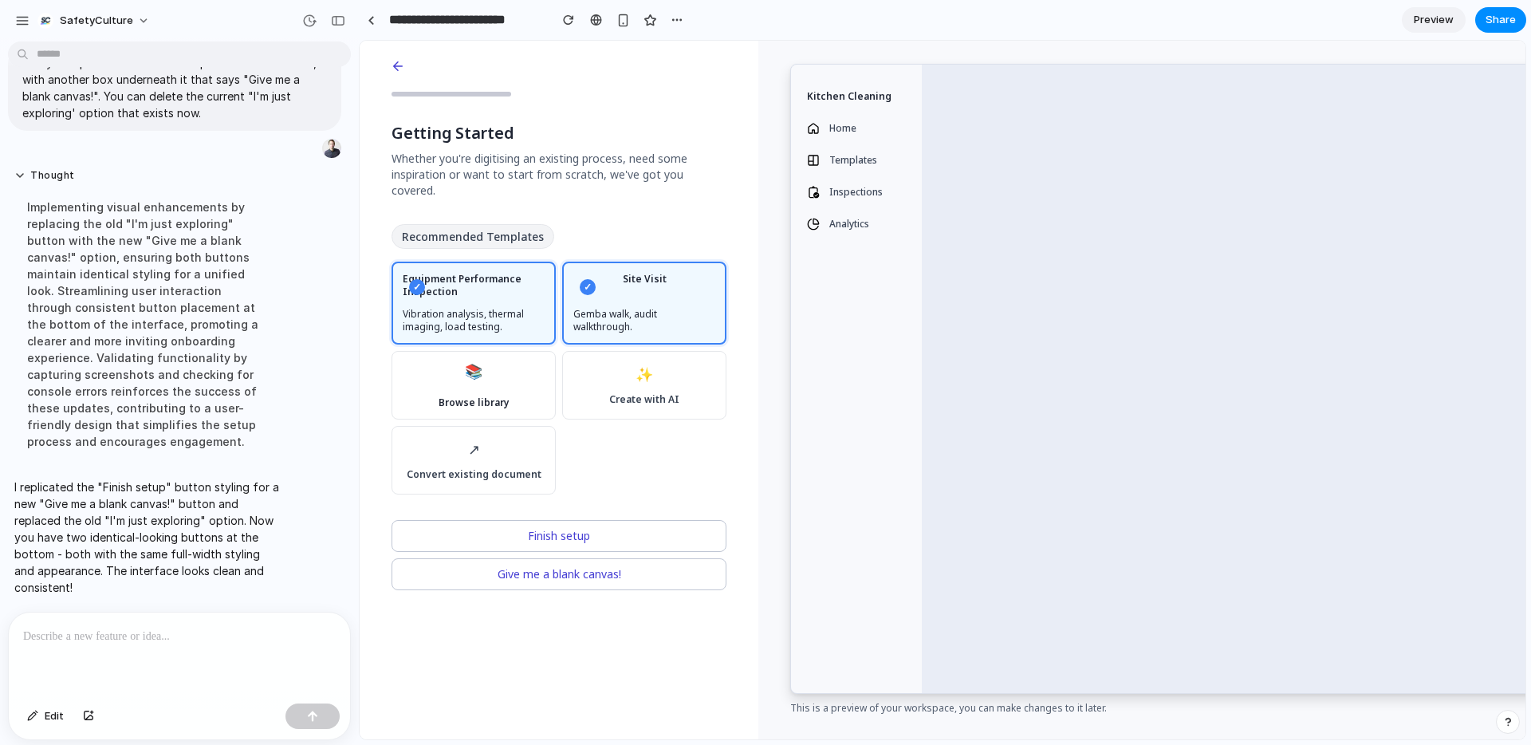
click at [218, 643] on p at bounding box center [179, 636] width 313 height 19
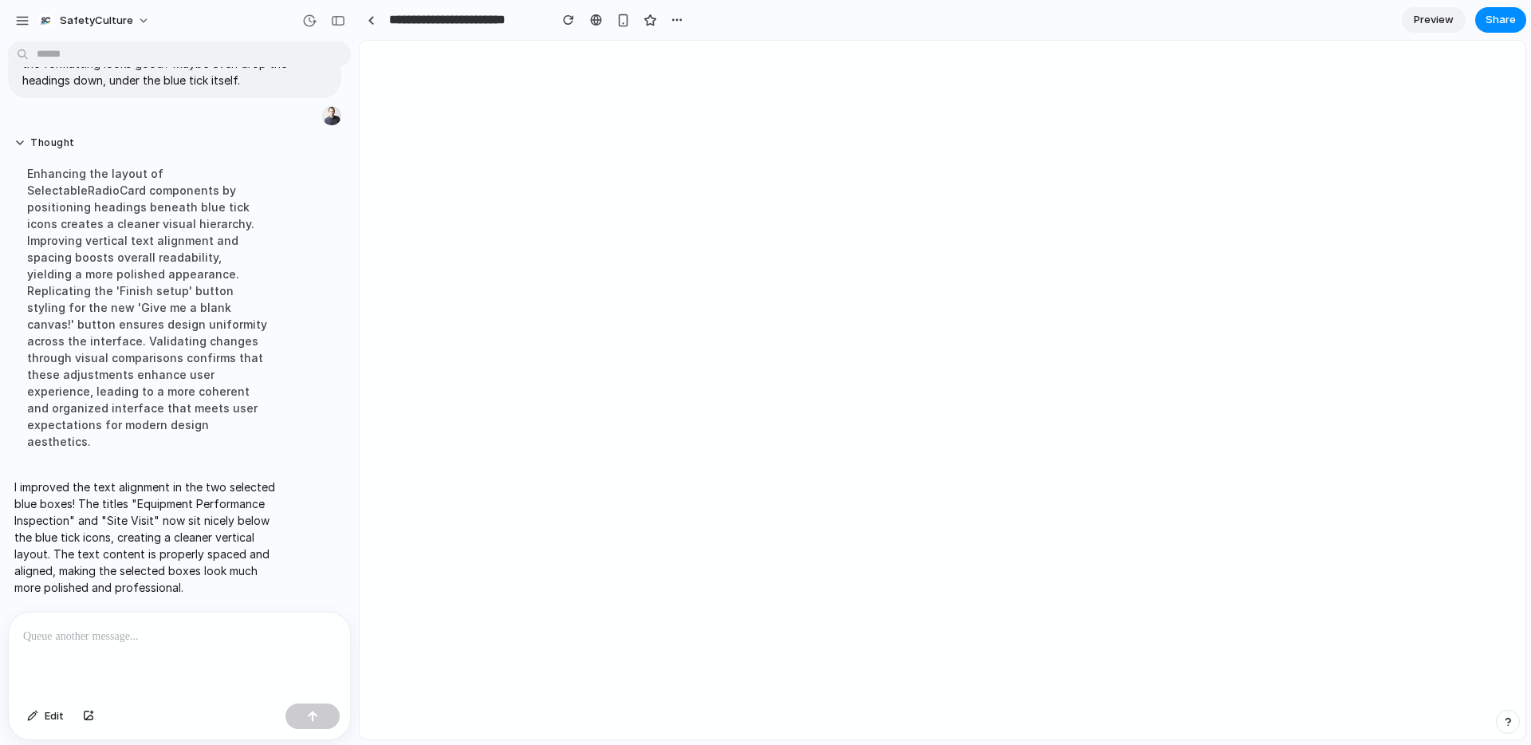
scroll to position [4336, 0]
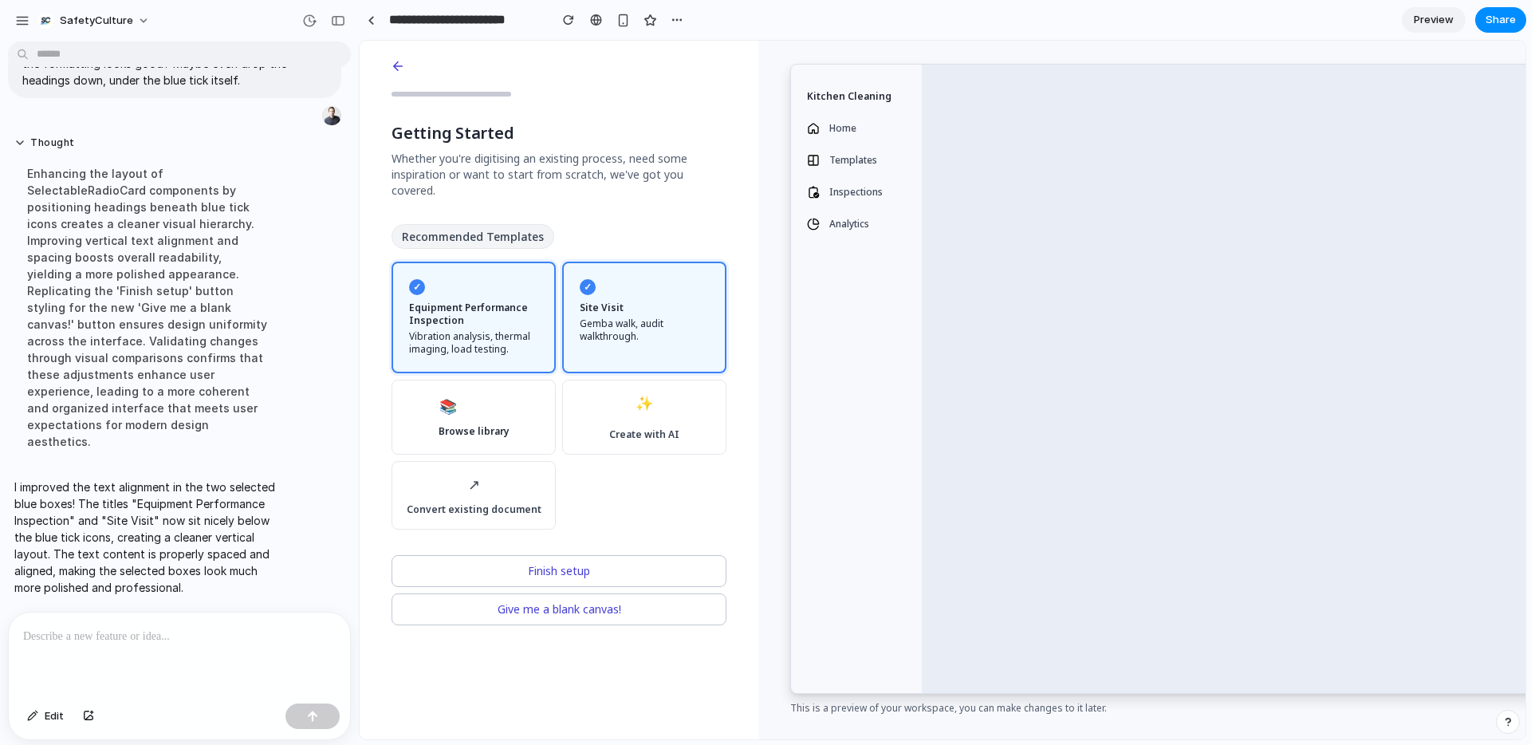
drag, startPoint x: 671, startPoint y: 662, endPoint x: 485, endPoint y: 498, distance: 247.4
click at [669, 660] on div "Getting Started Whether you're digitising an existing process, need some inspir…" at bounding box center [559, 390] width 399 height 698
drag, startPoint x: 477, startPoint y: 475, endPoint x: 472, endPoint y: 464, distance: 12.1
click at [476, 475] on span "↗" at bounding box center [474, 485] width 12 height 22
drag, startPoint x: 462, startPoint y: 394, endPoint x: 509, endPoint y: 389, distance: 47.3
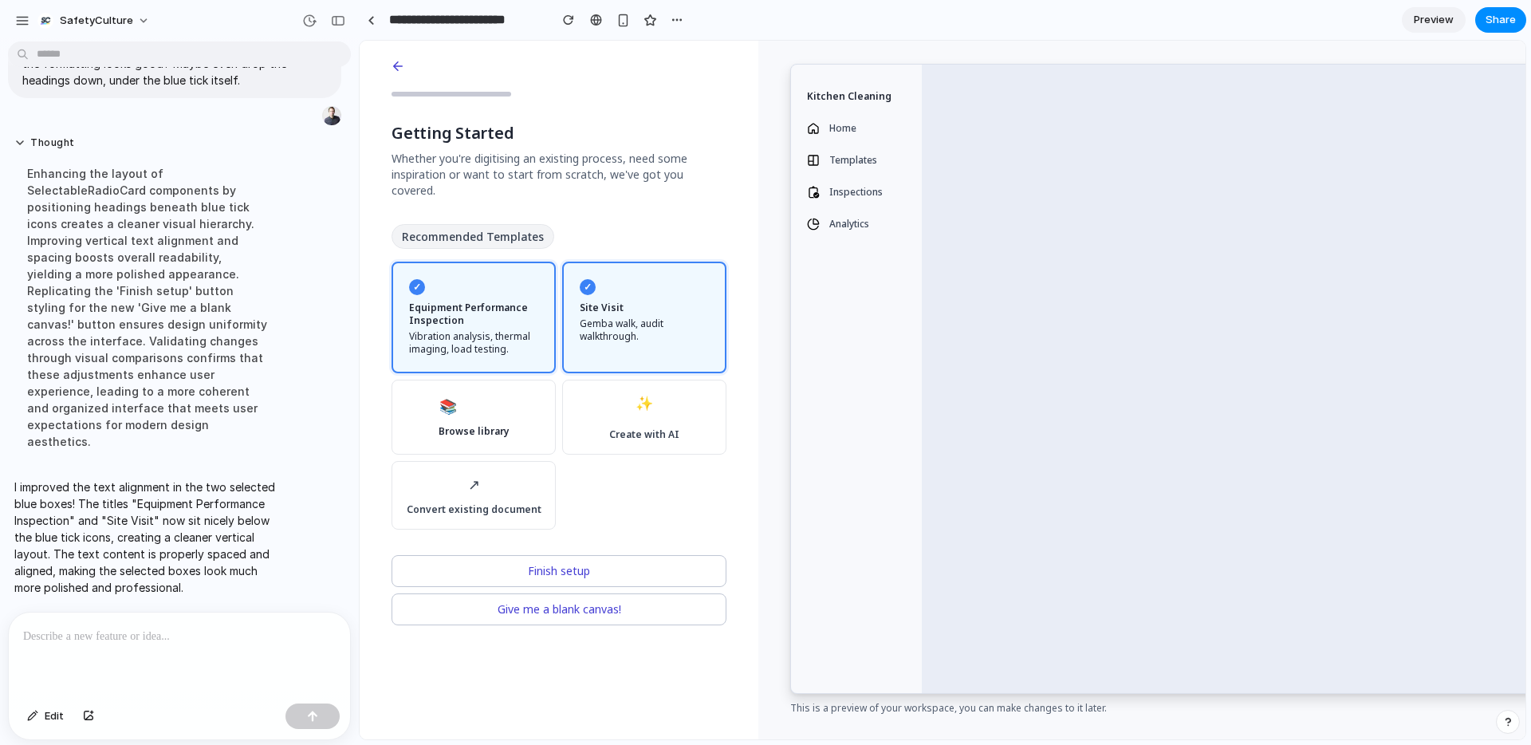
click at [462, 396] on div "📚 Browse library" at bounding box center [474, 416] width 71 height 41
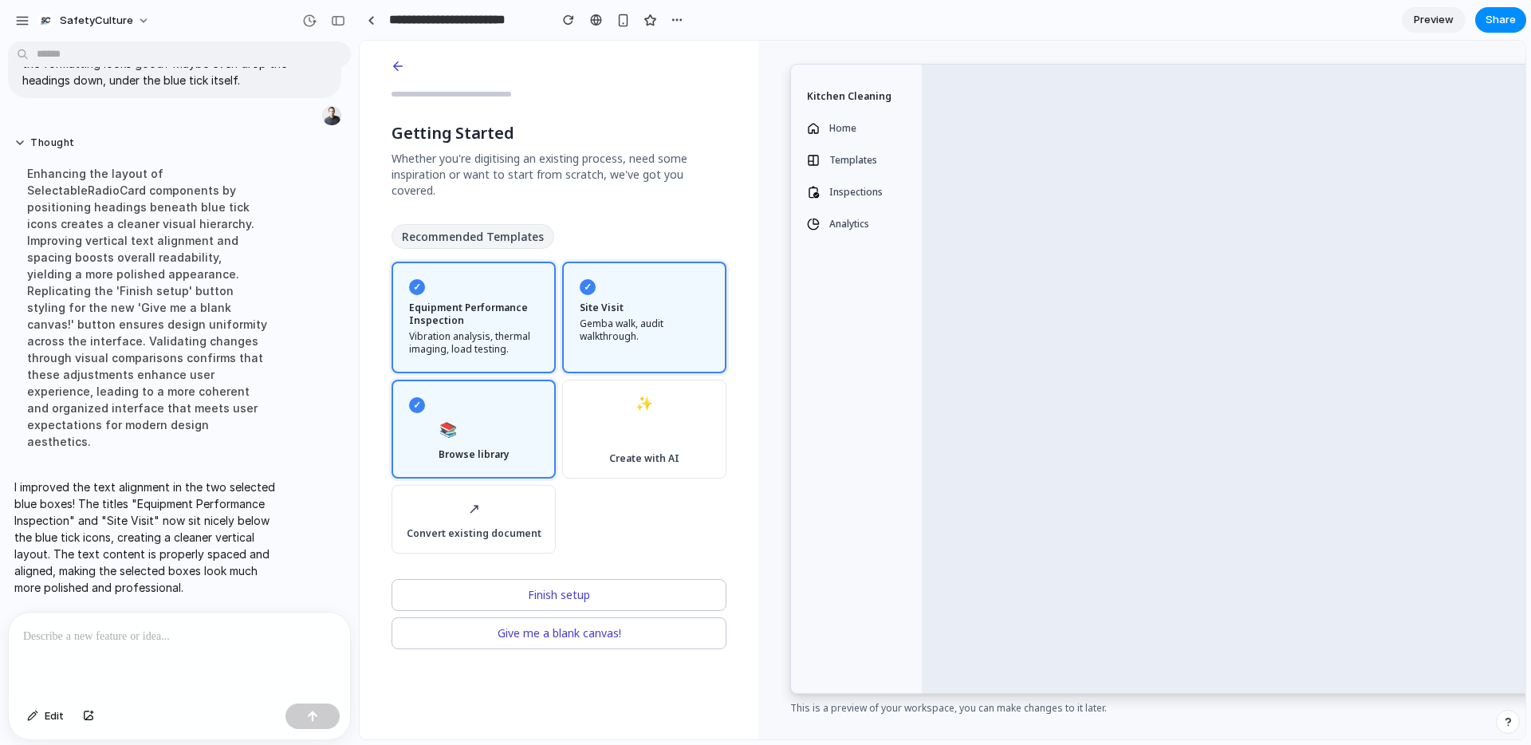
click at [522, 399] on div "✓ 📚 Browse library" at bounding box center [474, 429] width 142 height 77
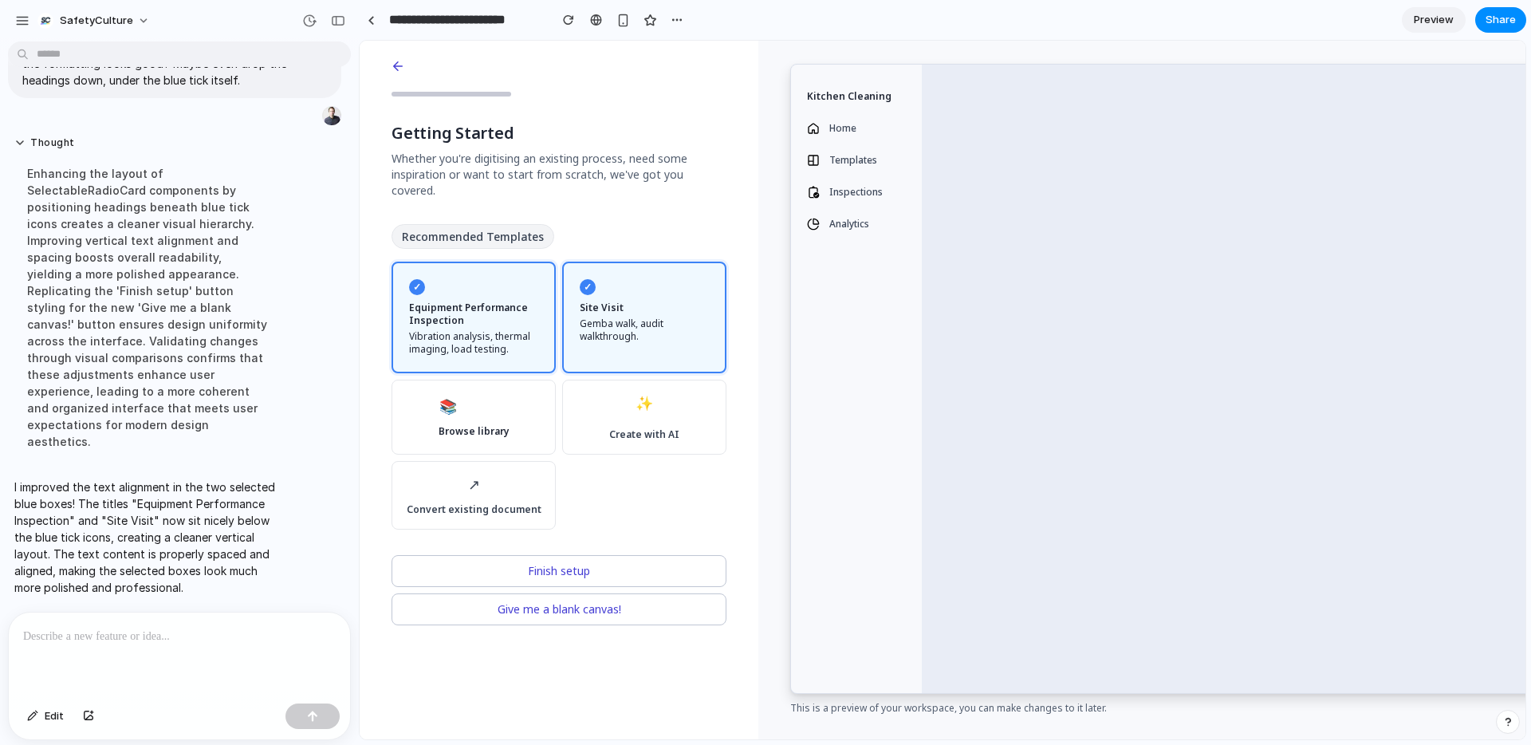
click at [589, 394] on div "✨ Create with AI" at bounding box center [644, 417] width 137 height 48
click at [629, 393] on div "✨ Create with AI" at bounding box center [644, 417] width 137 height 48
click at [644, 392] on span "✨" at bounding box center [644, 403] width 18 height 22
click at [647, 408] on div "✨ Create with AI" at bounding box center [644, 417] width 137 height 48
click at [211, 643] on p at bounding box center [179, 636] width 313 height 19
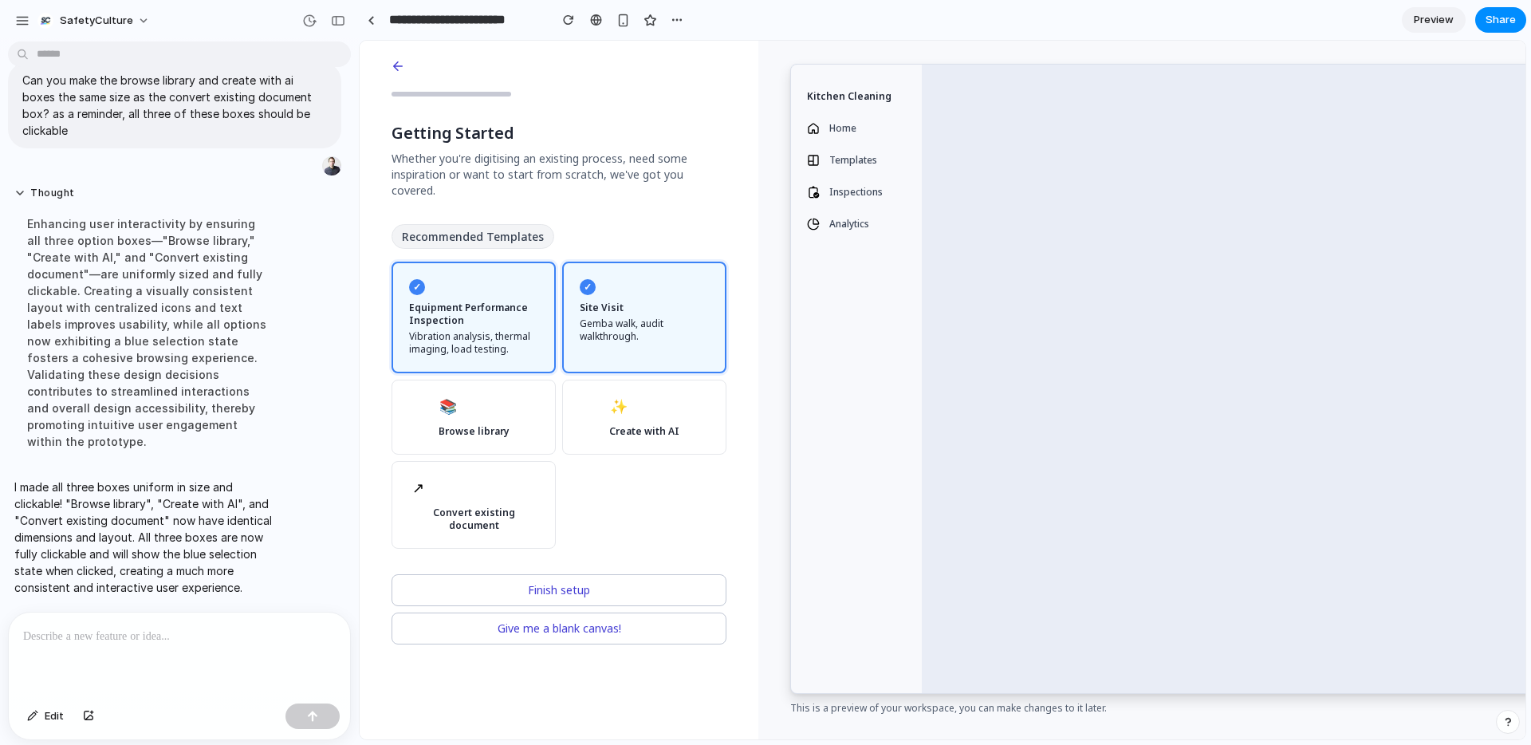
scroll to position [4169, 0]
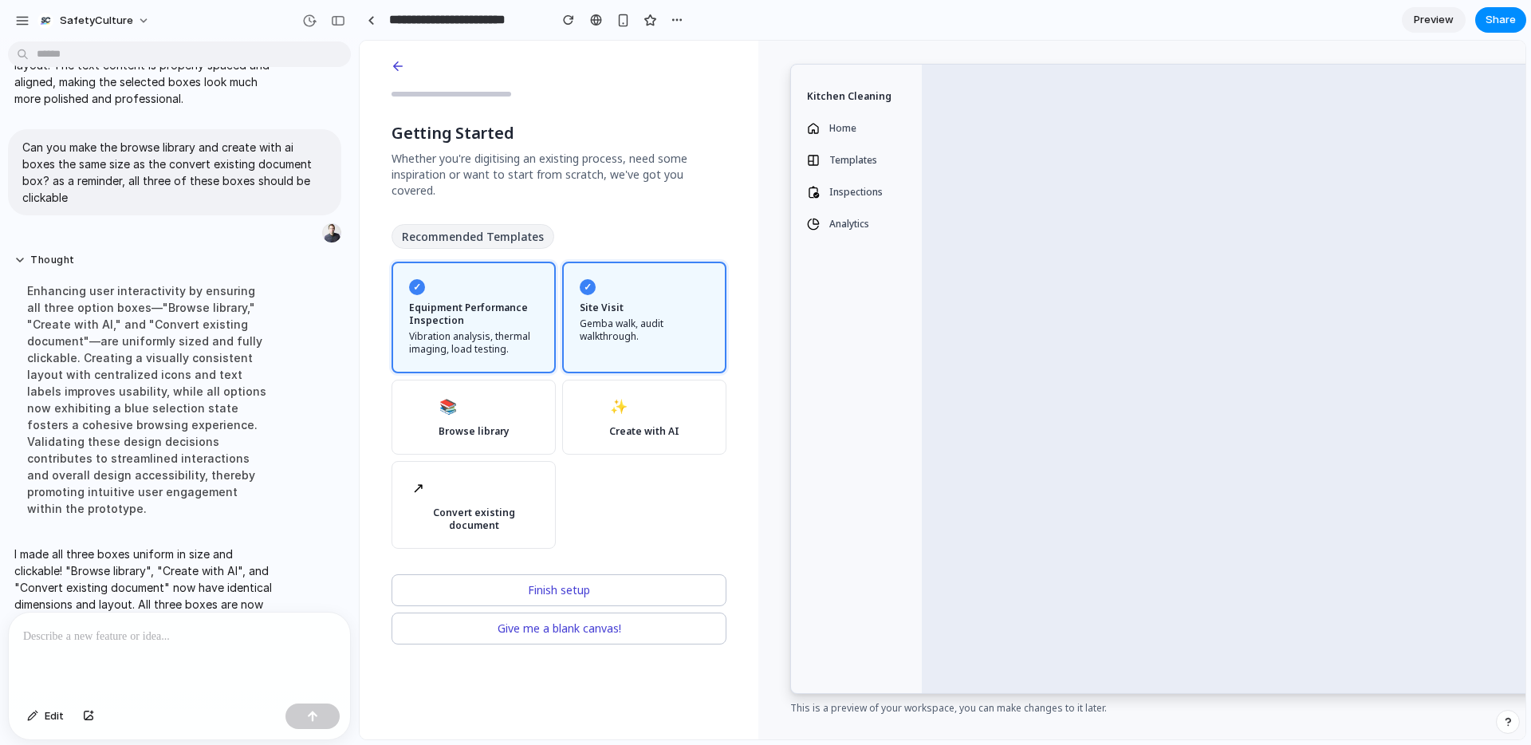
click at [179, 631] on p at bounding box center [179, 636] width 313 height 19
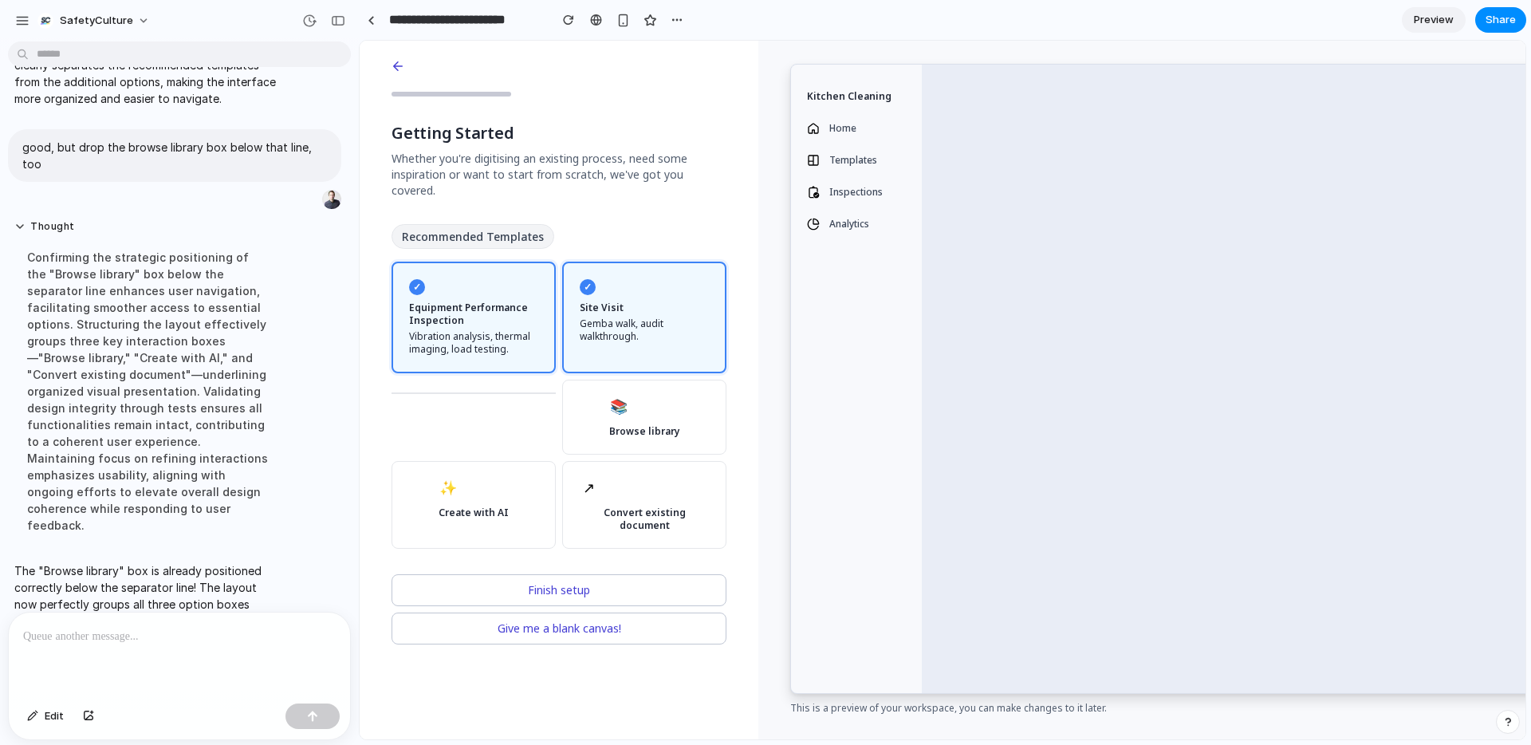
scroll to position [4186, 0]
drag, startPoint x: 671, startPoint y: 399, endPoint x: 715, endPoint y: 454, distance: 70.9
click at [542, 445] on fieldset "✓ Equipment Performance Inspection Vibration analysis, thermal imaging, load te…" at bounding box center [558, 405] width 335 height 287
click at [687, 481] on div "↗ Convert existing document" at bounding box center [644, 505] width 131 height 54
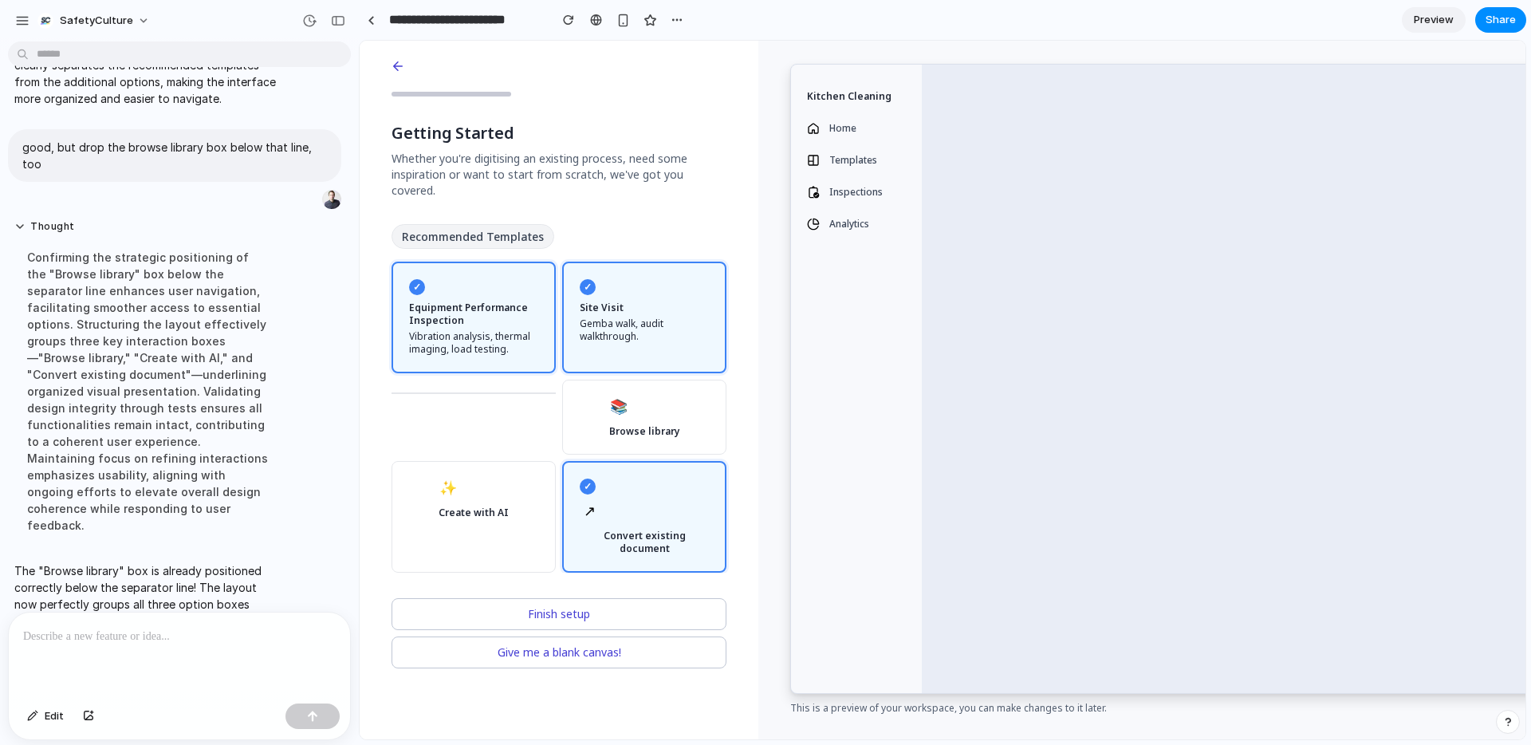
click at [490, 506] on span "Create with AI" at bounding box center [474, 512] width 70 height 13
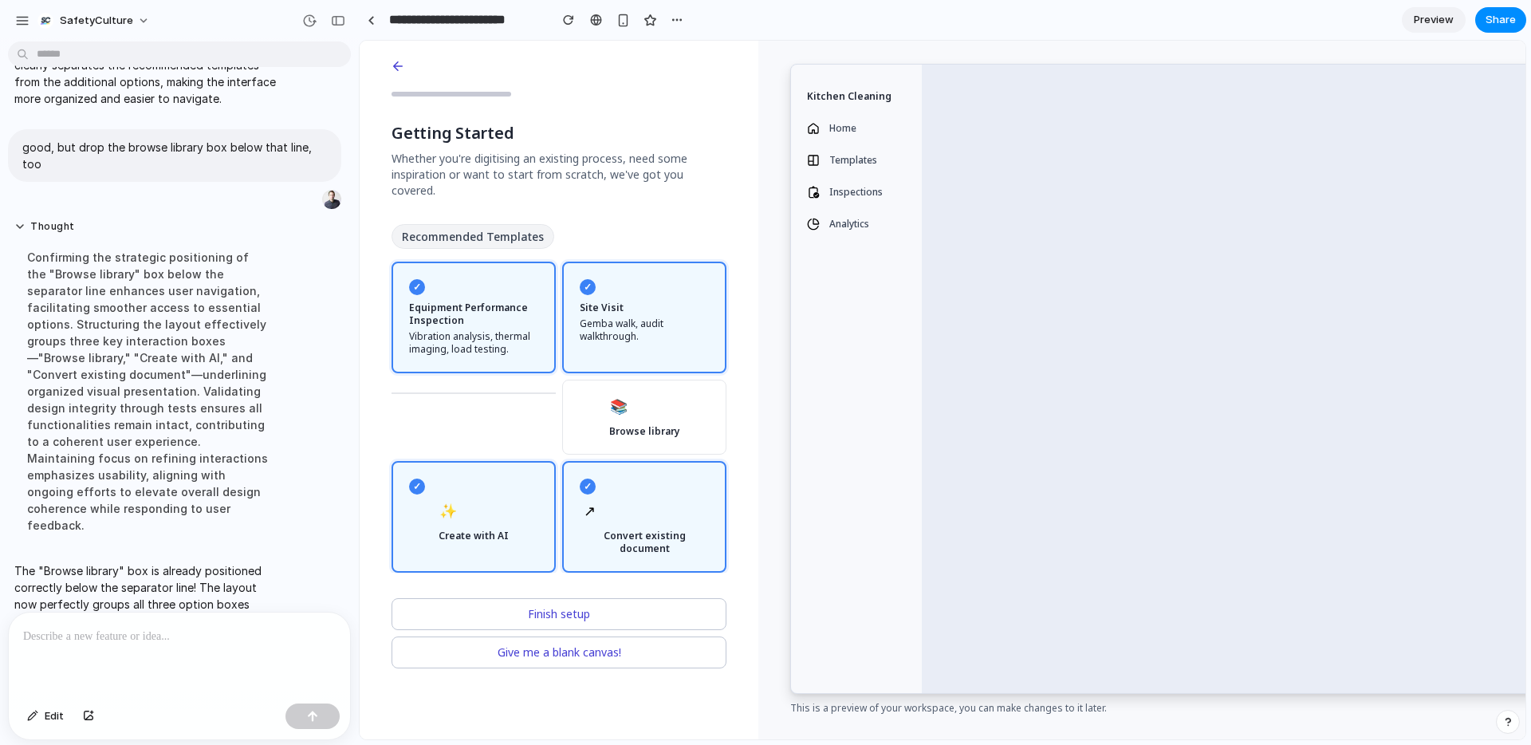
drag, startPoint x: 592, startPoint y: 496, endPoint x: 573, endPoint y: 497, distance: 19.2
click at [584, 500] on span "↗" at bounding box center [590, 511] width 12 height 22
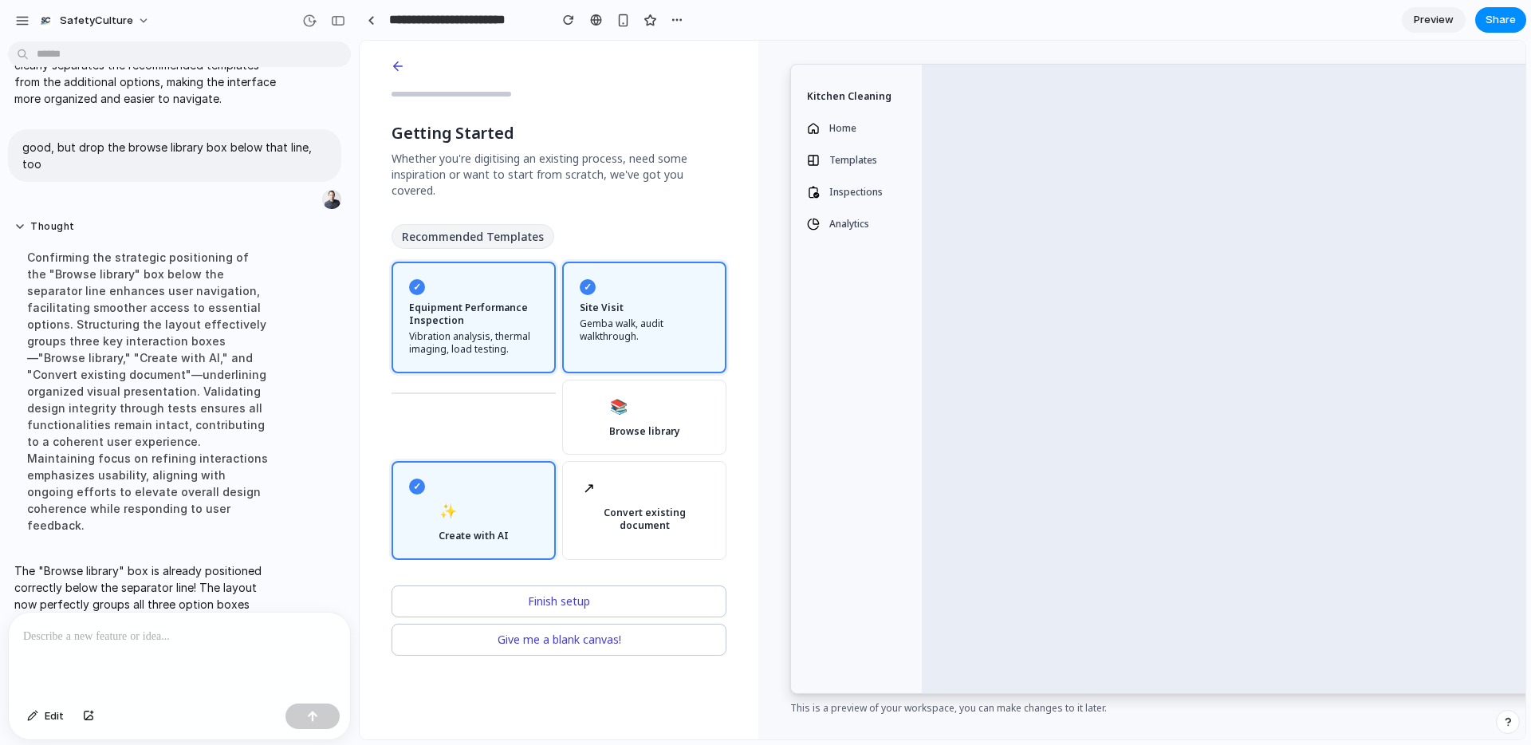
click at [497, 501] on div "✨ Create with AI" at bounding box center [474, 521] width 70 height 41
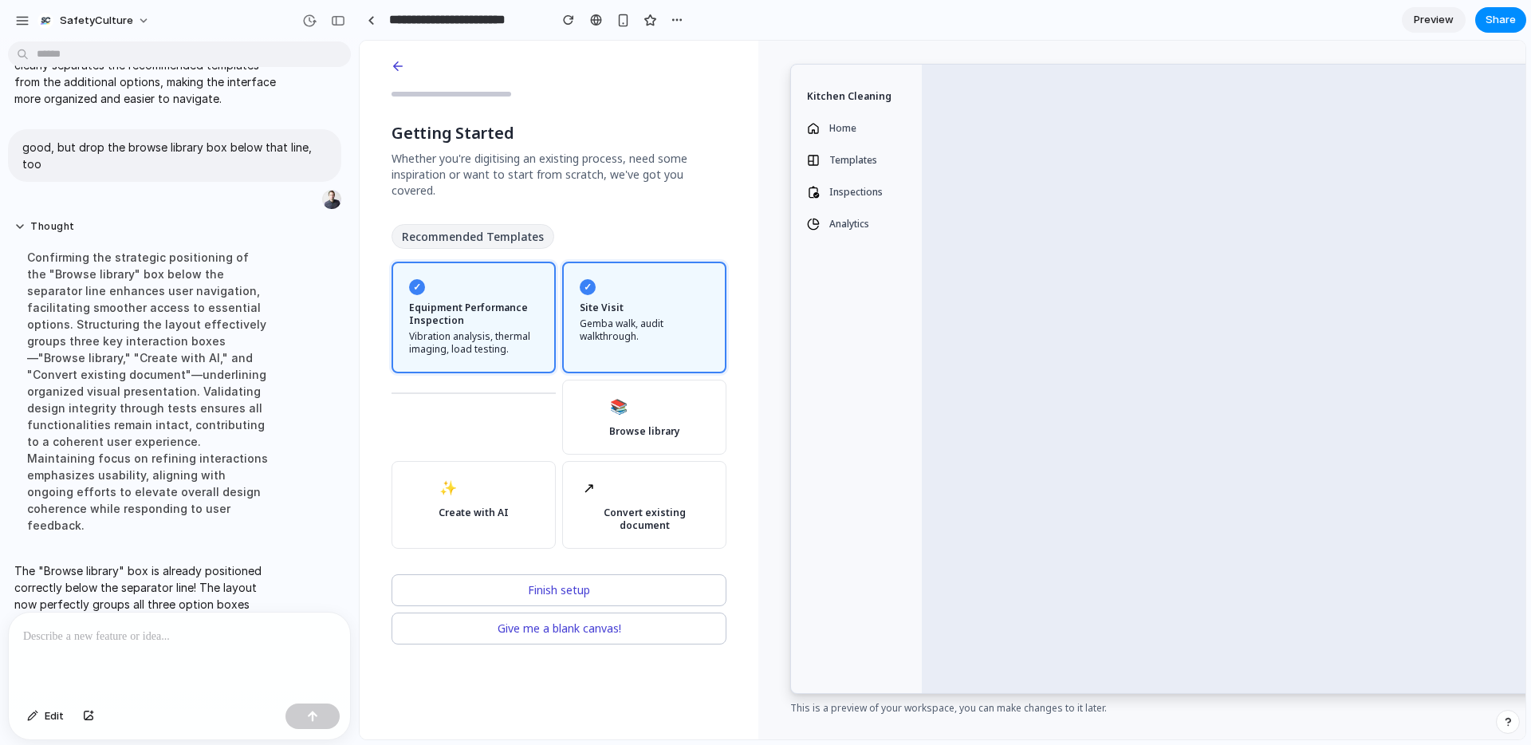
click at [171, 636] on p at bounding box center [179, 636] width 313 height 19
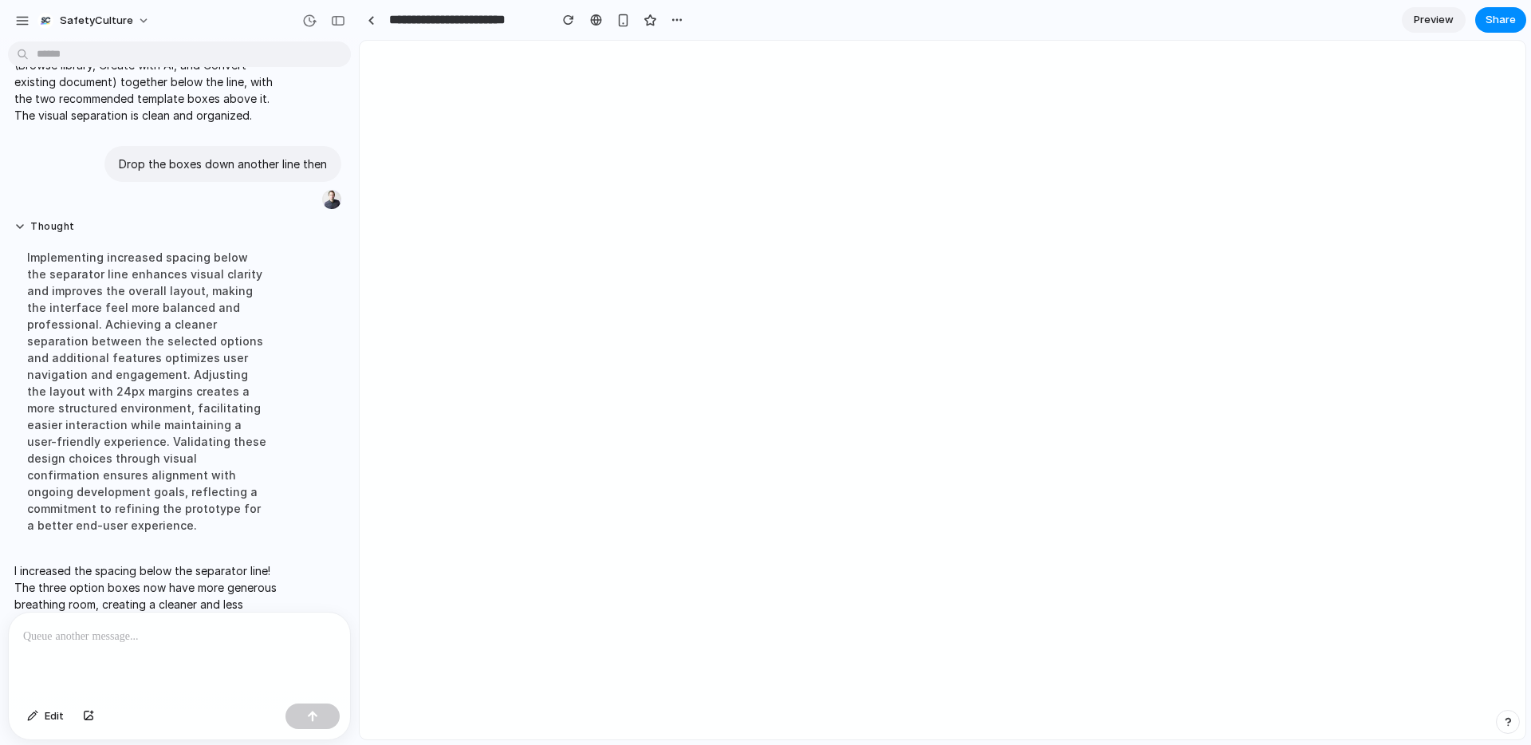
scroll to position [4227, 0]
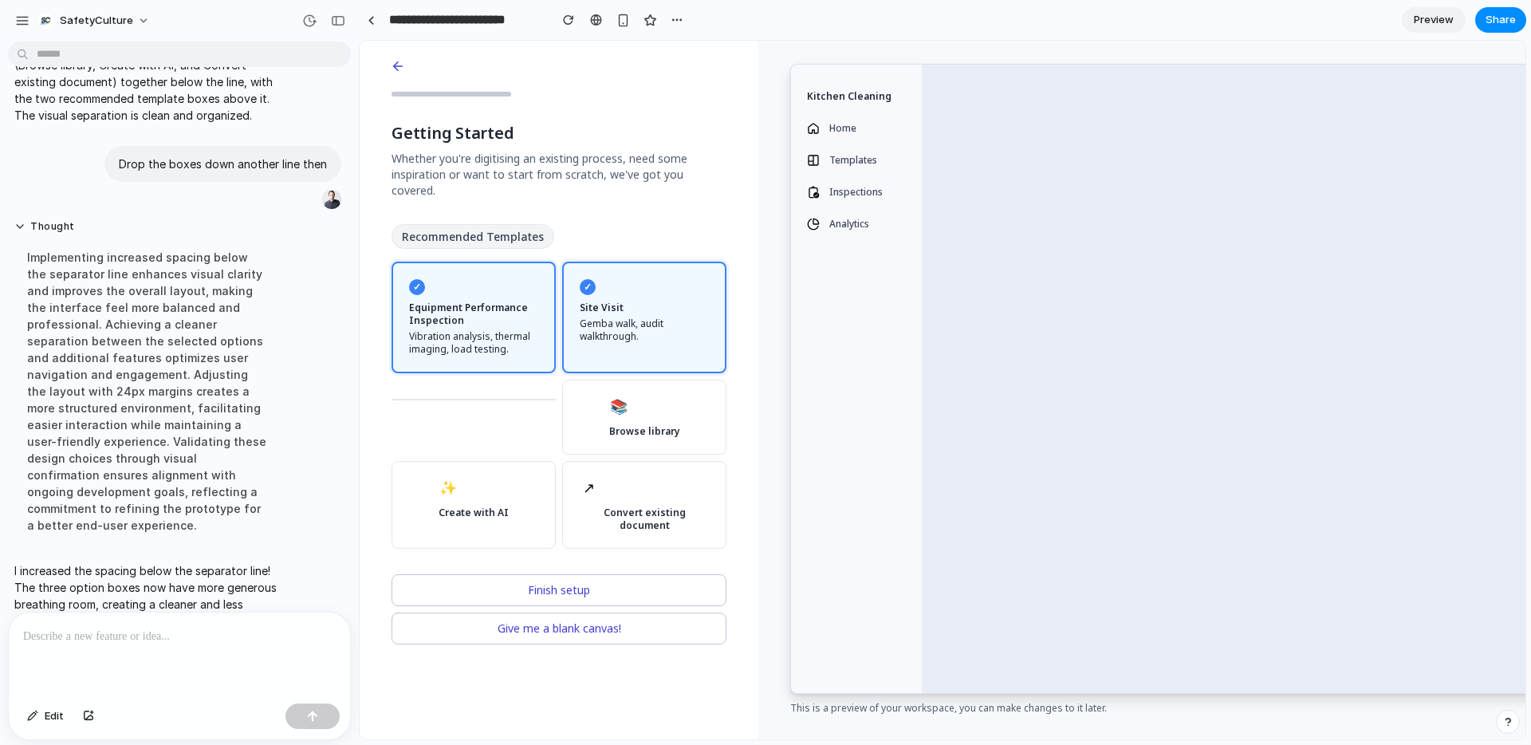
click at [207, 636] on p at bounding box center [179, 636] width 313 height 19
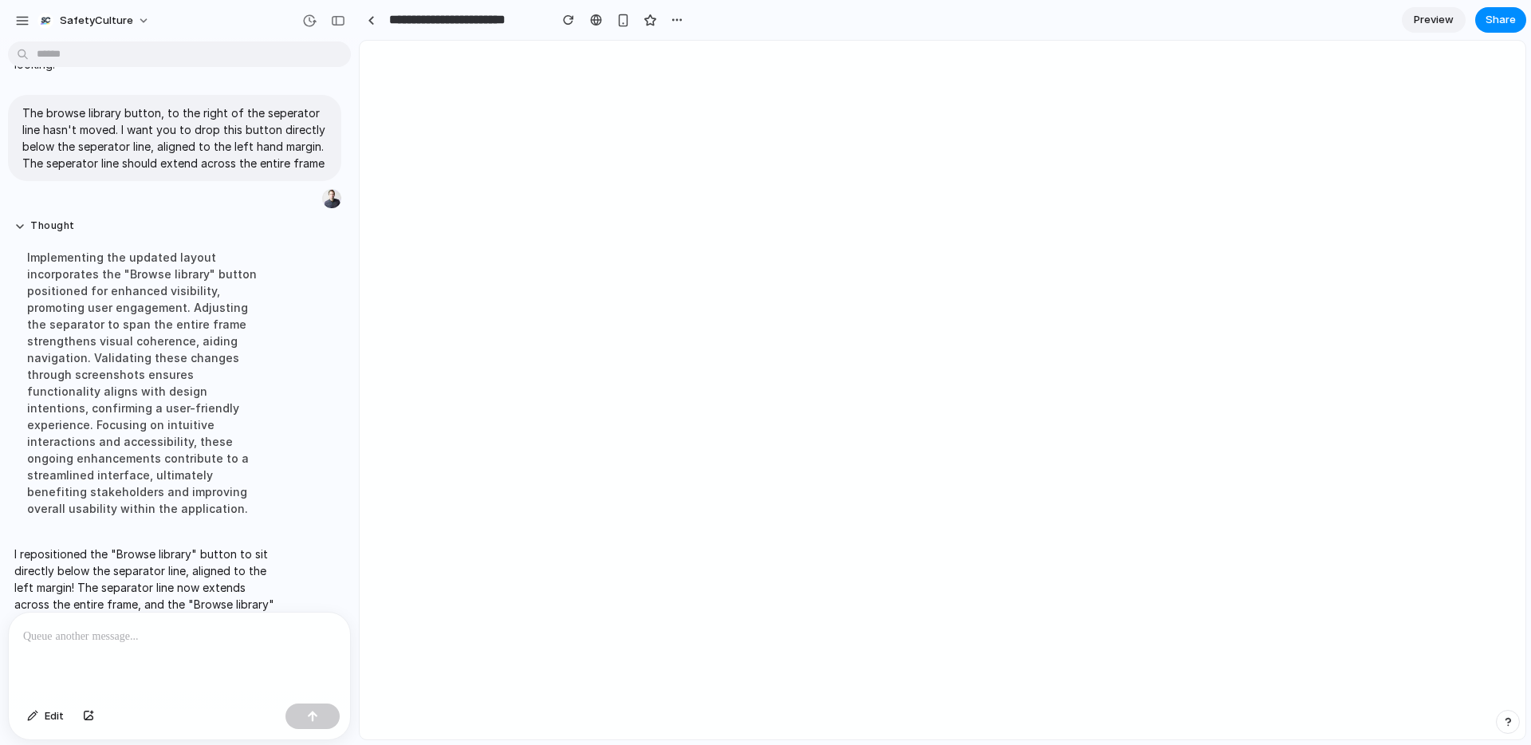
scroll to position [0, 0]
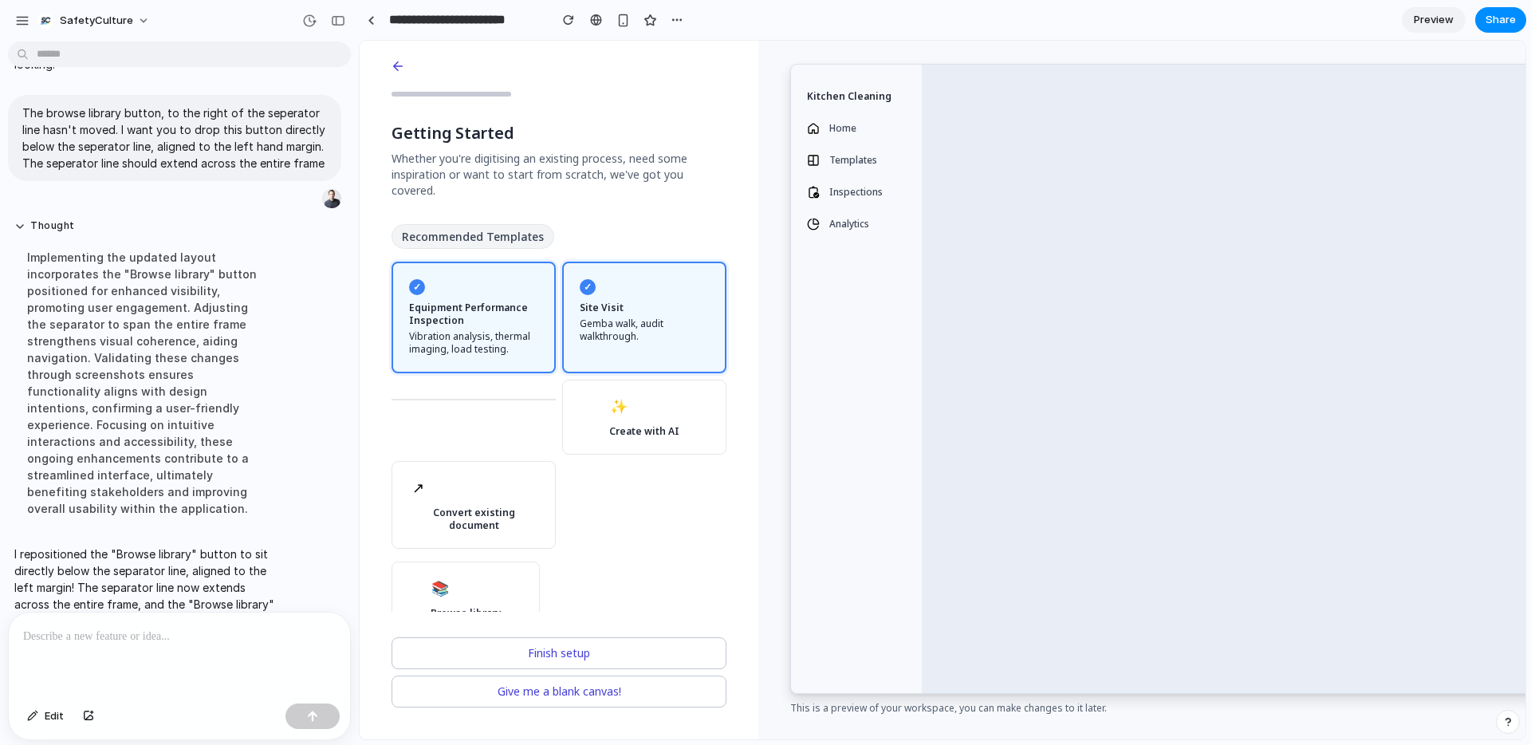
click at [636, 397] on div "✨ Create with AI" at bounding box center [644, 416] width 70 height 41
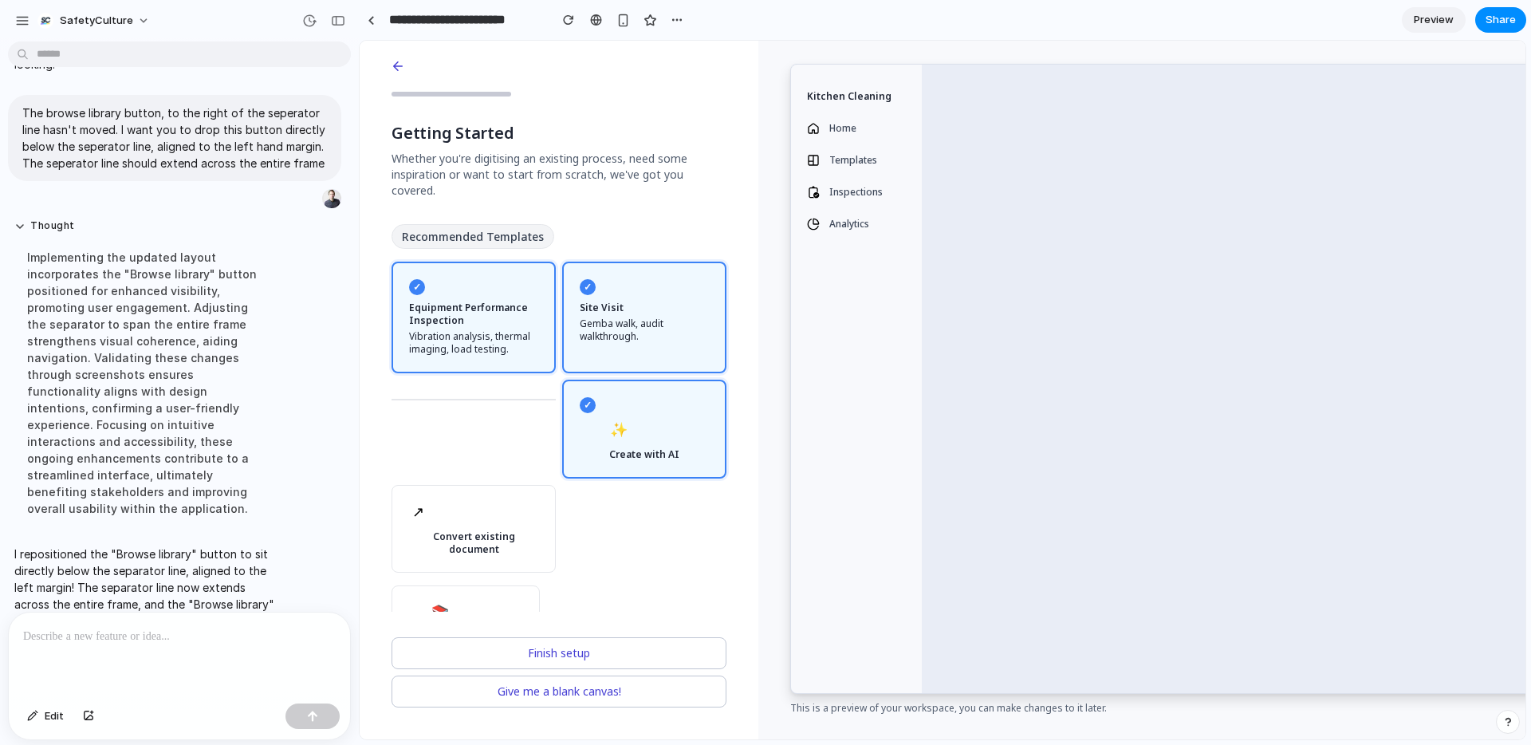
drag, startPoint x: 486, startPoint y: 498, endPoint x: 545, endPoint y: 479, distance: 62.8
click at [487, 502] on div "↗ Convert existing document" at bounding box center [473, 529] width 131 height 54
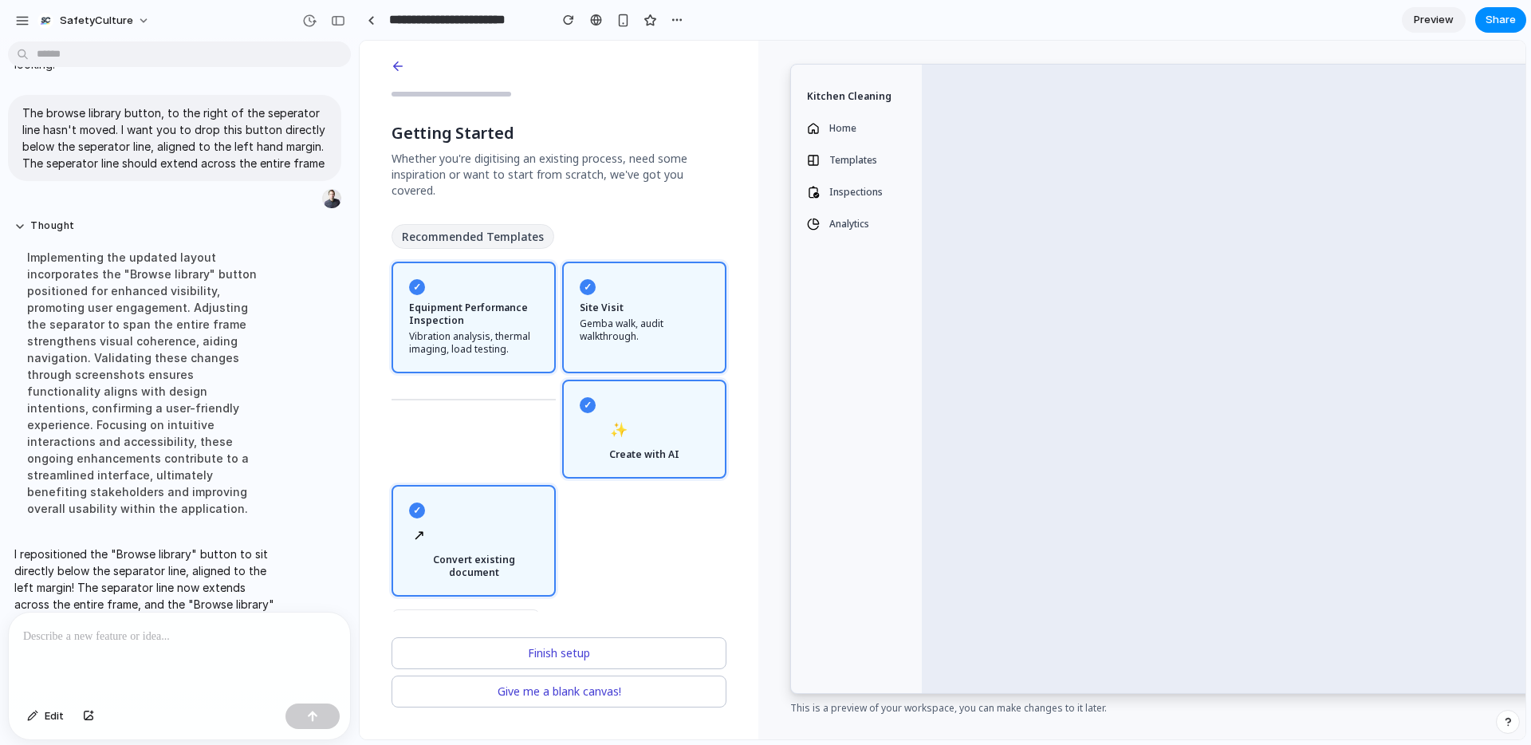
click at [639, 419] on div "✨ Create with AI" at bounding box center [644, 439] width 70 height 41
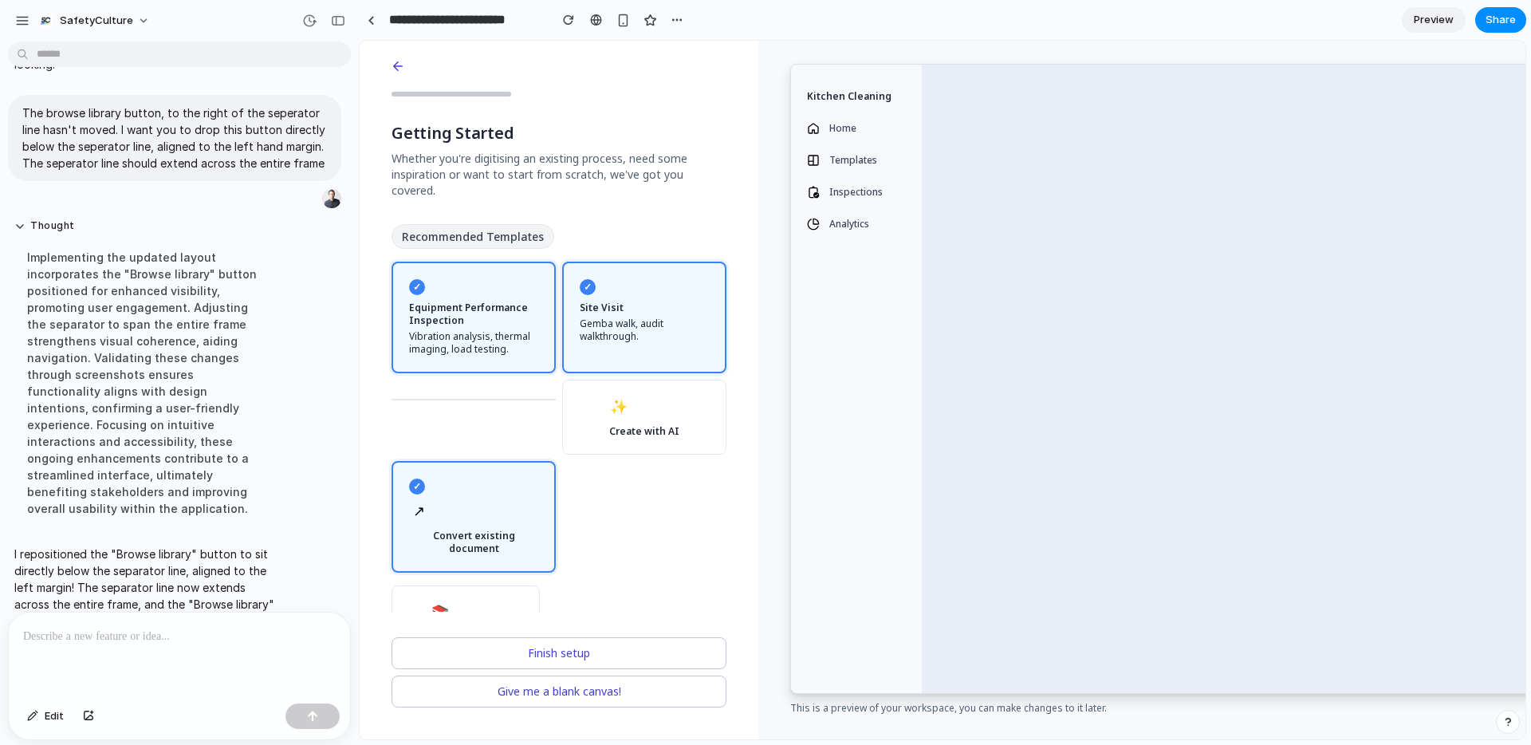
scroll to position [20, 0]
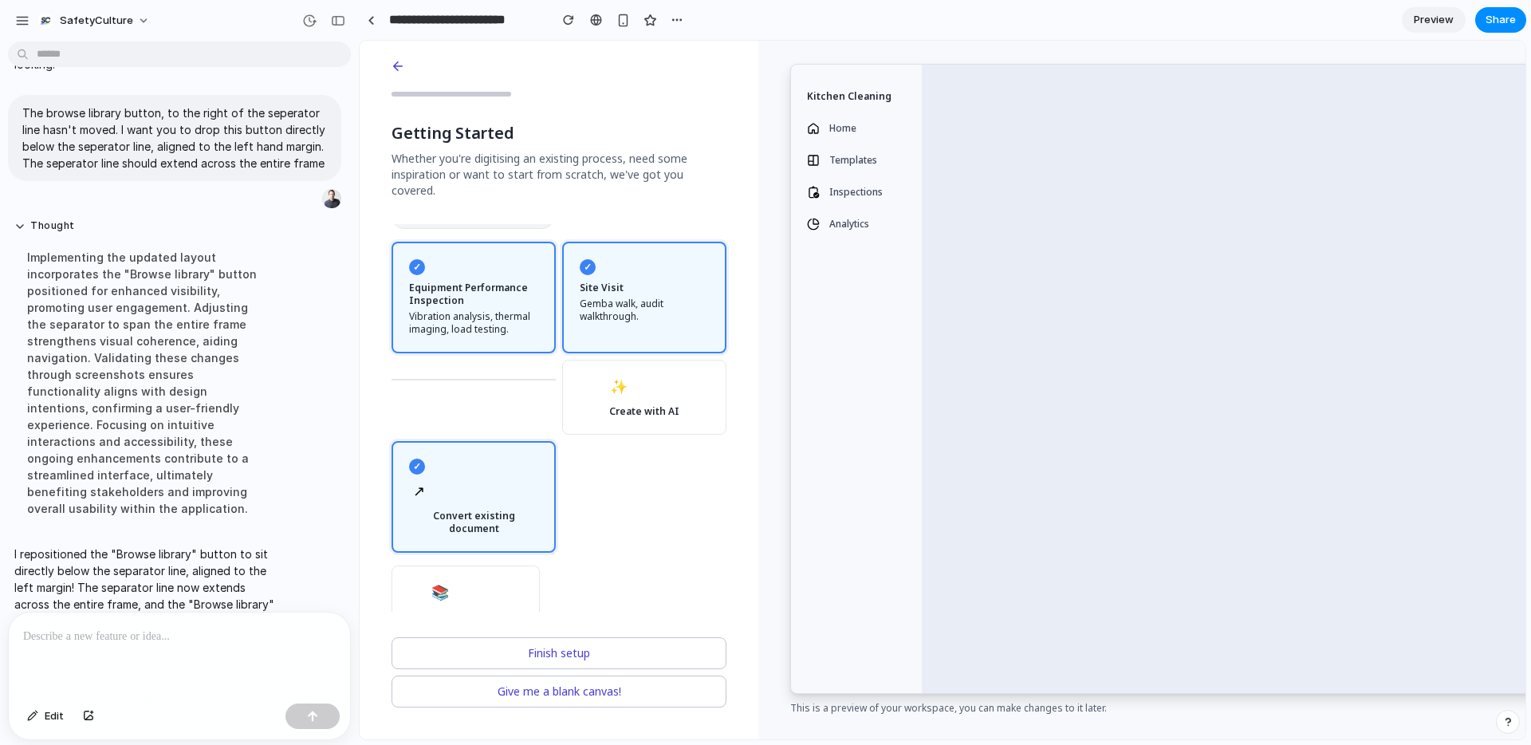
click at [229, 625] on div at bounding box center [179, 654] width 341 height 85
click at [460, 506] on label "✓ ↗ Convert existing document" at bounding box center [473, 497] width 164 height 112
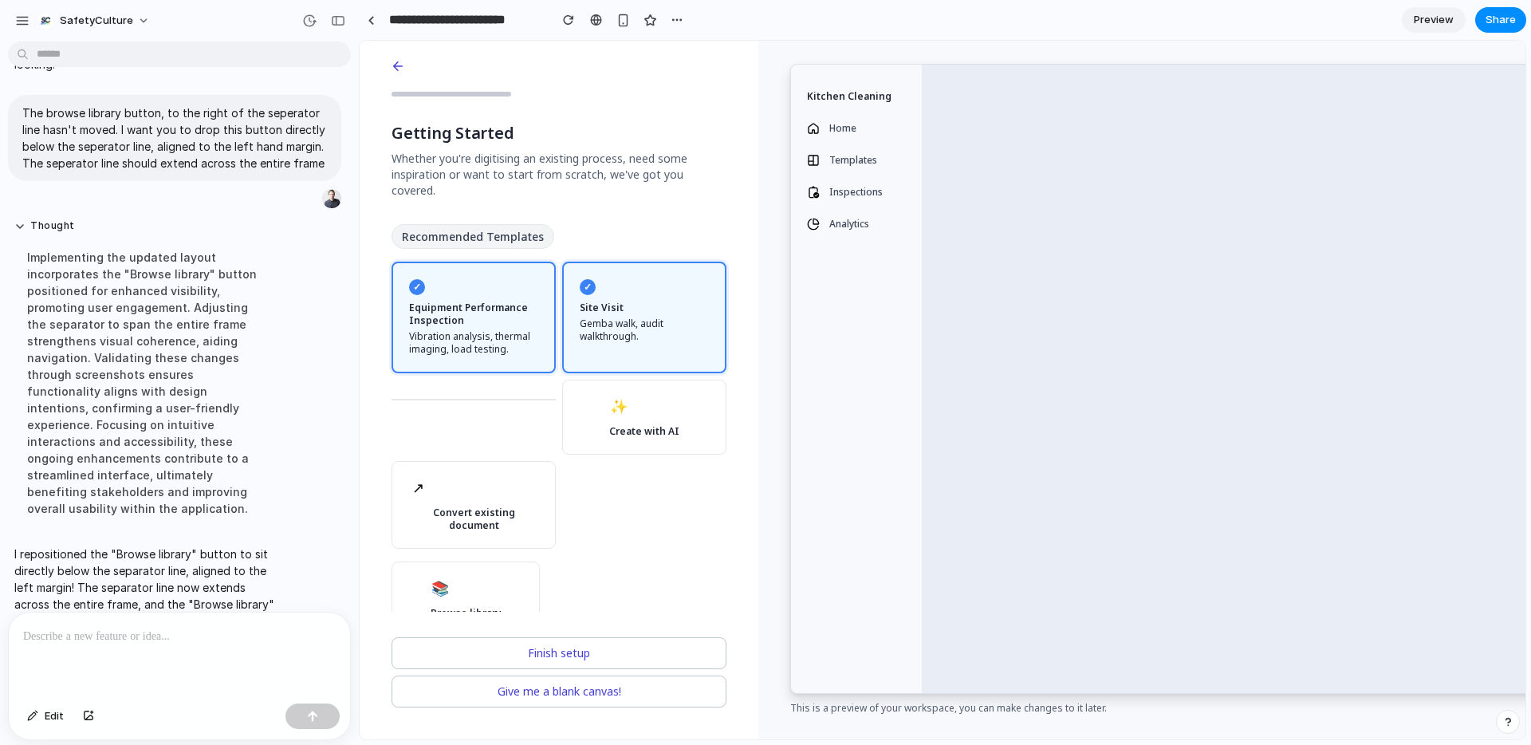
click at [225, 651] on div at bounding box center [179, 654] width 341 height 85
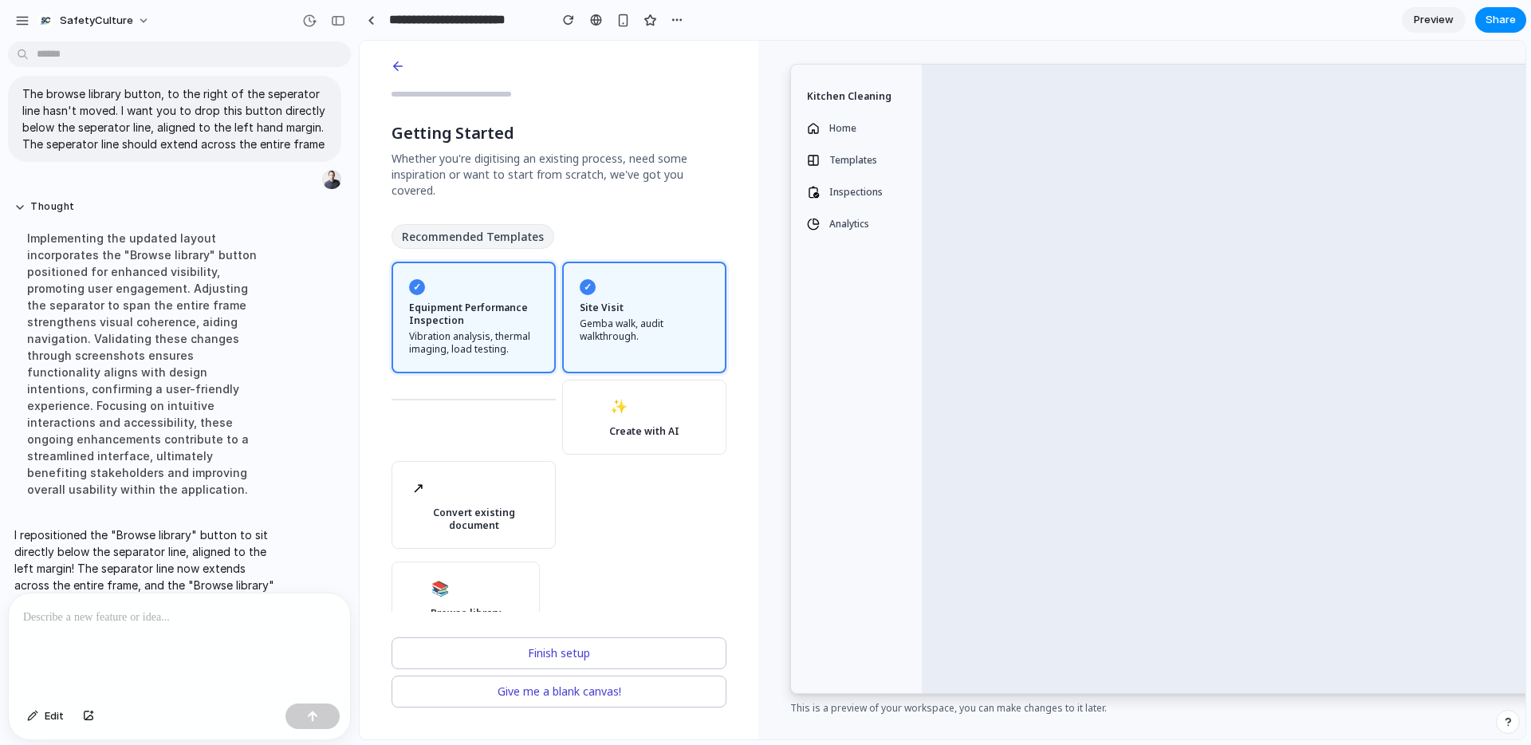
scroll to position [4524, 0]
